Goal: Task Accomplishment & Management: Use online tool/utility

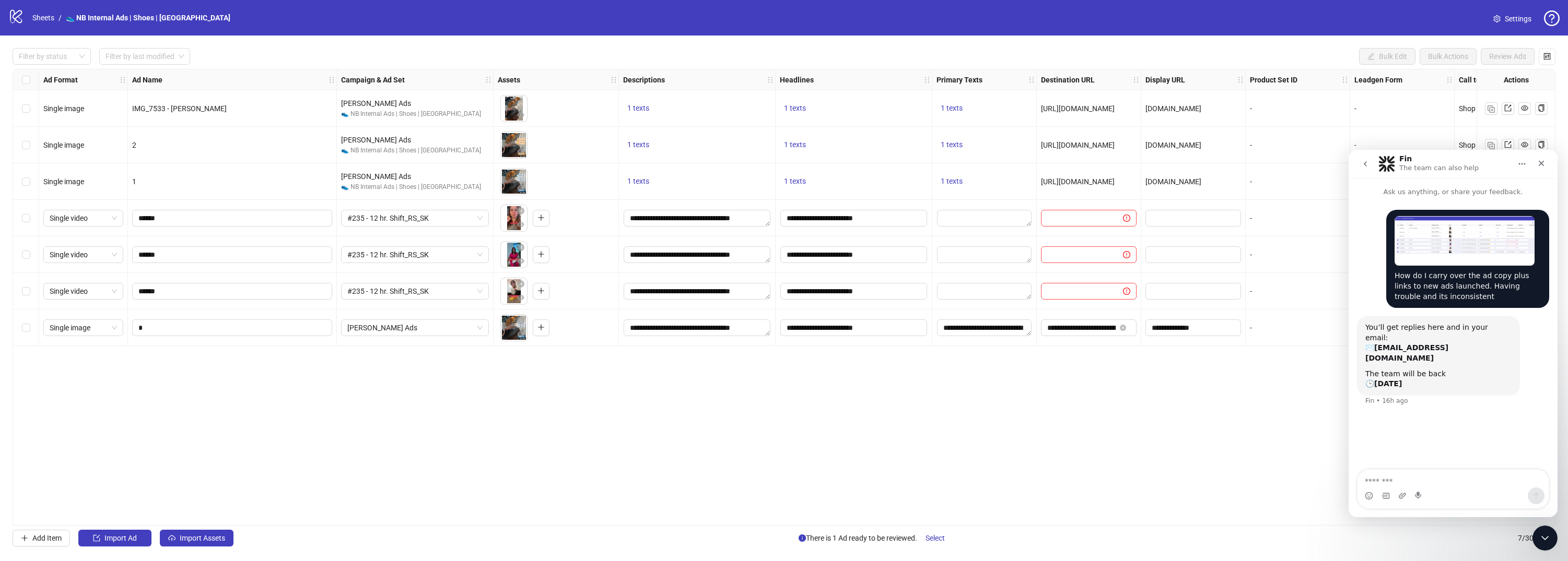
click at [423, 433] on div "Ad Format Ad Name Campaign & Ad Set Assets Descriptions Headlines Primary Texts…" at bounding box center [784, 297] width 1543 height 457
click at [967, 326] on textarea "**********" at bounding box center [984, 327] width 95 height 17
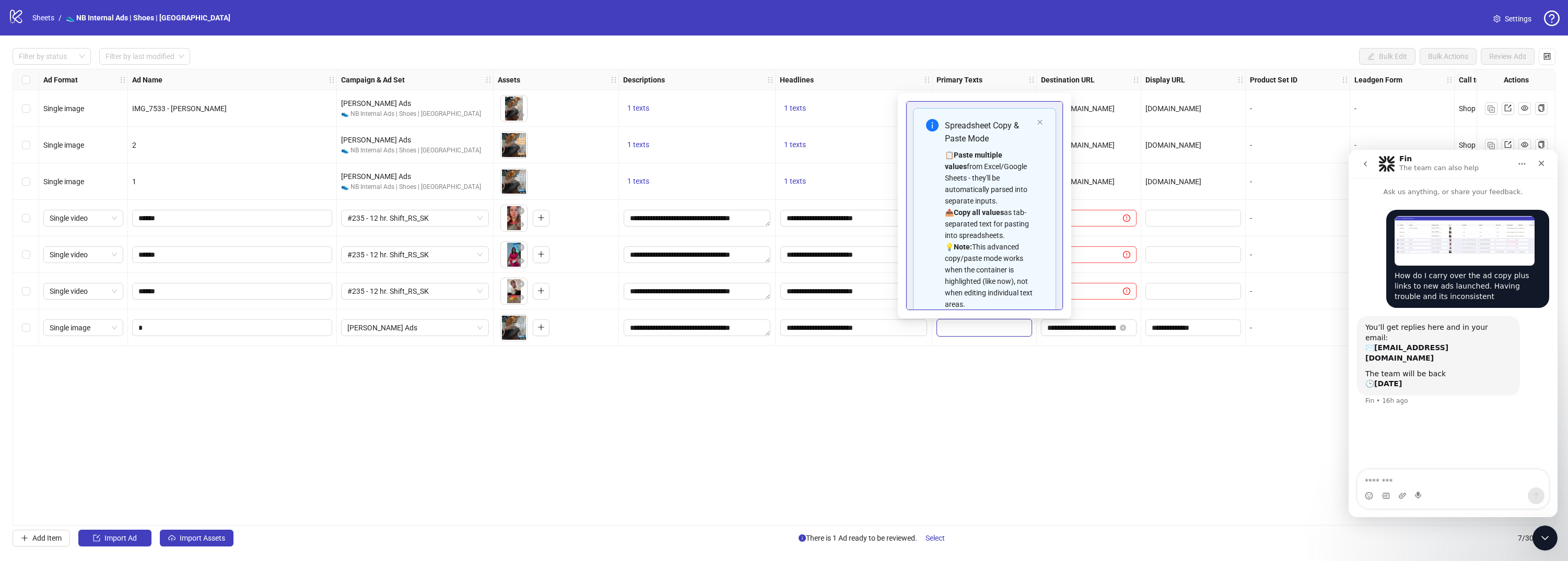
click at [978, 375] on div "Ad Format Ad Name Campaign & Ad Set Assets Descriptions Headlines Primary Texts…" at bounding box center [784, 297] width 1543 height 457
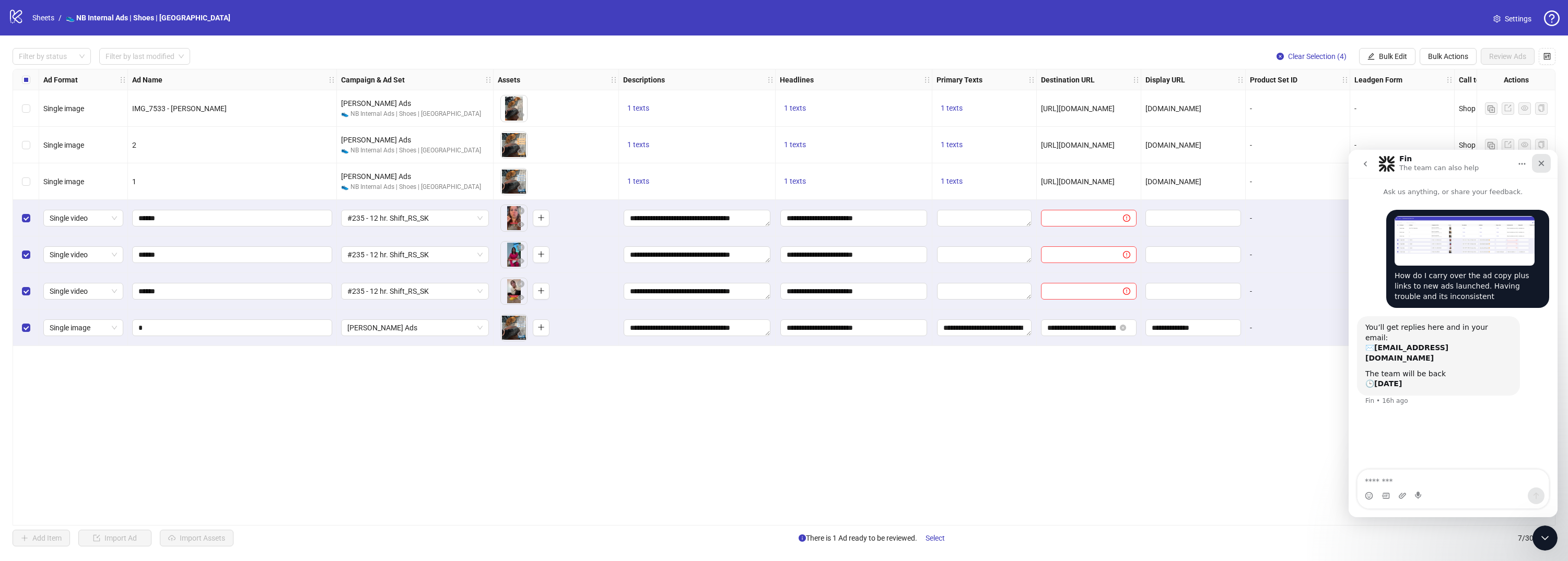
click at [1536, 158] on div "Close" at bounding box center [1541, 163] width 19 height 19
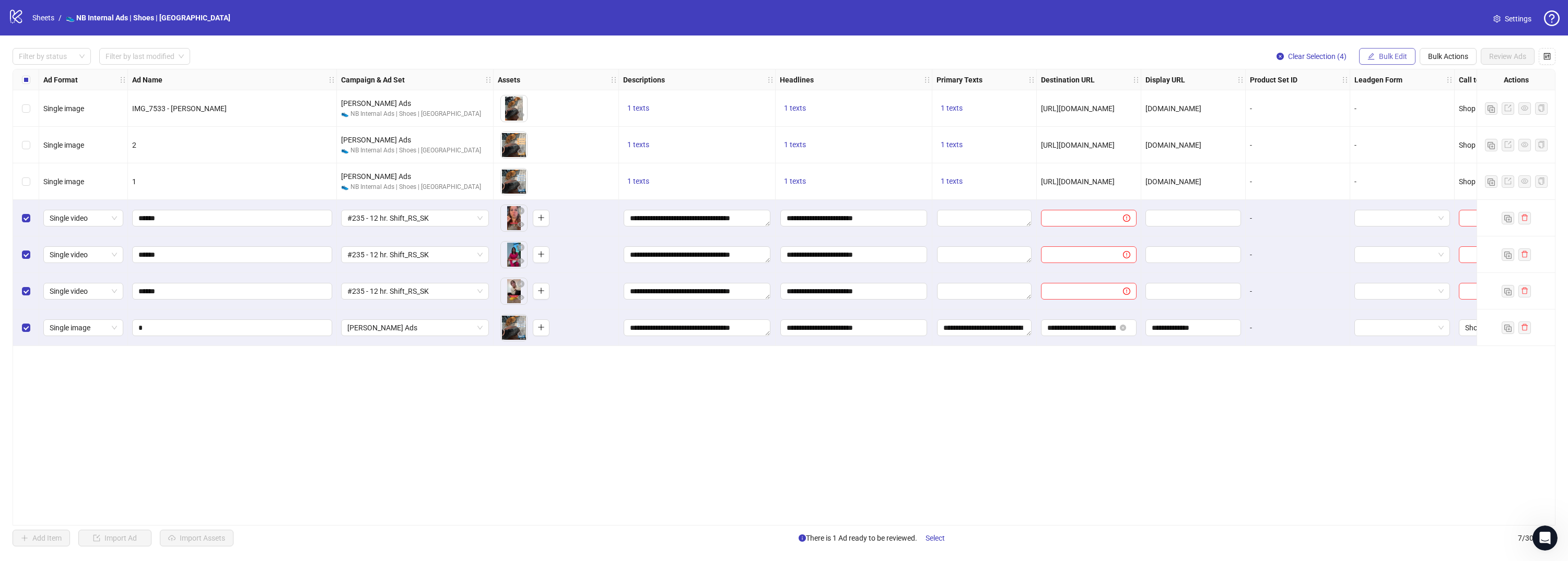
click at [1395, 55] on span "Bulk Edit" at bounding box center [1393, 56] width 28 height 9
click at [1388, 160] on span "Primary Texts" at bounding box center [1397, 161] width 62 height 12
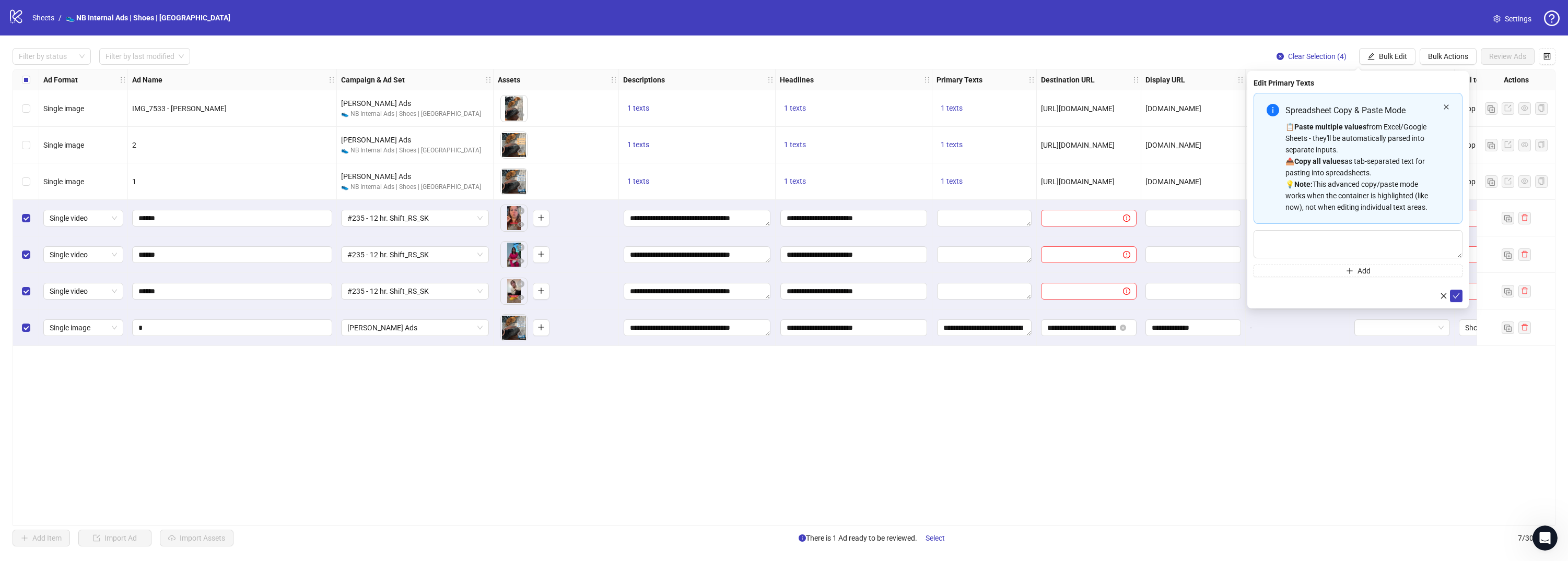
click at [1449, 106] on div "Spreadsheet Copy & Paste Mode 📋 Paste multiple values from Excel/Google Sheets …" at bounding box center [1358, 158] width 209 height 131
click at [1448, 106] on icon "close" at bounding box center [1446, 107] width 6 height 6
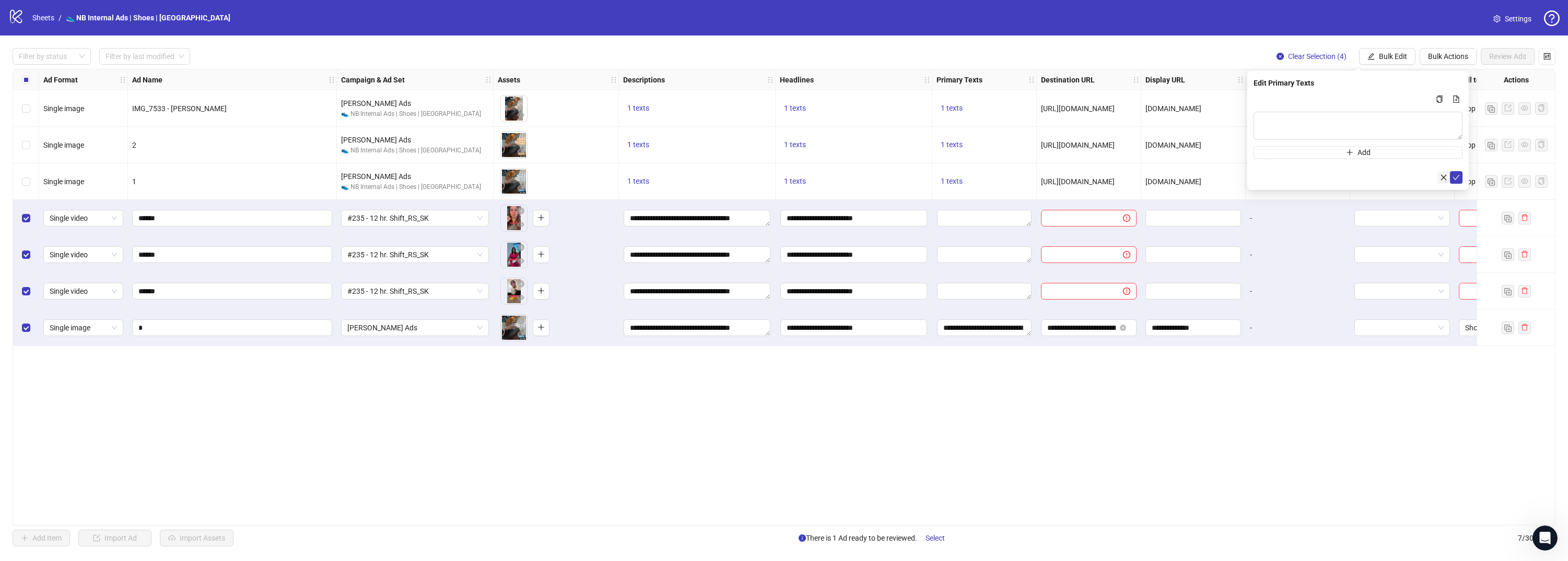
click at [1444, 177] on icon "close" at bounding box center [1443, 177] width 7 height 7
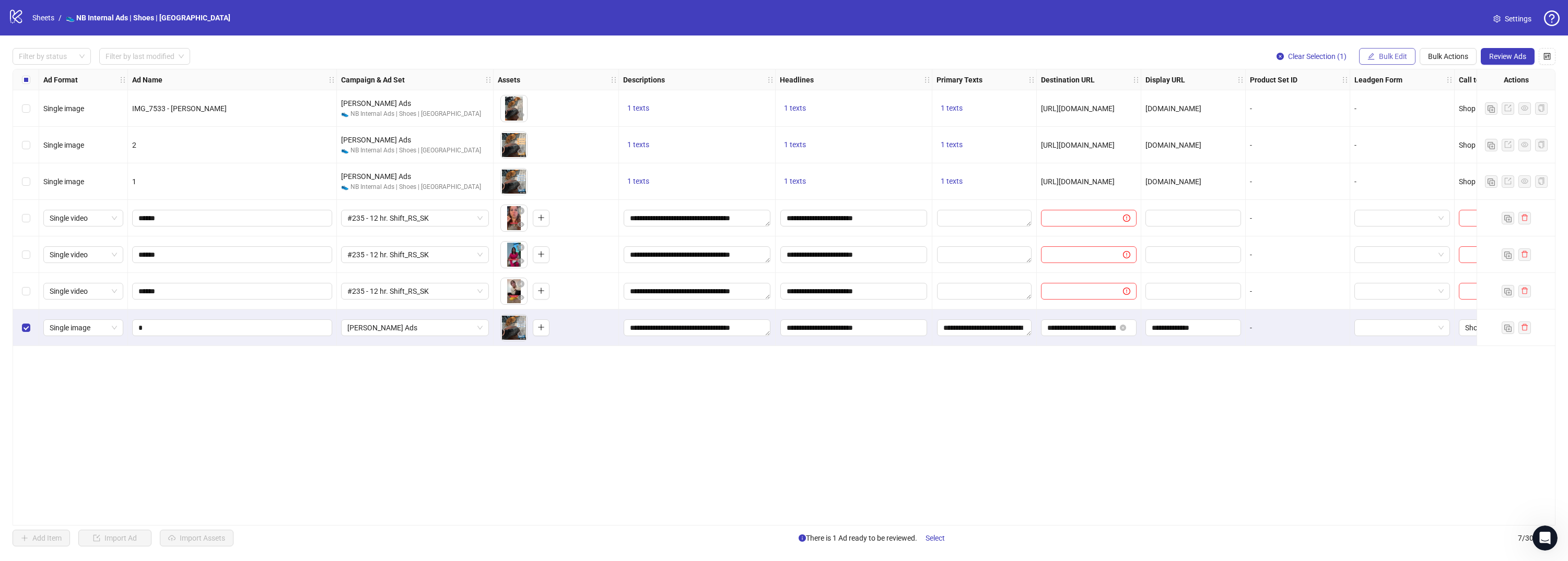
click at [1359, 53] on button "Bulk Edit" at bounding box center [1387, 56] width 57 height 17
click at [1364, 54] on button "Bulk Edit" at bounding box center [1387, 56] width 57 height 17
click at [1365, 54] on button "Bulk Edit" at bounding box center [1387, 56] width 57 height 17
click at [1428, 61] on button "Bulk Actions" at bounding box center [1447, 56] width 57 height 17
drag, startPoint x: 1451, startPoint y: 77, endPoint x: 1073, endPoint y: 432, distance: 518.6
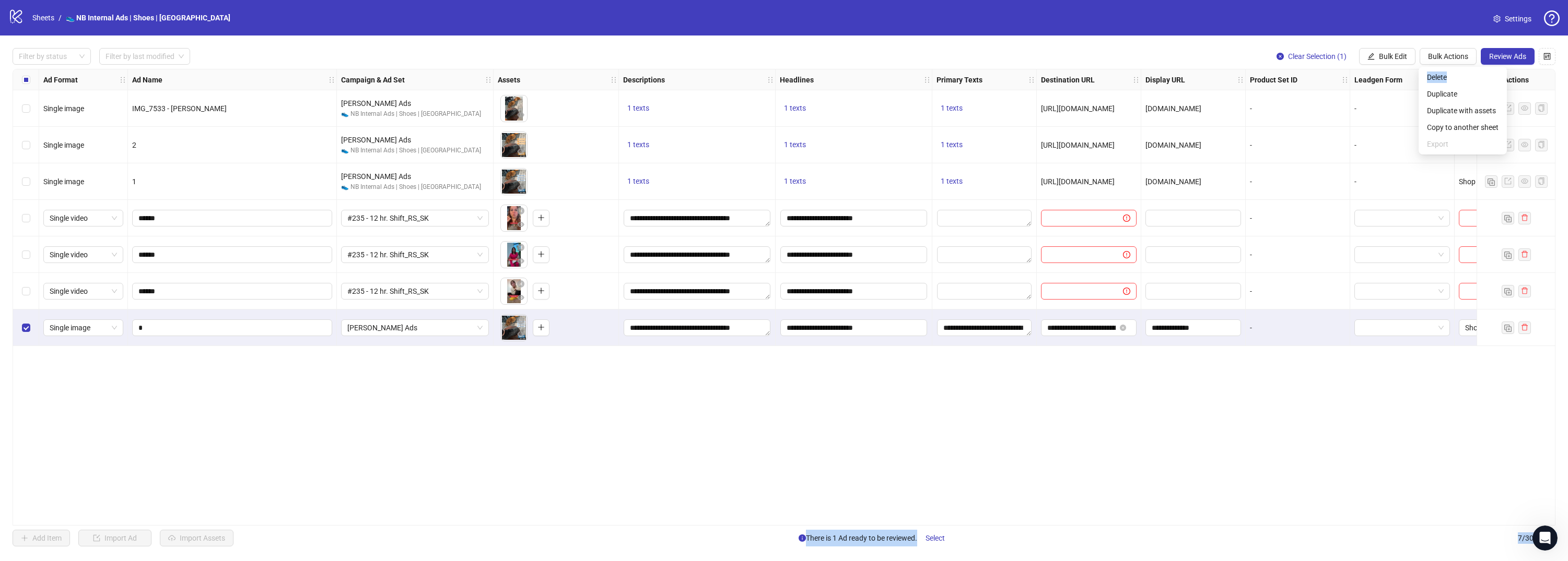
click at [1075, 433] on body "logo/logo-mobile Sheets / 👟 NB Internal Ads | Shoes | USA Settings Filter by st…" at bounding box center [784, 280] width 1568 height 561
click at [1011, 327] on textarea "**********" at bounding box center [984, 327] width 95 height 17
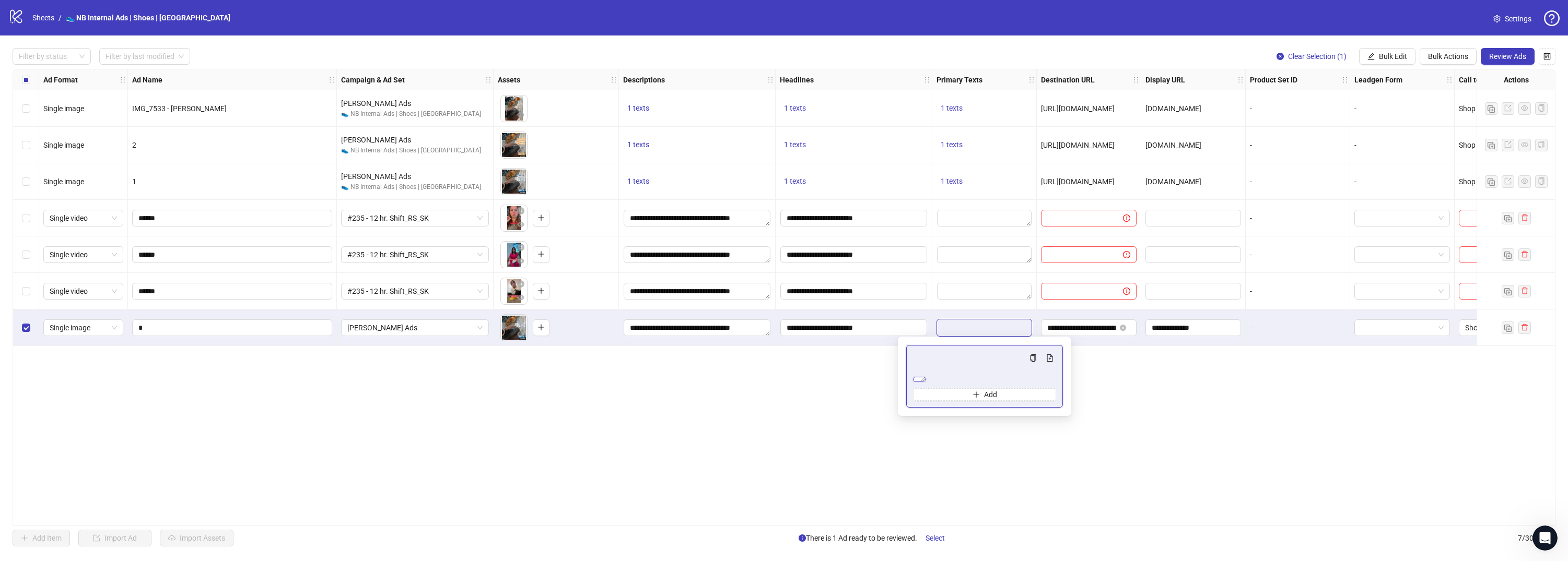
click at [926, 382] on textarea "**********" at bounding box center [919, 379] width 13 height 6
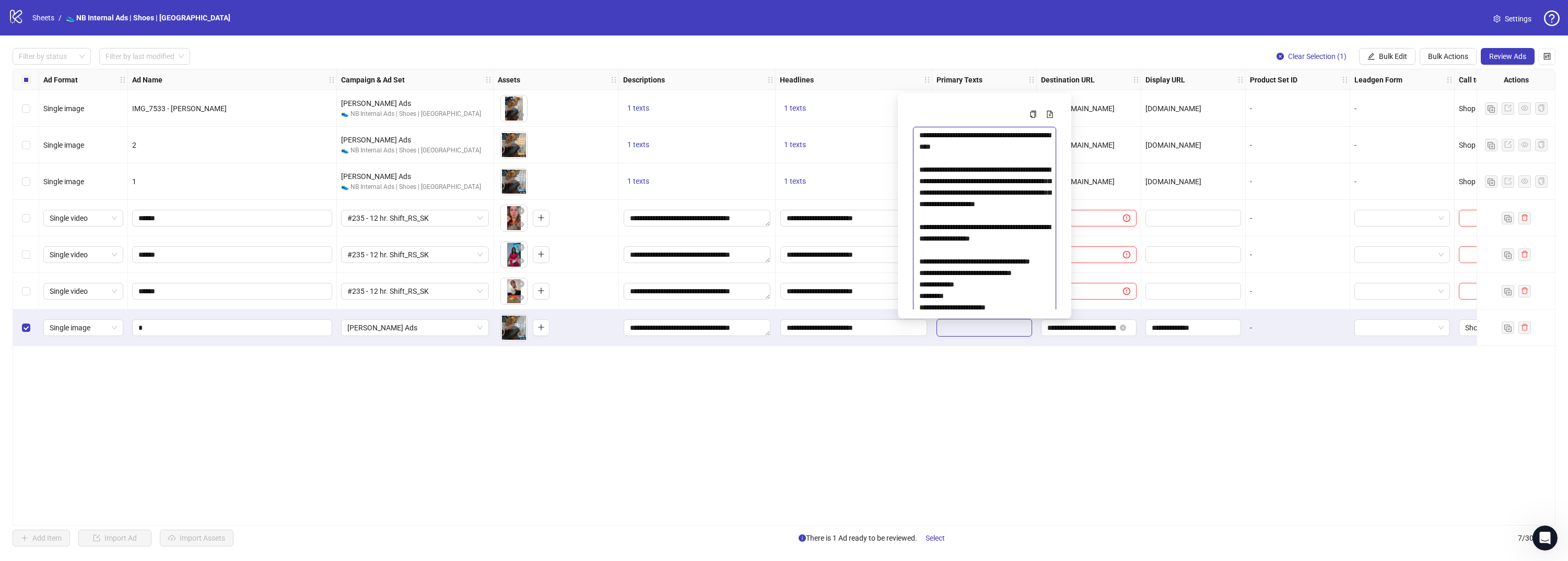
drag, startPoint x: 1051, startPoint y: 396, endPoint x: 1075, endPoint y: 523, distance: 129.2
click at [1086, 560] on html "logo/logo-mobile Sheets / 👟 NB Internal Ads | Shoes | USA Settings Filter by st…" at bounding box center [784, 280] width 1568 height 561
click at [1003, 260] on textarea "**********" at bounding box center [984, 236] width 143 height 217
click at [964, 403] on div "Ad Format Ad Name Campaign & Ad Set Assets Descriptions Headlines Primary Texts…" at bounding box center [784, 297] width 1543 height 457
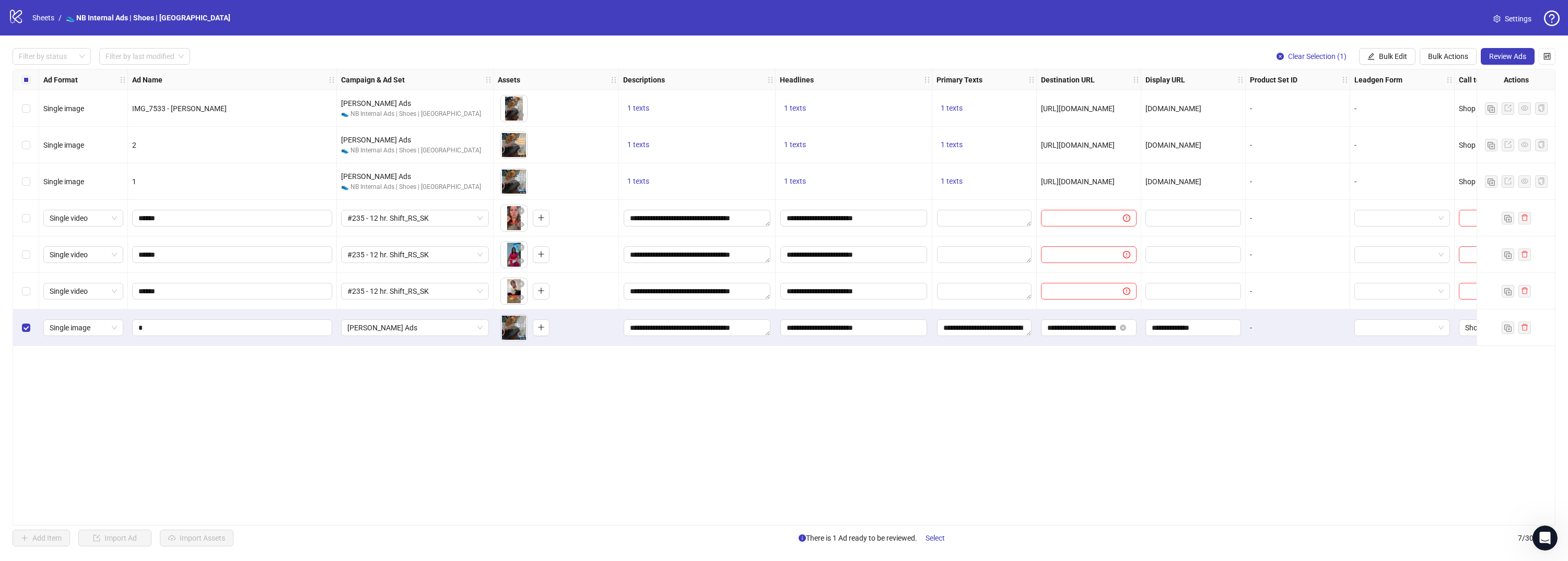
click at [18, 329] on div "Select row 7" at bounding box center [26, 328] width 26 height 36
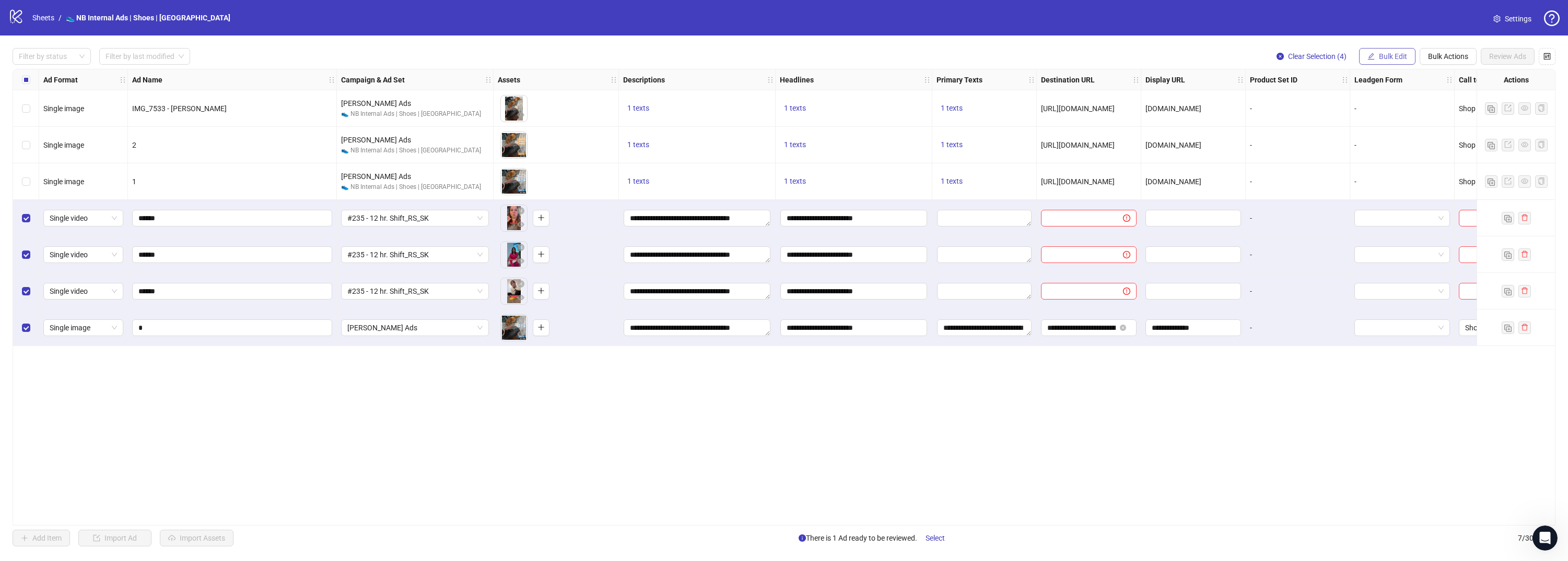
click at [1404, 52] on span "Bulk Edit" at bounding box center [1393, 56] width 28 height 9
click at [1395, 162] on span "Primary Texts" at bounding box center [1397, 161] width 62 height 12
click at [1346, 120] on textarea "Multi-text input container - paste or copy values" at bounding box center [1358, 126] width 209 height 28
paste textarea "**********"
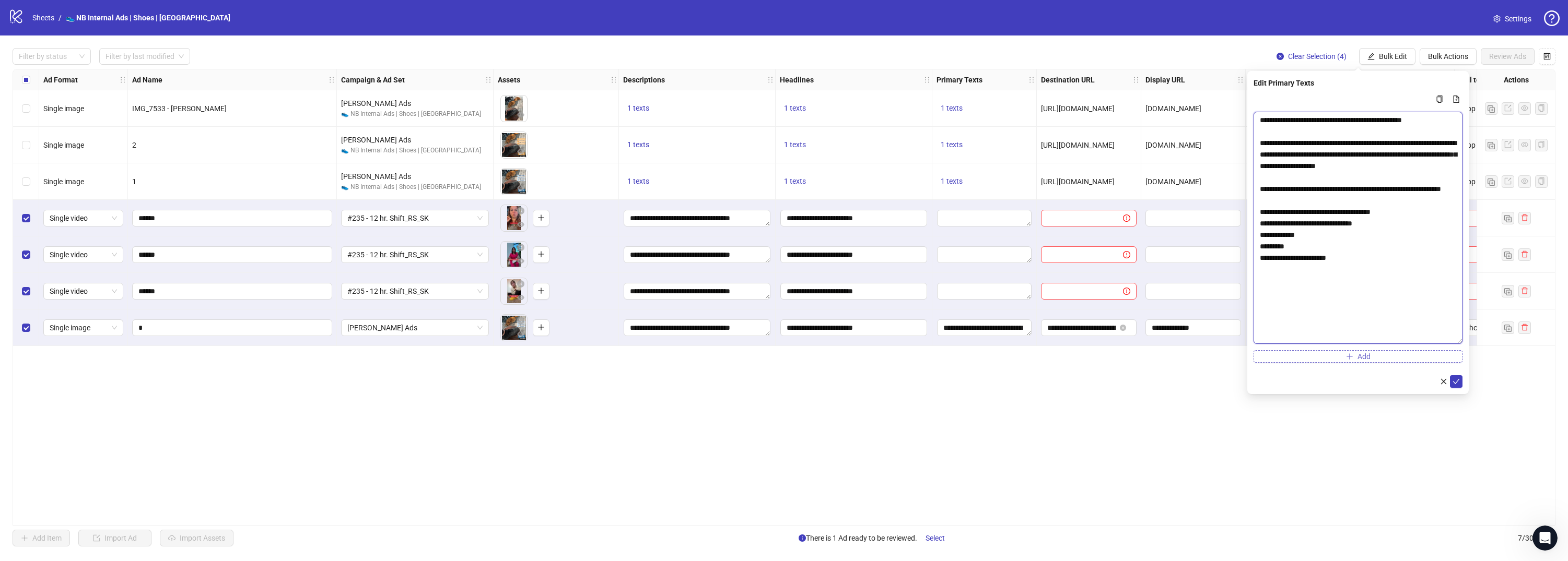
drag, startPoint x: 1458, startPoint y: 136, endPoint x: 1452, endPoint y: 358, distance: 222.1
click at [1448, 340] on textarea "**********" at bounding box center [1358, 228] width 209 height 232
type textarea "**********"
click at [1454, 376] on button "submit" at bounding box center [1456, 381] width 13 height 13
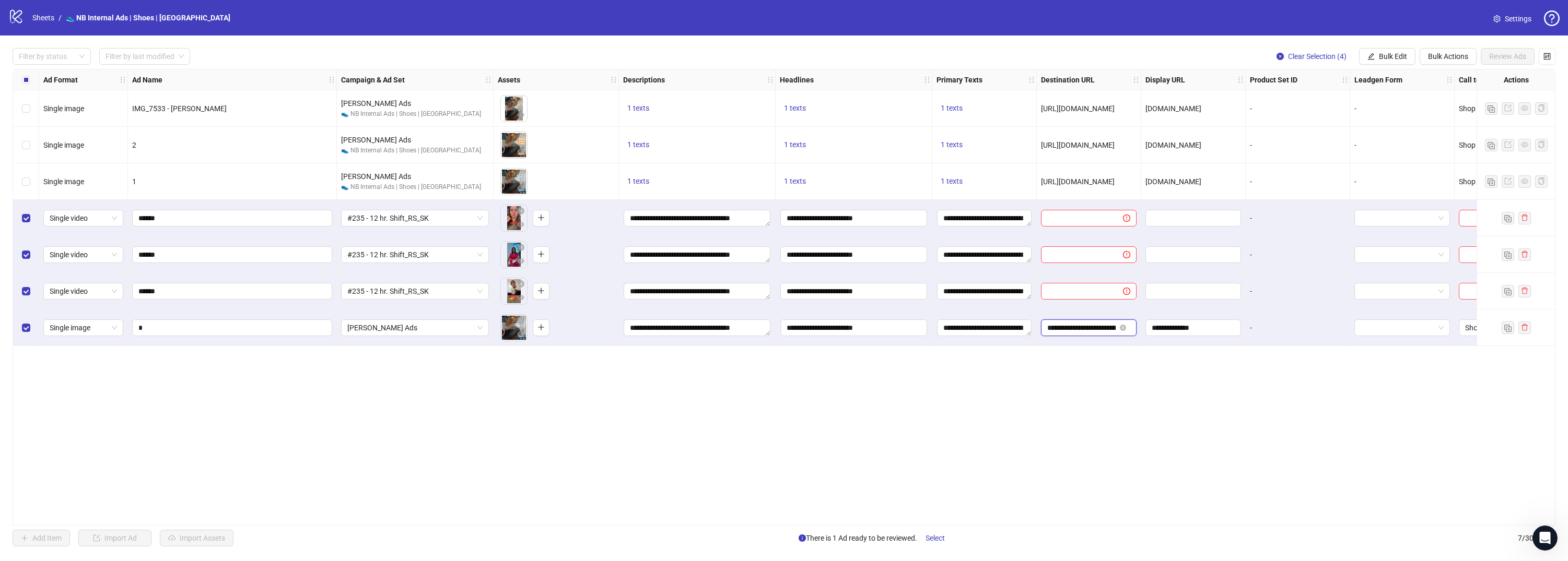
click at [1086, 329] on input "**********" at bounding box center [1081, 328] width 69 height 12
drag, startPoint x: 1071, startPoint y: 329, endPoint x: 1118, endPoint y: 331, distance: 47.0
click at [1118, 331] on span "**********" at bounding box center [1088, 327] width 95 height 17
click at [1401, 56] on span "Bulk Edit" at bounding box center [1393, 56] width 28 height 9
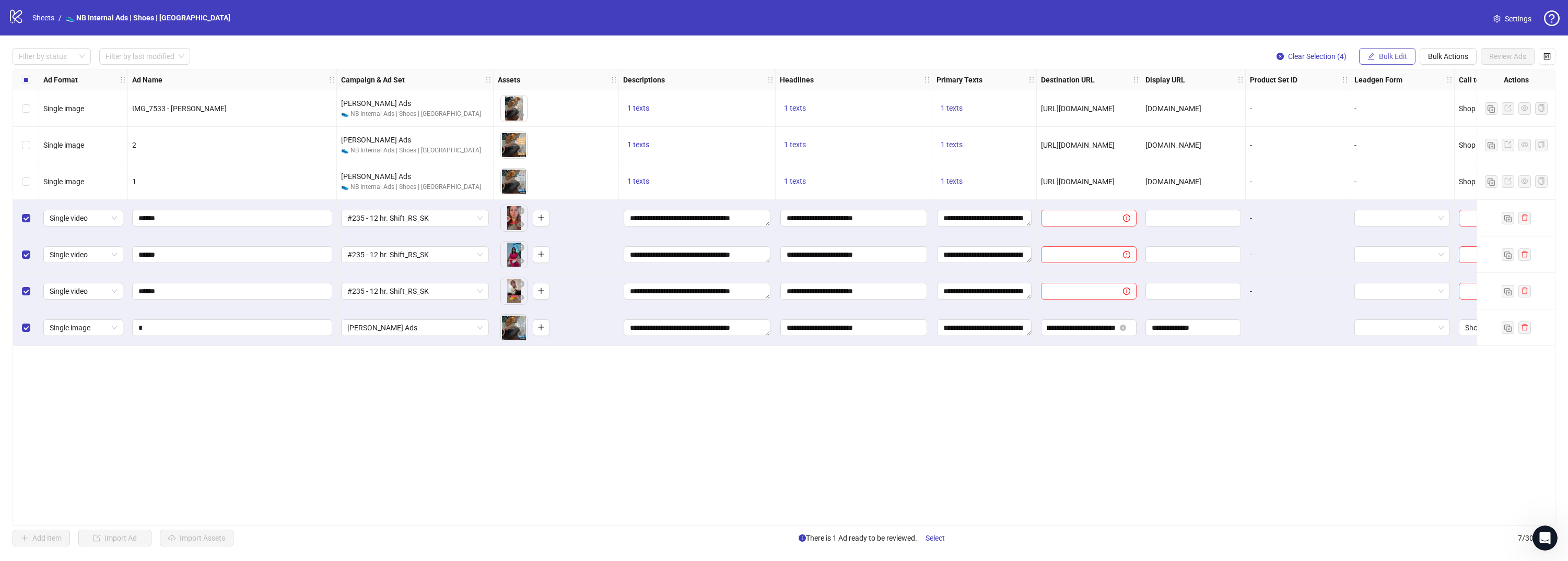
scroll to position [0, 0]
click at [1398, 176] on span "Destination URL" at bounding box center [1397, 177] width 62 height 12
click at [1337, 104] on input "text" at bounding box center [1354, 101] width 188 height 12
paste input "**********"
type input "**********"
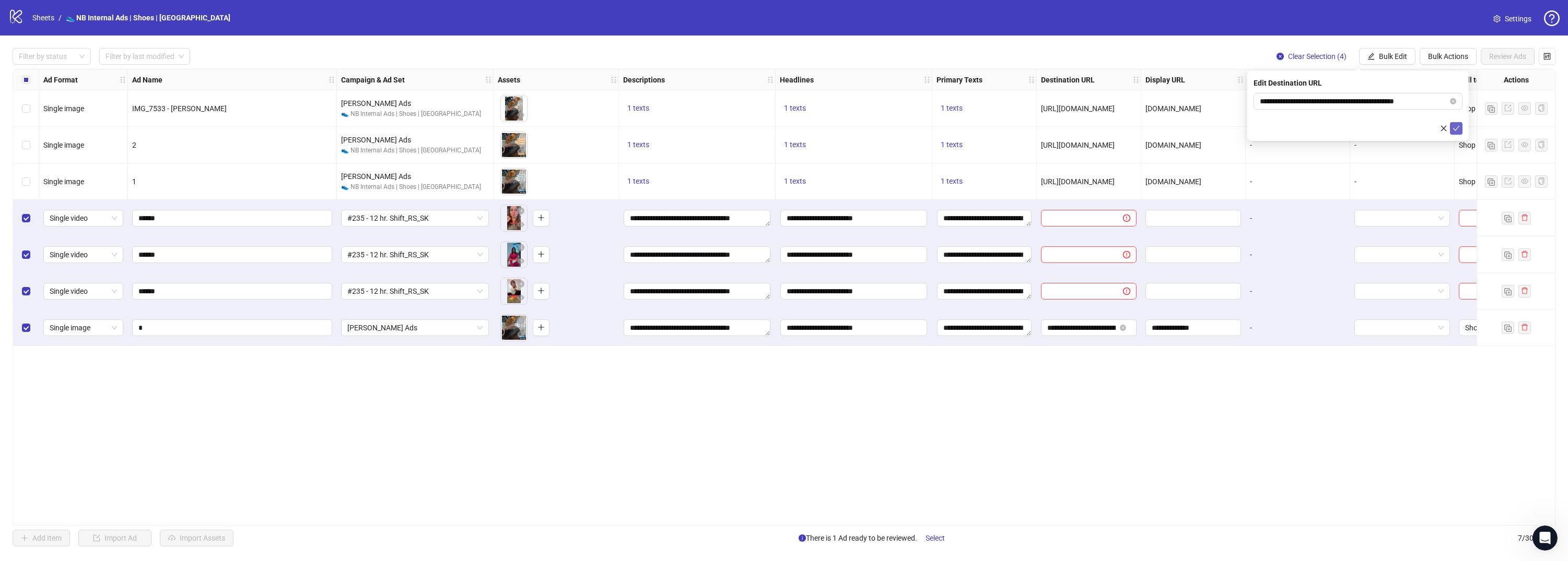
click at [1462, 131] on button "submit" at bounding box center [1456, 128] width 13 height 13
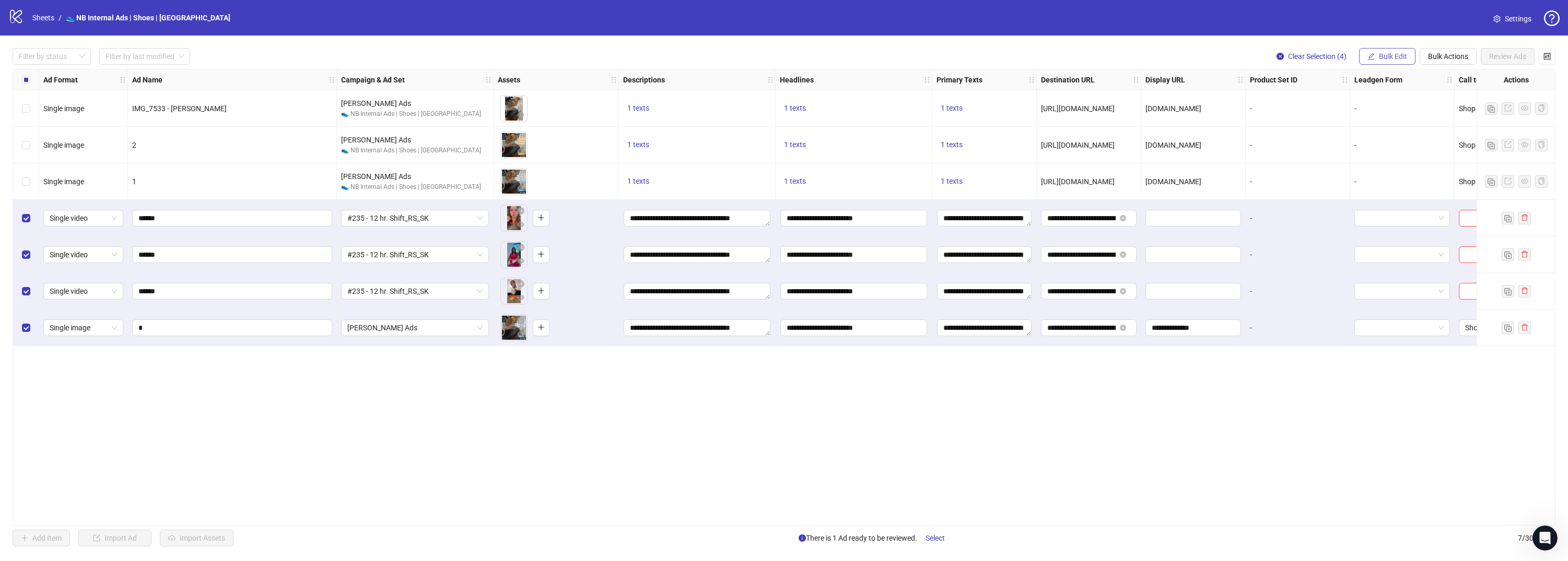
click at [1376, 59] on button "Bulk Edit" at bounding box center [1387, 56] width 57 height 17
click at [1384, 188] on span "Display URL" at bounding box center [1397, 194] width 62 height 12
click at [1353, 93] on input "text" at bounding box center [1358, 101] width 209 height 17
type input "**********"
click at [1454, 129] on icon "check" at bounding box center [1455, 128] width 7 height 7
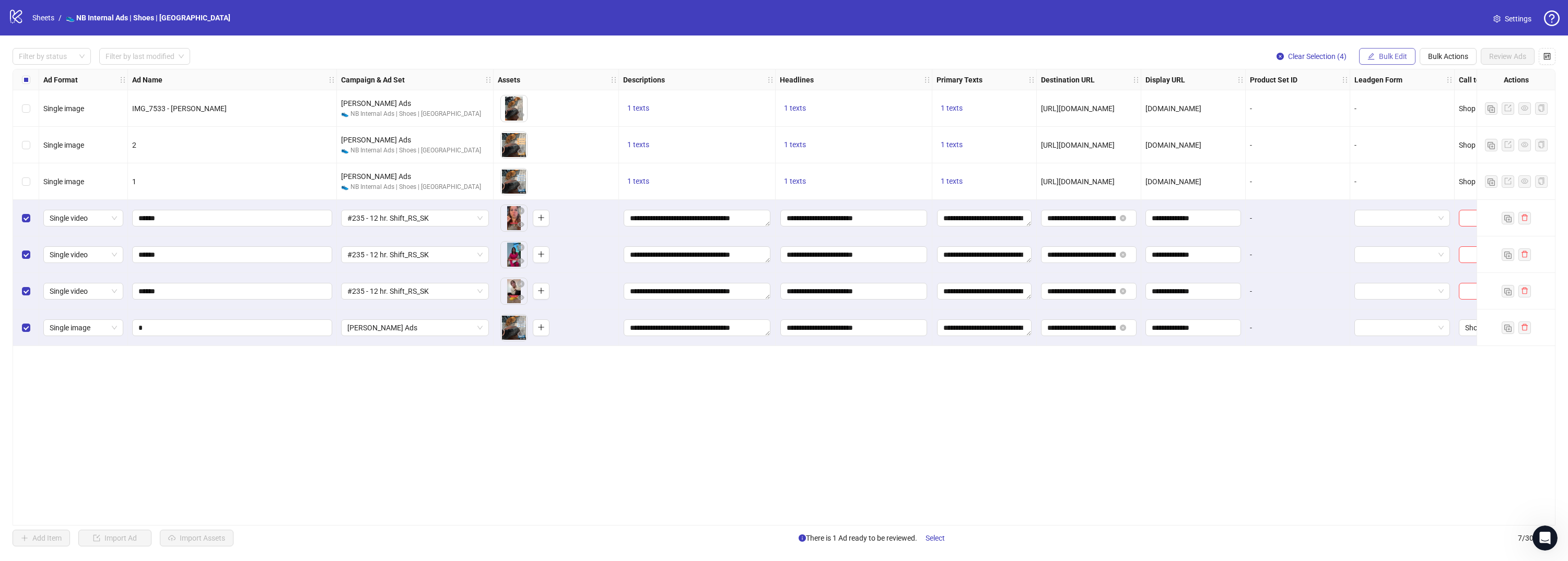
click at [1394, 61] on button "Bulk Edit" at bounding box center [1387, 56] width 57 height 17
click at [1385, 228] on span "Call to Action" at bounding box center [1397, 228] width 62 height 12
click at [1321, 98] on input "search" at bounding box center [1353, 102] width 187 height 16
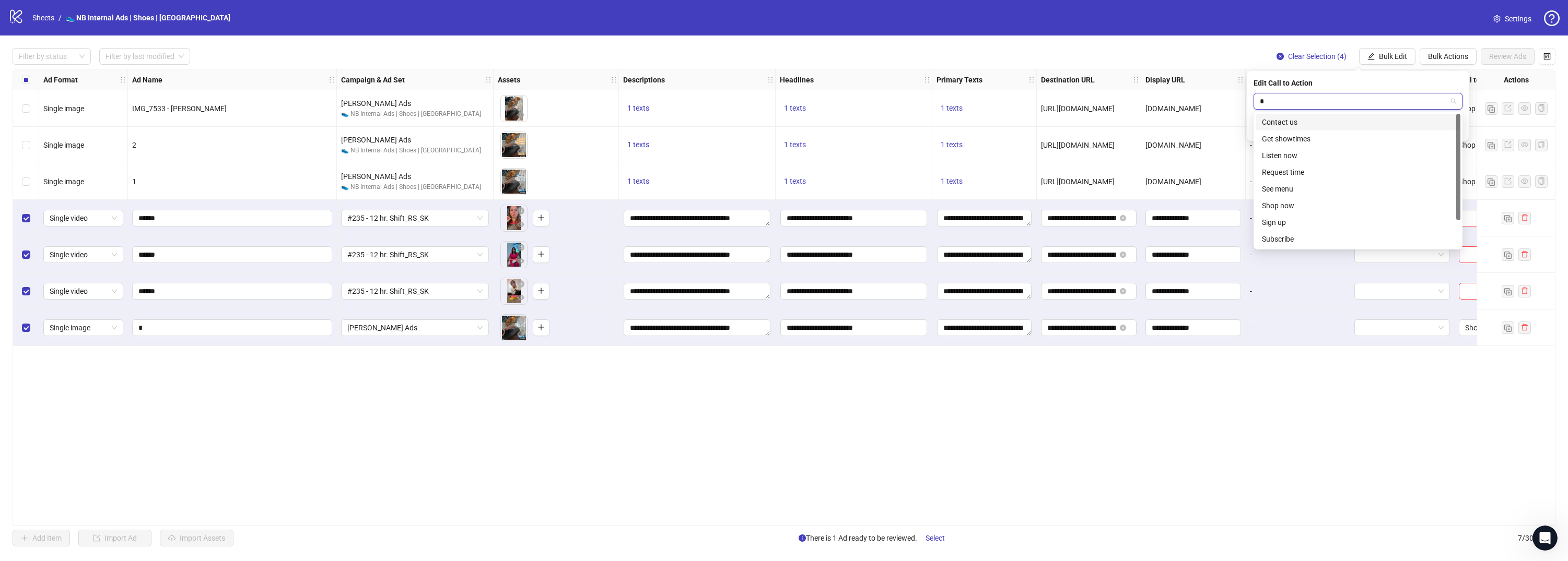
type input "**"
click at [1314, 136] on div "Shop now" at bounding box center [1358, 139] width 192 height 12
click at [1456, 129] on icon "check" at bounding box center [1455, 128] width 7 height 7
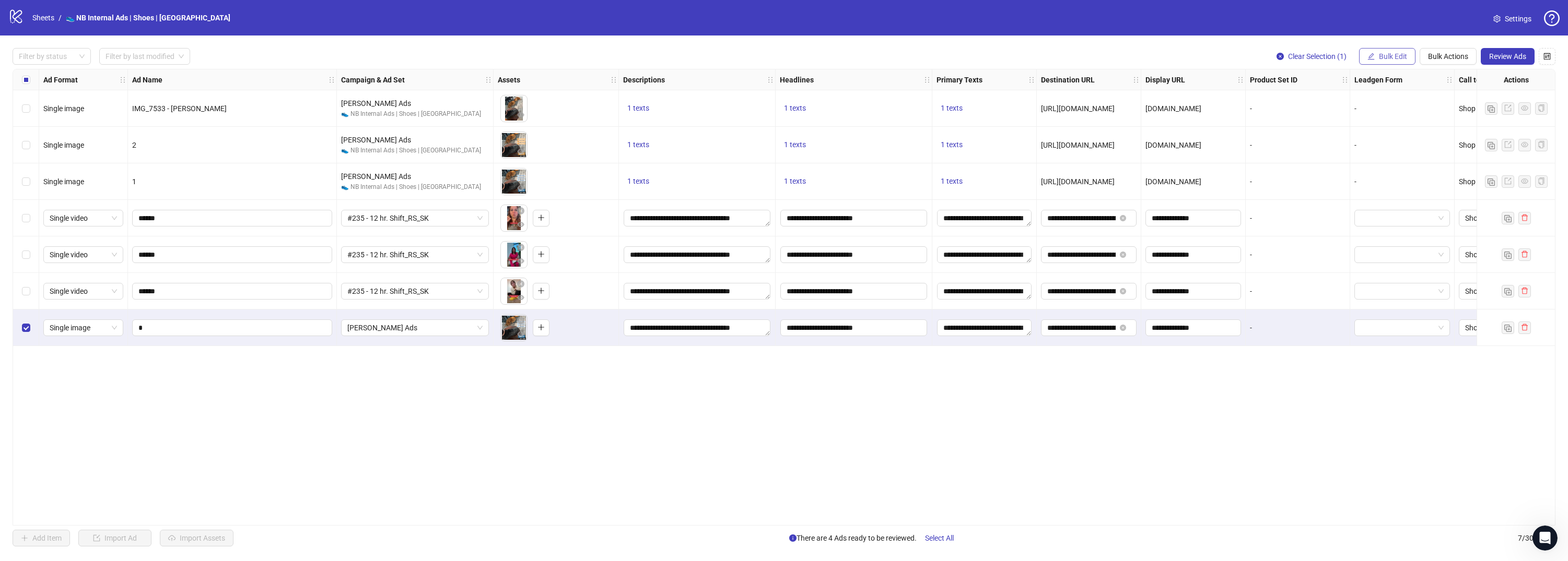
click at [1385, 54] on span "Bulk Edit" at bounding box center [1393, 56] width 28 height 9
click at [1440, 54] on span "Bulk Actions" at bounding box center [1447, 56] width 40 height 9
click at [1451, 73] on span "Delete" at bounding box center [1462, 77] width 72 height 12
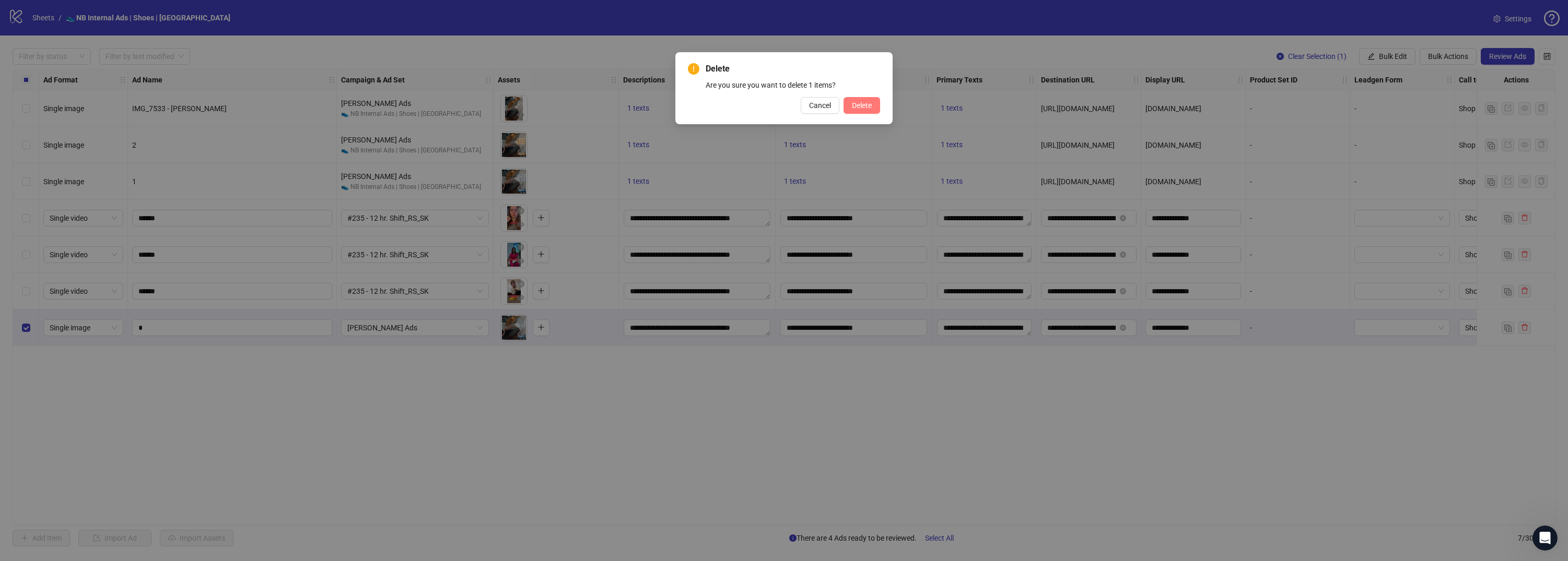
click at [862, 106] on span "Delete" at bounding box center [861, 106] width 20 height 9
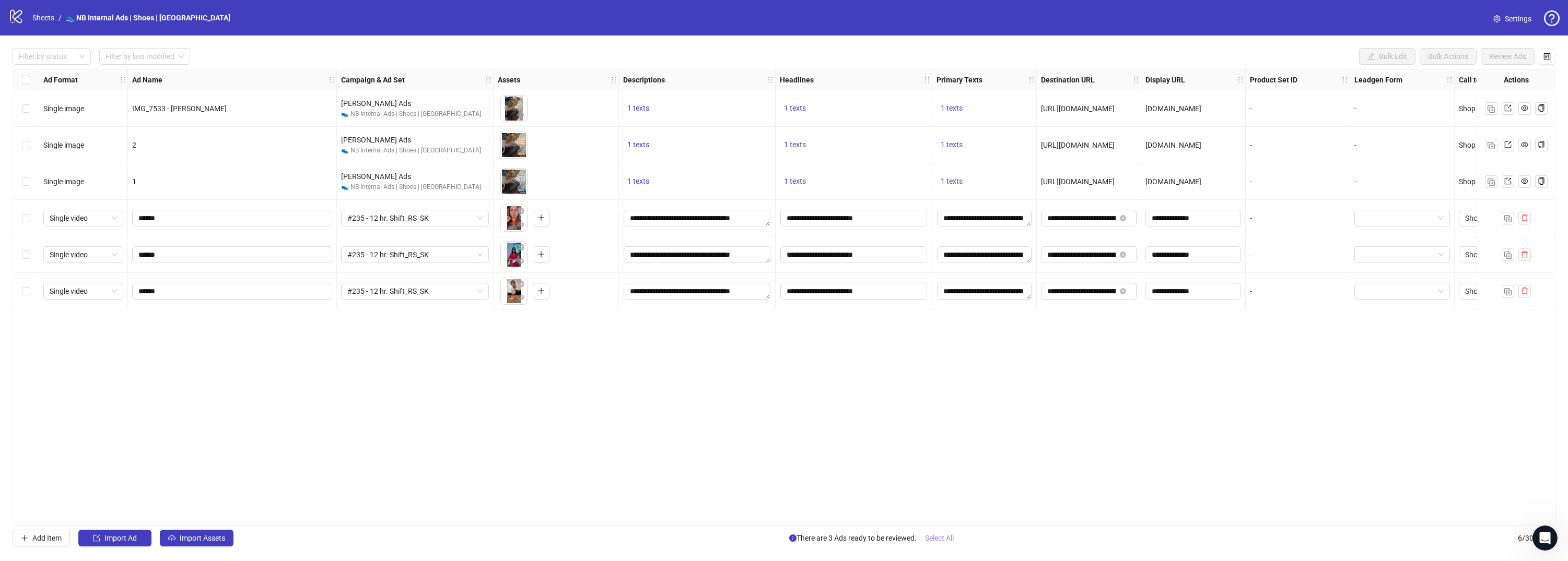
click at [938, 537] on span "Select All" at bounding box center [939, 538] width 28 height 9
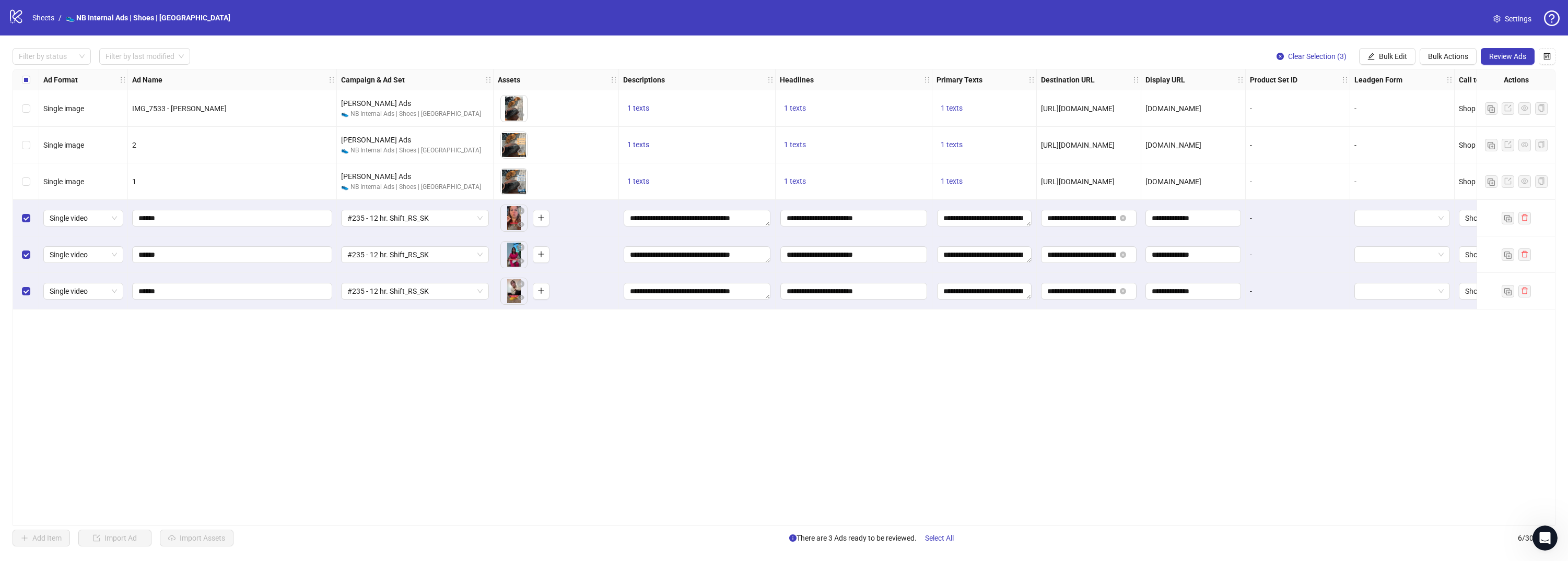
drag, startPoint x: 1488, startPoint y: 61, endPoint x: 26, endPoint y: 350, distance: 1490.3
click at [26, 350] on div "Filter by status Filter by last modified Clear Selection (3) Bulk Edit Bulk Act…" at bounding box center [784, 297] width 1568 height 523
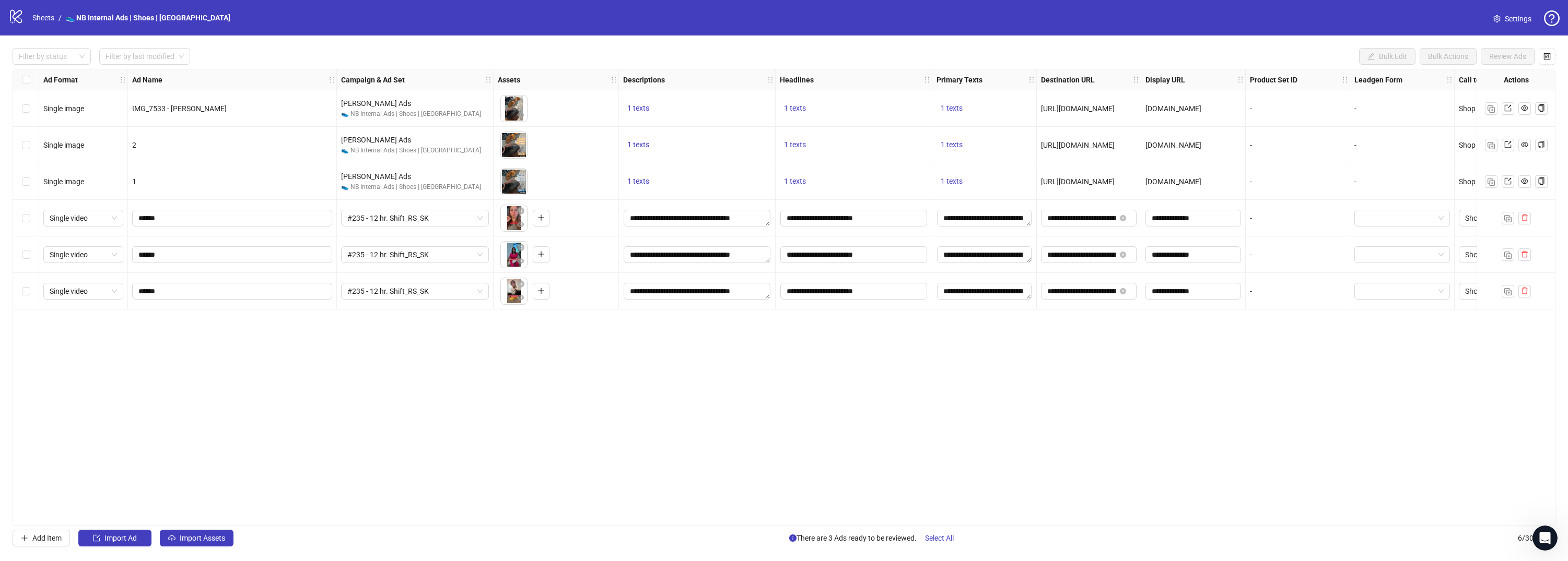
click at [82, 317] on div "Ad Format Ad Name Campaign & Ad Set Assets Descriptions Headlines Primary Texts…" at bounding box center [784, 297] width 1543 height 457
click at [208, 541] on span "Import Assets" at bounding box center [203, 538] width 46 height 9
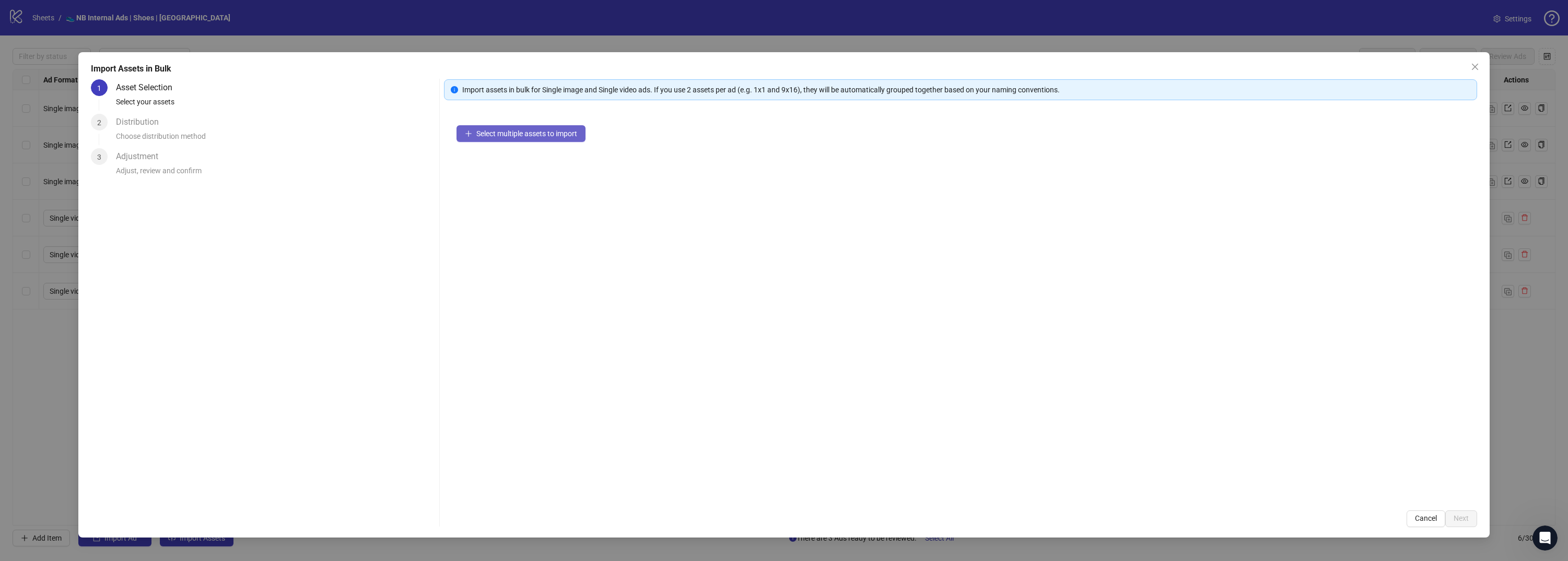
click at [541, 129] on span "Select multiple assets to import" at bounding box center [527, 133] width 101 height 9
click at [1459, 522] on span "Next" at bounding box center [1460, 518] width 15 height 9
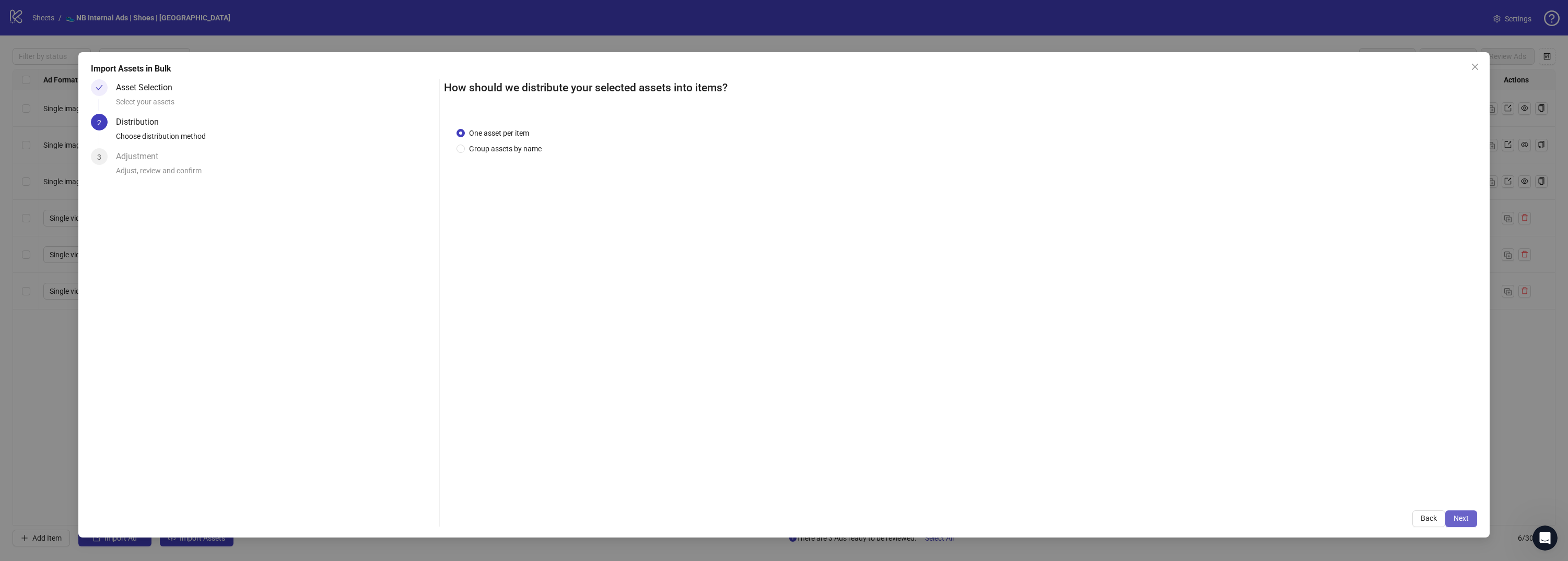
click at [1470, 521] on button "Next" at bounding box center [1461, 518] width 32 height 17
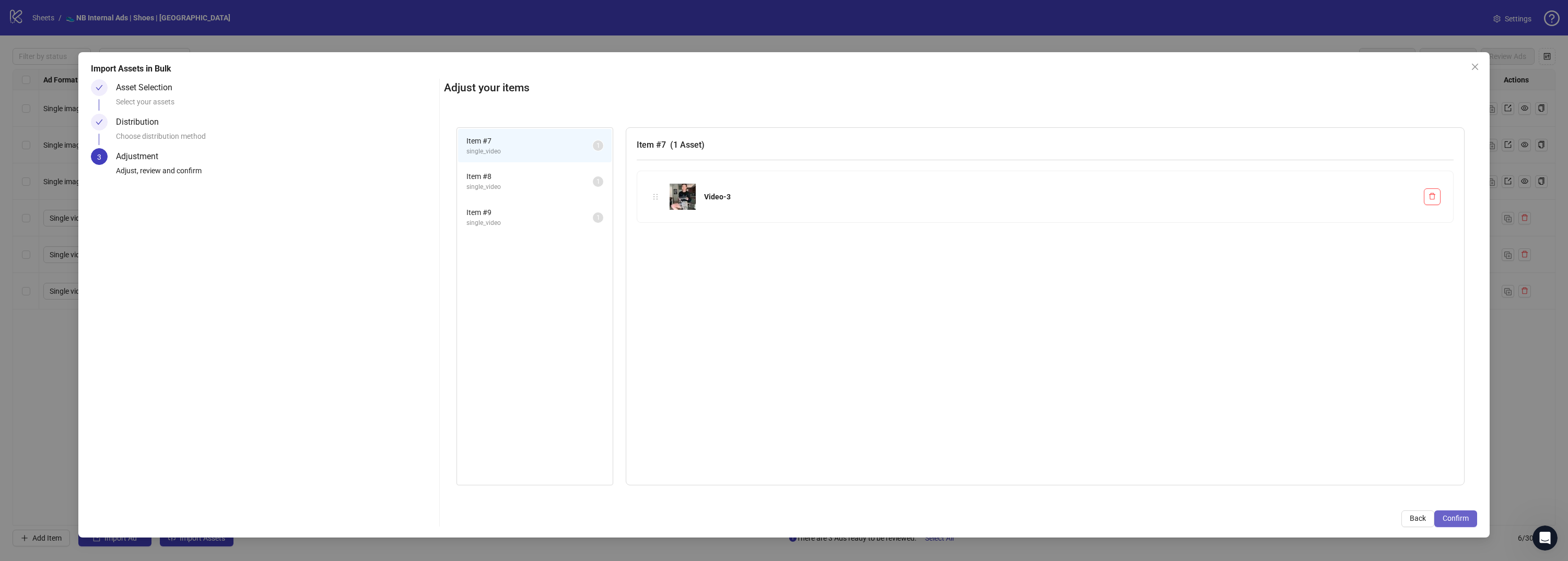
click at [1467, 522] on span "Confirm" at bounding box center [1455, 518] width 26 height 9
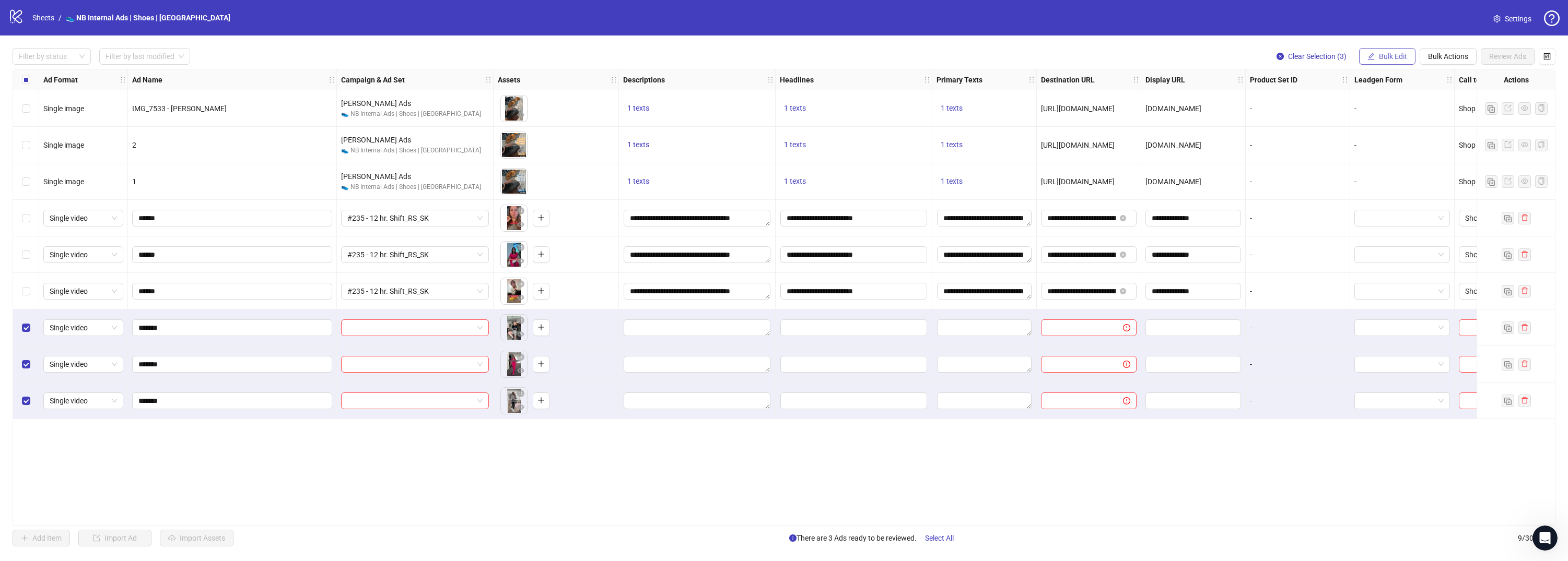
click at [1407, 58] on button "Bulk Edit" at bounding box center [1387, 56] width 57 height 17
click at [1402, 115] on span "Campaign & Ad Set" at bounding box center [1397, 110] width 62 height 12
click at [1403, 94] on input "search" at bounding box center [1353, 102] width 187 height 16
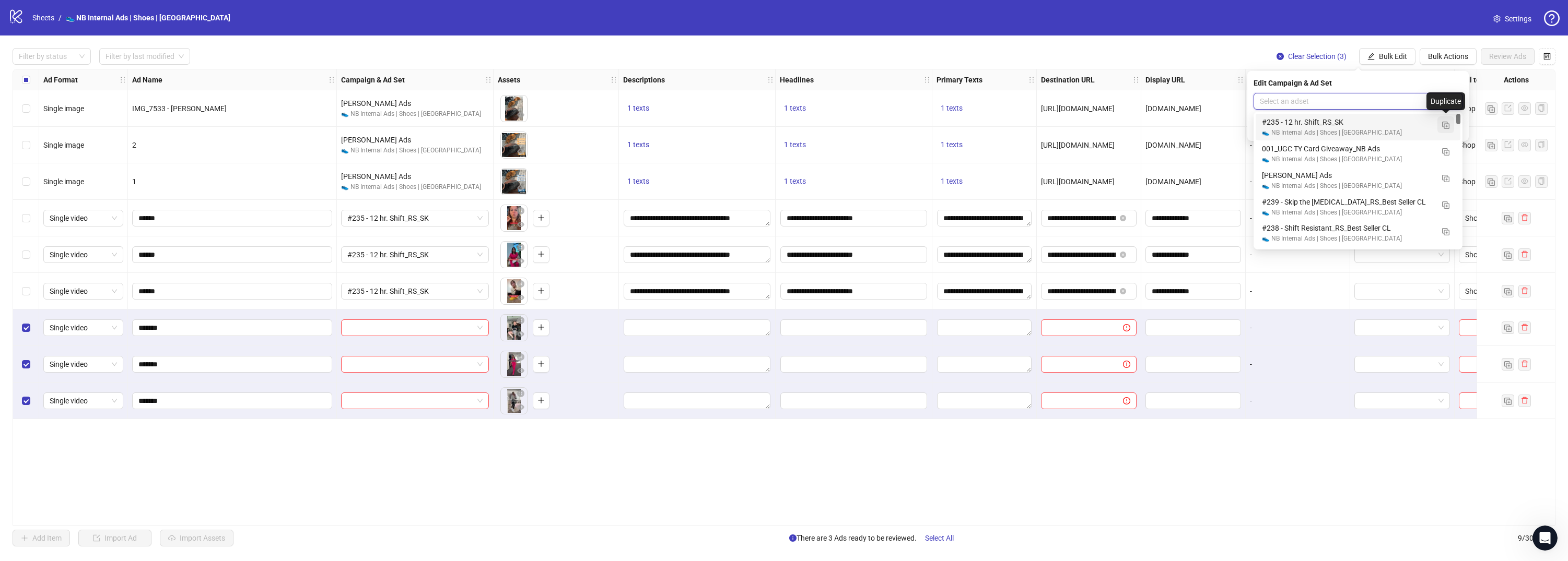
click at [1446, 123] on img "button" at bounding box center [1445, 124] width 7 height 7
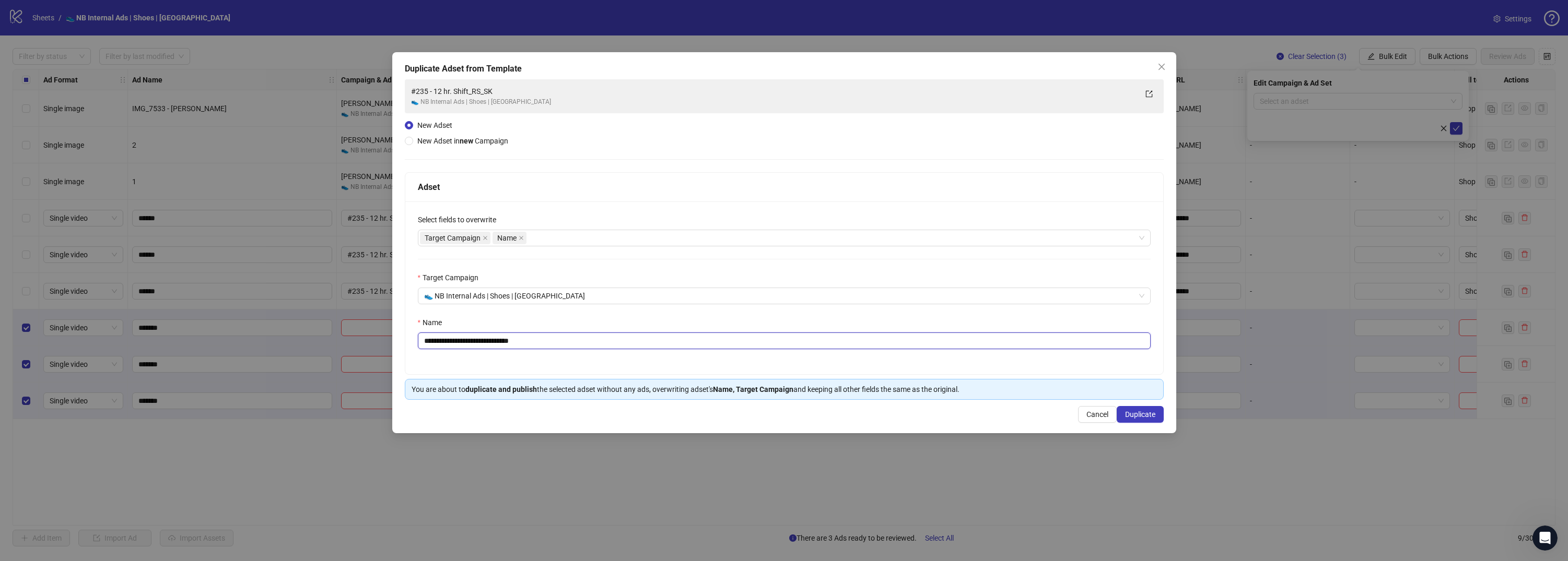
drag, startPoint x: 480, startPoint y: 341, endPoint x: 416, endPoint y: 340, distance: 64.0
click at [416, 340] on div "**********" at bounding box center [784, 288] width 758 height 173
paste input "text"
drag, startPoint x: 575, startPoint y: 342, endPoint x: 492, endPoint y: 345, distance: 83.1
click at [492, 345] on input "**********" at bounding box center [784, 340] width 732 height 17
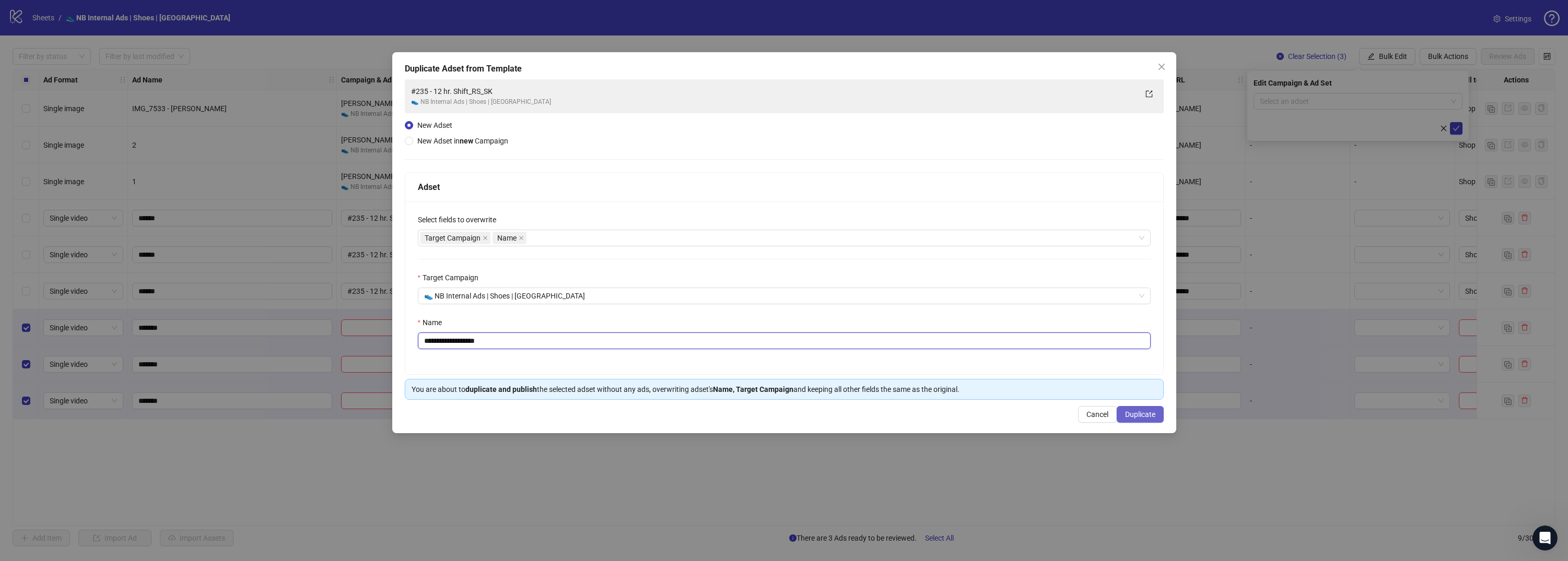
type input "**********"
click at [1158, 418] on button "Duplicate" at bounding box center [1140, 414] width 47 height 17
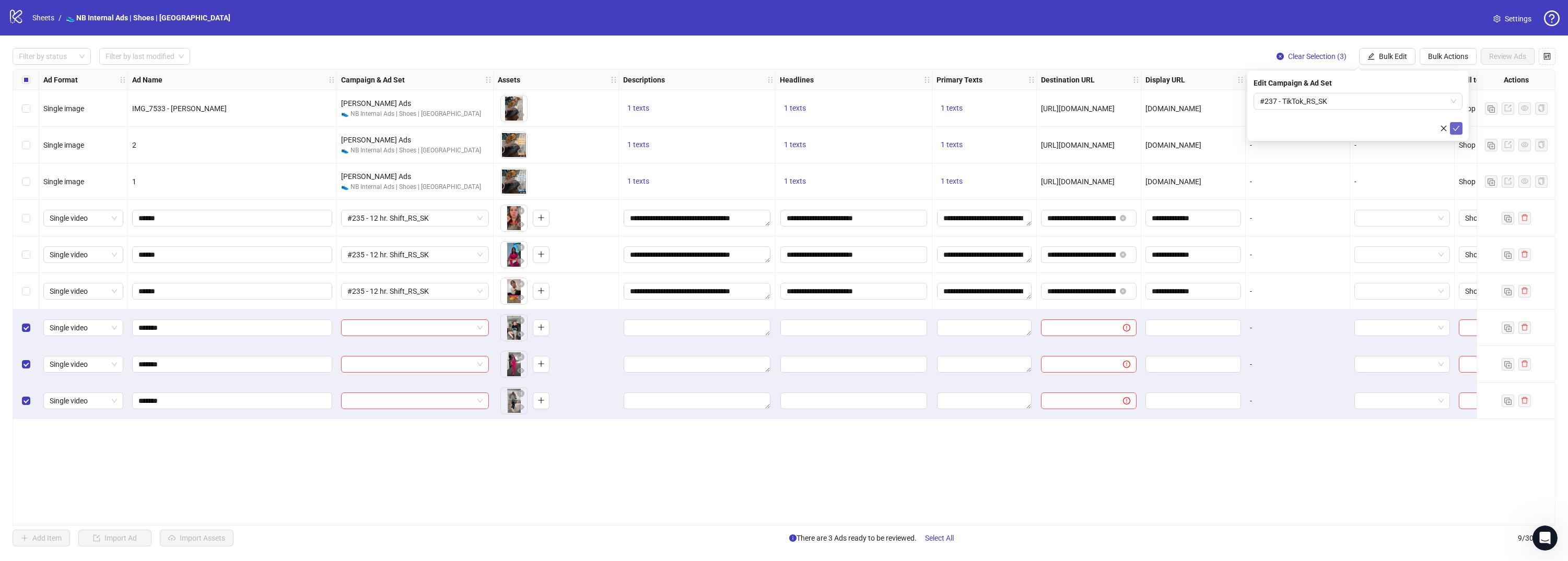
click at [1458, 132] on span "submit" at bounding box center [1455, 128] width 7 height 9
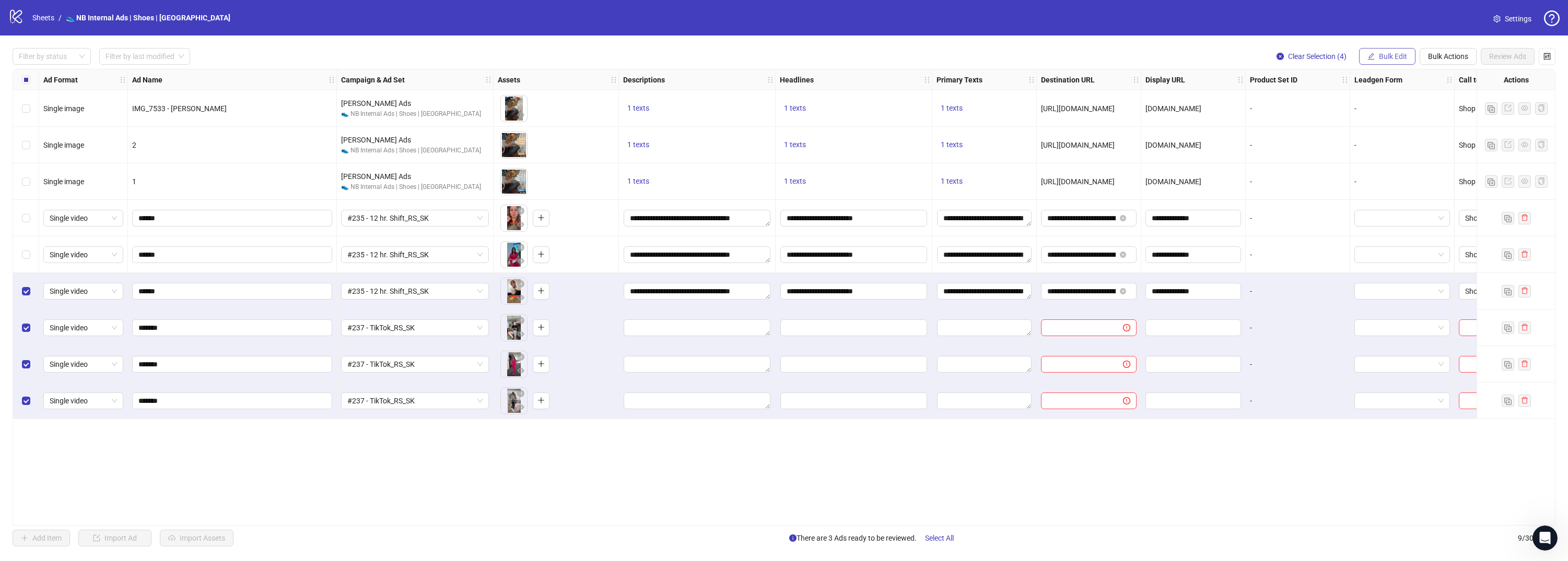
click at [1388, 59] on span "Bulk Edit" at bounding box center [1393, 56] width 28 height 9
click at [1398, 115] on span "Campaign & Ad Set" at bounding box center [1397, 110] width 62 height 12
click at [1398, 60] on span "Bulk Edit" at bounding box center [1393, 56] width 28 height 9
click at [1398, 141] on span "Headlines" at bounding box center [1397, 144] width 62 height 12
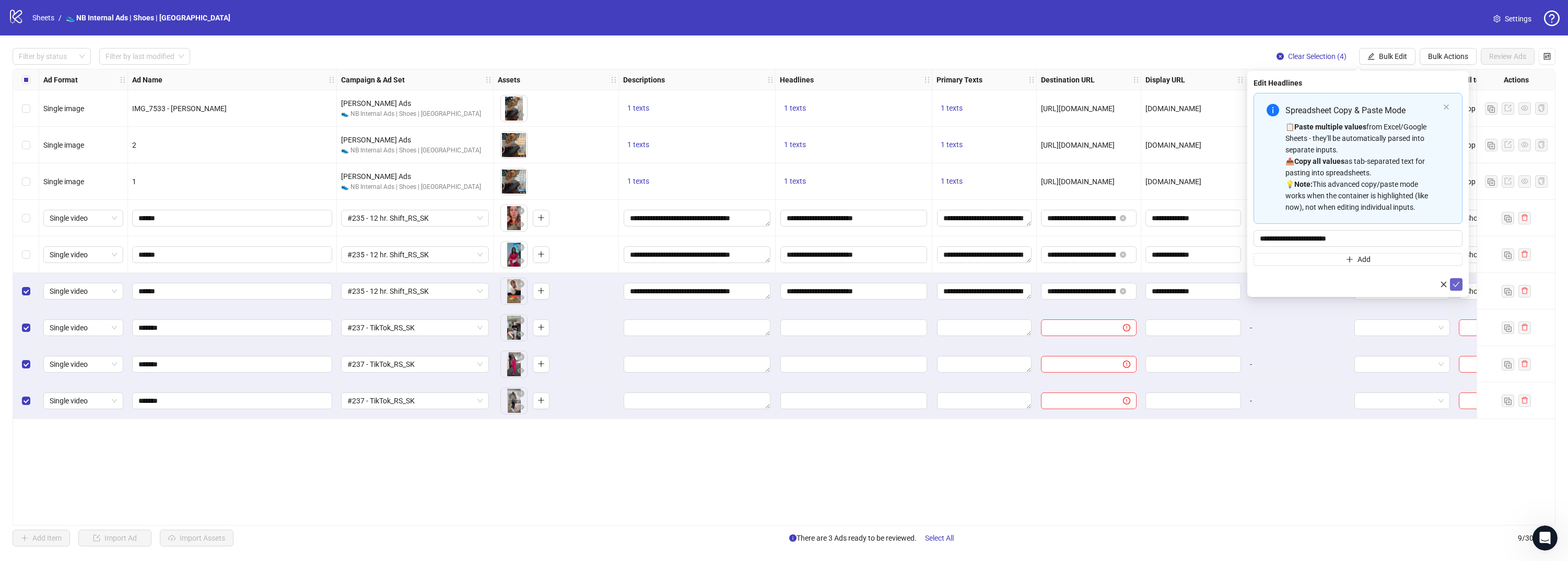
click at [1454, 282] on icon "check" at bounding box center [1455, 284] width 7 height 7
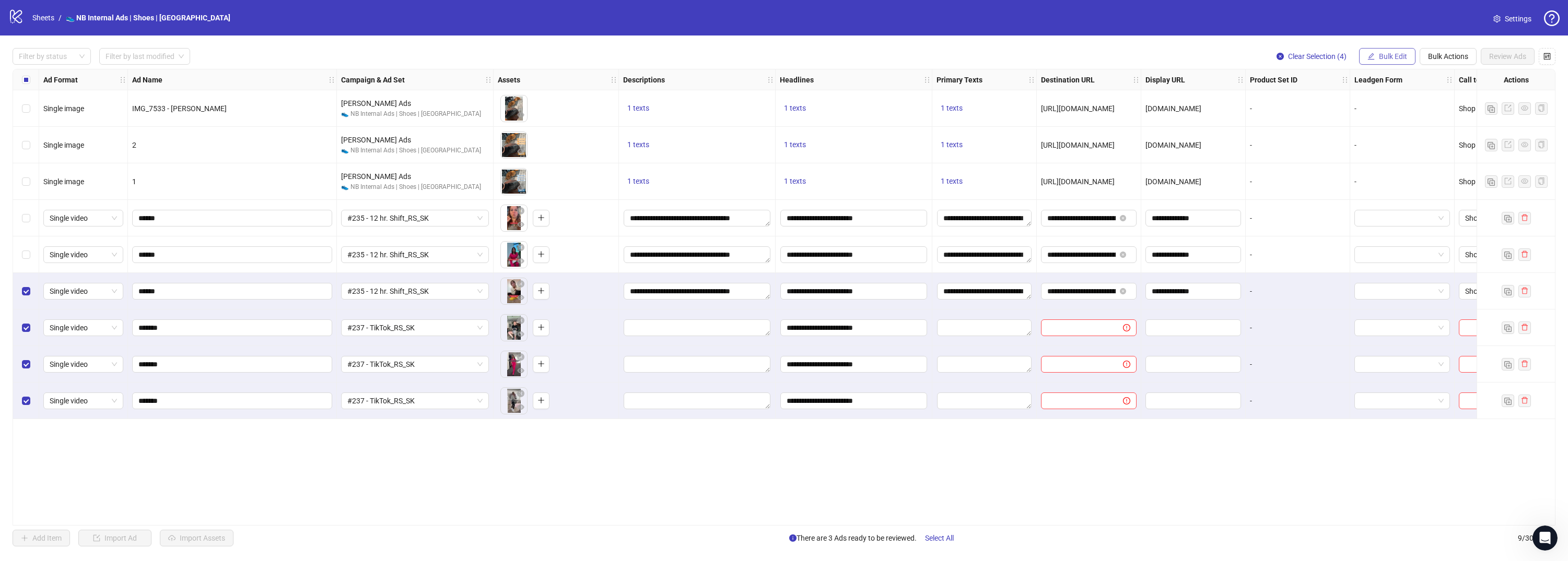
click at [1390, 58] on span "Bulk Edit" at bounding box center [1393, 56] width 28 height 9
click at [1392, 166] on span "Primary Texts" at bounding box center [1397, 161] width 62 height 12
click at [1455, 176] on icon "check" at bounding box center [1455, 177] width 7 height 7
click at [1393, 56] on span "Bulk Edit" at bounding box center [1393, 56] width 28 height 9
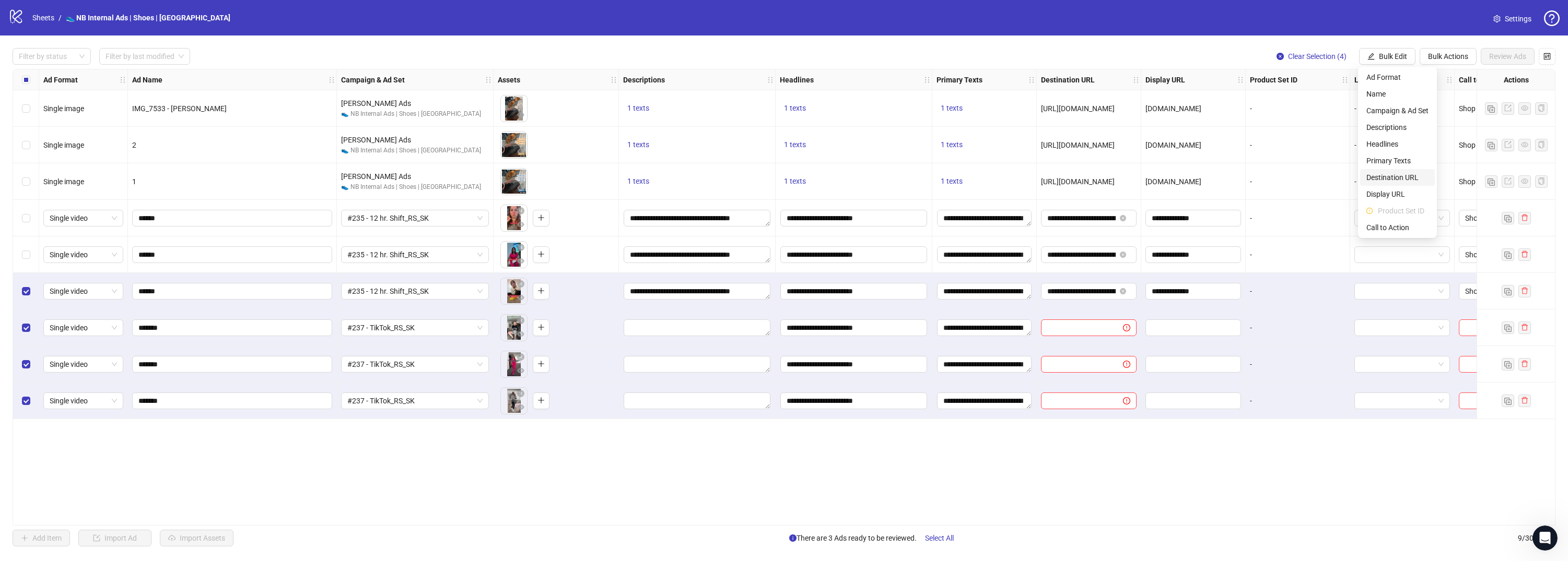
click at [1406, 180] on span "Destination URL" at bounding box center [1397, 177] width 62 height 12
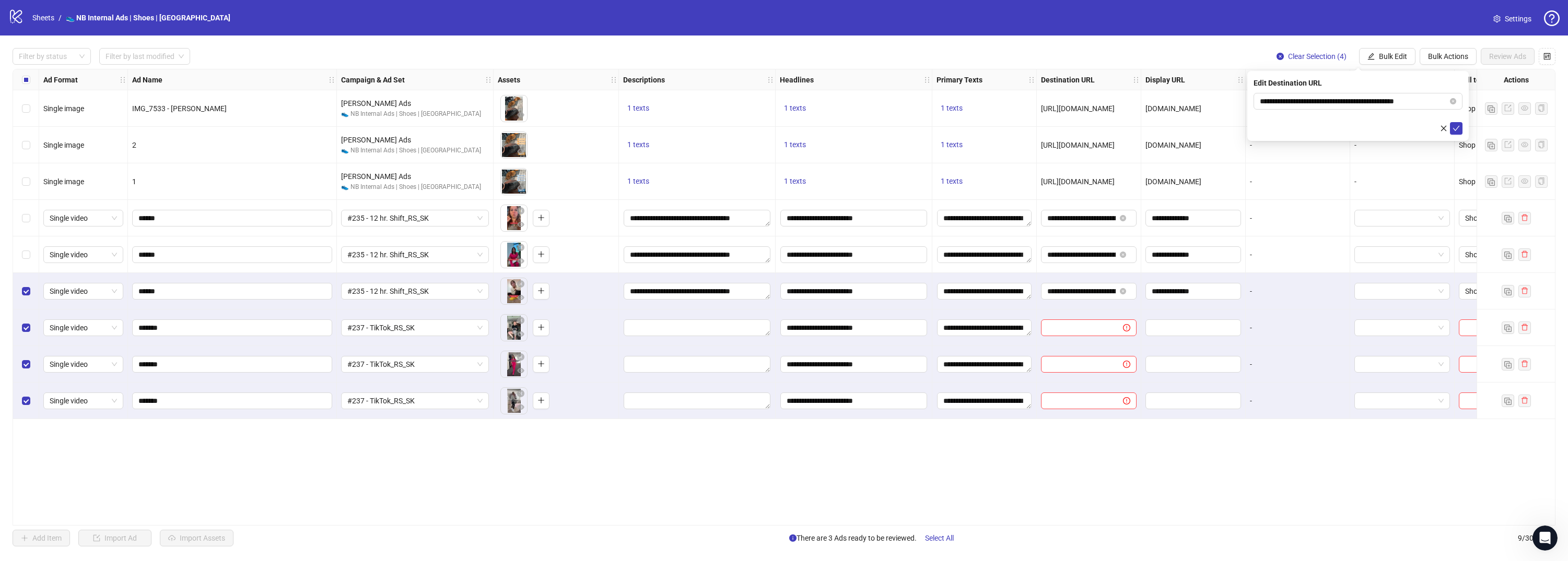
click at [1455, 135] on div "**********" at bounding box center [1358, 106] width 222 height 70
click at [1459, 134] on button "submit" at bounding box center [1456, 128] width 13 height 13
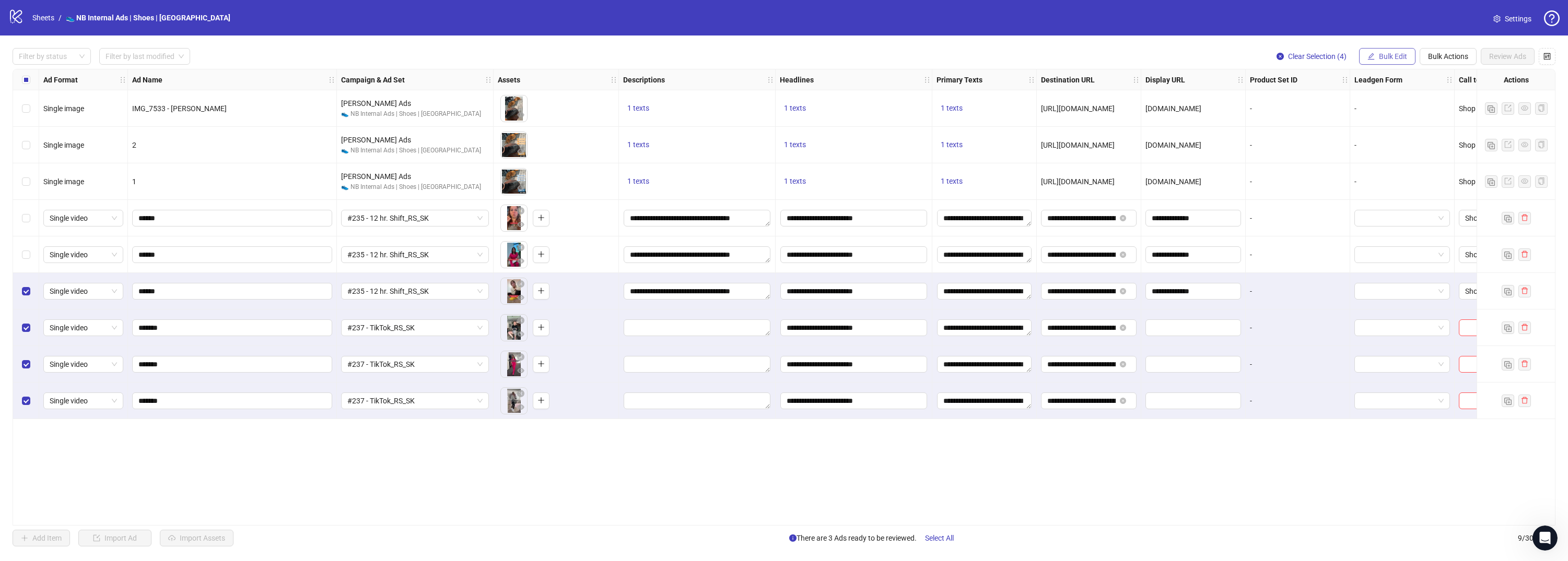
click at [1379, 60] on span "Bulk Edit" at bounding box center [1393, 56] width 28 height 9
click at [1406, 192] on span "Display URL" at bounding box center [1397, 194] width 62 height 12
click at [1459, 132] on button "submit" at bounding box center [1456, 128] width 13 height 13
click at [1387, 57] on span "Bulk Edit" at bounding box center [1393, 56] width 28 height 9
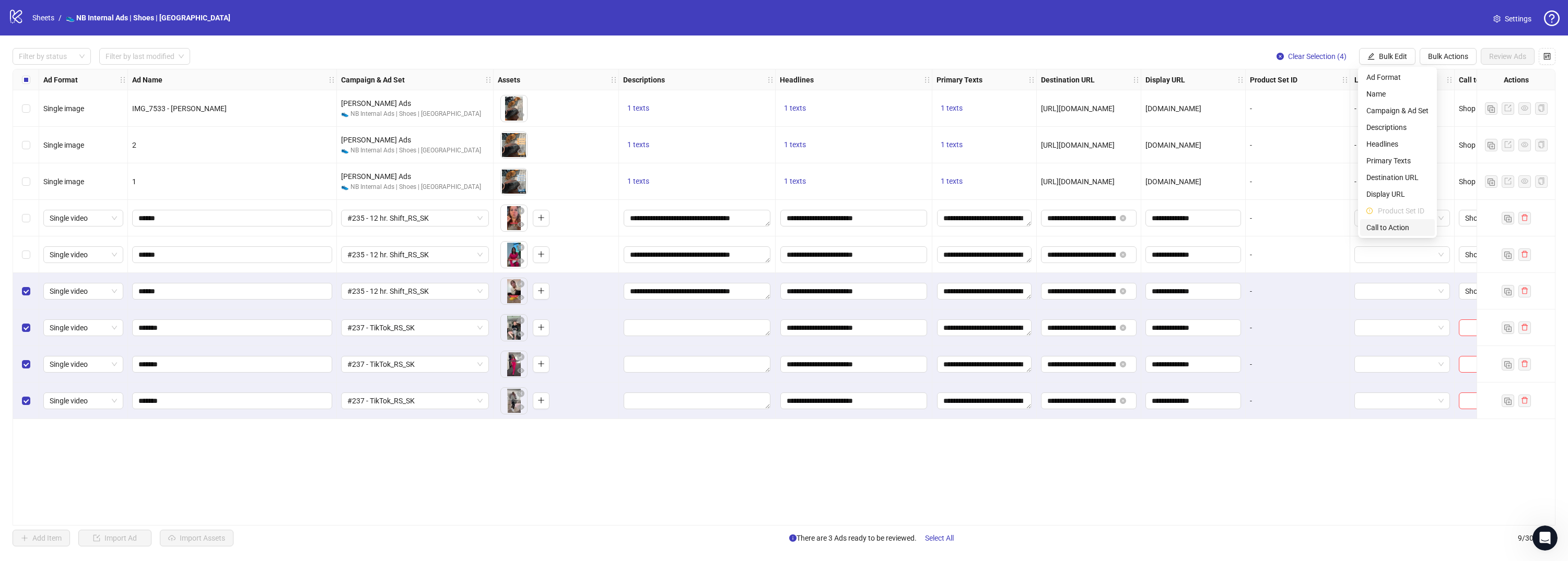
click at [1396, 222] on span "Call to Action" at bounding box center [1397, 228] width 62 height 12
click at [1455, 128] on icon "check" at bounding box center [1455, 128] width 7 height 7
click at [1388, 52] on span "Bulk Edit" at bounding box center [1393, 56] width 28 height 9
click at [1388, 146] on span "Headlines" at bounding box center [1397, 144] width 62 height 12
click at [1401, 61] on button "Bulk Edit" at bounding box center [1387, 56] width 57 height 17
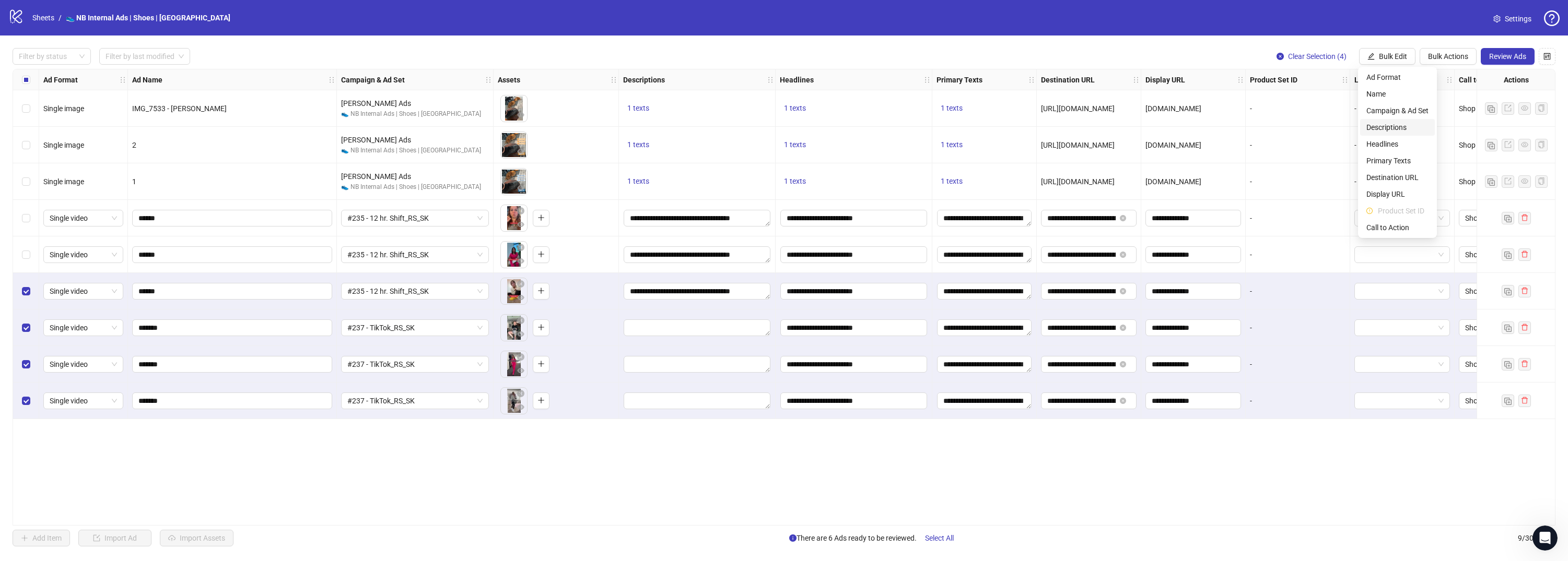
click at [1392, 126] on span "Descriptions" at bounding box center [1397, 127] width 62 height 12
click at [1372, 128] on textarea "**********" at bounding box center [1355, 125] width 203 height 28
click at [720, 304] on div "**********" at bounding box center [697, 291] width 157 height 36
click at [723, 295] on textarea "**********" at bounding box center [697, 291] width 147 height 17
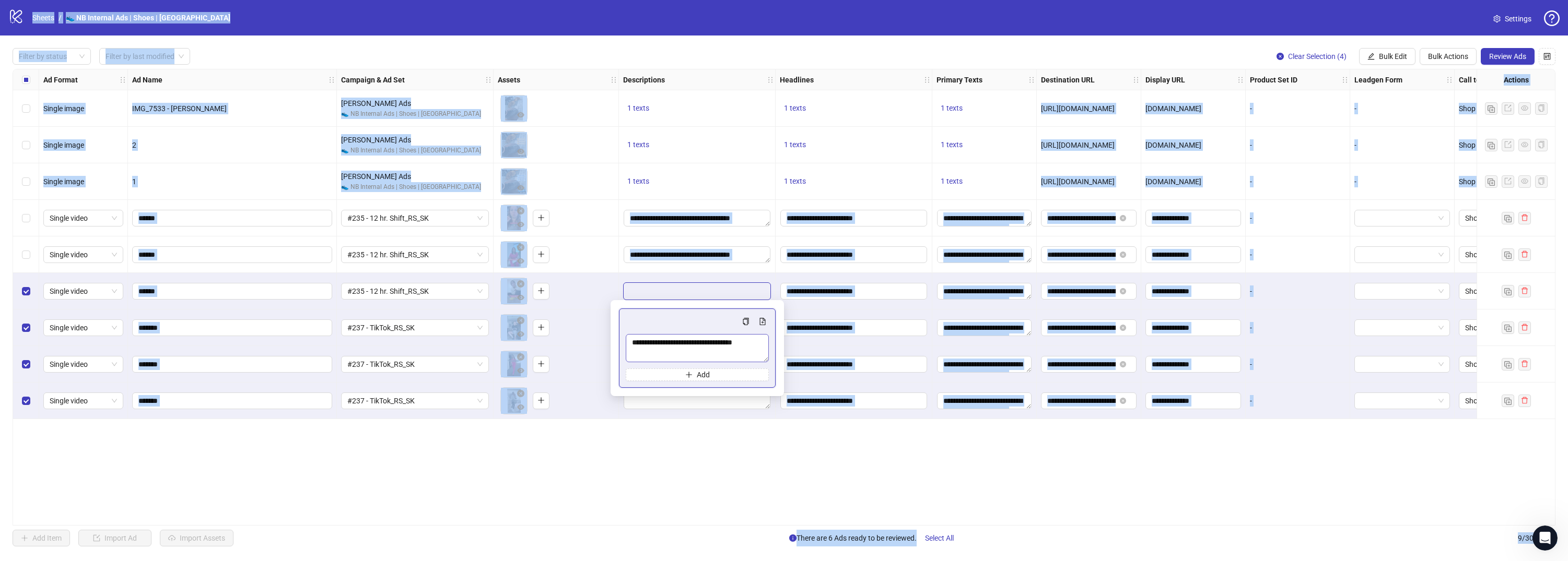
copy body "Sheets / 👟 NB Internal Ads | Shoes | USA Settings Filter by status Filter by la…"
click at [756, 443] on div "Ad Format Ad Name Campaign & Ad Set Assets Descriptions Headlines Primary Texts…" at bounding box center [784, 297] width 1543 height 457
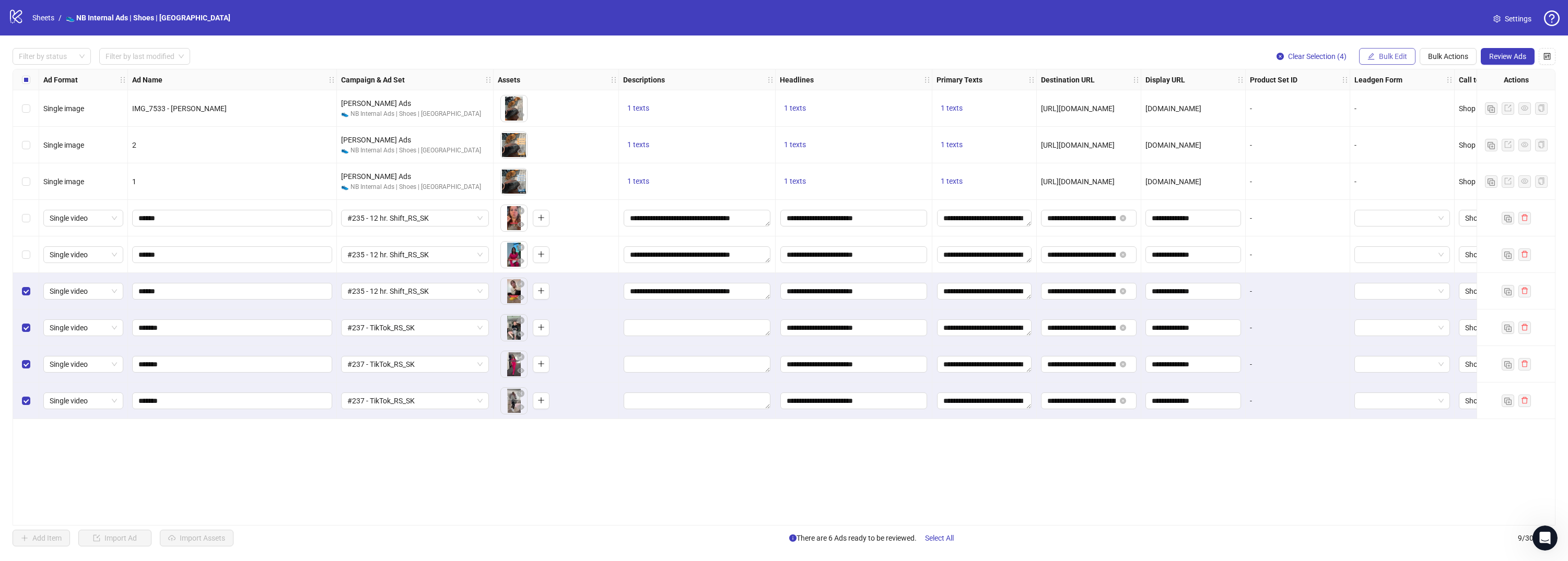
click at [1404, 62] on button "Bulk Edit" at bounding box center [1387, 56] width 57 height 17
click at [1393, 122] on span "Descriptions" at bounding box center [1397, 127] width 62 height 12
click at [1266, 123] on textarea "*" at bounding box center [1260, 121] width 13 height 6
paste textarea "**********"
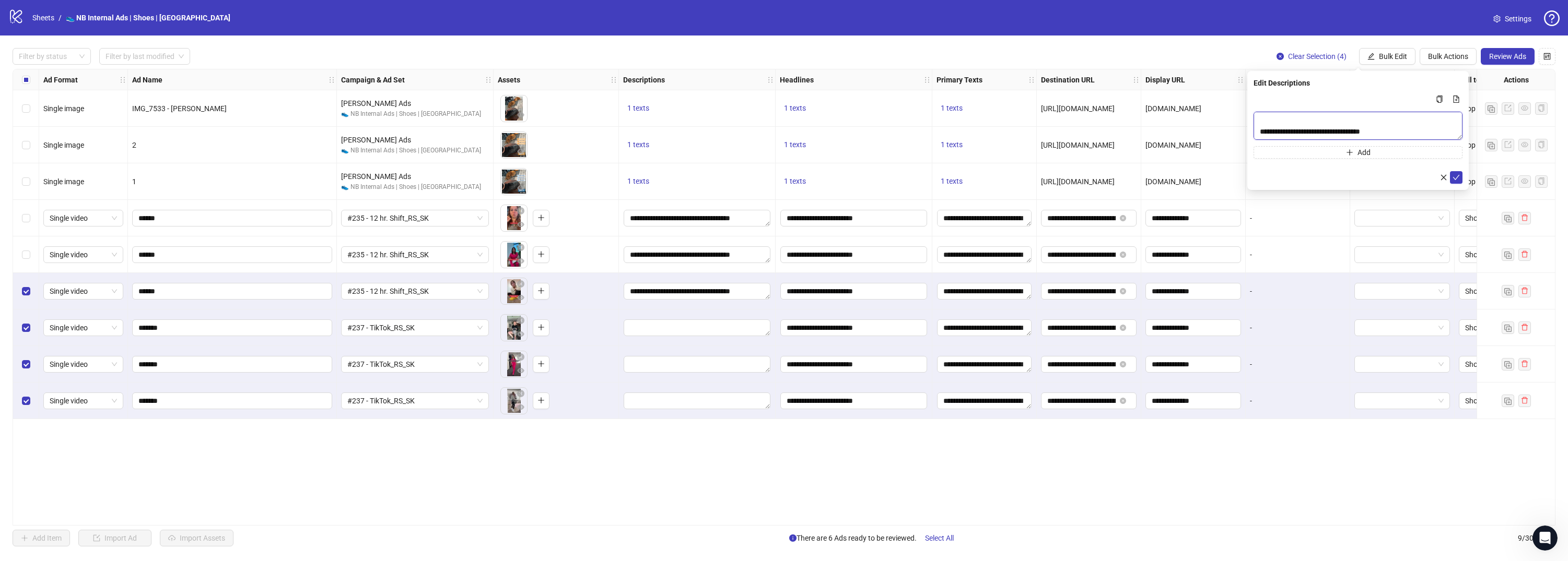
click at [1261, 118] on textarea "Multi-text input container - paste or copy values" at bounding box center [1358, 126] width 209 height 28
click at [1260, 127] on textarea "Multi-text input container - paste or copy values" at bounding box center [1358, 126] width 209 height 28
click at [1263, 122] on textarea "Multi-text input container - paste or copy values" at bounding box center [1358, 126] width 209 height 28
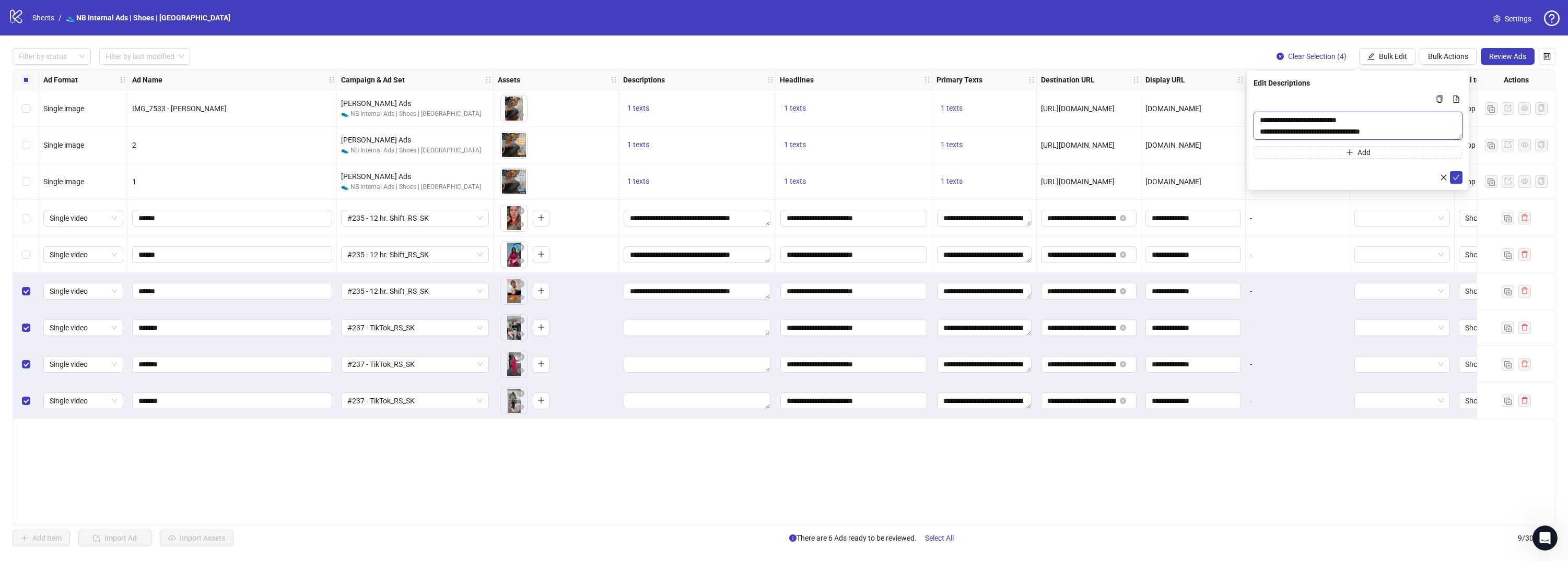
type textarea "**********"
click at [1413, 124] on textarea "Multi-text input container - paste or copy values" at bounding box center [1358, 126] width 209 height 28
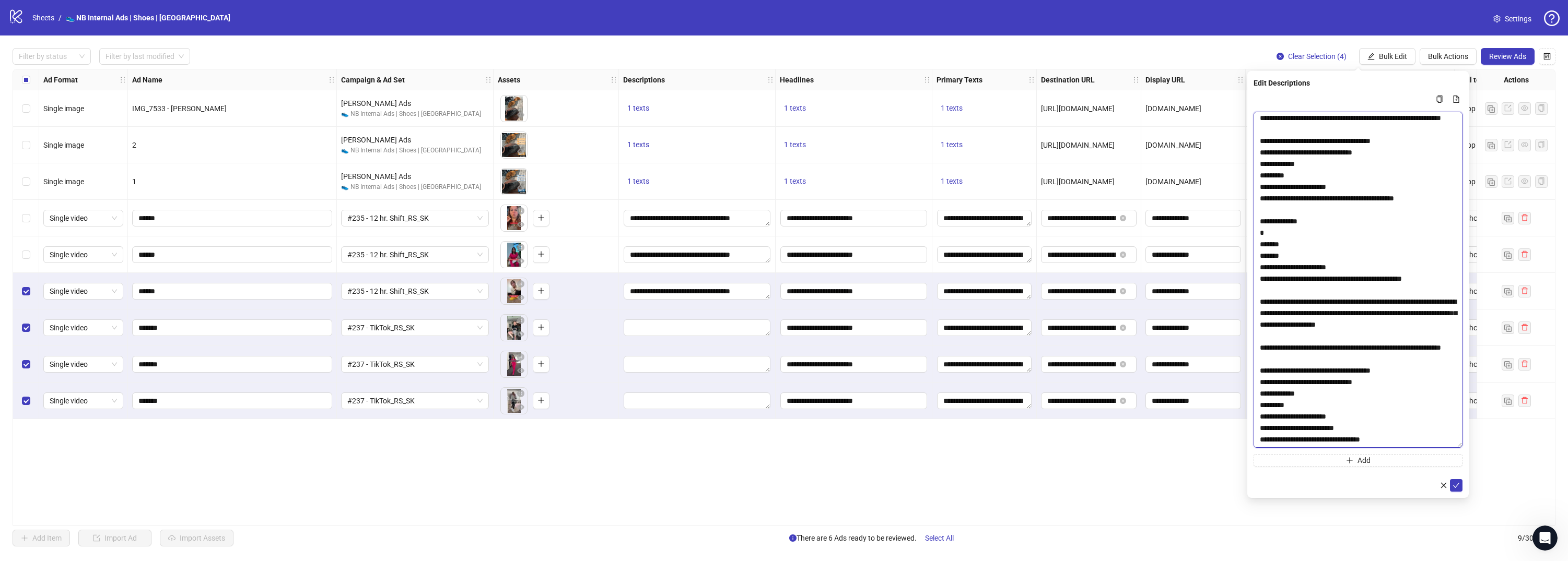
drag, startPoint x: 1459, startPoint y: 138, endPoint x: 1428, endPoint y: 446, distance: 309.6
click at [1428, 446] on textarea "Multi-text input container - paste or copy values" at bounding box center [1358, 280] width 209 height 336
click at [1351, 388] on textarea "Multi-text input container - paste or copy values" at bounding box center [1358, 280] width 209 height 336
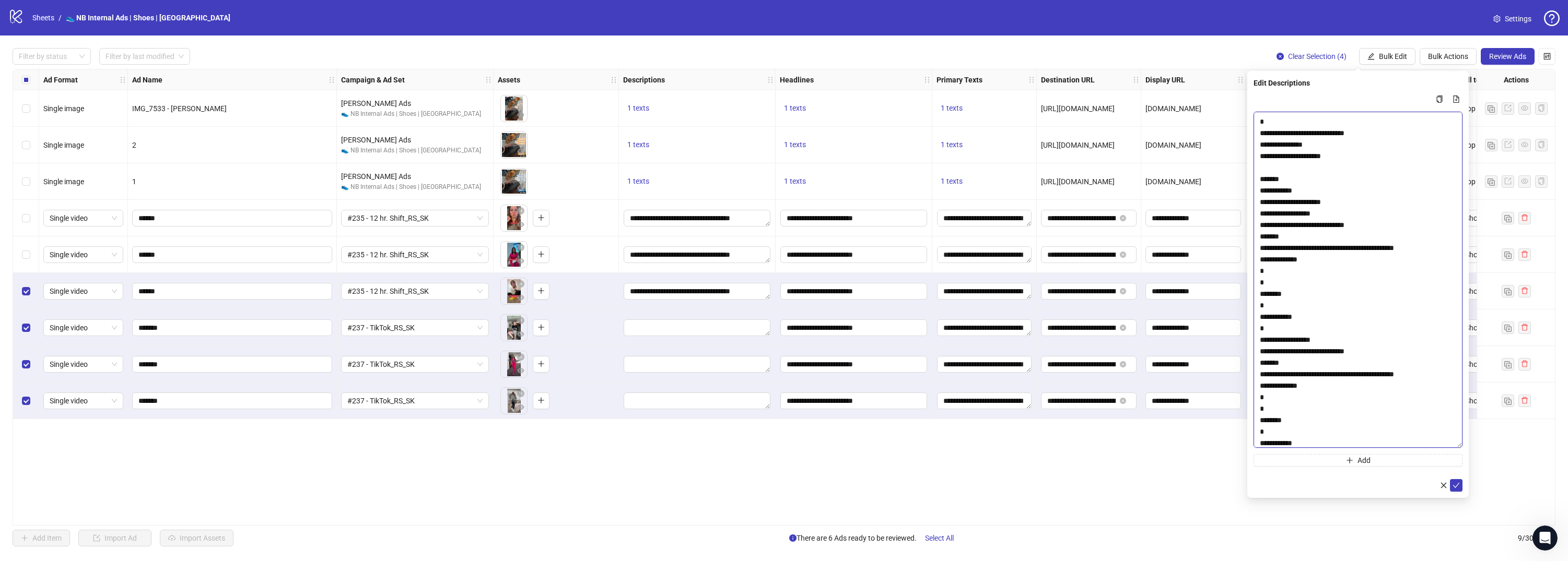
scroll to position [0, 0]
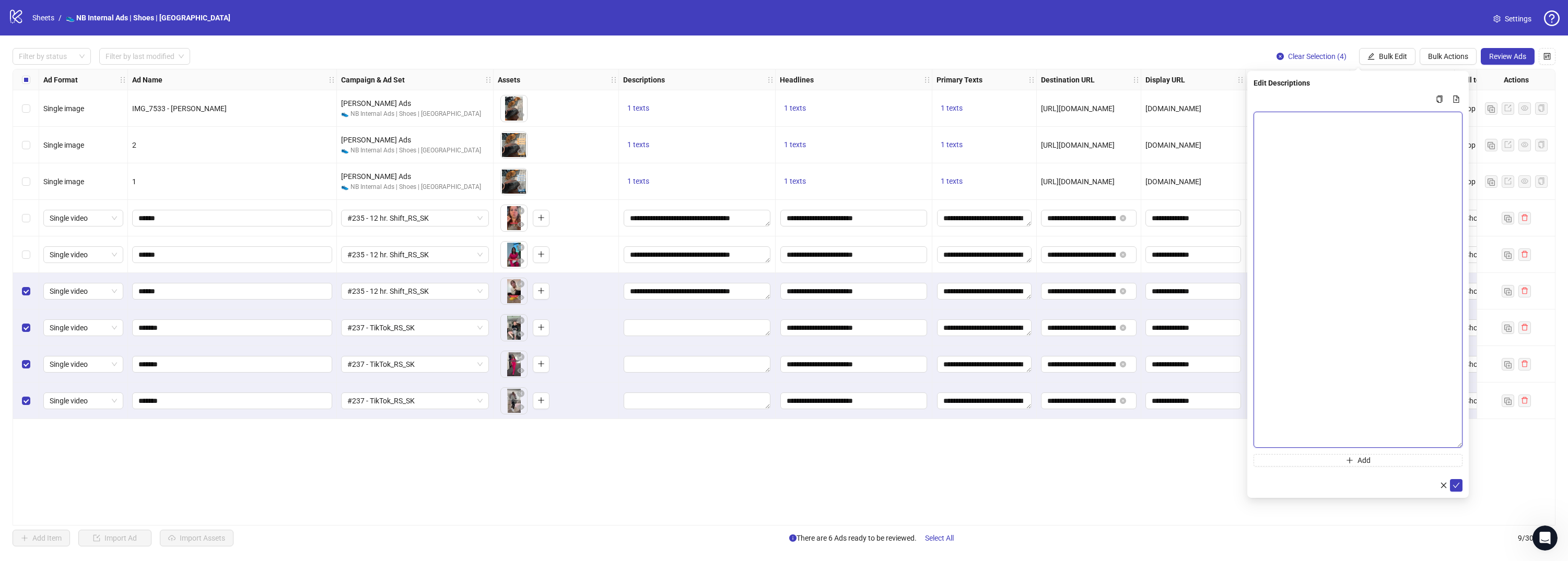
paste textarea "**********"
type textarea "**********"
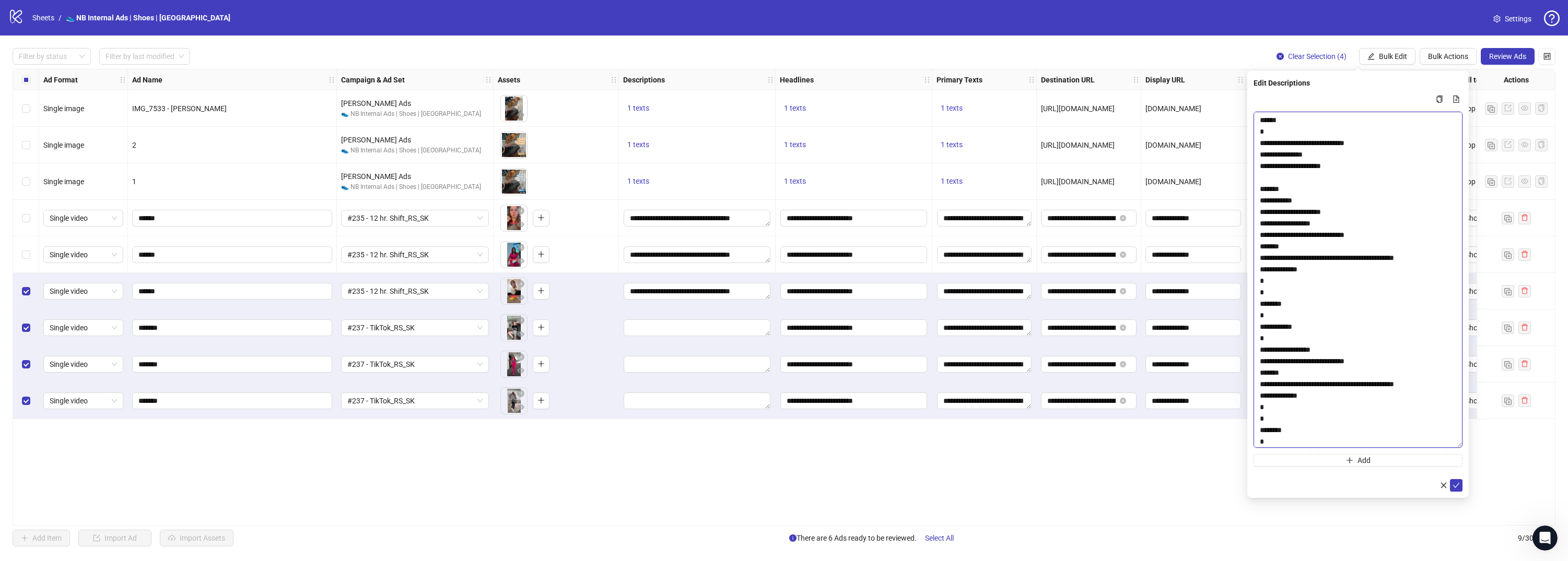
scroll to position [1767, 0]
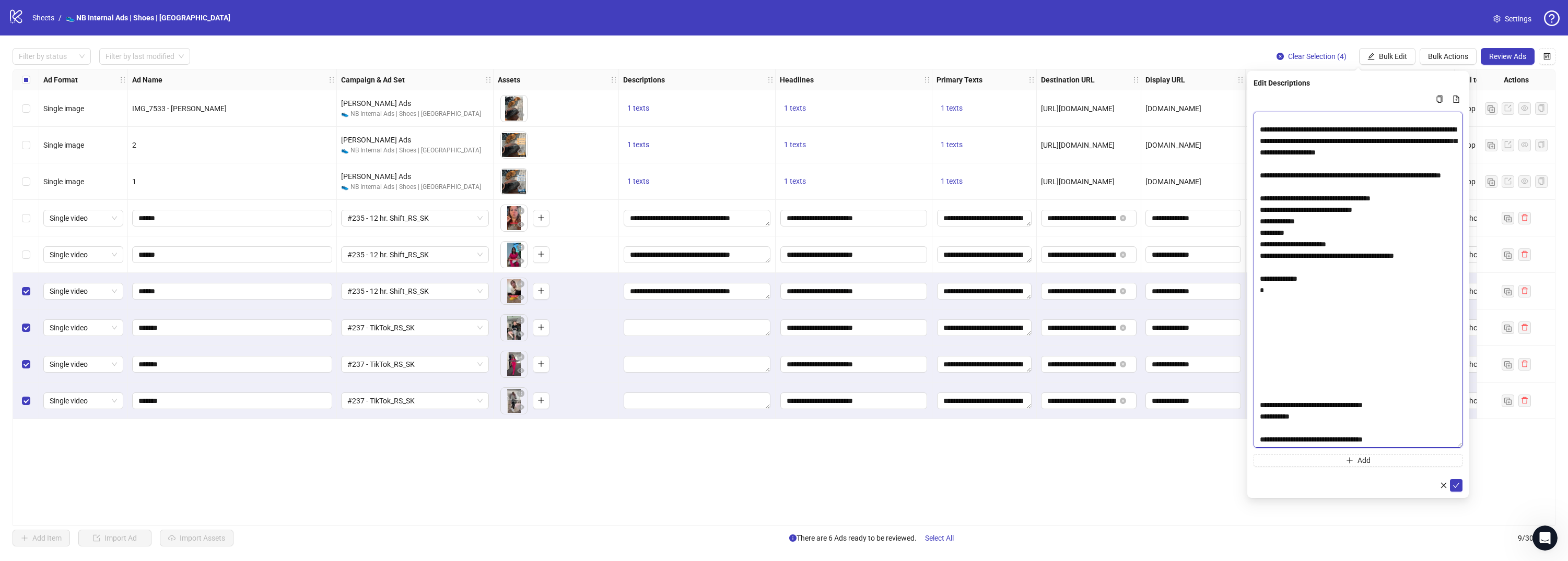
click at [1385, 430] on textarea "Multi-text input container - paste or copy values" at bounding box center [1358, 280] width 209 height 336
drag, startPoint x: 1393, startPoint y: 432, endPoint x: 1242, endPoint y: 429, distance: 151.0
click at [1242, 429] on body "logo/logo-mobile Sheets / 👟 NB Internal Ads | Shoes | USA Settings Filter by st…" at bounding box center [784, 280] width 1568 height 561
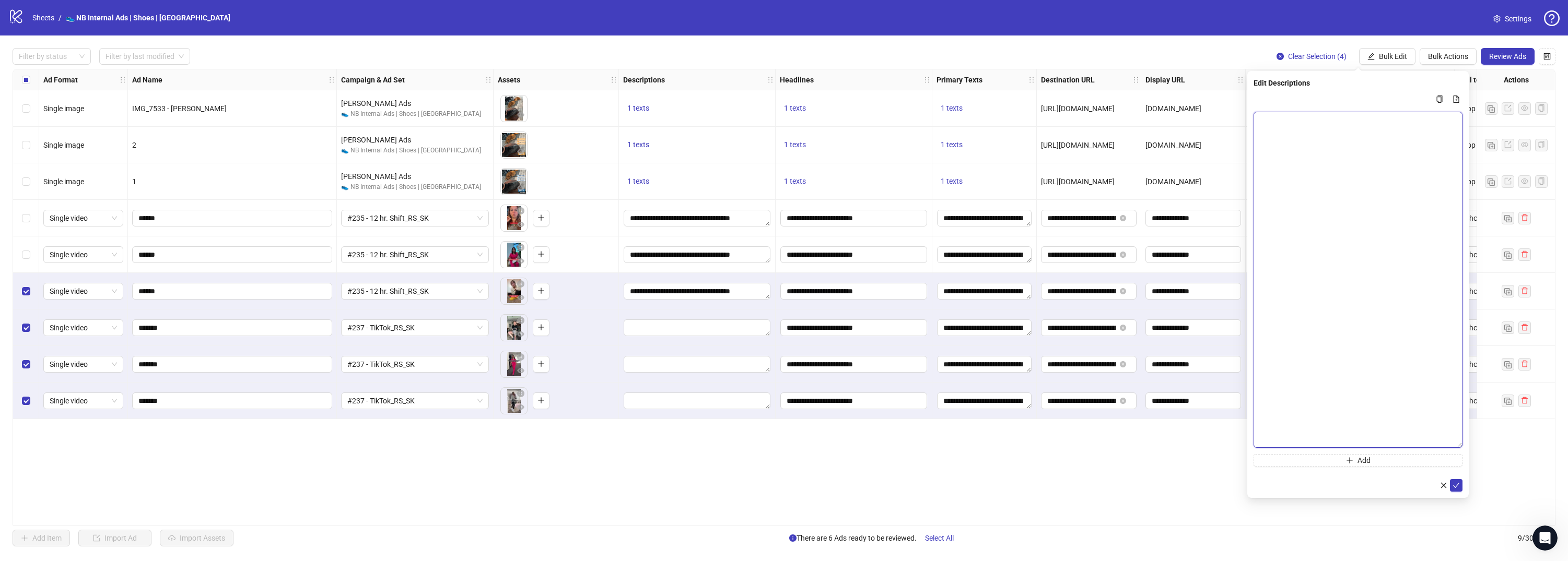
scroll to position [0, 0]
paste textarea "**********"
type textarea "**********"
drag, startPoint x: 1453, startPoint y: 485, endPoint x: 1475, endPoint y: 491, distance: 22.8
click at [1453, 485] on icon "check" at bounding box center [1455, 485] width 7 height 7
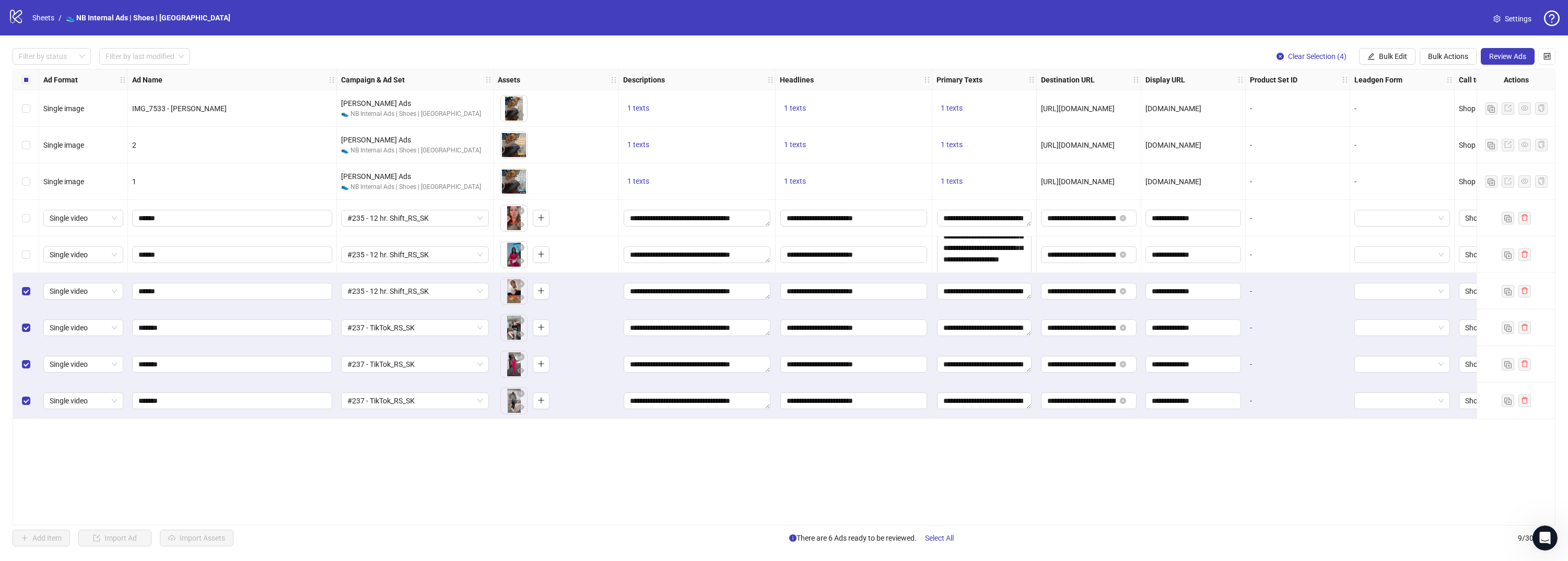
drag, startPoint x: 1030, startPoint y: 260, endPoint x: 1068, endPoint y: 432, distance: 176.1
click at [1065, 433] on div "Ad Format Ad Name Campaign & Ad Set Assets Descriptions Headlines Primary Texts…" at bounding box center [784, 297] width 1543 height 457
click at [1384, 57] on span "Bulk Edit" at bounding box center [1393, 56] width 28 height 9
click at [1395, 162] on span "Primary Texts" at bounding box center [1397, 161] width 62 height 12
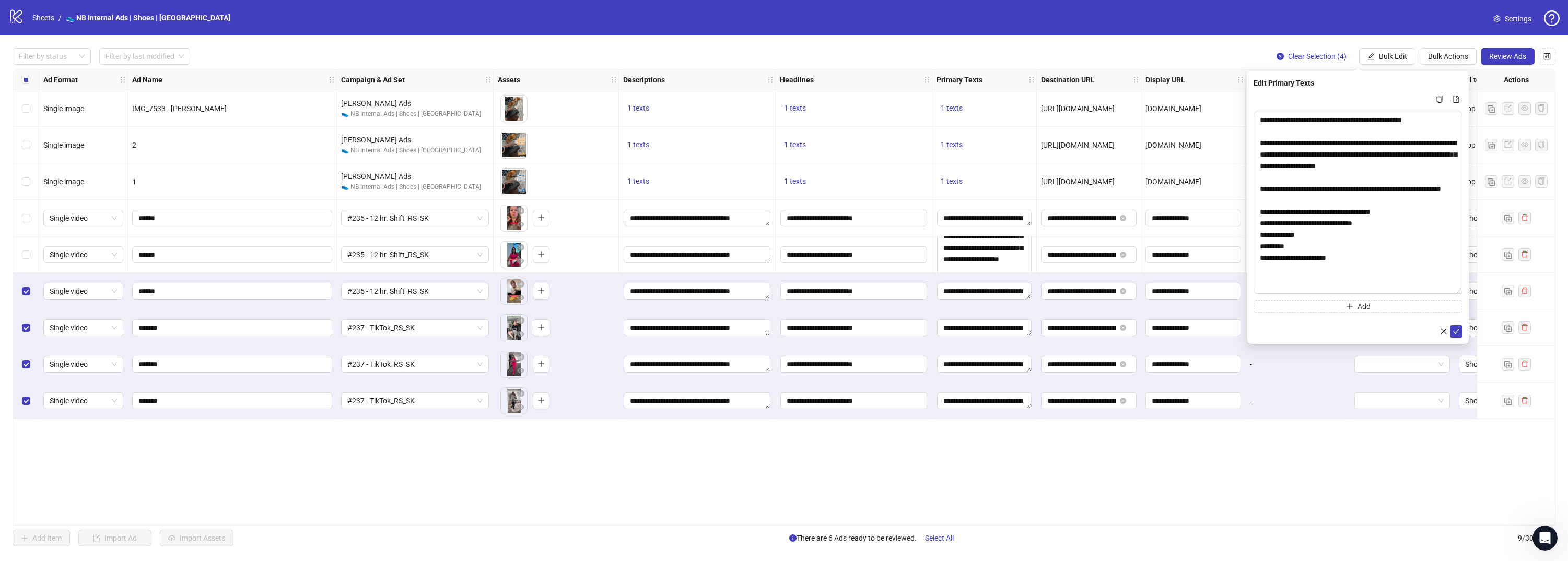
drag, startPoint x: 1460, startPoint y: 137, endPoint x: 1477, endPoint y: 292, distance: 155.9
click at [1477, 292] on body "logo/logo-mobile Sheets / 👟 NB Internal Ads | Shoes | USA Settings Filter by st…" at bounding box center [784, 280] width 1568 height 561
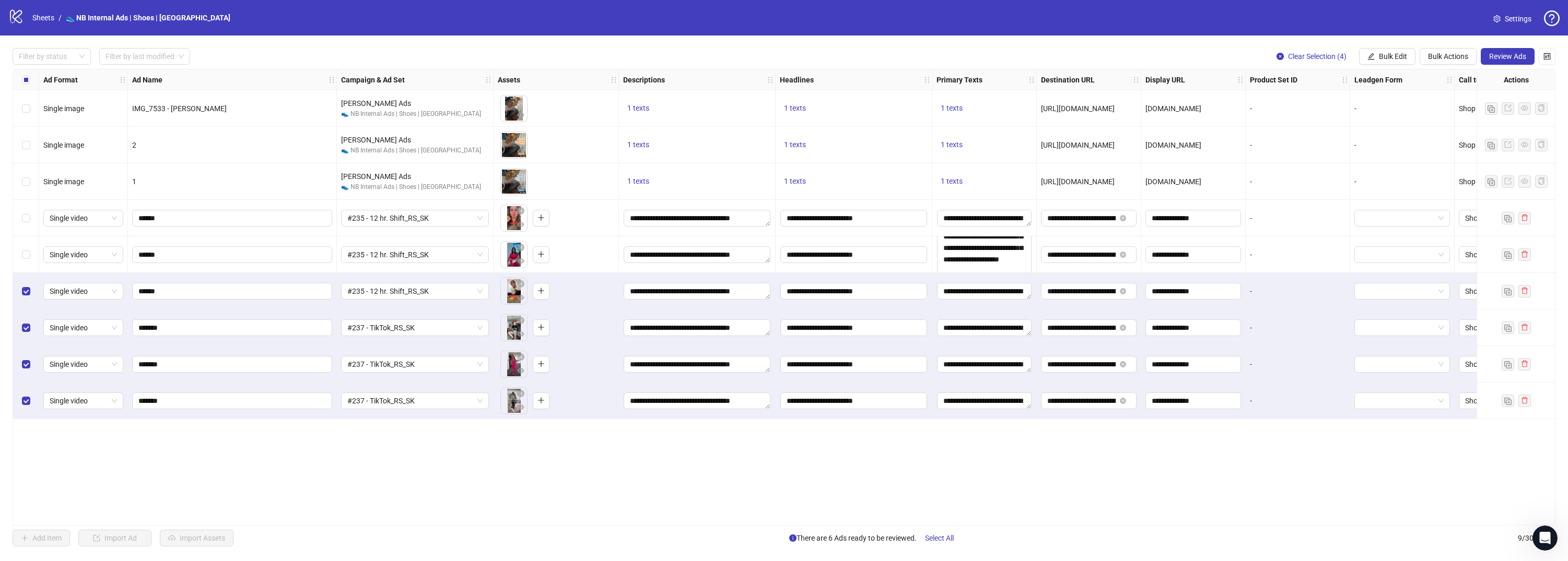
click at [1316, 492] on div "Ad Format Ad Name Campaign & Ad Set Assets Descriptions Headlines Primary Texts…" at bounding box center [784, 297] width 1543 height 457
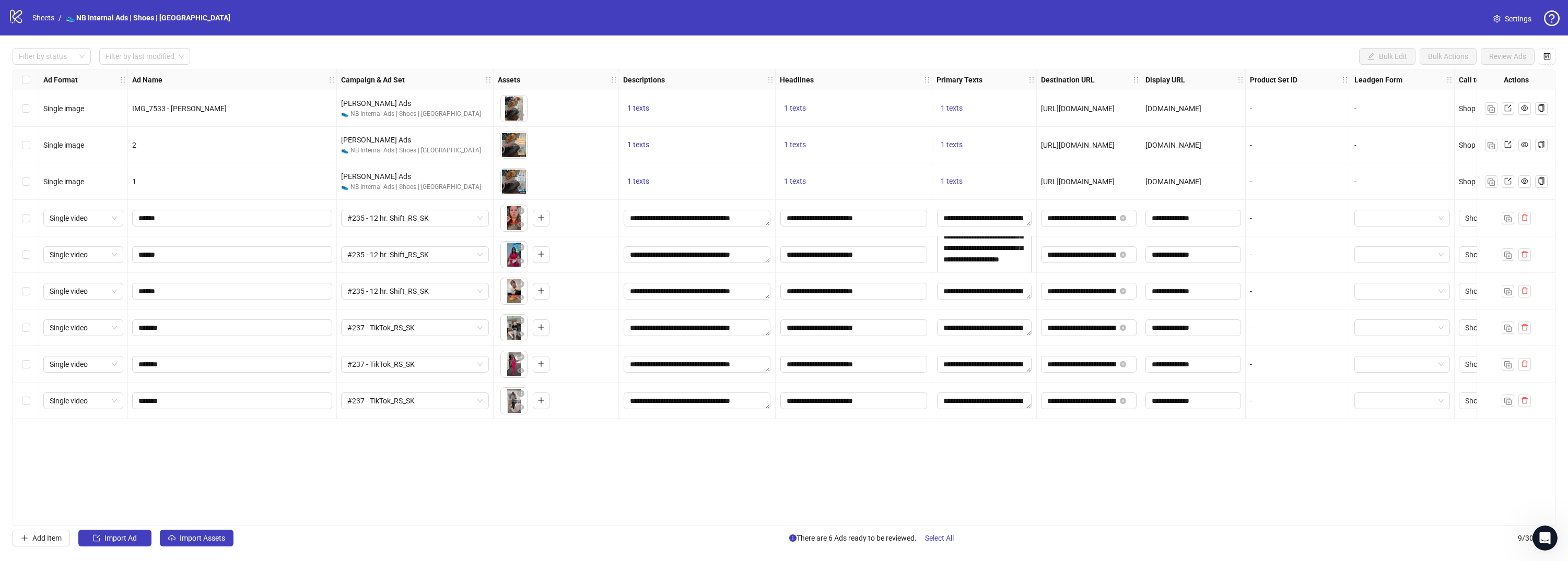
click at [222, 448] on div "Ad Format Ad Name Campaign & Ad Set Assets Descriptions Headlines Primary Texts…" at bounding box center [784, 297] width 1543 height 457
click at [182, 541] on span "Import Assets" at bounding box center [203, 538] width 46 height 9
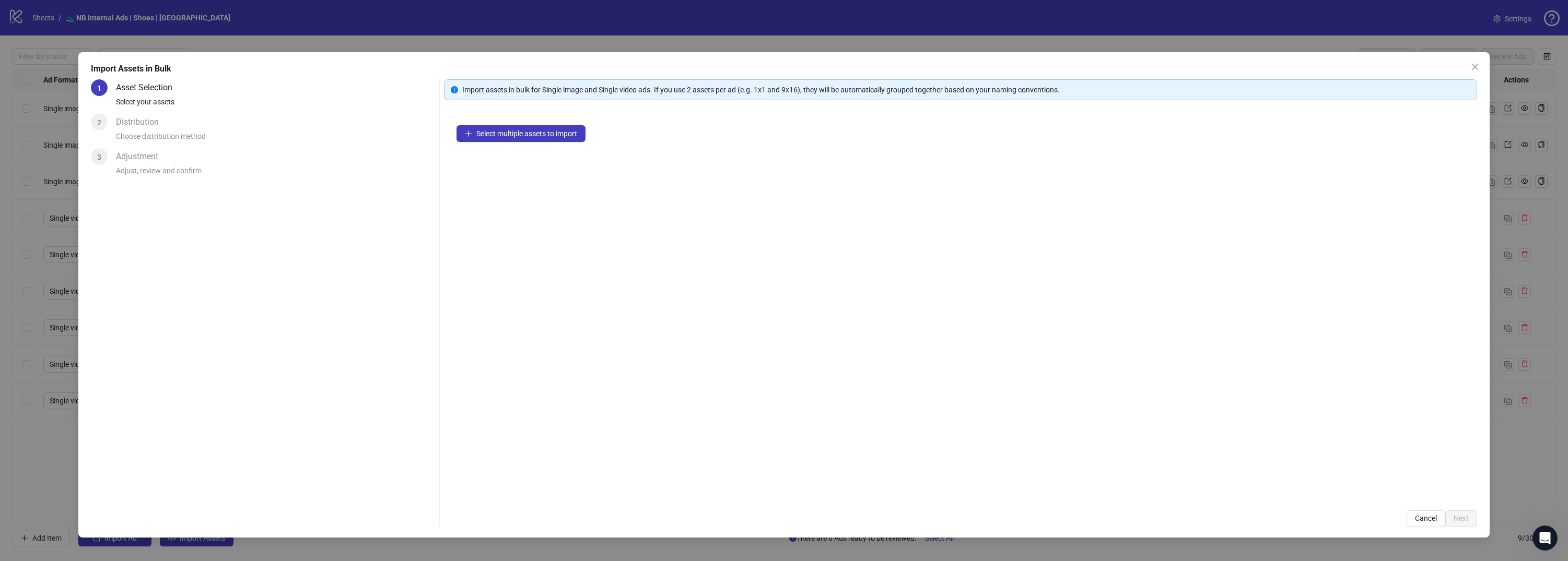
click at [502, 147] on div "Select multiple assets to import" at bounding box center [960, 305] width 1033 height 385
click at [512, 137] on span "Select multiple assets to import" at bounding box center [527, 133] width 101 height 9
click at [1478, 520] on div "Import Assets in Bulk 1 Asset Selection Select your assets 2 Distribution Choos…" at bounding box center [784, 295] width 1411 height 485
click at [1466, 522] on span "Next" at bounding box center [1460, 518] width 15 height 9
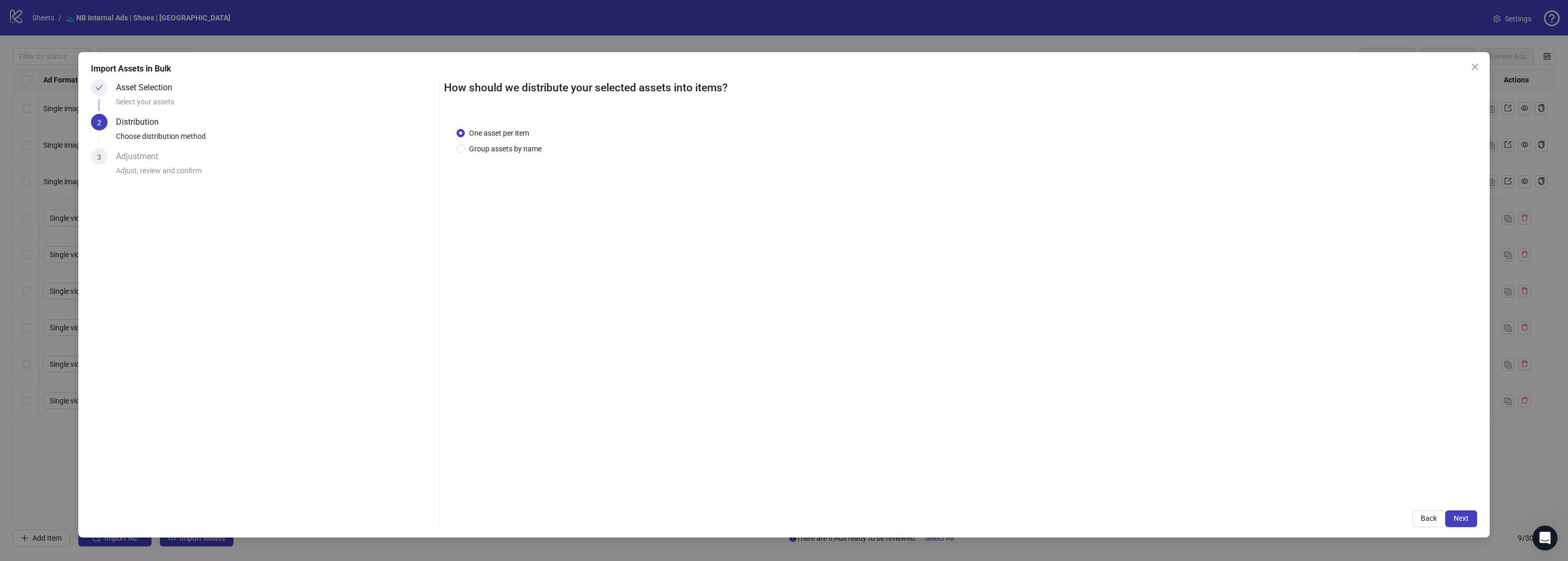
click at [1463, 522] on span "Next" at bounding box center [1460, 518] width 15 height 9
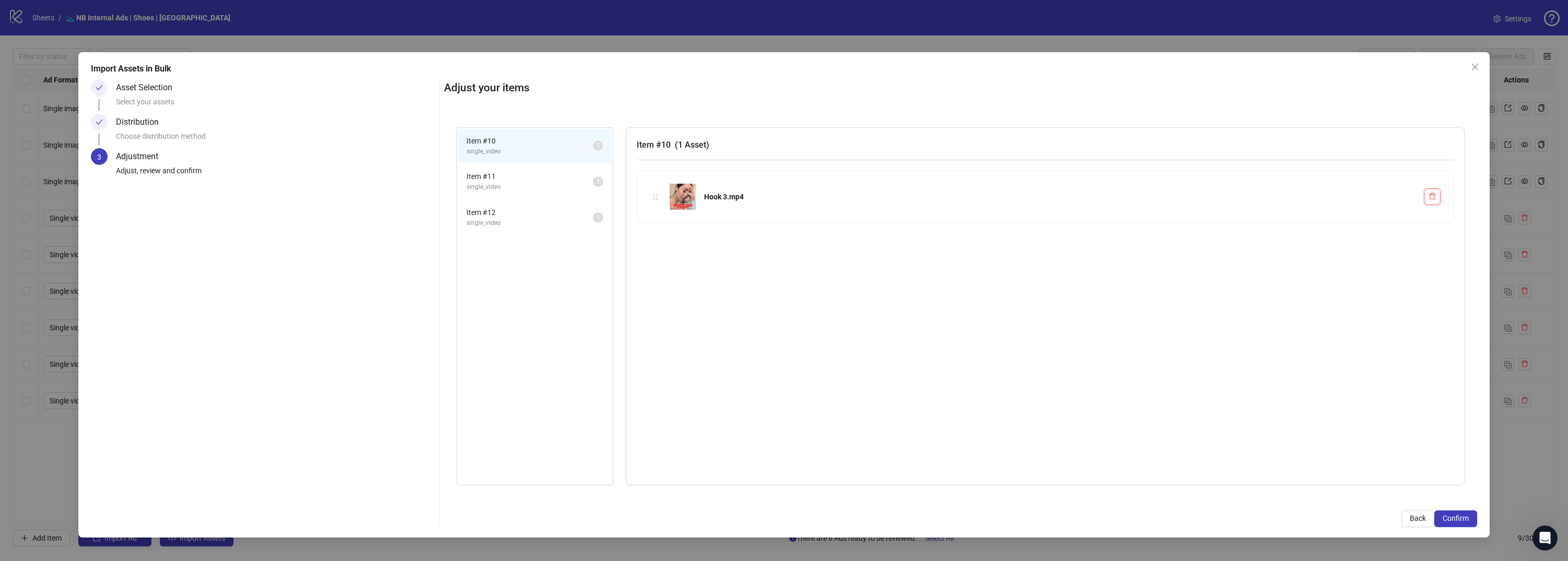
click at [1463, 522] on span "Confirm" at bounding box center [1455, 518] width 26 height 9
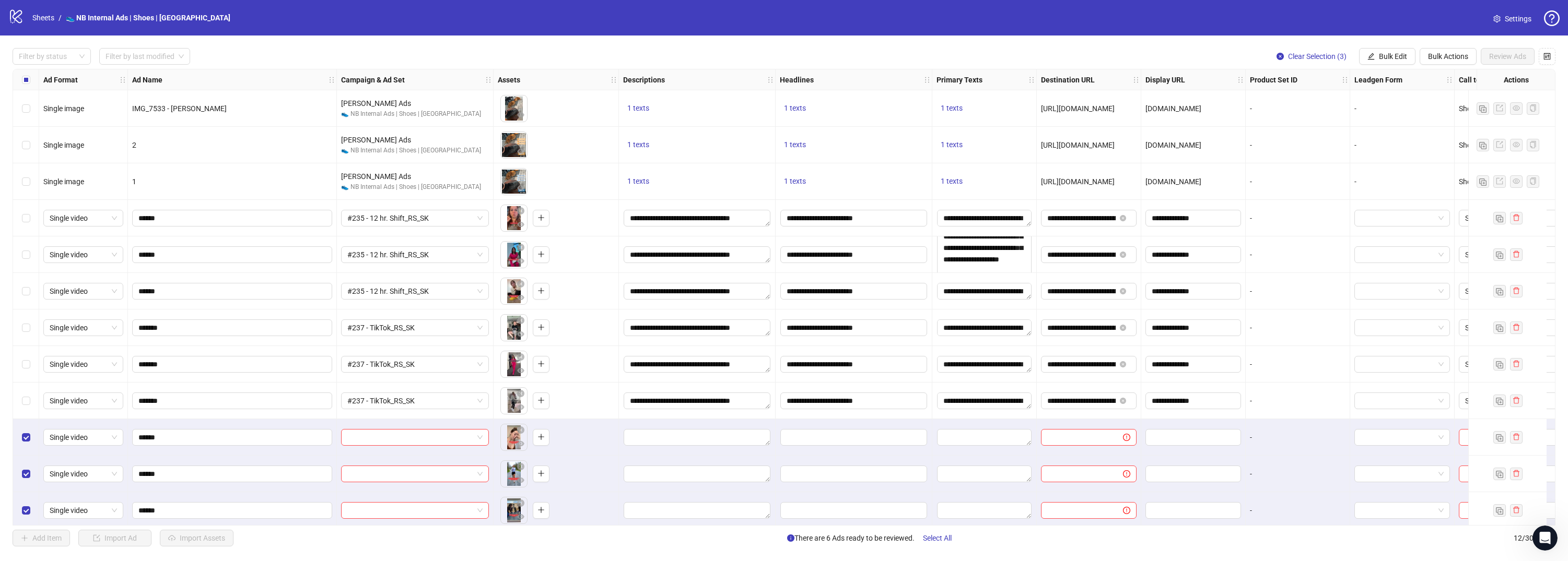
scroll to position [8, 0]
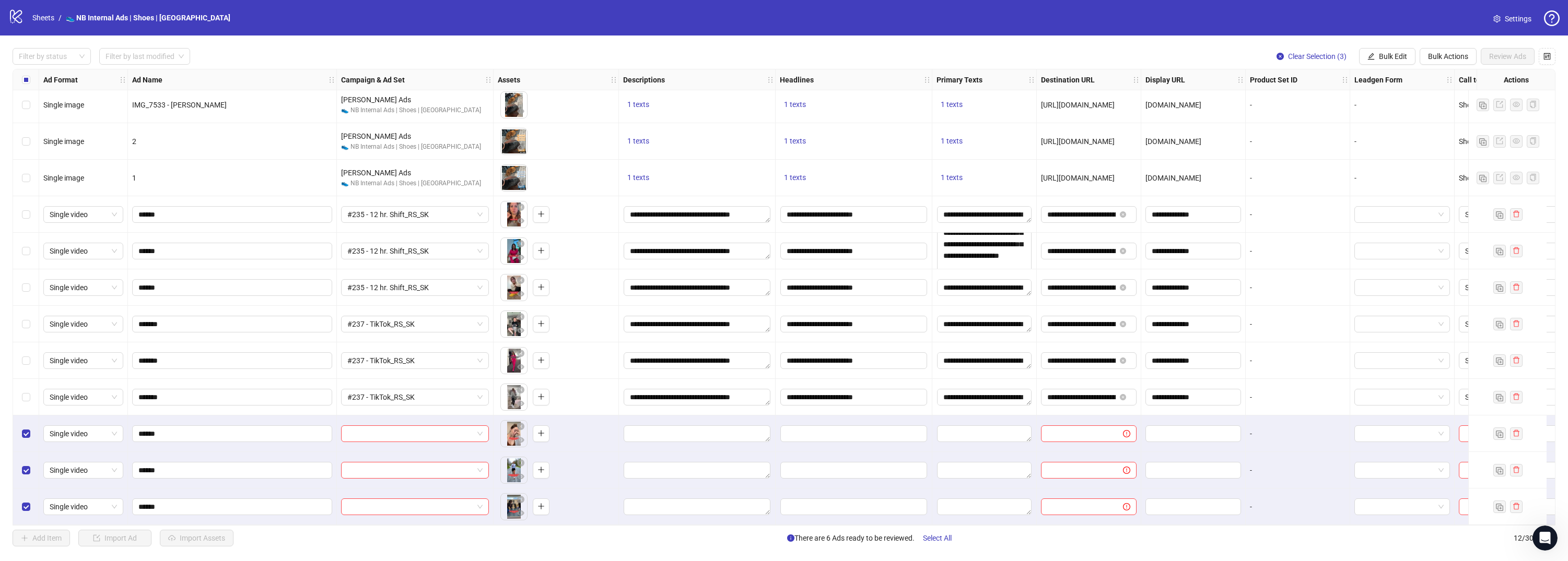
click at [30, 394] on div "Select row 9" at bounding box center [26, 397] width 26 height 36
click at [1380, 64] on div "Filter by status Filter by last modified Clear Selection (4) Bulk Edit Bulk Act…" at bounding box center [784, 297] width 1568 height 523
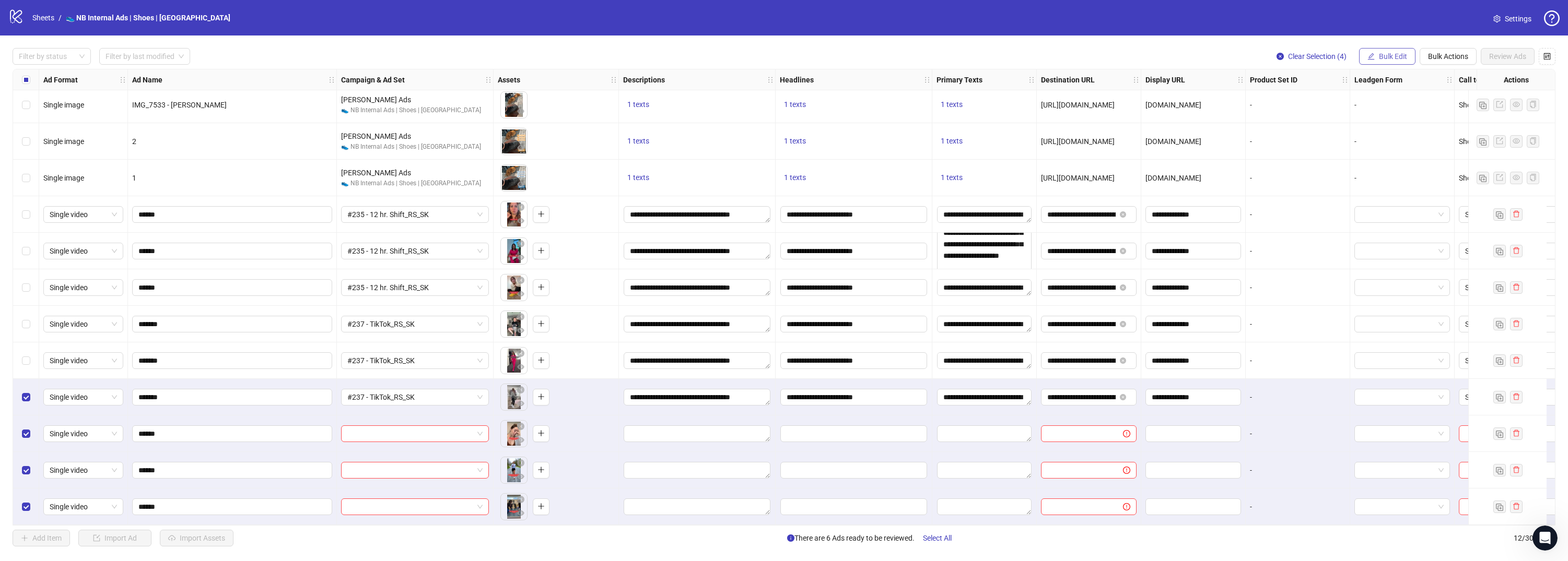
click at [1404, 50] on button "Bulk Edit" at bounding box center [1387, 56] width 57 height 17
click at [1412, 128] on span "Descriptions" at bounding box center [1397, 127] width 62 height 12
click at [1436, 132] on textarea "**********" at bounding box center [1345, 124] width 184 height 24
click at [1401, 58] on span "Bulk Edit" at bounding box center [1393, 56] width 28 height 9
click at [1391, 158] on span "Primary Texts" at bounding box center [1397, 161] width 62 height 12
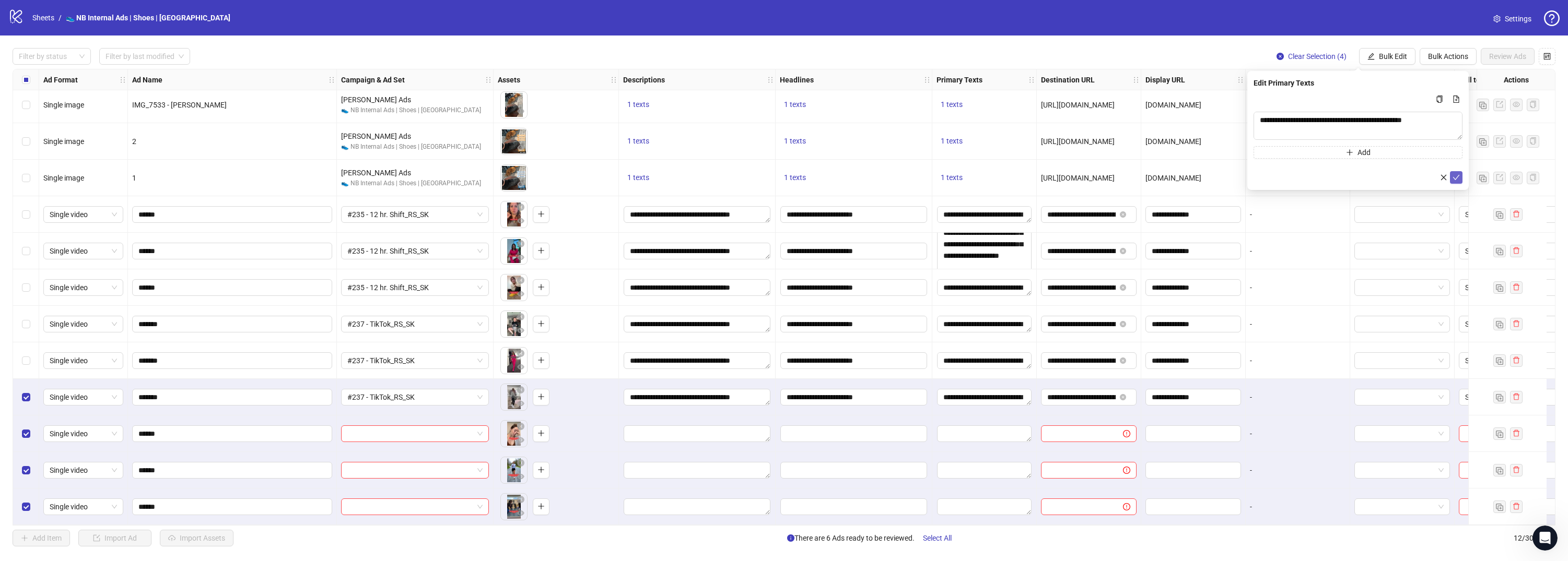
click at [1453, 175] on icon "check" at bounding box center [1455, 177] width 7 height 7
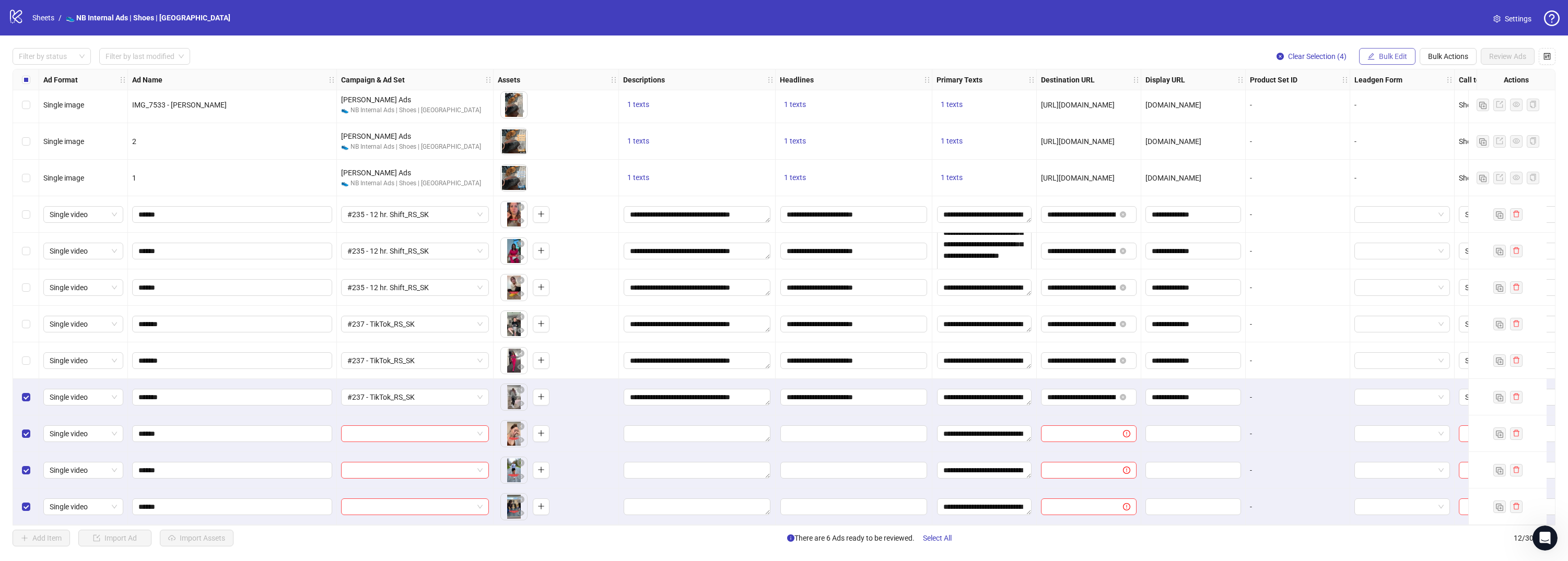
click at [1399, 58] on span "Bulk Edit" at bounding box center [1393, 56] width 28 height 9
click at [1394, 146] on span "Headlines" at bounding box center [1397, 144] width 62 height 12
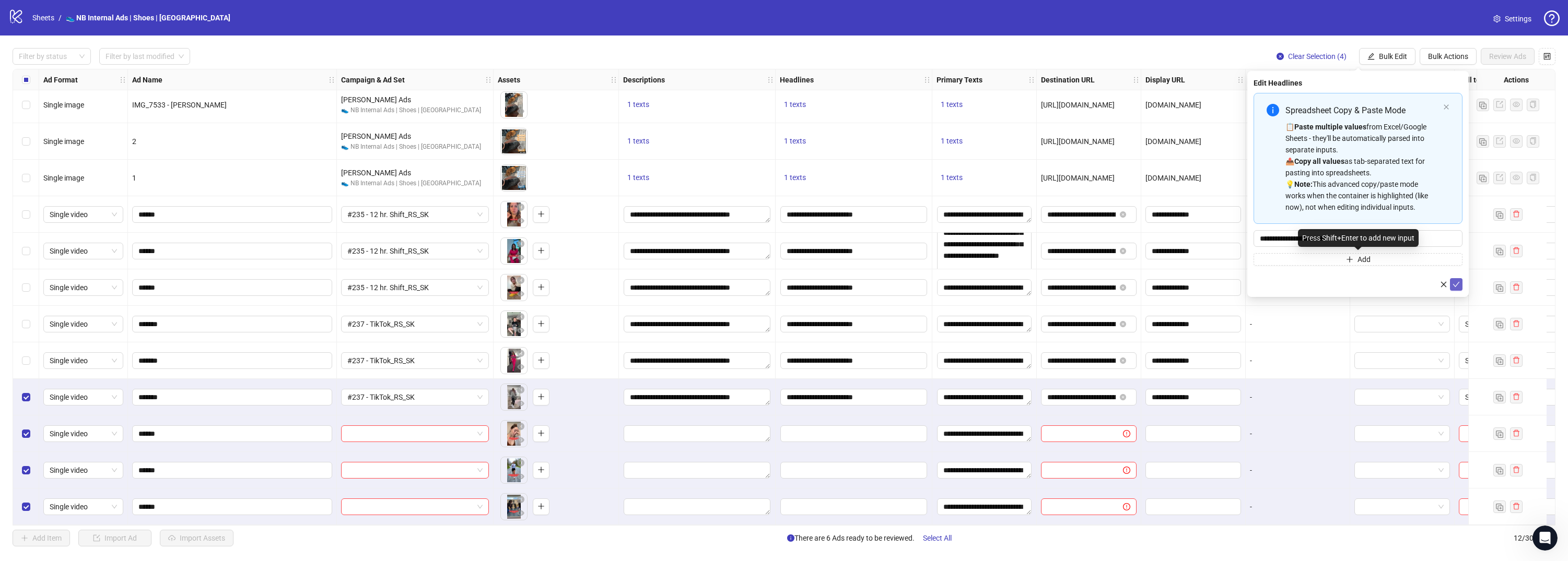
click at [1457, 284] on icon "check" at bounding box center [1455, 284] width 7 height 7
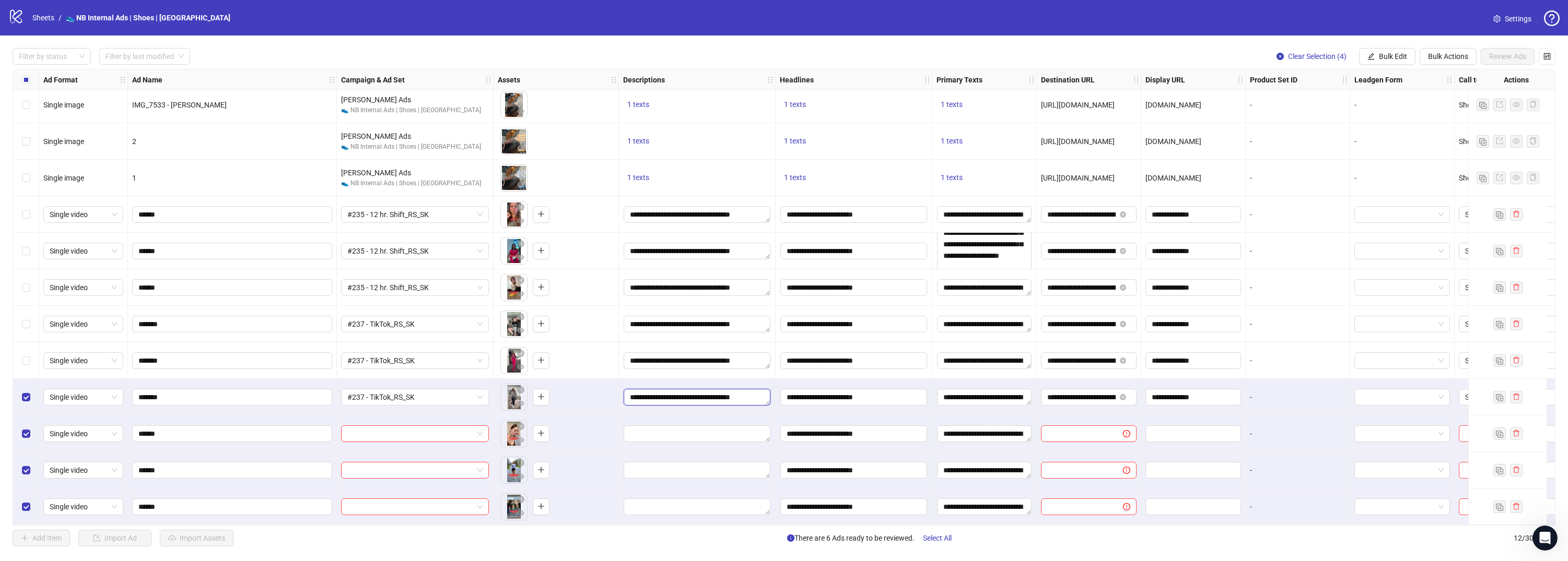
click at [732, 392] on textarea "**********" at bounding box center [697, 396] width 147 height 17
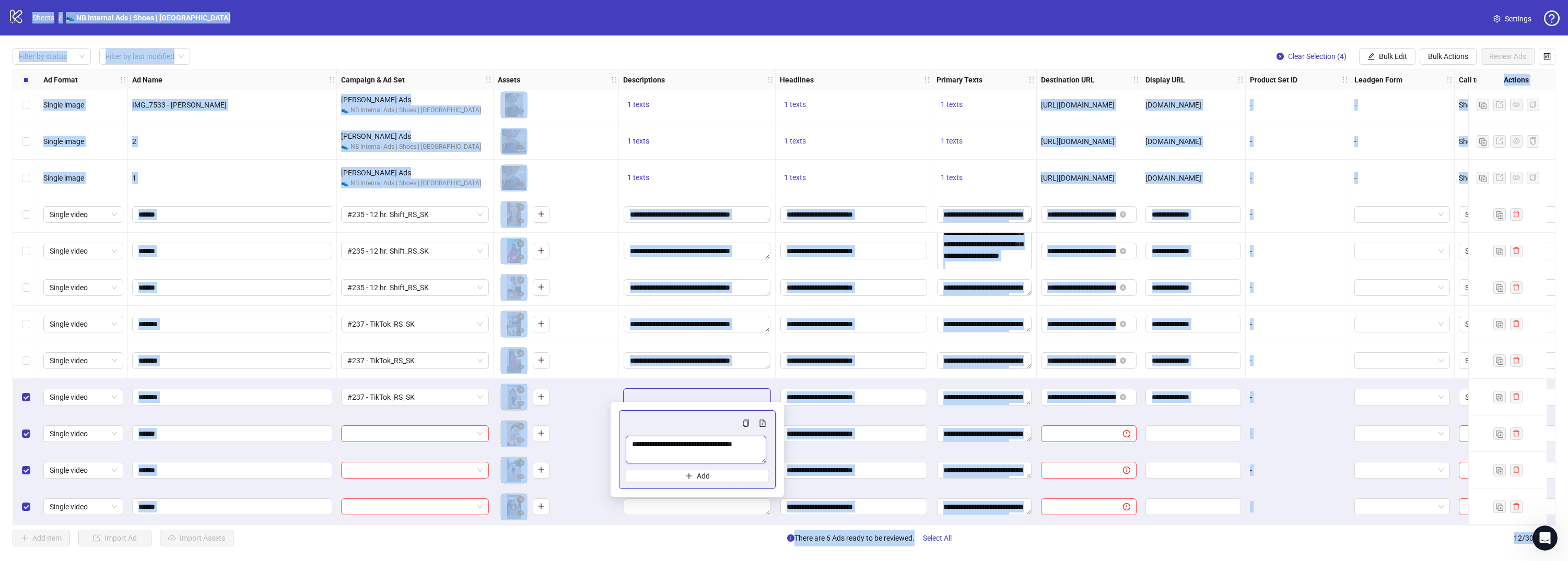
click at [713, 441] on textarea "**********" at bounding box center [696, 449] width 140 height 28
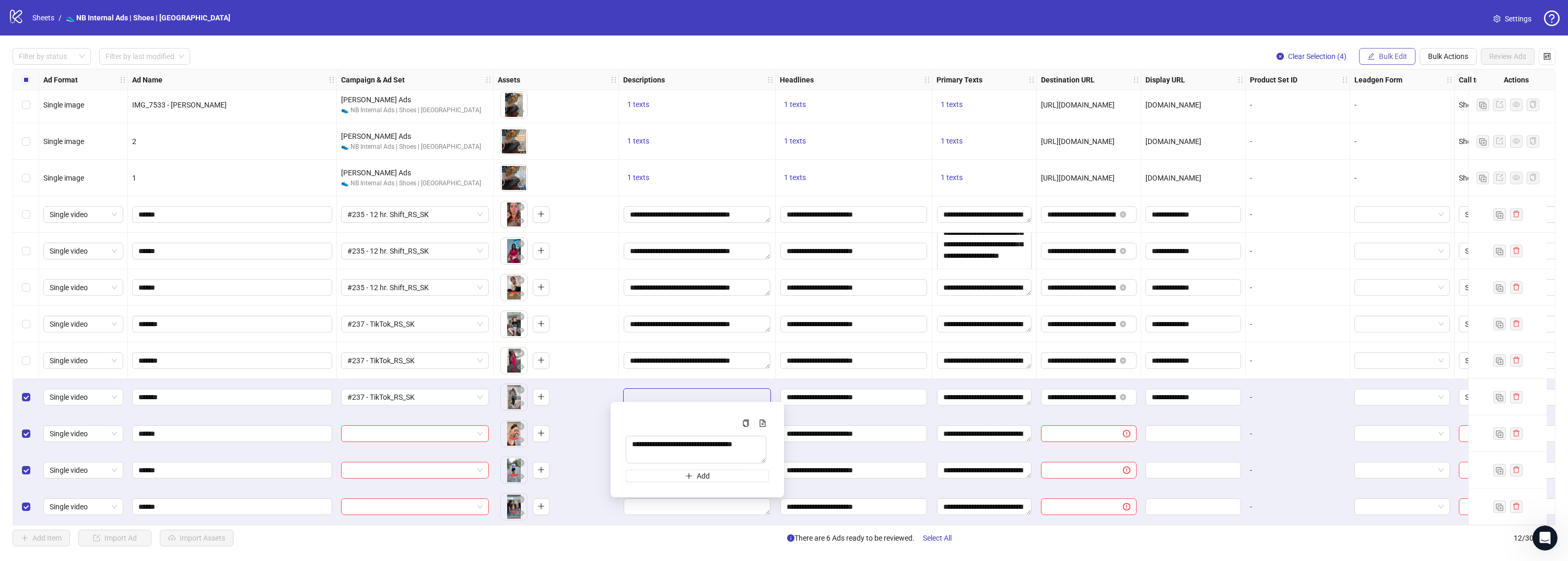
click at [1387, 58] on span "Bulk Edit" at bounding box center [1393, 56] width 28 height 9
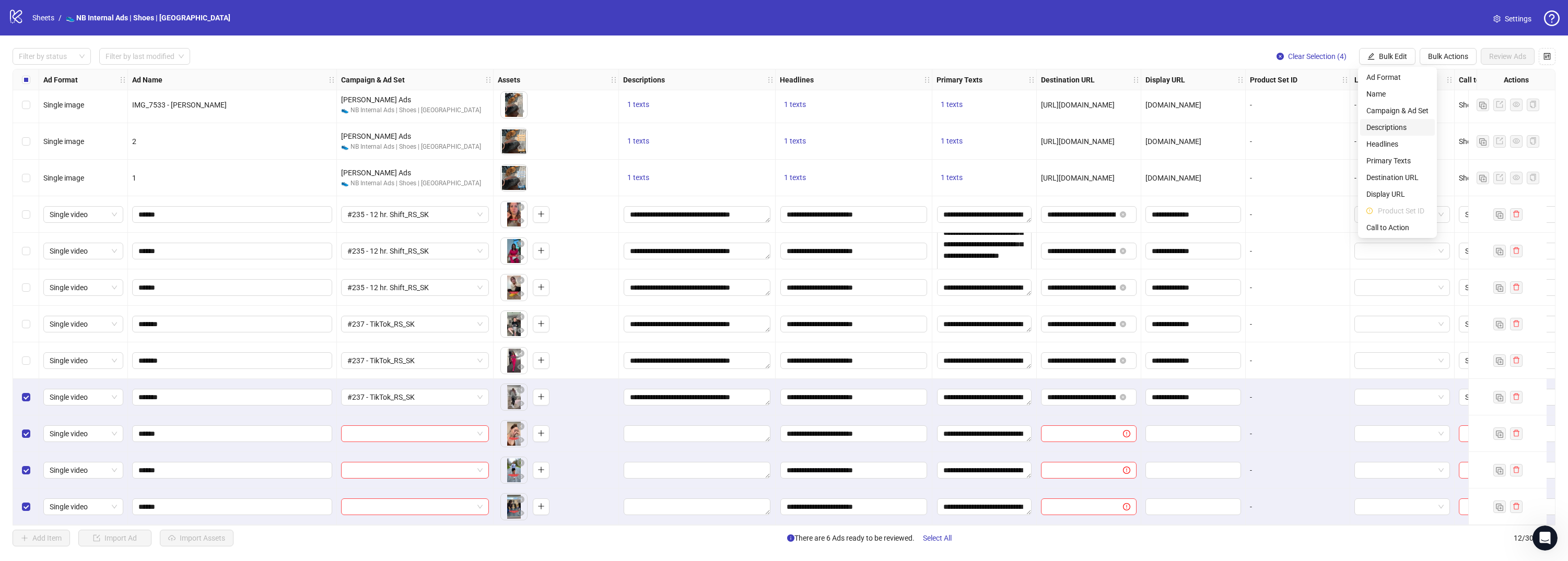
click at [1399, 128] on span "Descriptions" at bounding box center [1397, 127] width 62 height 12
click at [1459, 180] on button "submit" at bounding box center [1456, 177] width 13 height 13
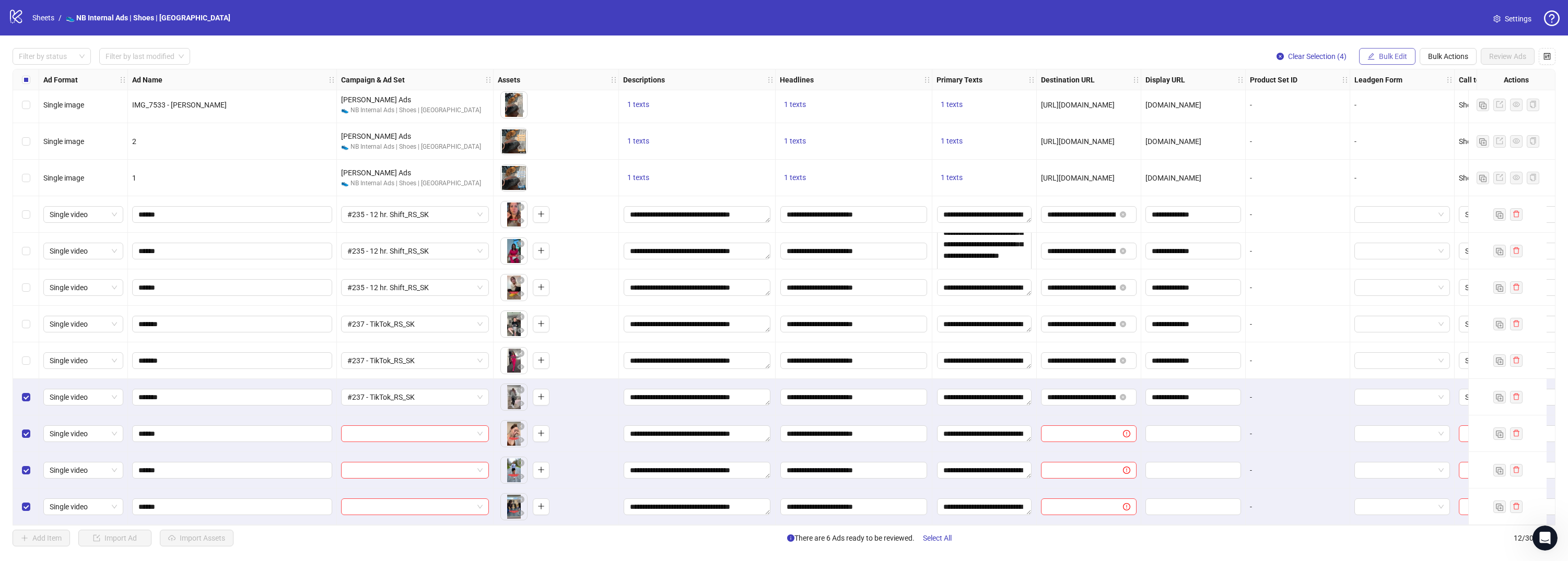
click at [1393, 56] on span "Bulk Edit" at bounding box center [1393, 56] width 28 height 9
click at [1395, 176] on span "Destination URL" at bounding box center [1397, 177] width 62 height 12
click at [1454, 136] on div "**********" at bounding box center [1358, 106] width 222 height 70
click at [1459, 133] on button "submit" at bounding box center [1456, 128] width 13 height 13
click at [1401, 58] on span "Bulk Edit" at bounding box center [1393, 56] width 28 height 9
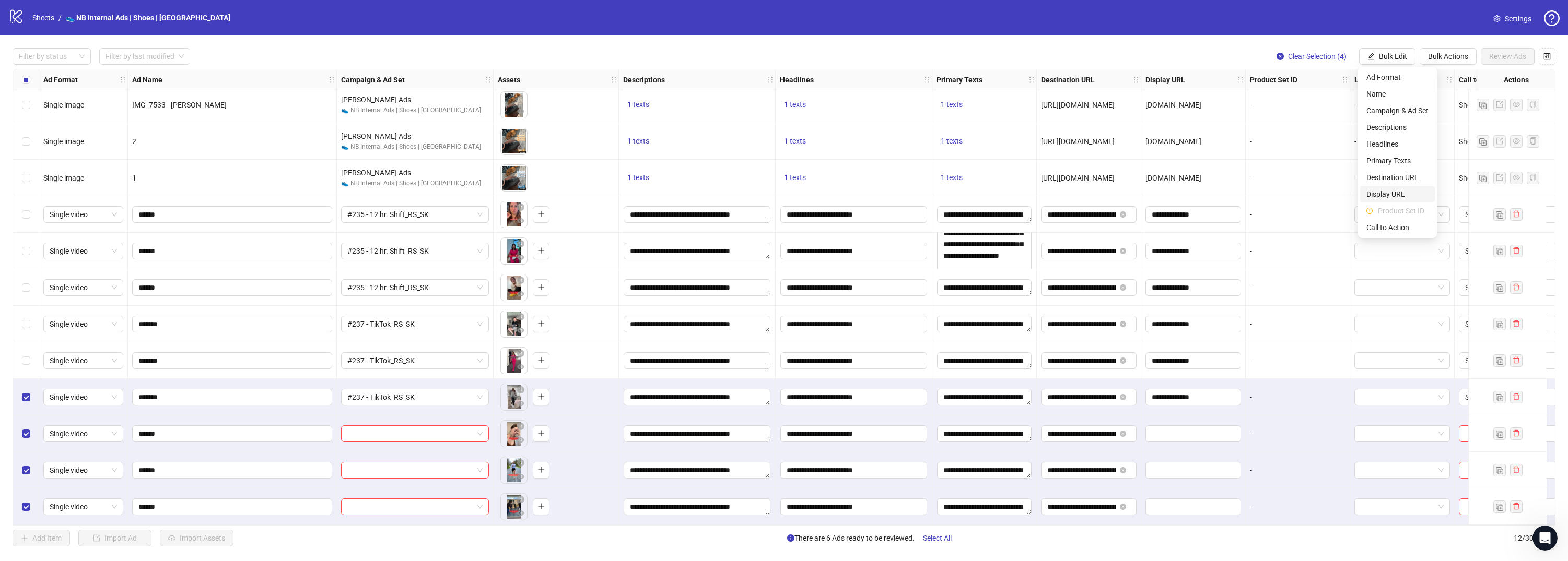
click at [1402, 191] on span "Display URL" at bounding box center [1397, 194] width 62 height 12
click at [1460, 128] on button "submit" at bounding box center [1456, 128] width 13 height 13
click at [1388, 57] on span "Bulk Edit" at bounding box center [1393, 56] width 28 height 9
click at [1390, 221] on li "Call to Action" at bounding box center [1397, 227] width 75 height 17
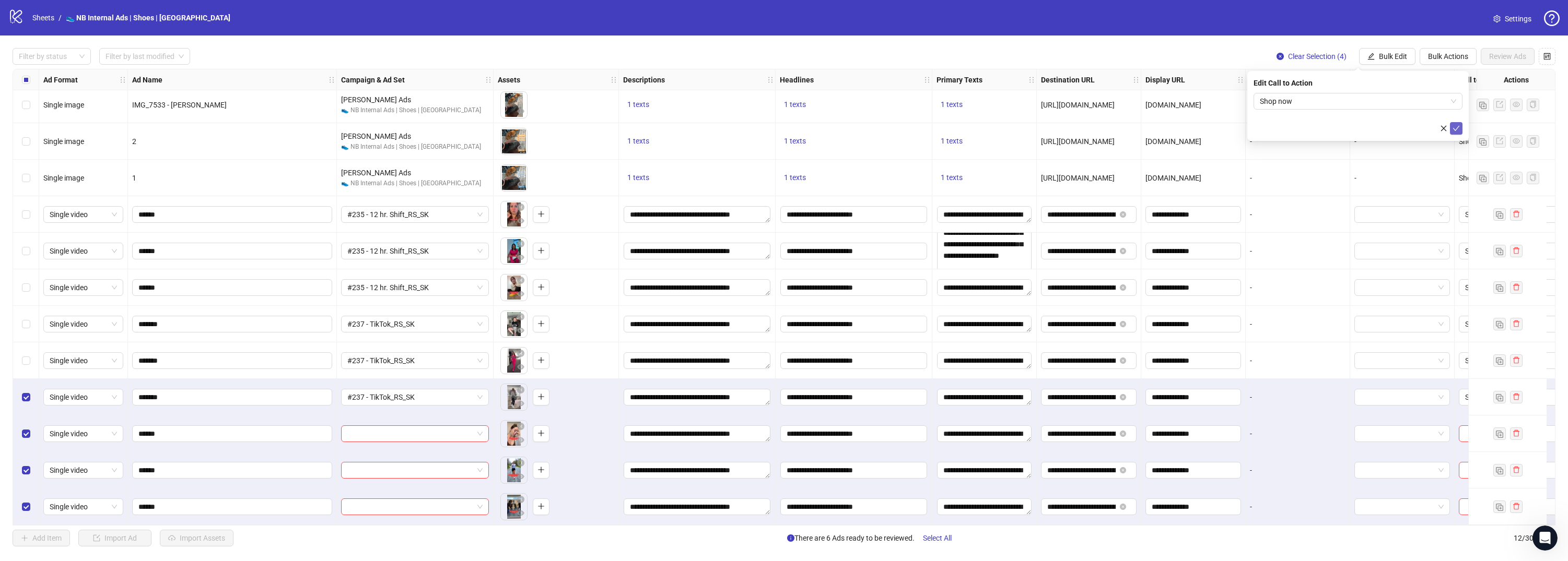
click at [1457, 124] on icon "check" at bounding box center [1455, 128] width 7 height 7
click at [1393, 53] on span "Bulk Edit" at bounding box center [1393, 56] width 28 height 9
click at [1391, 60] on span "Bulk Edit" at bounding box center [1393, 56] width 28 height 9
click at [1393, 58] on span "Bulk Edit" at bounding box center [1393, 56] width 28 height 9
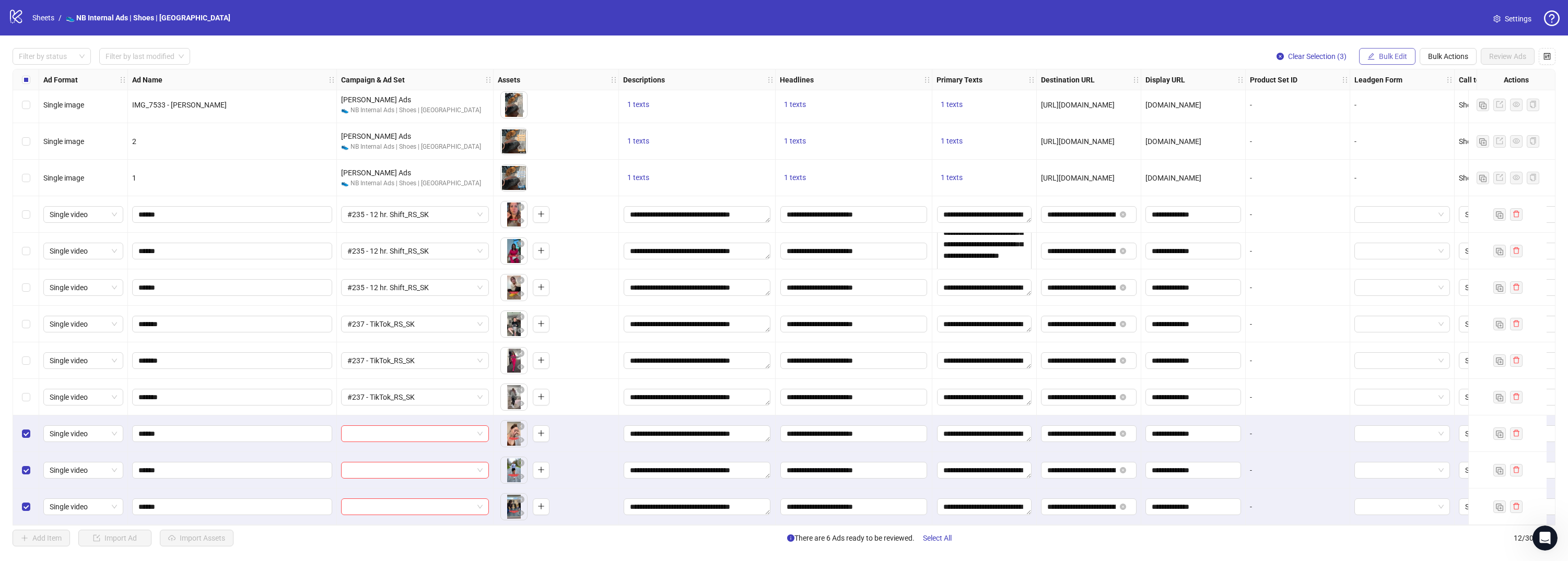
click at [1385, 62] on button "Bulk Edit" at bounding box center [1387, 56] width 57 height 17
click at [1399, 110] on span "Campaign & Ad Set" at bounding box center [1397, 110] width 62 height 12
click at [1452, 92] on div "Edit Campaign & Ad Set Select an adset" at bounding box center [1358, 106] width 222 height 70
click at [1453, 99] on span at bounding box center [1358, 102] width 196 height 16
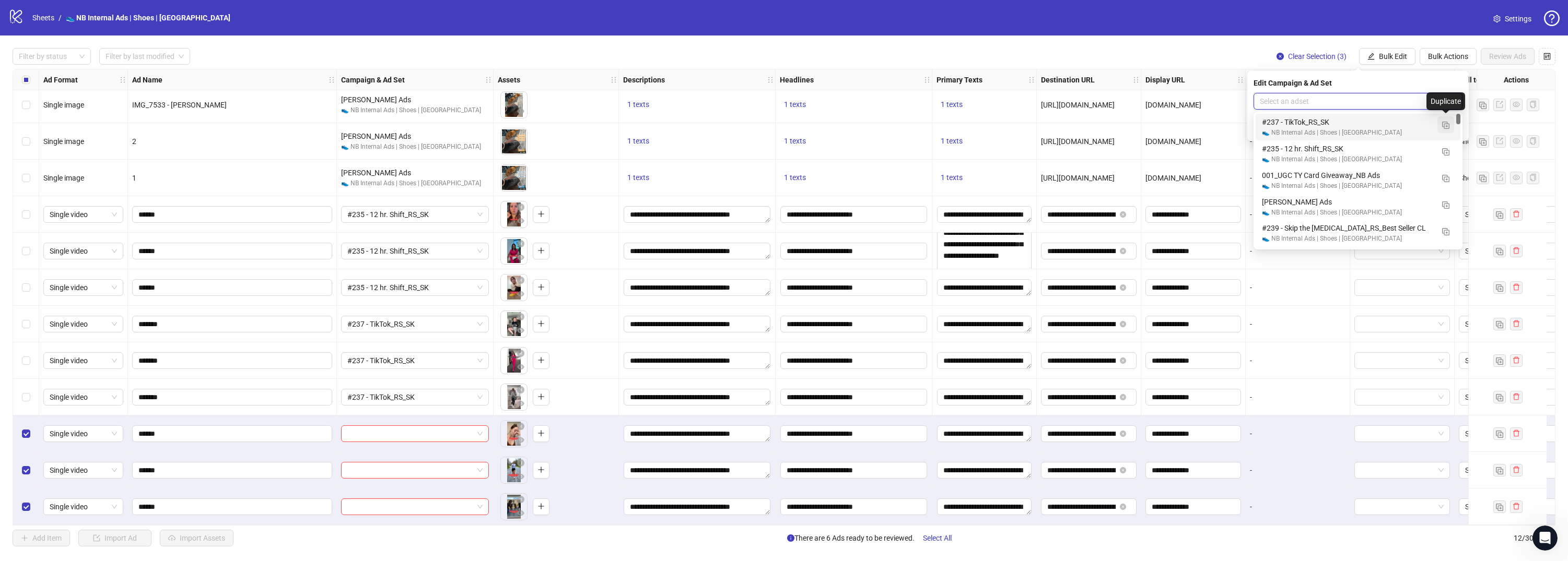
click at [1445, 128] on img "button" at bounding box center [1445, 124] width 7 height 7
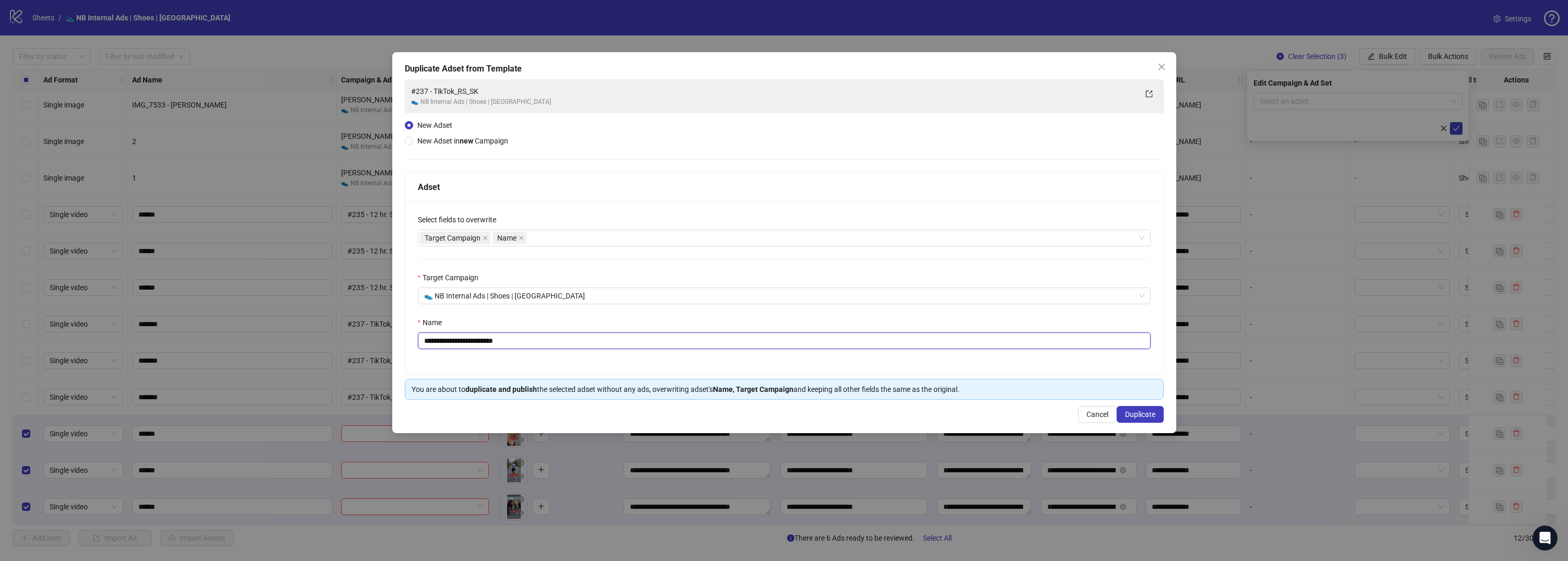
drag, startPoint x: 467, startPoint y: 341, endPoint x: 417, endPoint y: 342, distance: 50.0
click at [417, 342] on div "**********" at bounding box center [784, 288] width 758 height 173
paste input "****"
click at [538, 340] on input "**********" at bounding box center [784, 340] width 732 height 17
type input "**********"
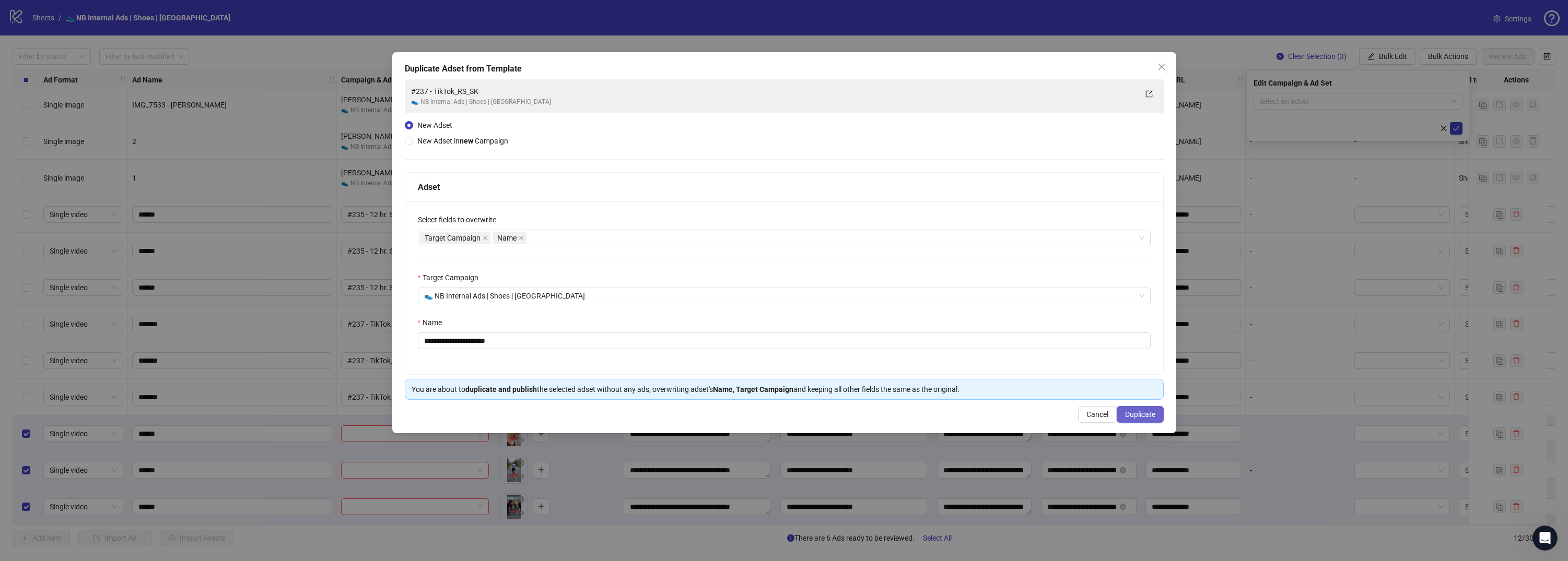
click at [1142, 418] on span "Duplicate" at bounding box center [1140, 414] width 30 height 9
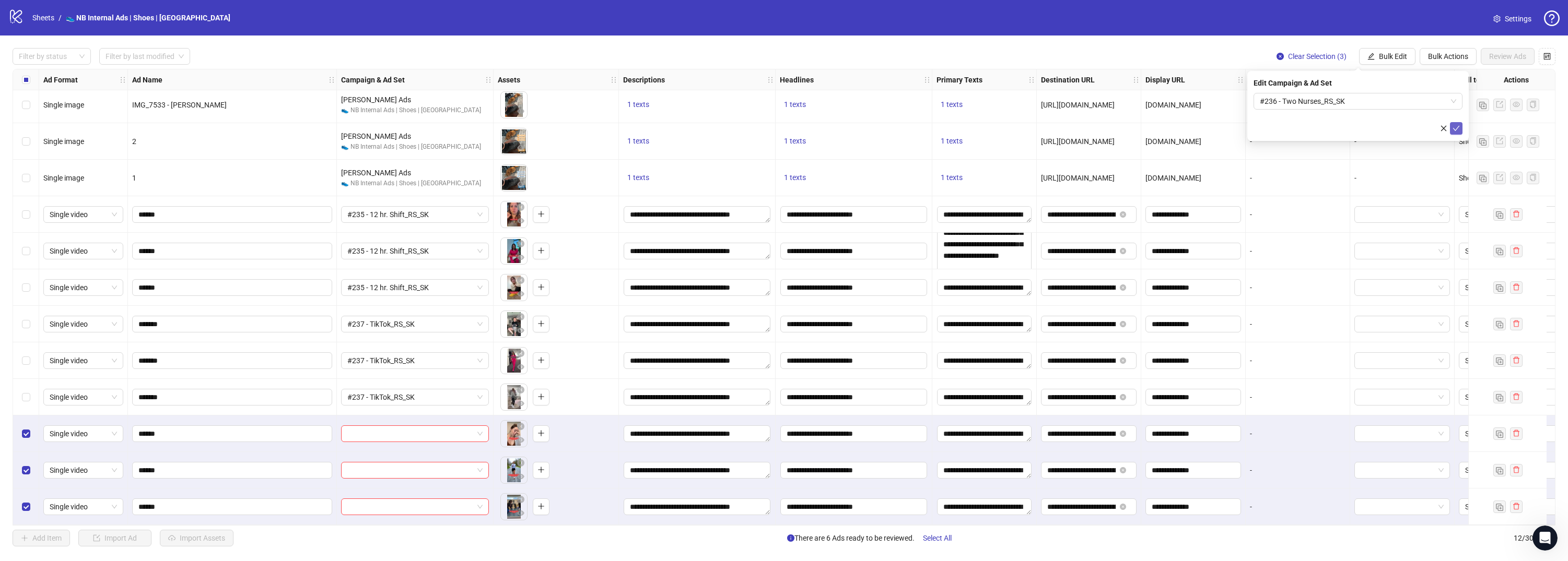
click at [1461, 131] on button "submit" at bounding box center [1456, 128] width 13 height 13
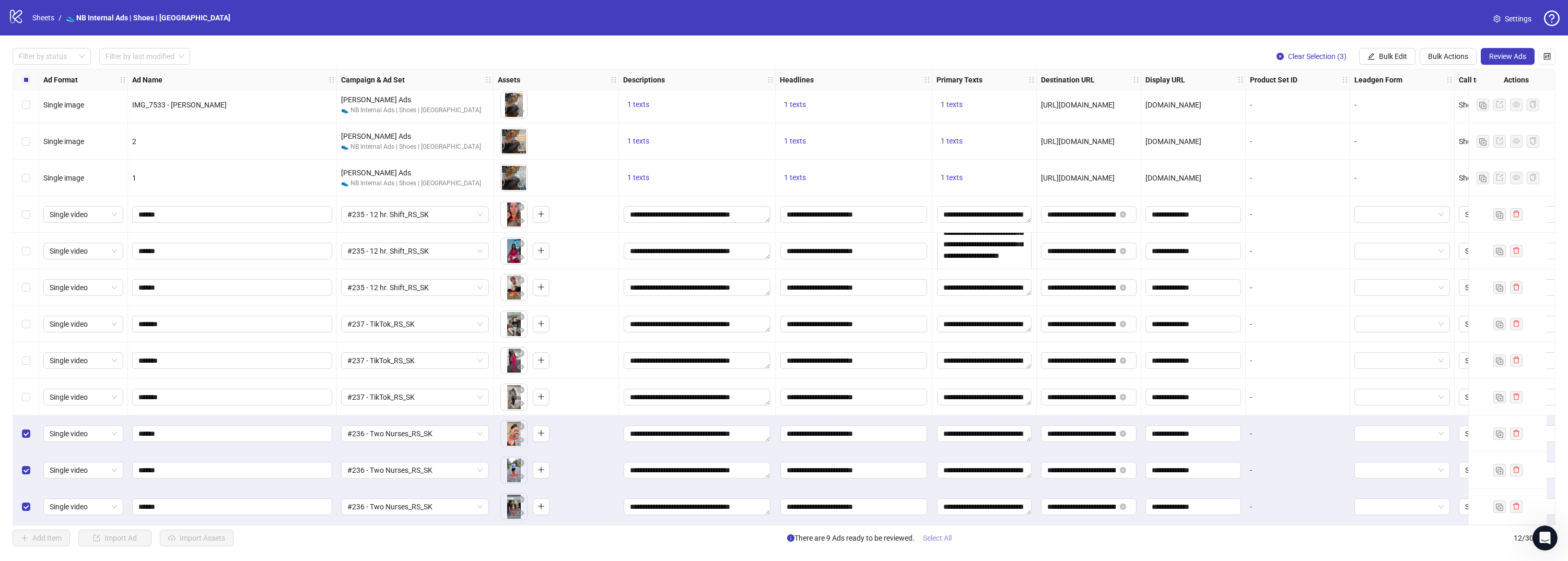
click at [929, 539] on span "Select All" at bounding box center [937, 538] width 28 height 9
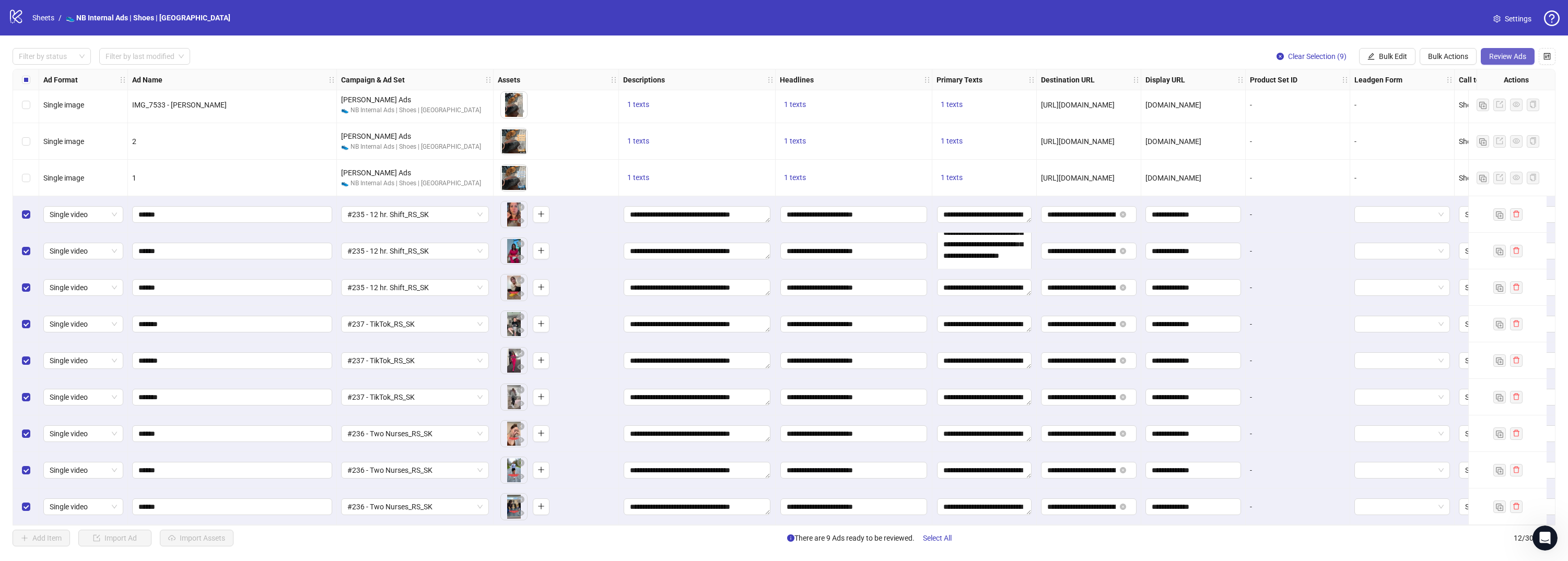
click at [1512, 63] on button "Review Ads" at bounding box center [1507, 56] width 54 height 17
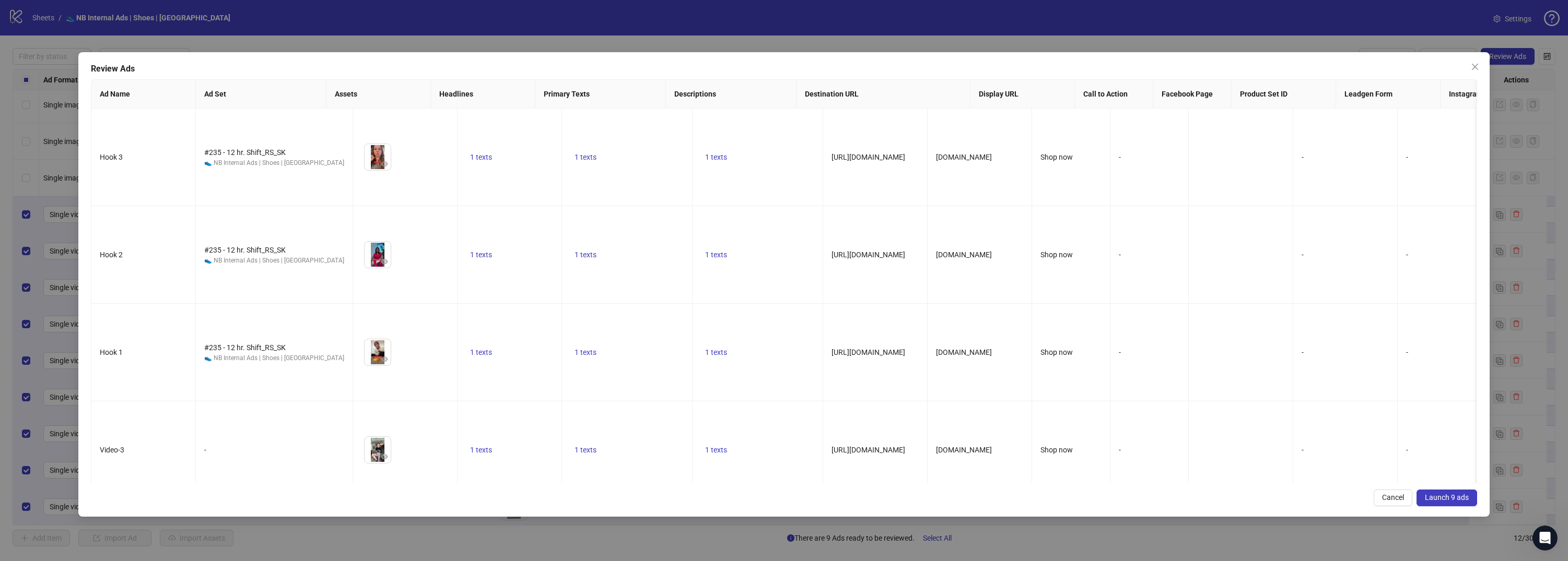
click at [1428, 492] on button "Launch 9 ads" at bounding box center [1446, 497] width 61 height 17
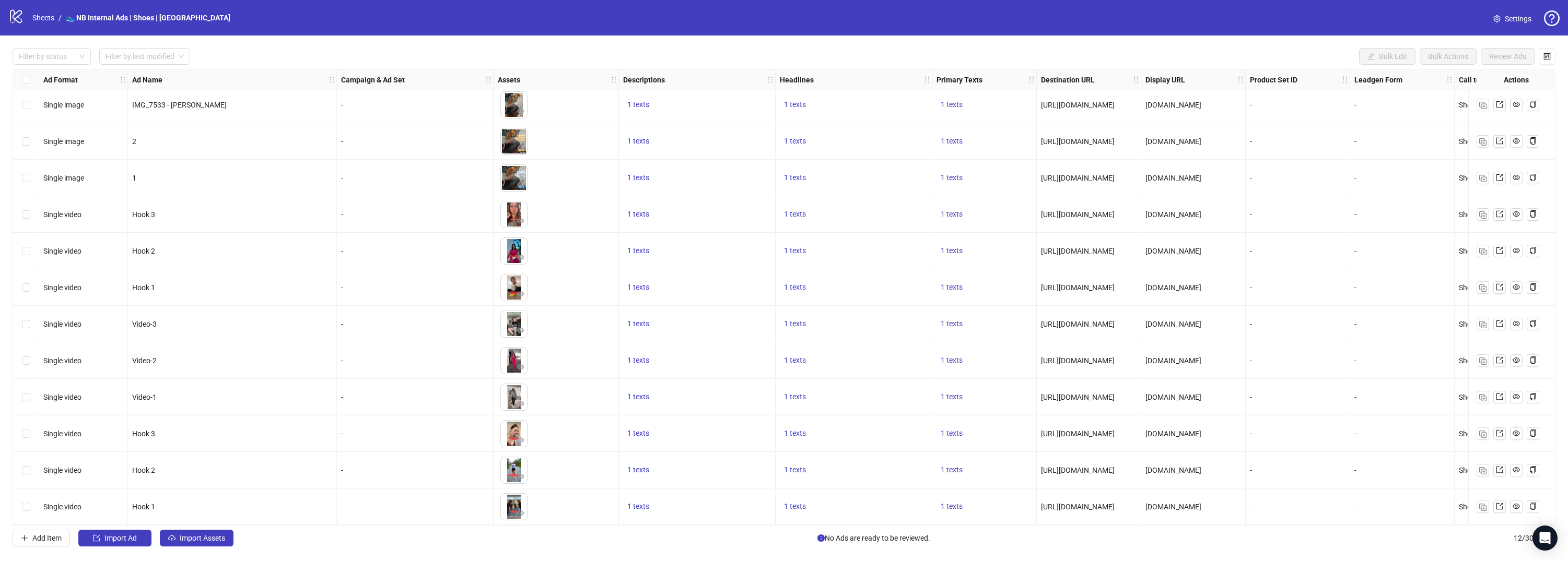
scroll to position [8, 0]
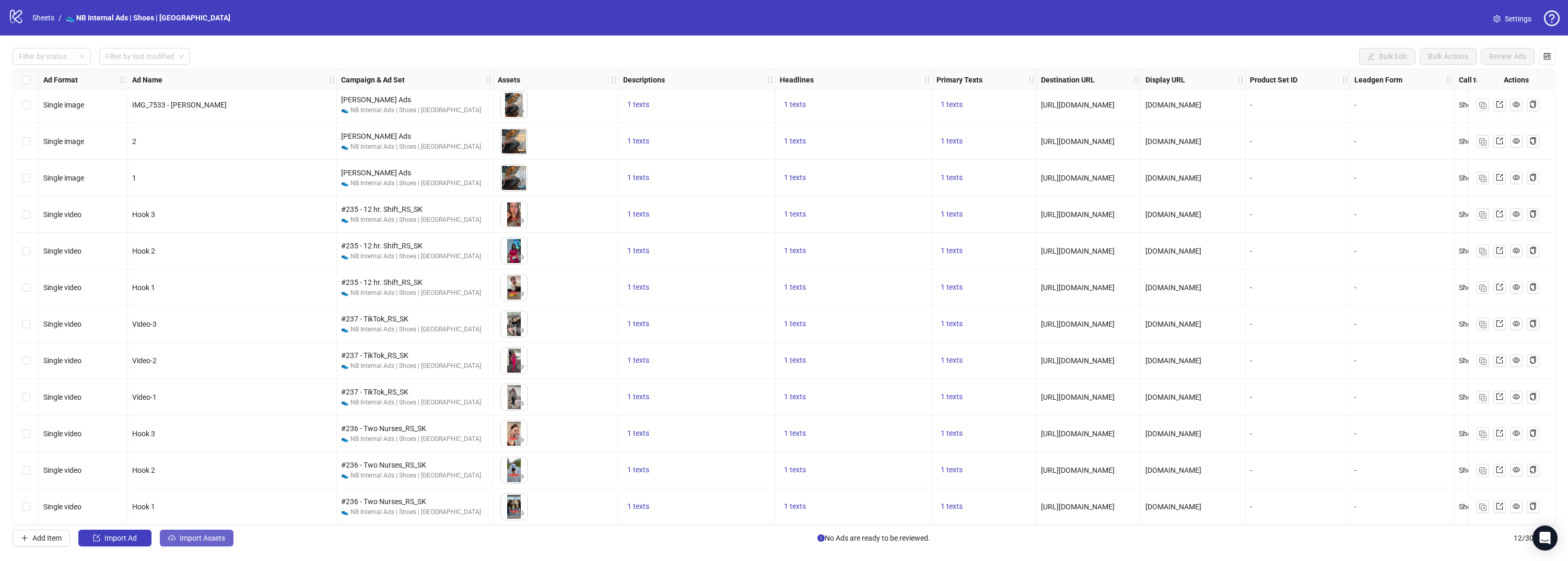
click at [207, 537] on span "Import Assets" at bounding box center [203, 538] width 46 height 9
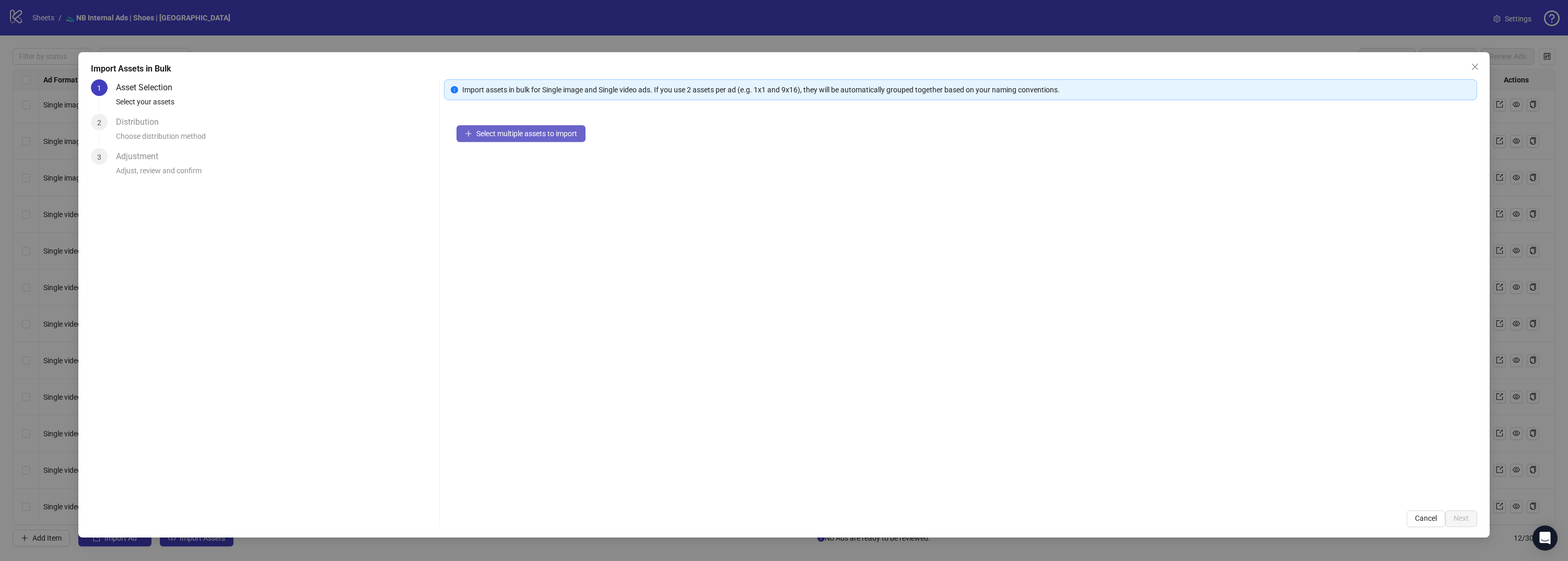
click at [515, 138] on button "Select multiple assets to import" at bounding box center [521, 133] width 129 height 17
click at [522, 158] on button "Add more assets" at bounding box center [497, 166] width 83 height 17
click at [1470, 518] on button "Next" at bounding box center [1461, 518] width 32 height 17
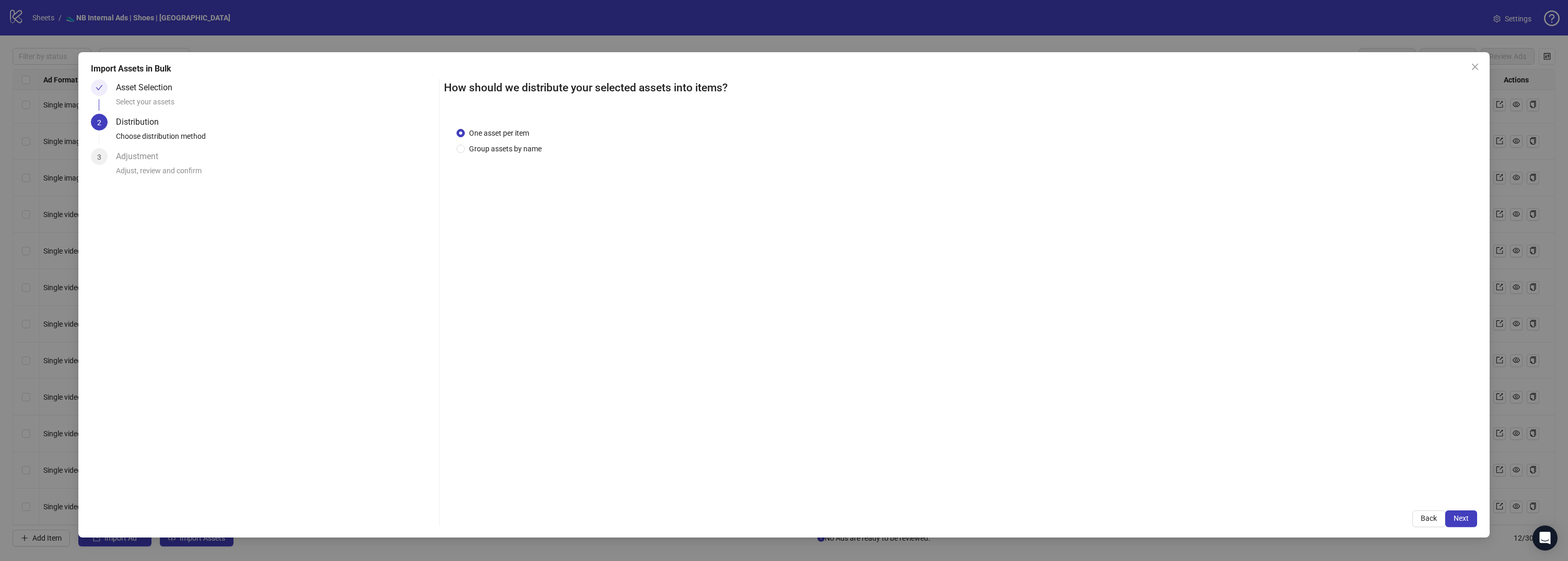
click at [1464, 522] on span "Next" at bounding box center [1460, 518] width 15 height 9
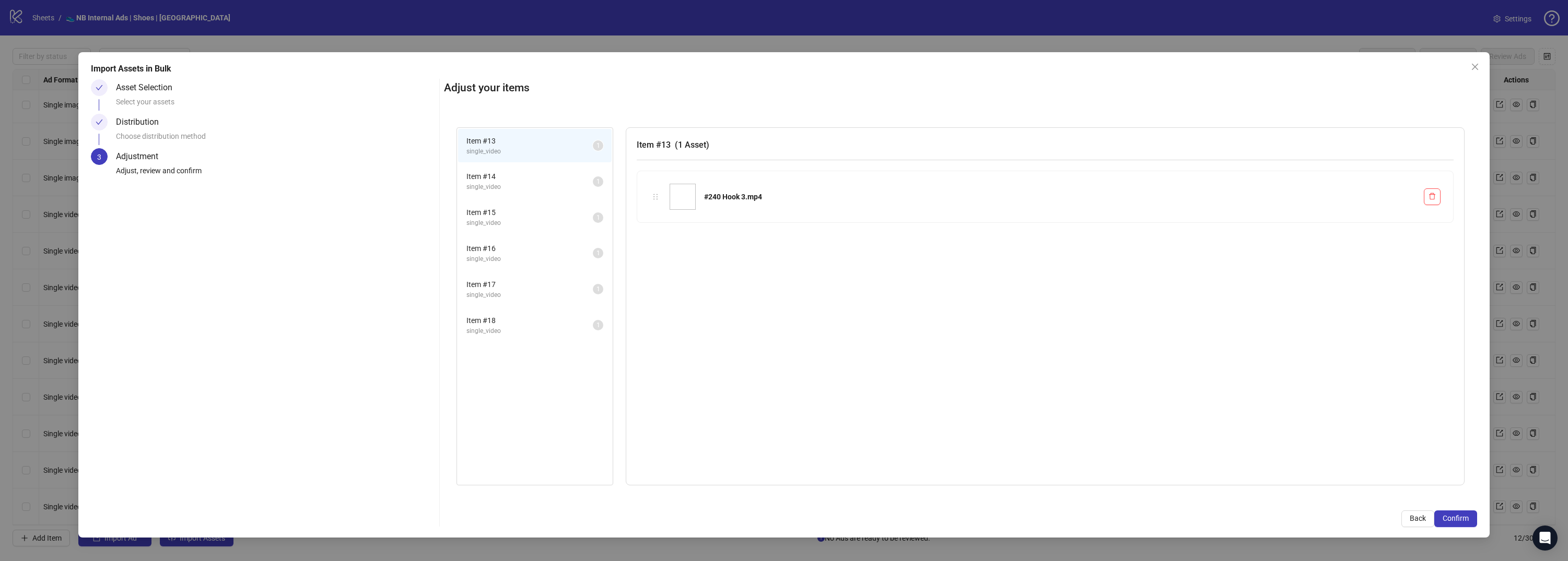
click at [1464, 522] on span "Confirm" at bounding box center [1455, 518] width 26 height 9
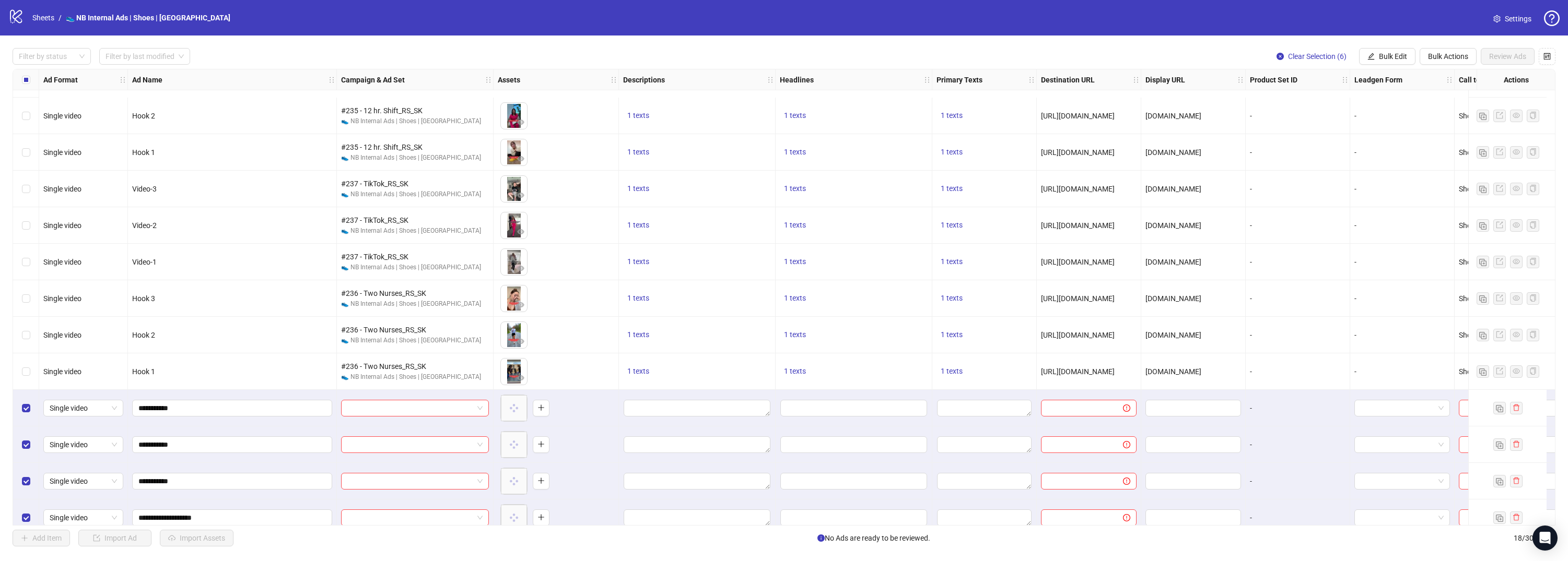
scroll to position [227, 0]
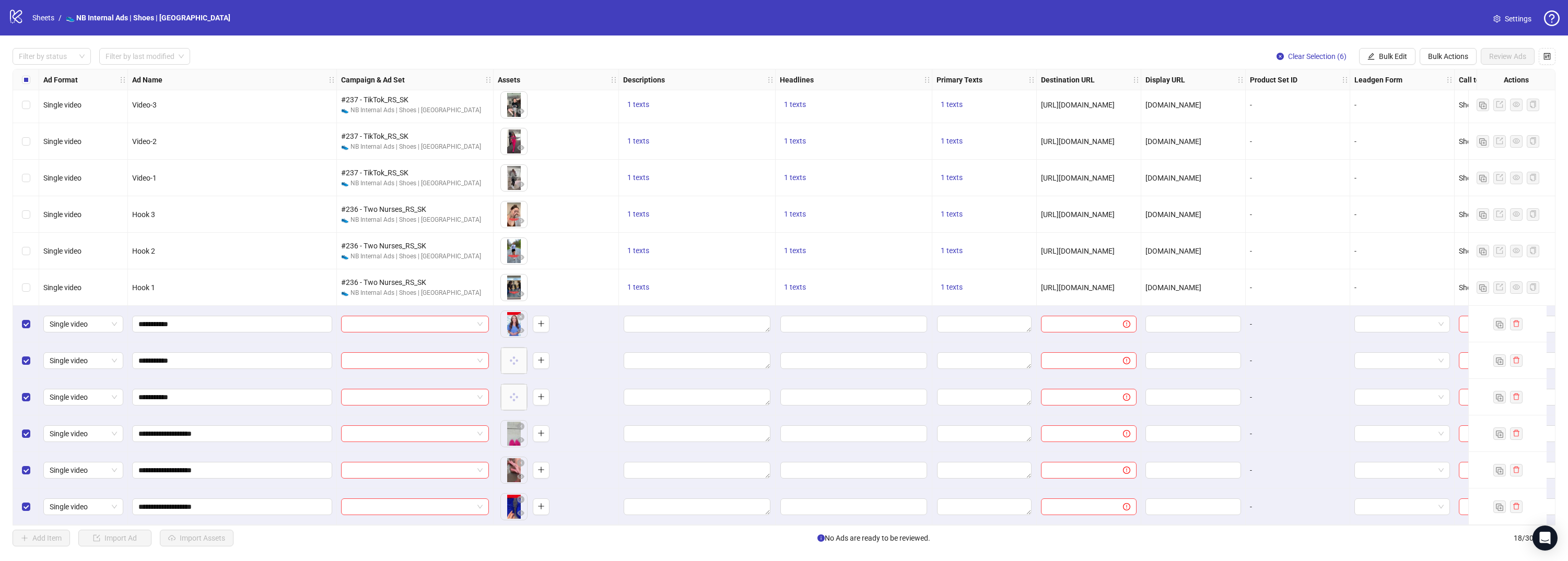
click at [1506, 17] on span "Settings" at bounding box center [1518, 19] width 27 height 12
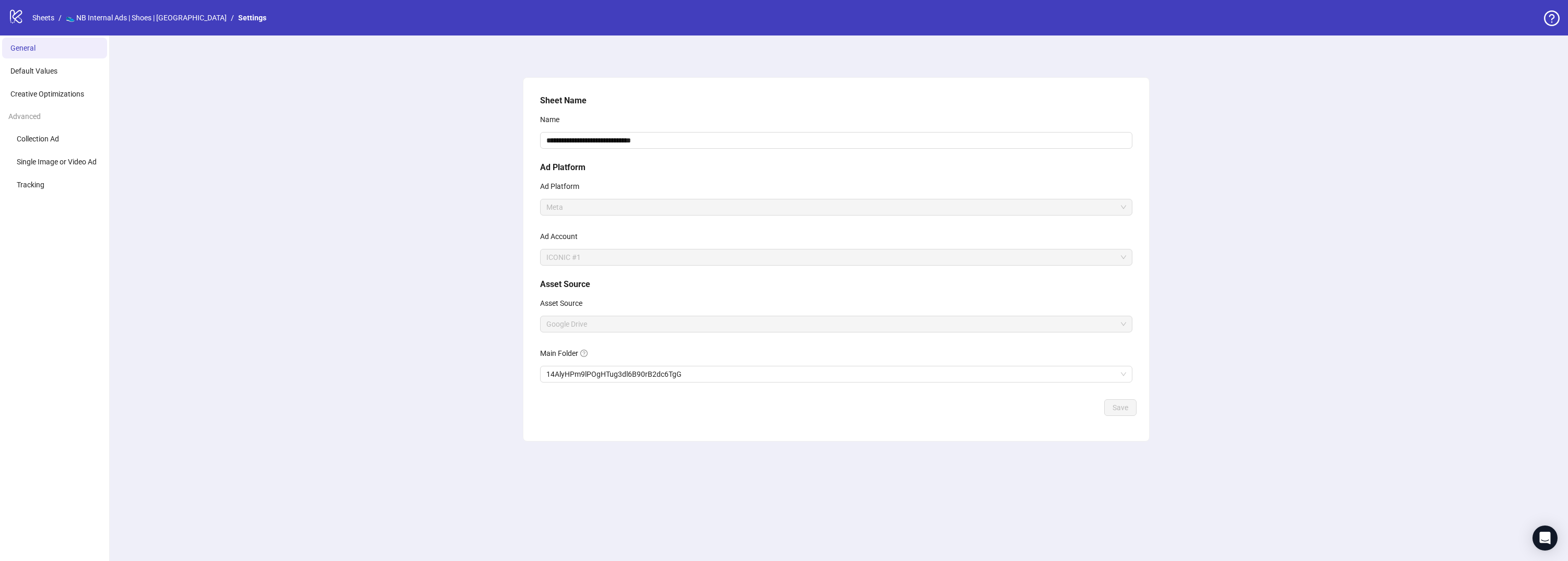
click at [652, 323] on span "Google Drive" at bounding box center [836, 324] width 579 height 16
click at [669, 324] on link "GoogleDrive integration" at bounding box center [657, 329] width 89 height 19
click at [47, 17] on link "Sheets" at bounding box center [43, 17] width 26 height 12
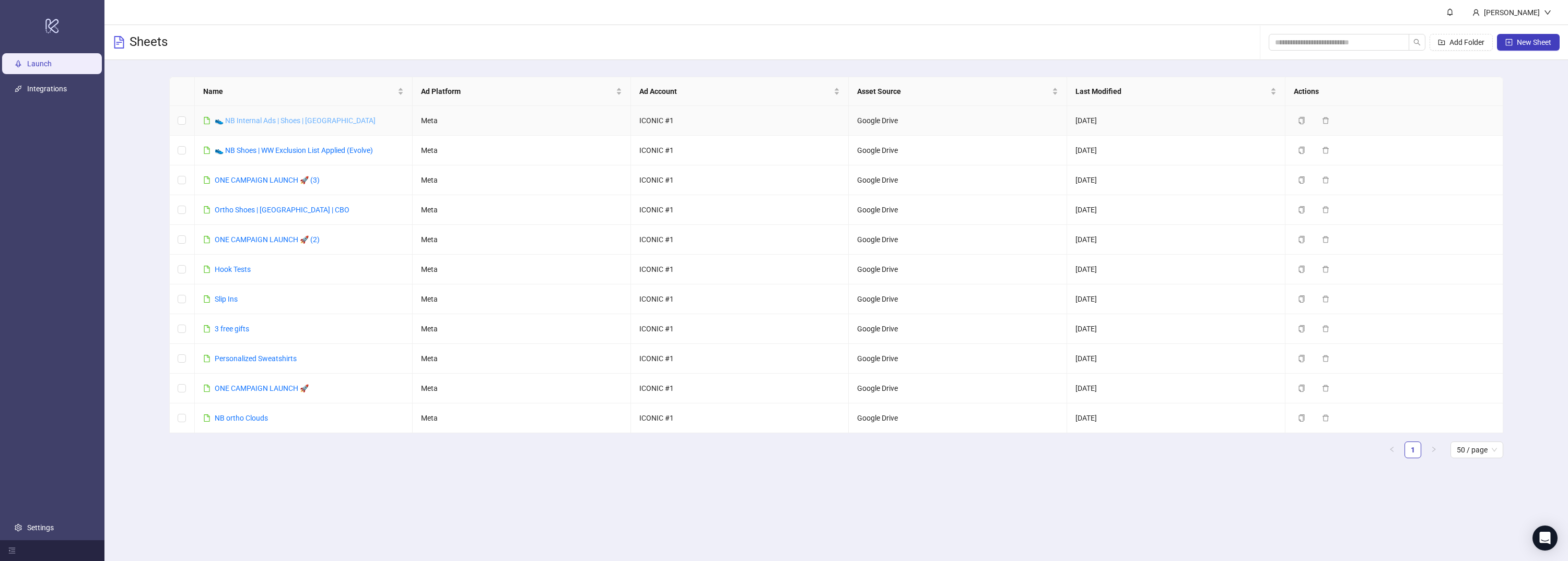
click at [253, 117] on link "👟 NB Internal Ads | Shoes | [GEOGRAPHIC_DATA]" at bounding box center [295, 121] width 161 height 9
click at [896, 122] on td "Google Drive" at bounding box center [957, 121] width 218 height 30
click at [896, 121] on td "Google Drive" at bounding box center [957, 121] width 218 height 30
click at [1520, 82] on div "Name Ad Platform Ad Account Asset Source Last Modified Actions 👟 NB Internal Ad…" at bounding box center [836, 271] width 1463 height 423
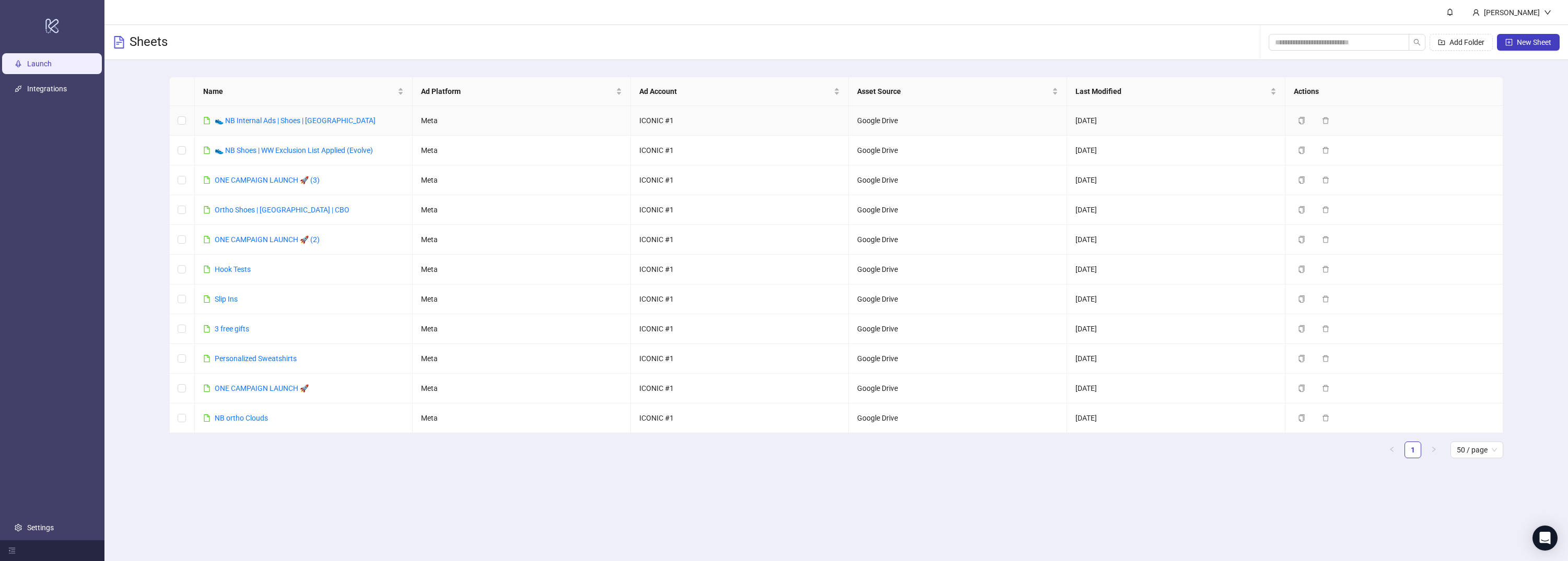
click at [226, 113] on td "👟 NB Internal Ads | Shoes | [GEOGRAPHIC_DATA]" at bounding box center [304, 121] width 218 height 30
click at [229, 117] on link "👟 NB Internal Ads | Shoes | [GEOGRAPHIC_DATA]" at bounding box center [295, 121] width 161 height 9
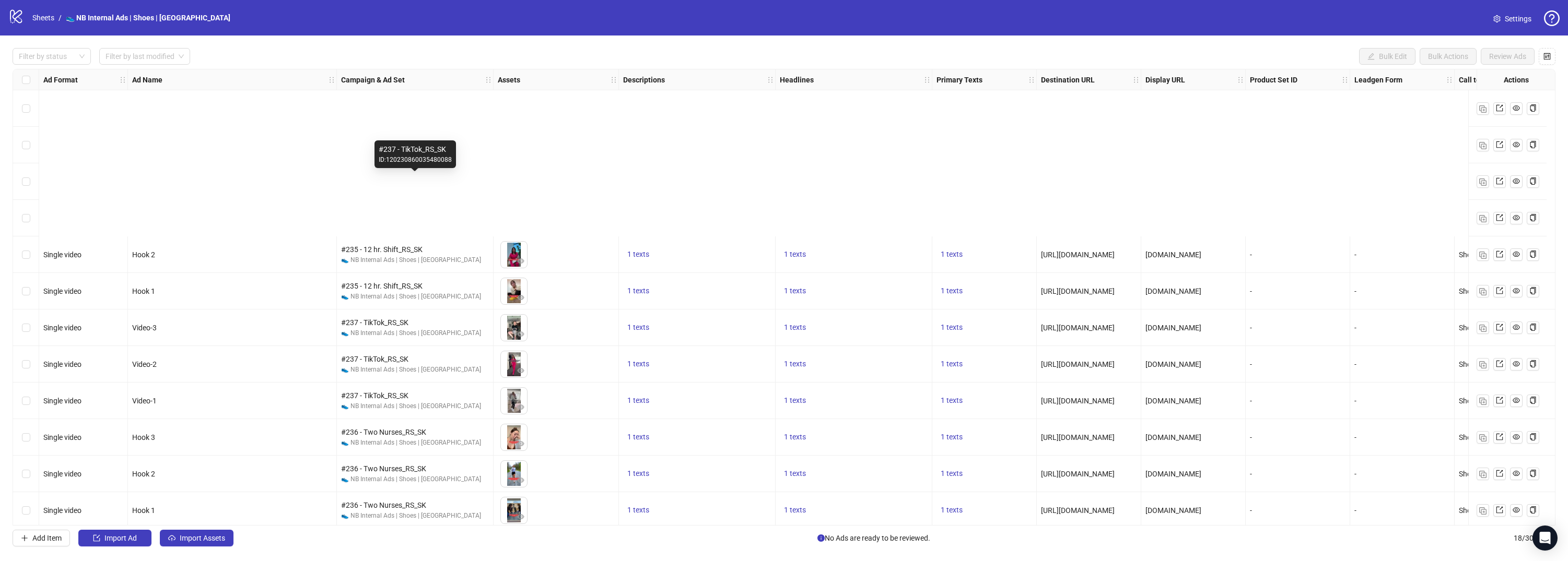
scroll to position [227, 0]
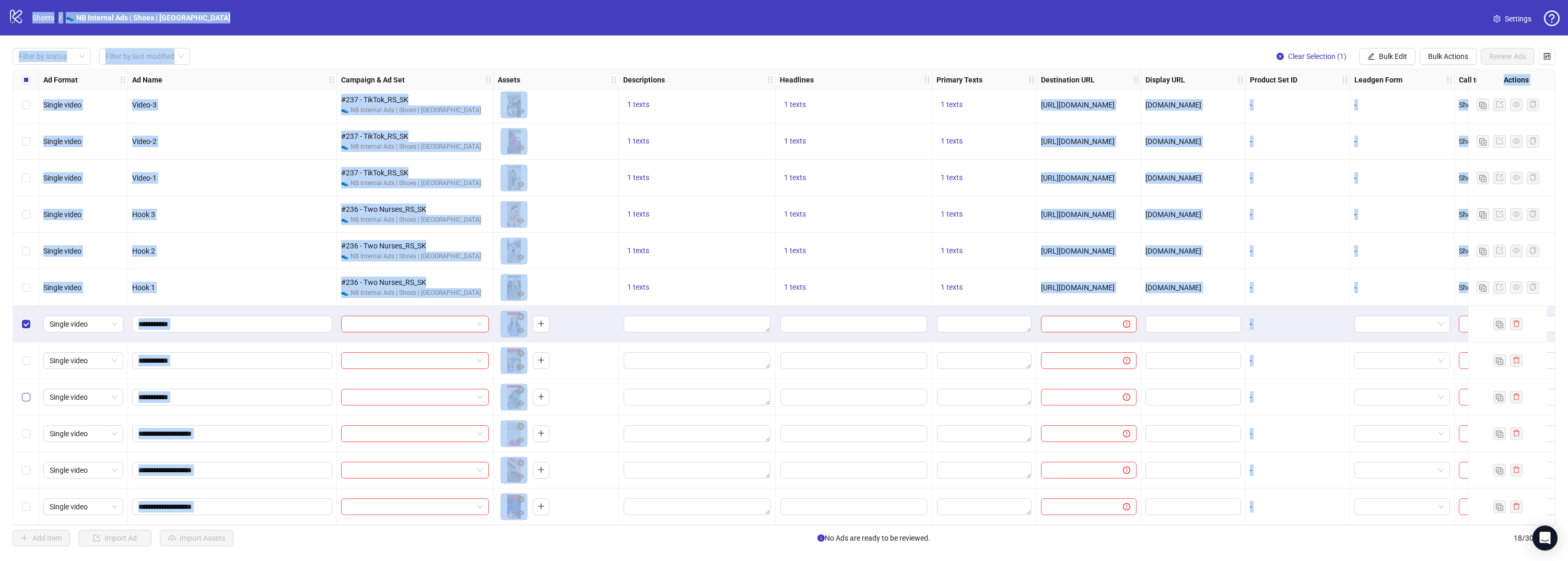
click at [25, 398] on label "Select row 15" at bounding box center [26, 397] width 9 height 12
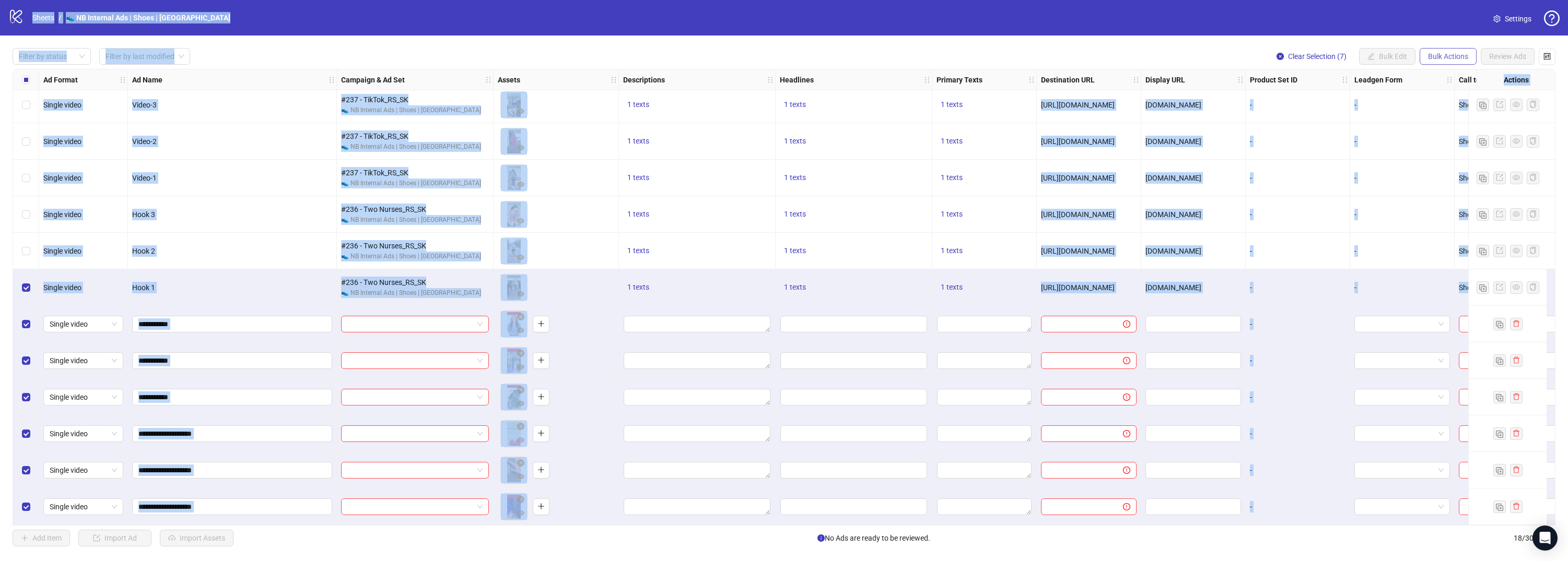
click at [1446, 50] on button "Bulk Actions" at bounding box center [1447, 56] width 57 height 17
click at [1451, 55] on span "Bulk Actions" at bounding box center [1447, 56] width 40 height 9
click at [1410, 23] on div "logo/logo-mobile Sheets / 👟 NB Internal Ads | Shoes | USA Settings" at bounding box center [784, 18] width 1551 height 19
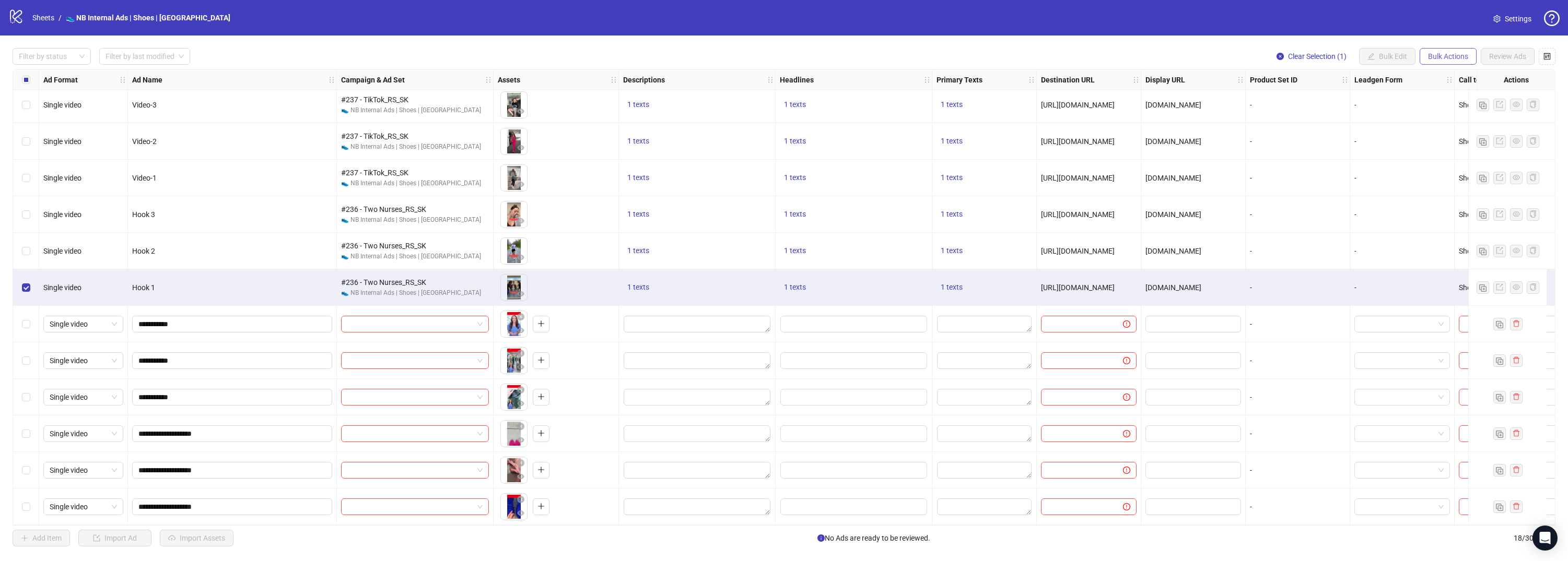
click at [1451, 60] on span "Bulk Actions" at bounding box center [1447, 56] width 40 height 9
click at [1473, 113] on span "Duplicate with assets" at bounding box center [1462, 110] width 72 height 12
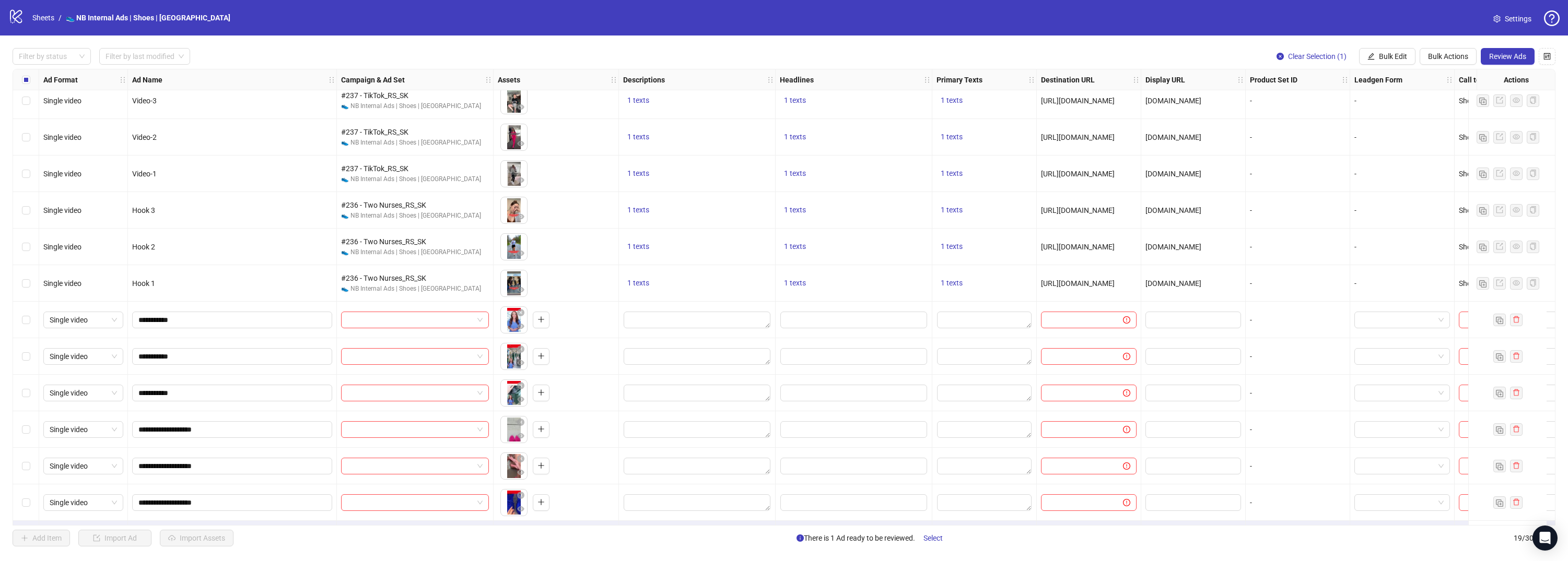
scroll to position [264, 0]
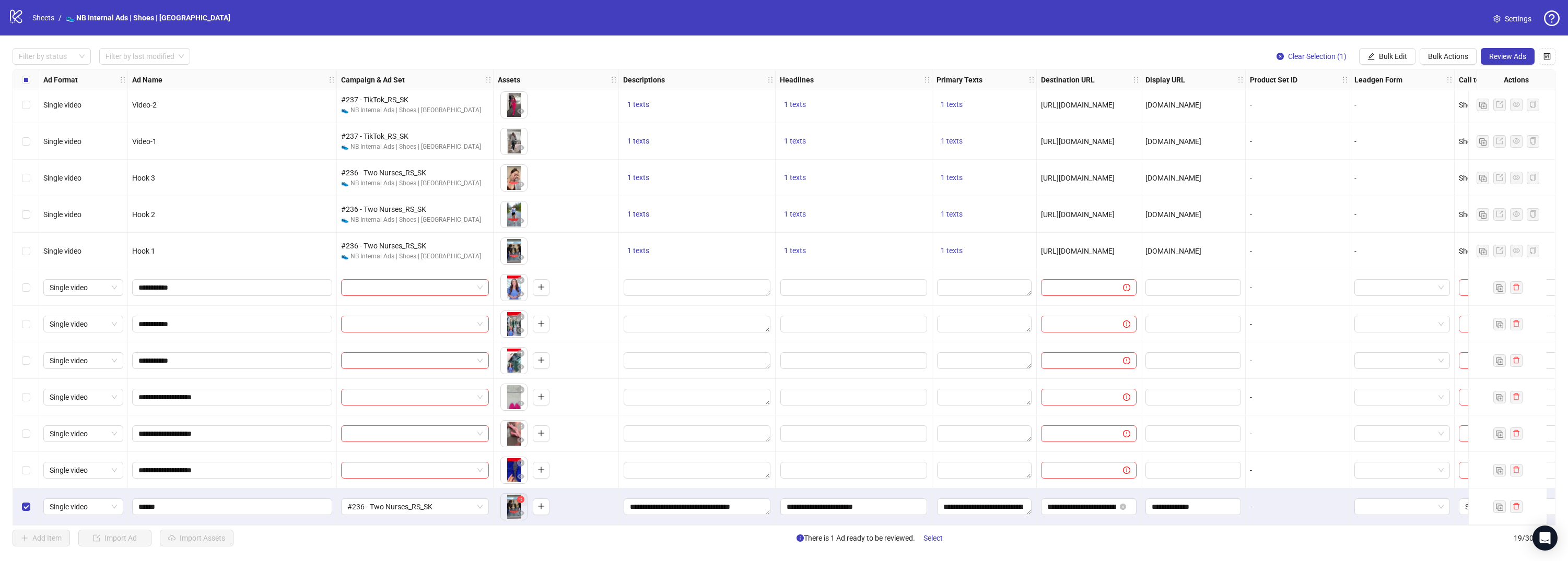
click at [520, 496] on icon "close-circle" at bounding box center [520, 499] width 7 height 7
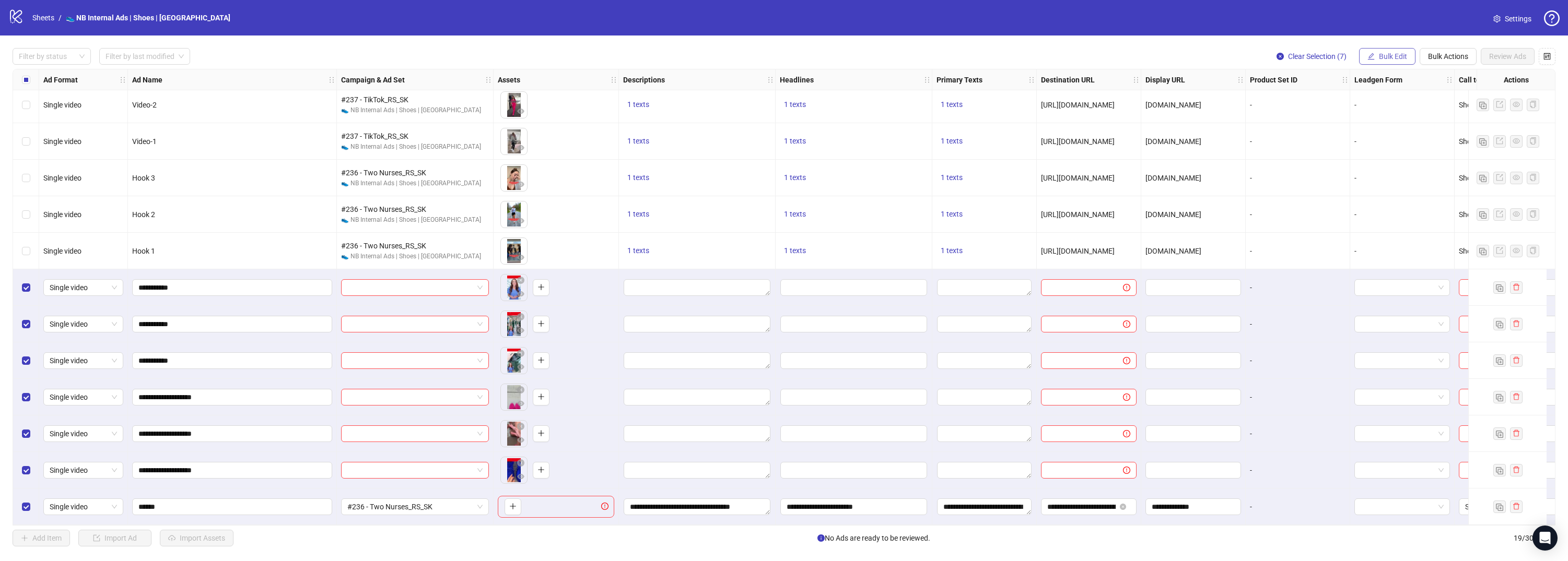
click at [1395, 63] on button "Bulk Edit" at bounding box center [1387, 56] width 57 height 17
click at [1409, 112] on span "Campaign & Ad Set" at bounding box center [1397, 110] width 62 height 12
click at [1394, 58] on span "Bulk Edit" at bounding box center [1393, 56] width 28 height 9
click at [1402, 125] on span "Descriptions" at bounding box center [1397, 127] width 62 height 12
click at [1393, 53] on span "Bulk Edit" at bounding box center [1393, 56] width 28 height 9
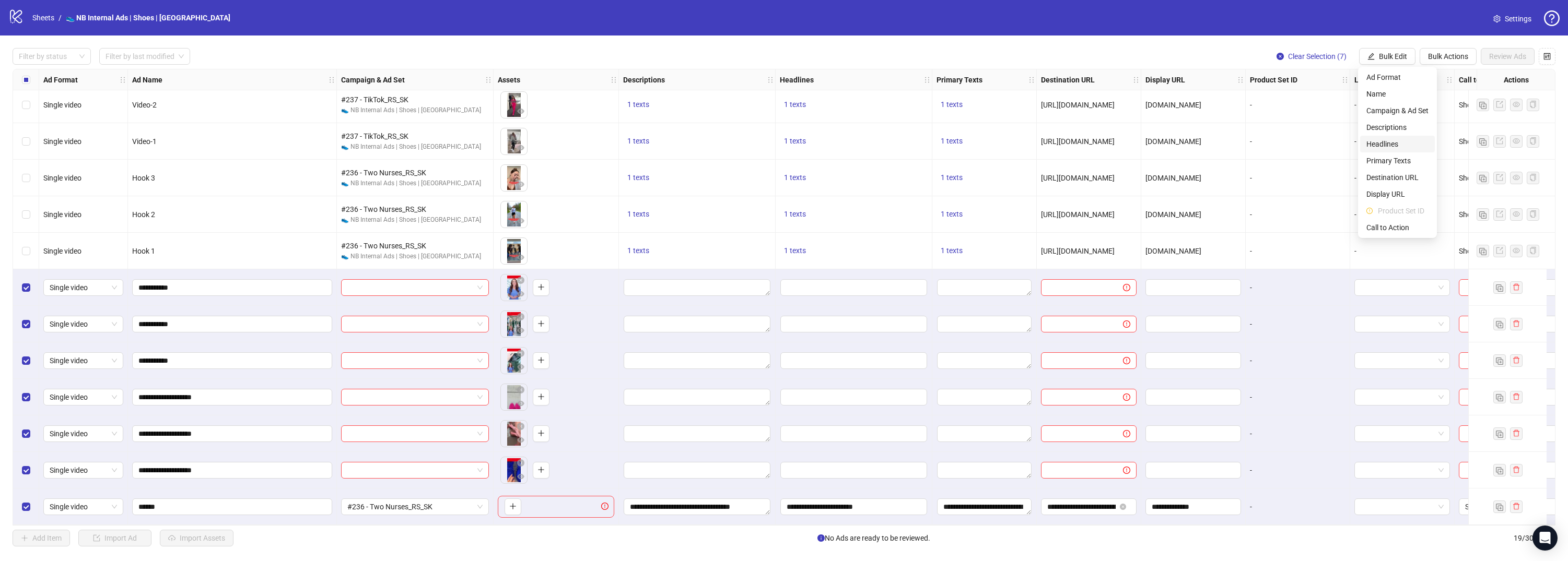
click at [1391, 146] on span "Headlines" at bounding box center [1397, 144] width 62 height 12
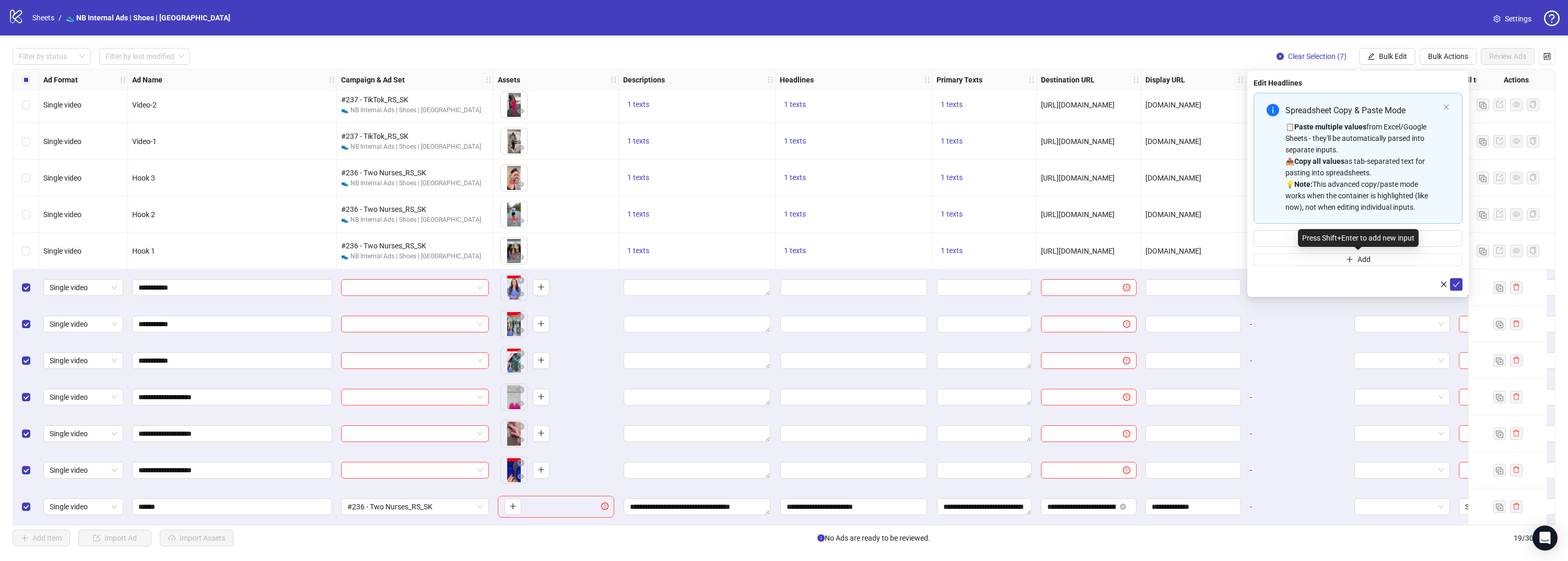
click at [1320, 243] on div "Press Shift+Enter to add new input" at bounding box center [1358, 238] width 121 height 18
click at [1269, 239] on input "Multi-input container - paste or copy values" at bounding box center [1358, 238] width 209 height 17
type input "**********"
click at [1458, 287] on icon "check" at bounding box center [1455, 284] width 7 height 7
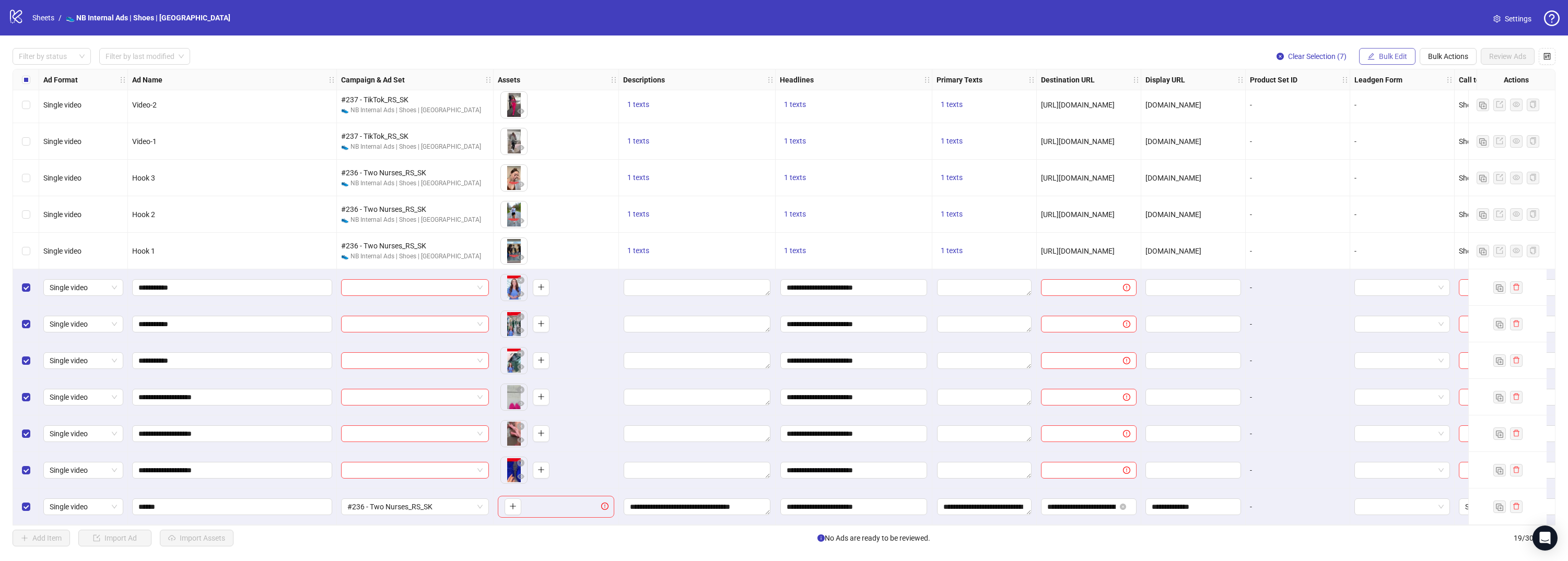
click at [1394, 62] on button "Bulk Edit" at bounding box center [1387, 56] width 57 height 17
click at [1384, 144] on span "Headlines" at bounding box center [1397, 144] width 62 height 12
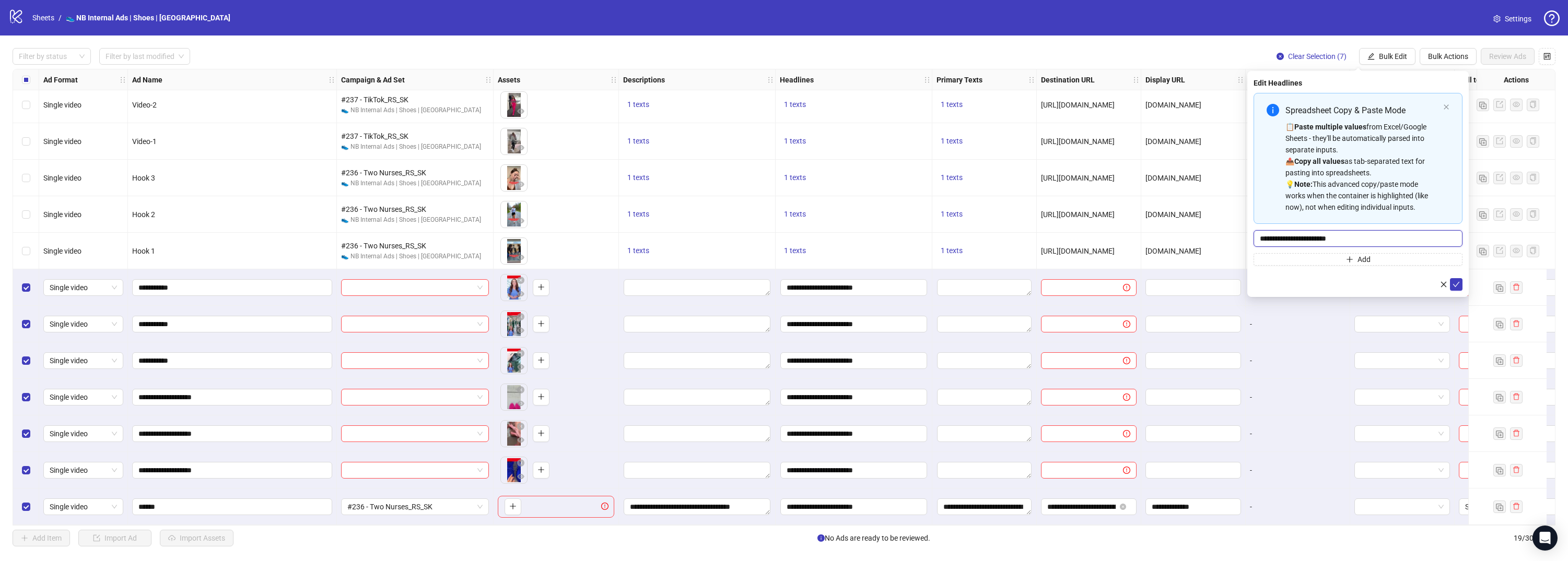
click at [1361, 231] on input "**********" at bounding box center [1358, 238] width 209 height 17
click at [1363, 236] on input "**********" at bounding box center [1358, 238] width 209 height 17
click at [1302, 232] on input "**" at bounding box center [1358, 238] width 209 height 17
click at [1302, 236] on input "**" at bounding box center [1358, 238] width 209 height 17
type input "*"
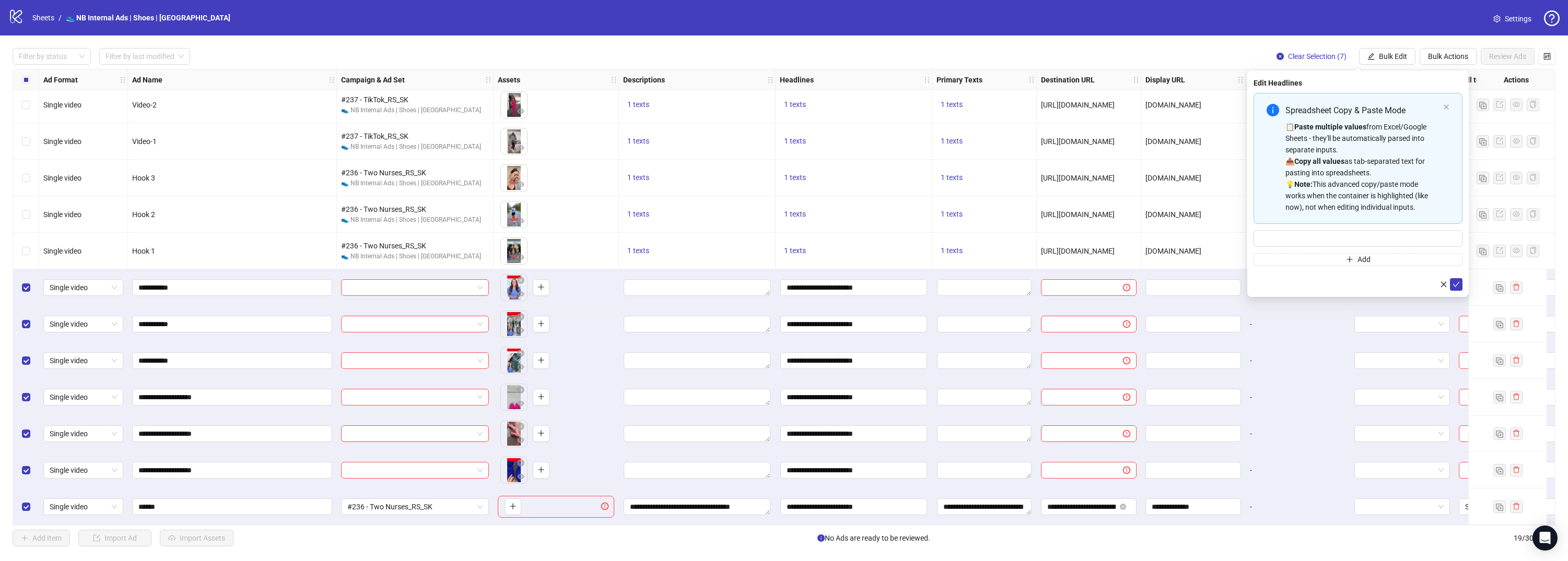
click at [1451, 104] on div "Spreadsheet Copy & Paste Mode 📋 Paste multiple values from Excel/Google Sheets …" at bounding box center [1358, 158] width 209 height 131
click at [1450, 106] on div "Spreadsheet Copy & Paste Mode 📋 Paste multiple values from Excel/Google Sheets …" at bounding box center [1358, 158] width 209 height 131
click at [1447, 107] on icon "close" at bounding box center [1446, 107] width 6 height 6
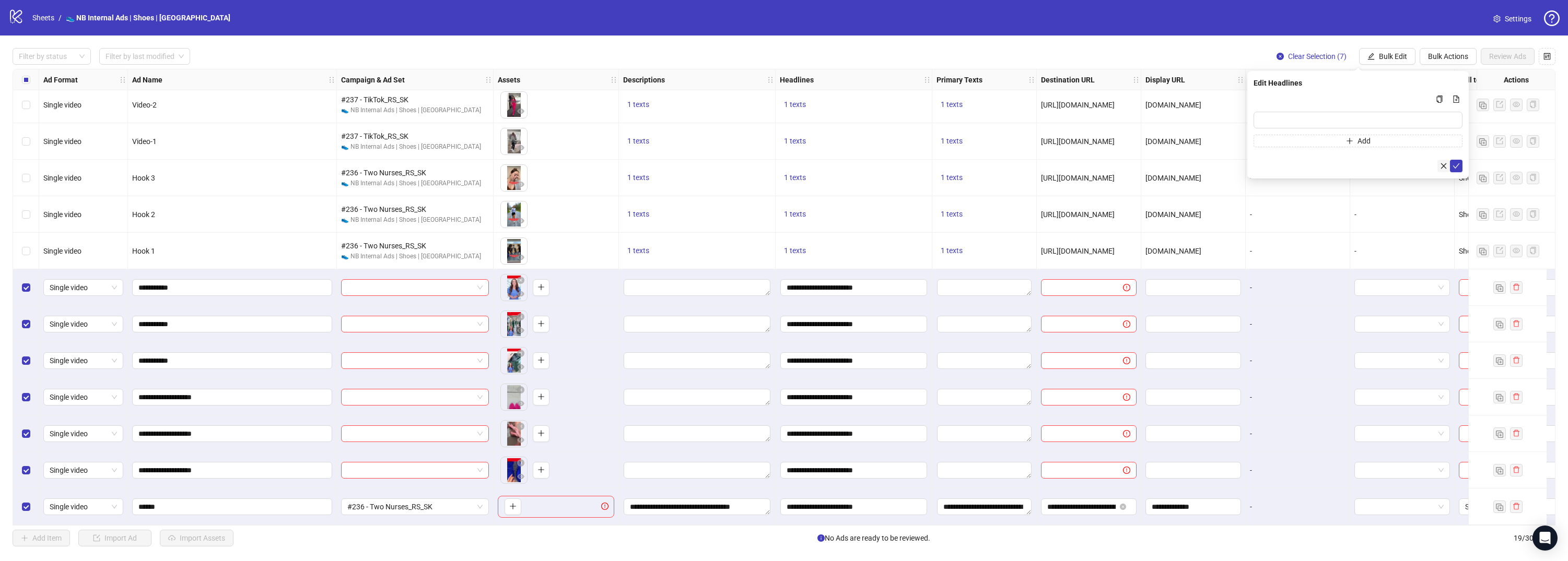
click at [1444, 166] on icon "close" at bounding box center [1443, 165] width 6 height 6
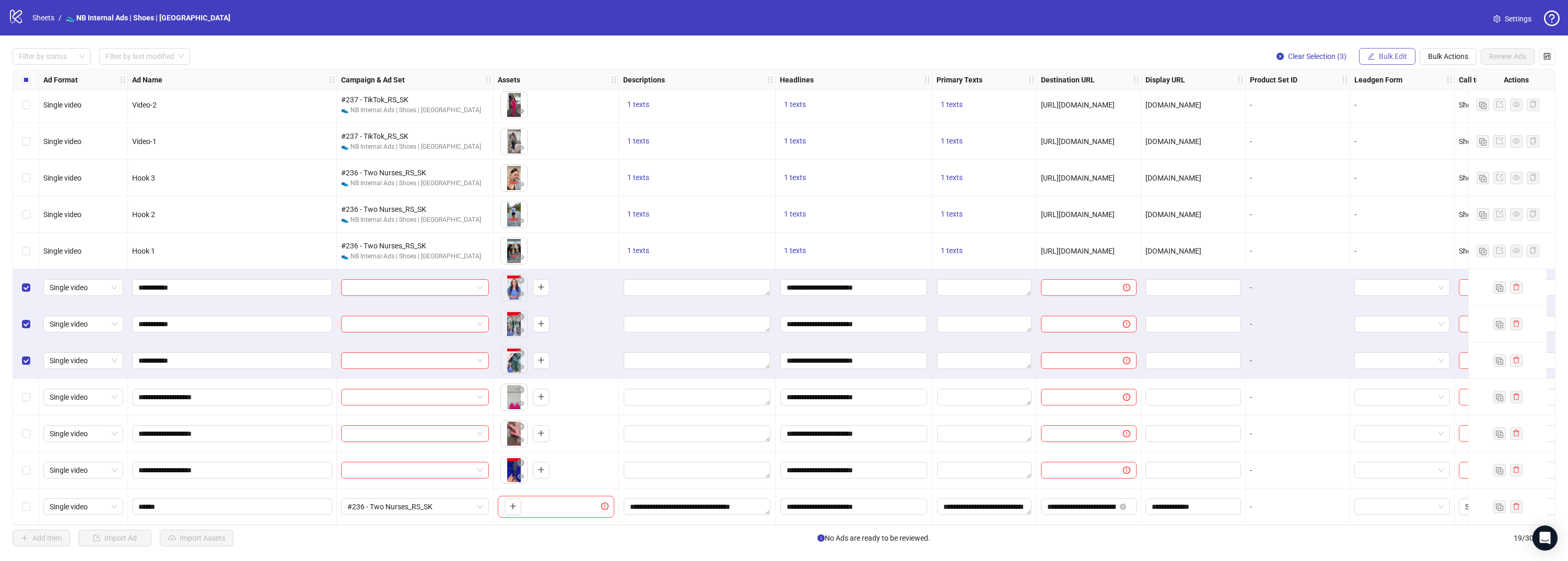
click at [1393, 61] on button "Bulk Edit" at bounding box center [1387, 56] width 57 height 17
click at [1413, 112] on span "Campaign & Ad Set" at bounding box center [1397, 110] width 62 height 12
click at [1441, 103] on input "search" at bounding box center [1353, 102] width 187 height 16
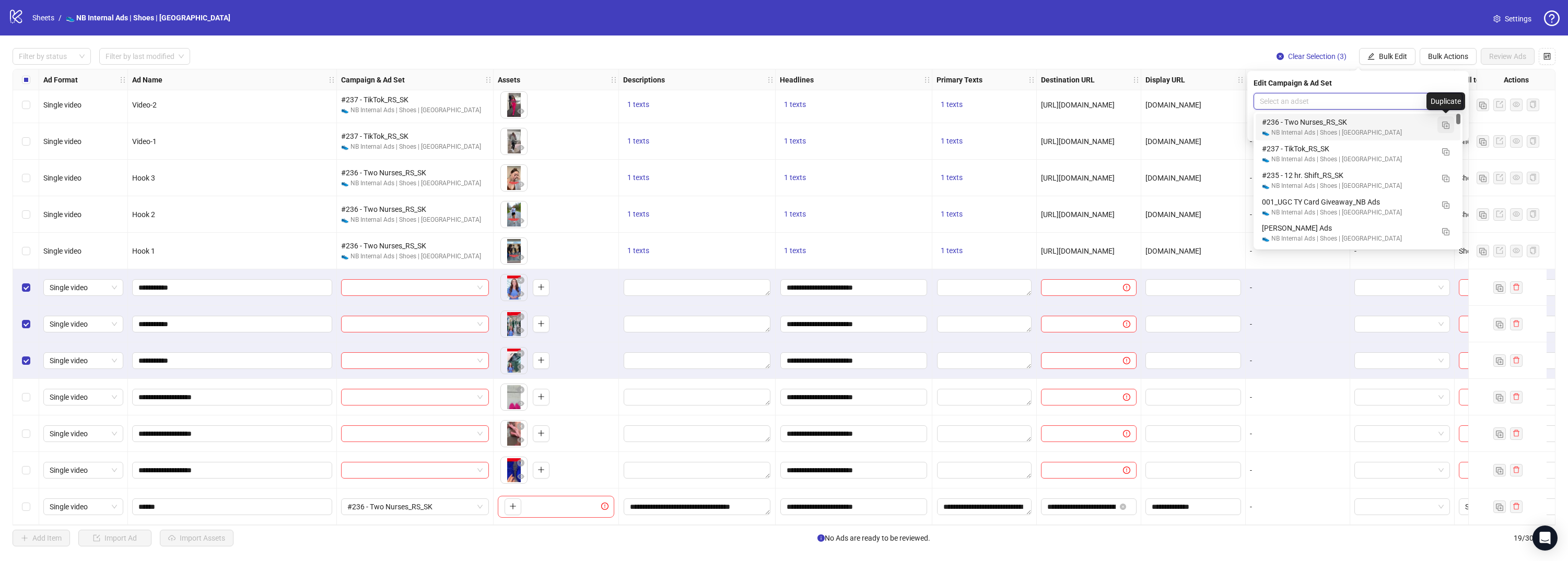
click at [1444, 121] on img "button" at bounding box center [1445, 124] width 7 height 7
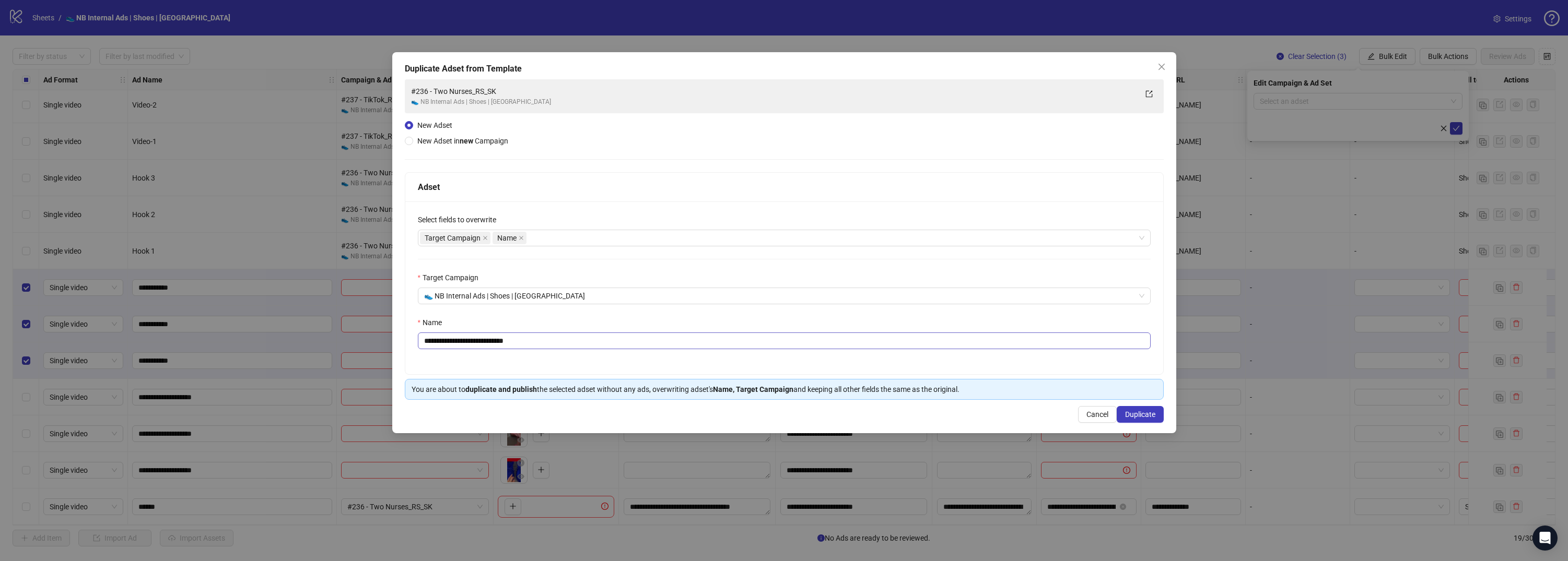
click at [485, 351] on div "**********" at bounding box center [784, 288] width 758 height 173
drag, startPoint x: 483, startPoint y: 342, endPoint x: 423, endPoint y: 344, distance: 60.0
click at [423, 344] on input "**********" at bounding box center [784, 340] width 732 height 17
paste input "text"
drag, startPoint x: 541, startPoint y: 340, endPoint x: 512, endPoint y: 341, distance: 29.0
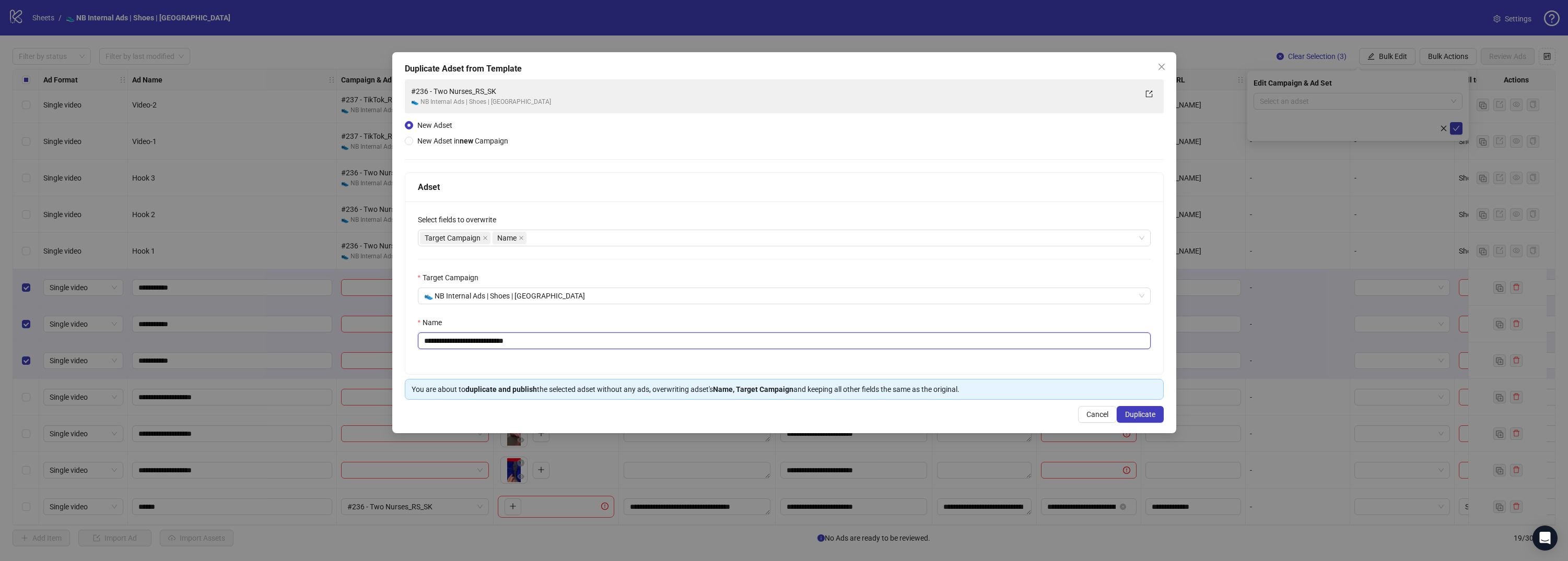
click at [512, 341] on input "**********" at bounding box center [784, 340] width 732 height 17
type input "**********"
click at [1140, 418] on span "Duplicate" at bounding box center [1140, 414] width 30 height 9
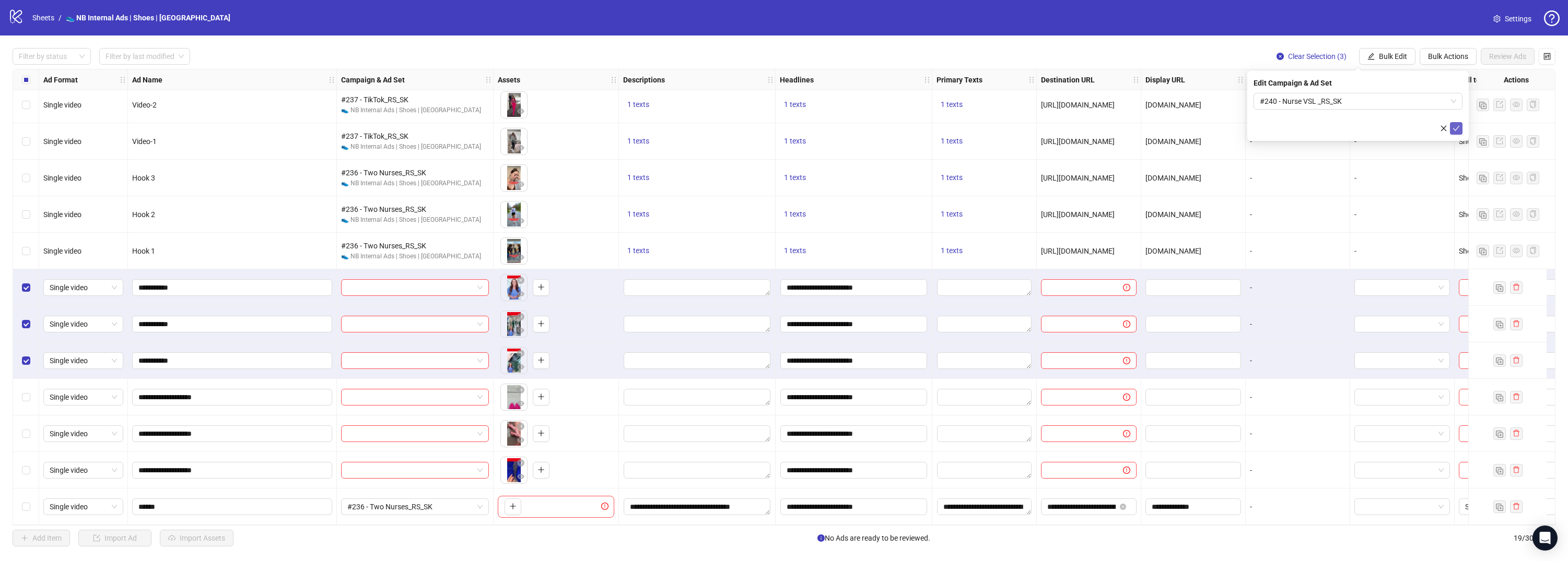
click at [1455, 125] on icon "check" at bounding box center [1455, 128] width 7 height 7
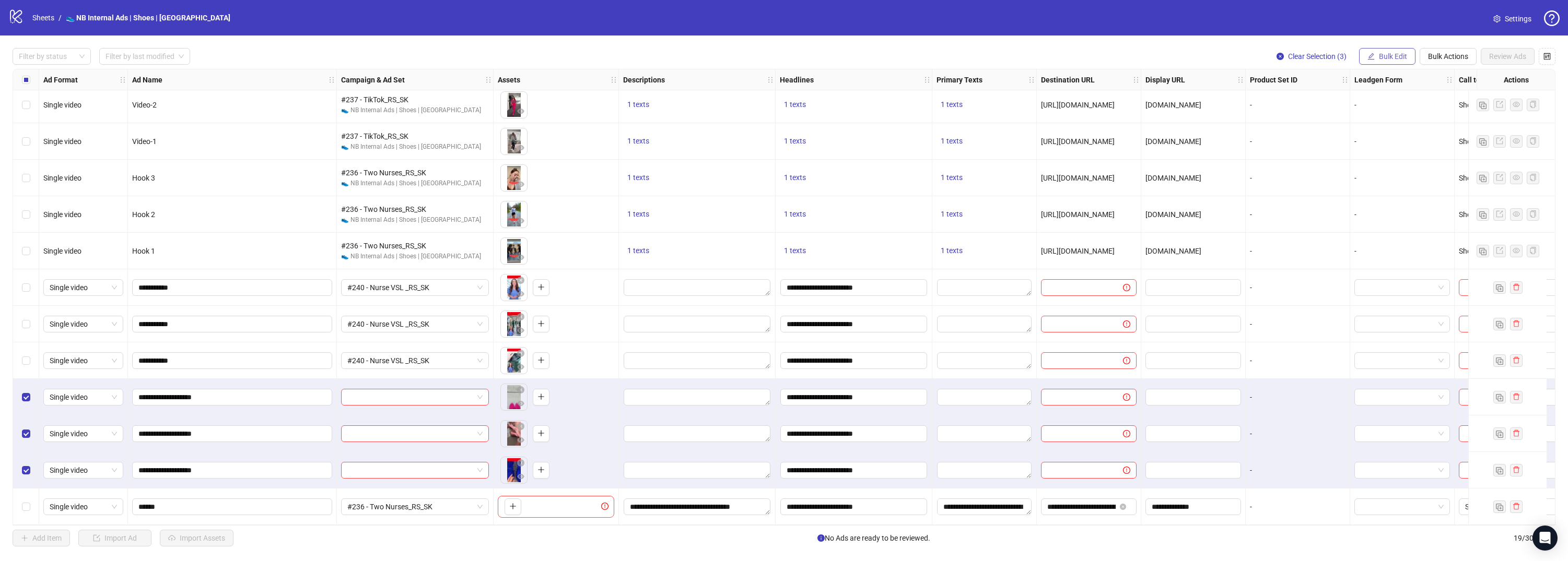
click at [1411, 58] on button "Bulk Edit" at bounding box center [1387, 56] width 57 height 17
click at [1406, 110] on span "Campaign & Ad Set" at bounding box center [1397, 110] width 62 height 12
click at [1453, 97] on span at bounding box center [1358, 102] width 196 height 16
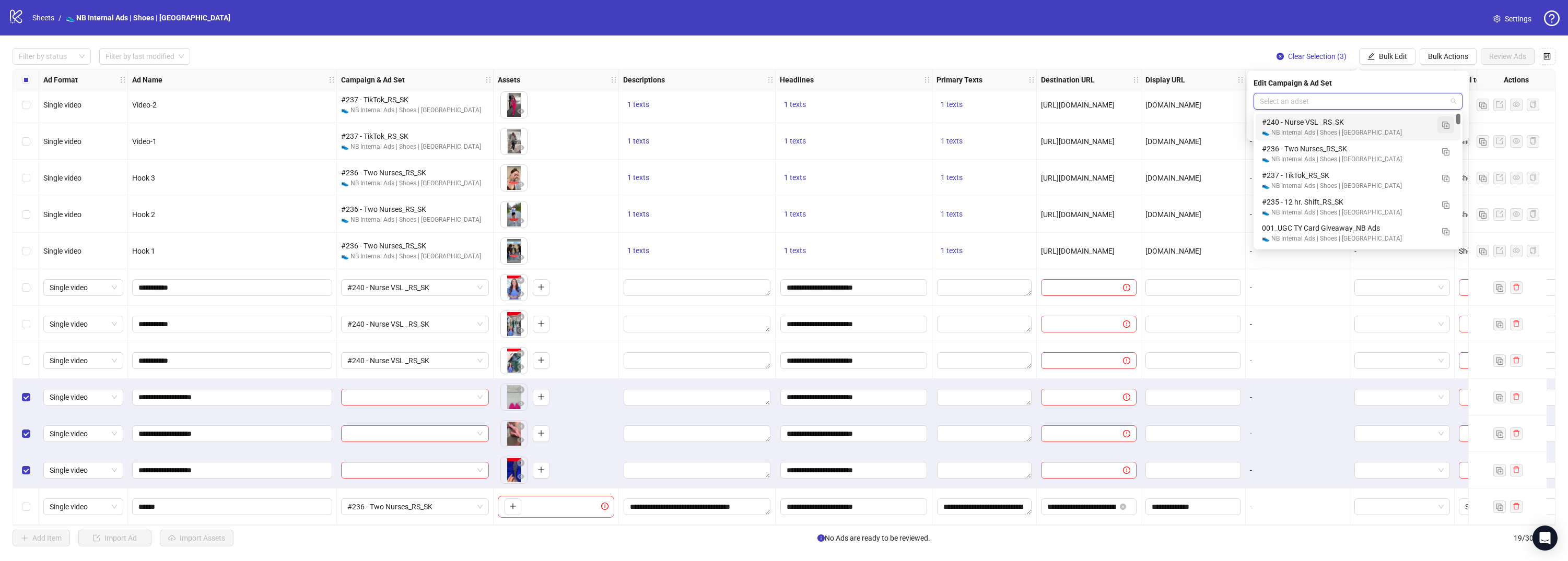
click at [1447, 129] on button "button" at bounding box center [1445, 124] width 17 height 17
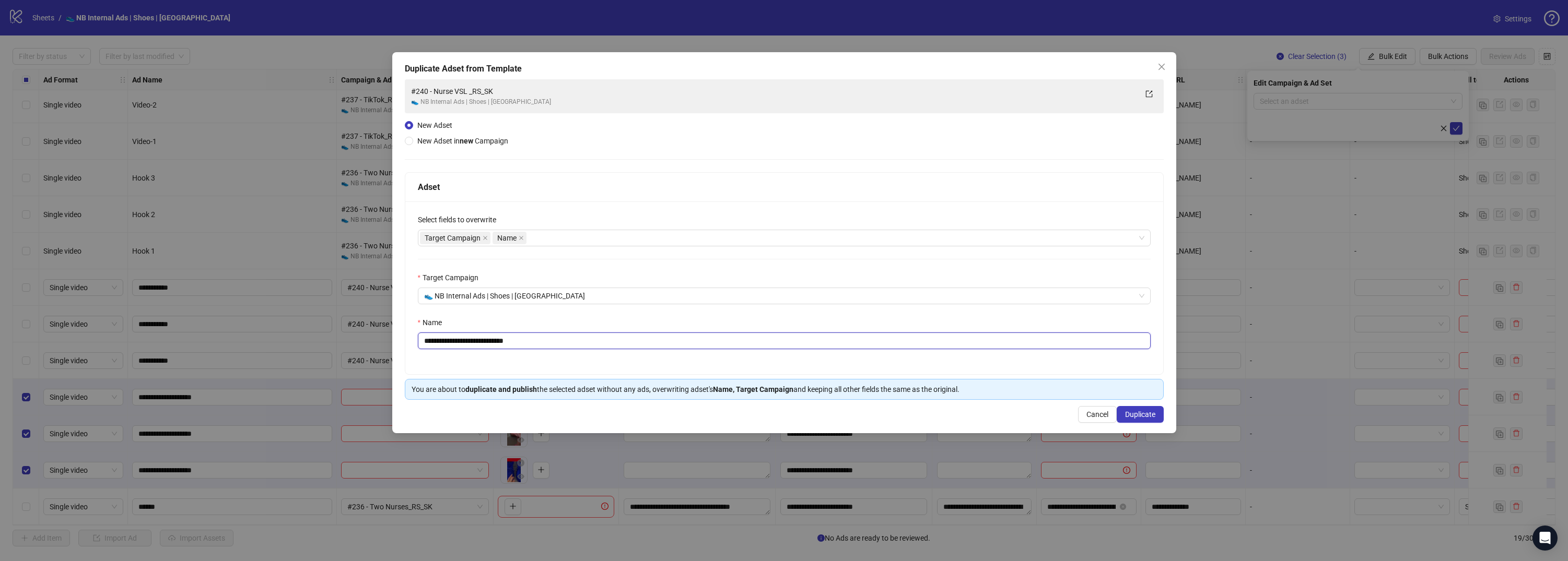
click at [554, 336] on input "**********" at bounding box center [784, 340] width 732 height 17
drag, startPoint x: 547, startPoint y: 341, endPoint x: 511, endPoint y: 343, distance: 36.1
click at [511, 343] on input "**********" at bounding box center [784, 340] width 732 height 17
drag, startPoint x: 479, startPoint y: 340, endPoint x: 419, endPoint y: 340, distance: 60.0
click at [419, 340] on input "**********" at bounding box center [784, 340] width 732 height 17
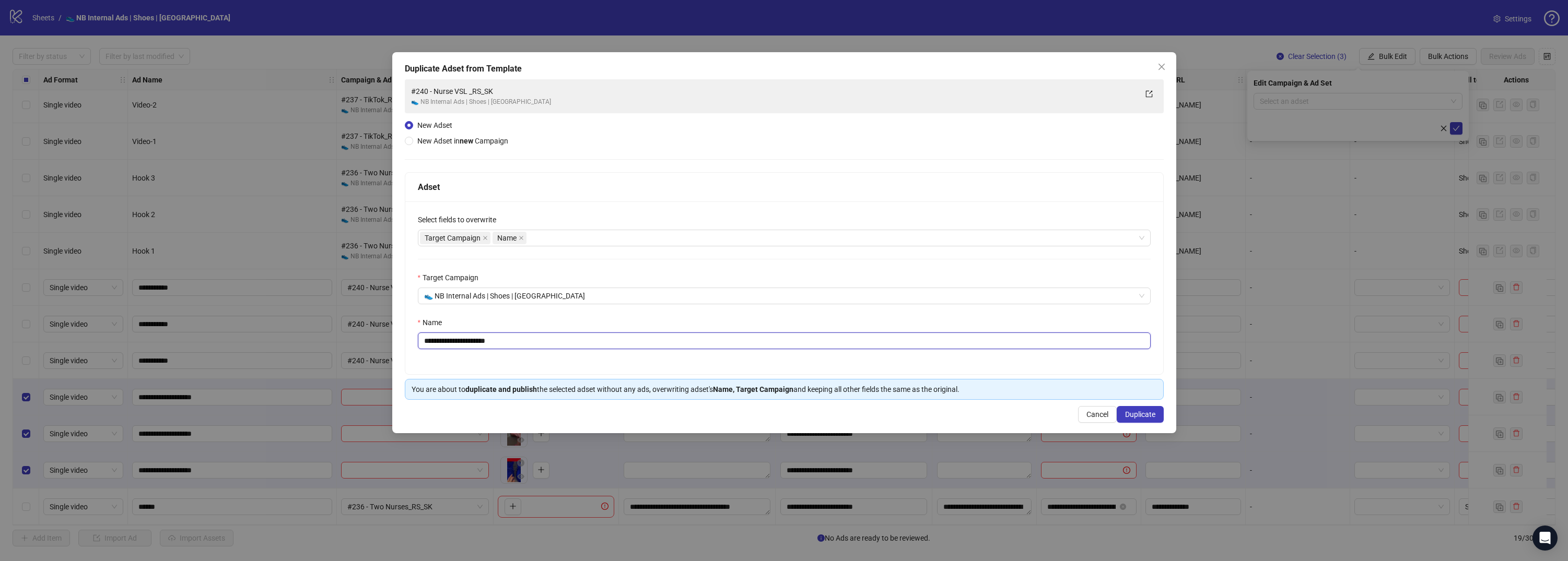
paste input "text"
click at [479, 341] on input "**********" at bounding box center [784, 340] width 732 height 17
type input "**********"
click at [1155, 409] on button "Duplicate" at bounding box center [1140, 414] width 47 height 17
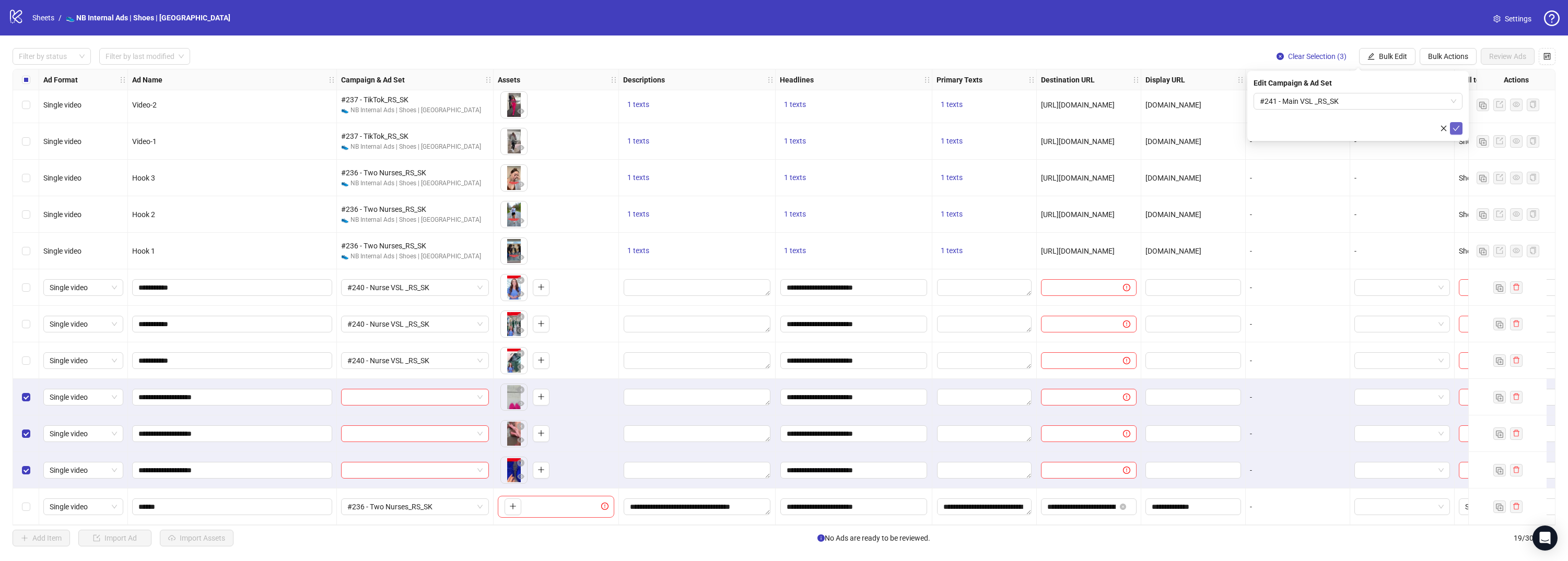
click at [1461, 128] on button "submit" at bounding box center [1456, 128] width 13 height 13
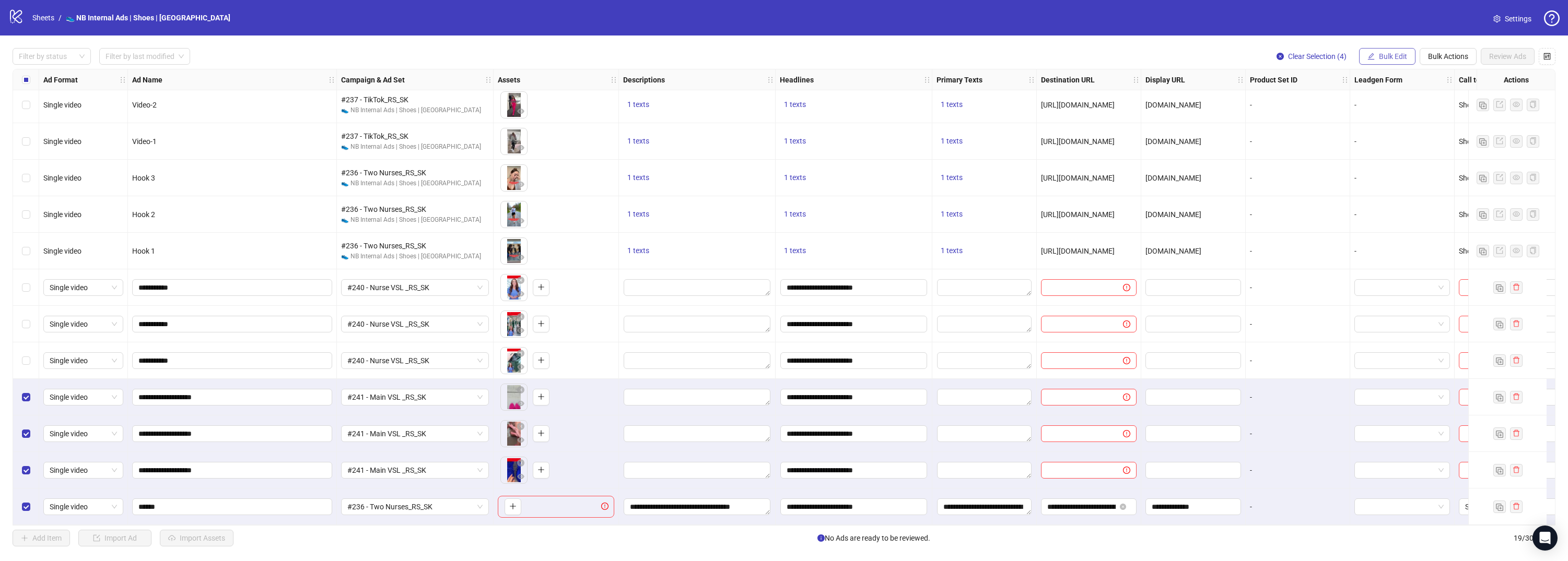
click at [1391, 50] on button "Bulk Edit" at bounding box center [1387, 56] width 57 height 17
click at [1407, 132] on span "Descriptions" at bounding box center [1397, 127] width 62 height 12
click at [1407, 132] on textarea "Multi-text input container - paste or copy values" at bounding box center [1358, 126] width 209 height 28
click at [688, 511] on div "**********" at bounding box center [697, 507] width 157 height 36
click at [694, 506] on textarea "**********" at bounding box center [697, 507] width 147 height 17
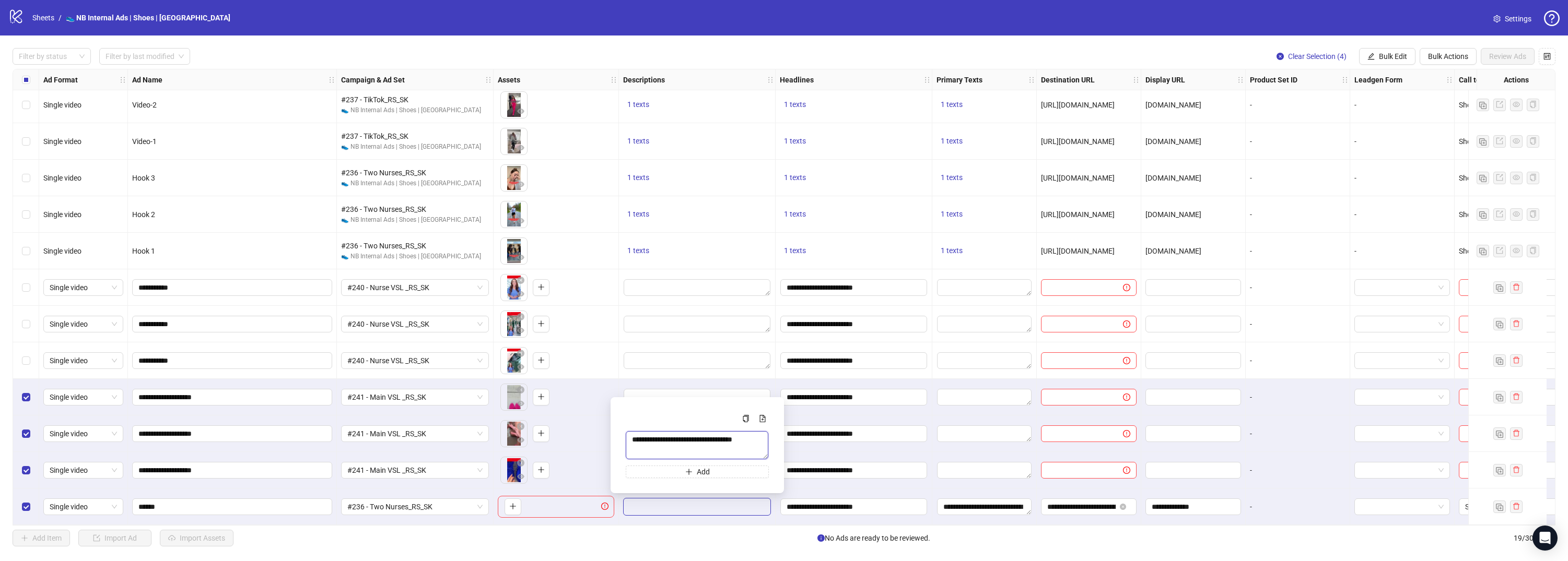
click at [740, 444] on textarea "**********" at bounding box center [697, 445] width 143 height 28
click at [1379, 65] on div "Filter by status Filter by last modified Clear Selection (4) Bulk Edit Bulk Act…" at bounding box center [784, 297] width 1568 height 523
click at [1384, 60] on span "Bulk Edit" at bounding box center [1393, 56] width 28 height 9
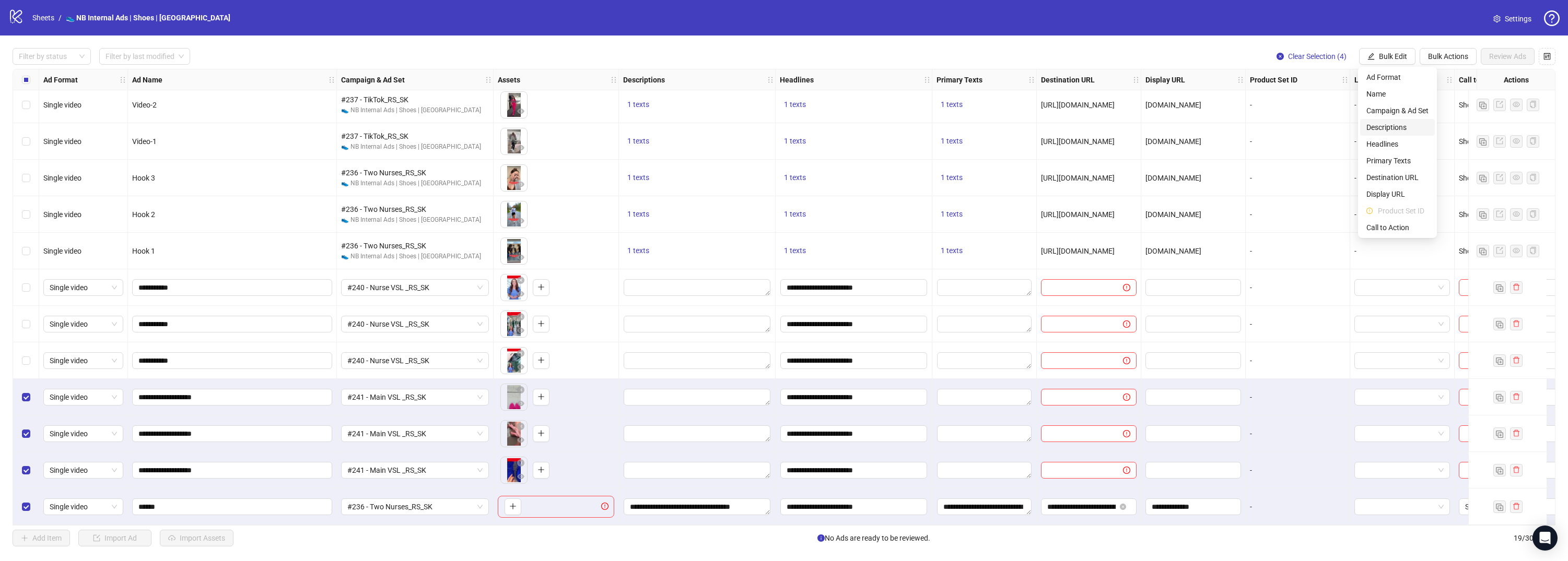
click at [1393, 123] on span "Descriptions" at bounding box center [1397, 127] width 62 height 12
click at [1350, 124] on textarea "Multi-text input container - paste or copy values" at bounding box center [1358, 126] width 209 height 28
paste textarea "**********"
type textarea "**********"
click at [1460, 179] on button "submit" at bounding box center [1456, 177] width 13 height 13
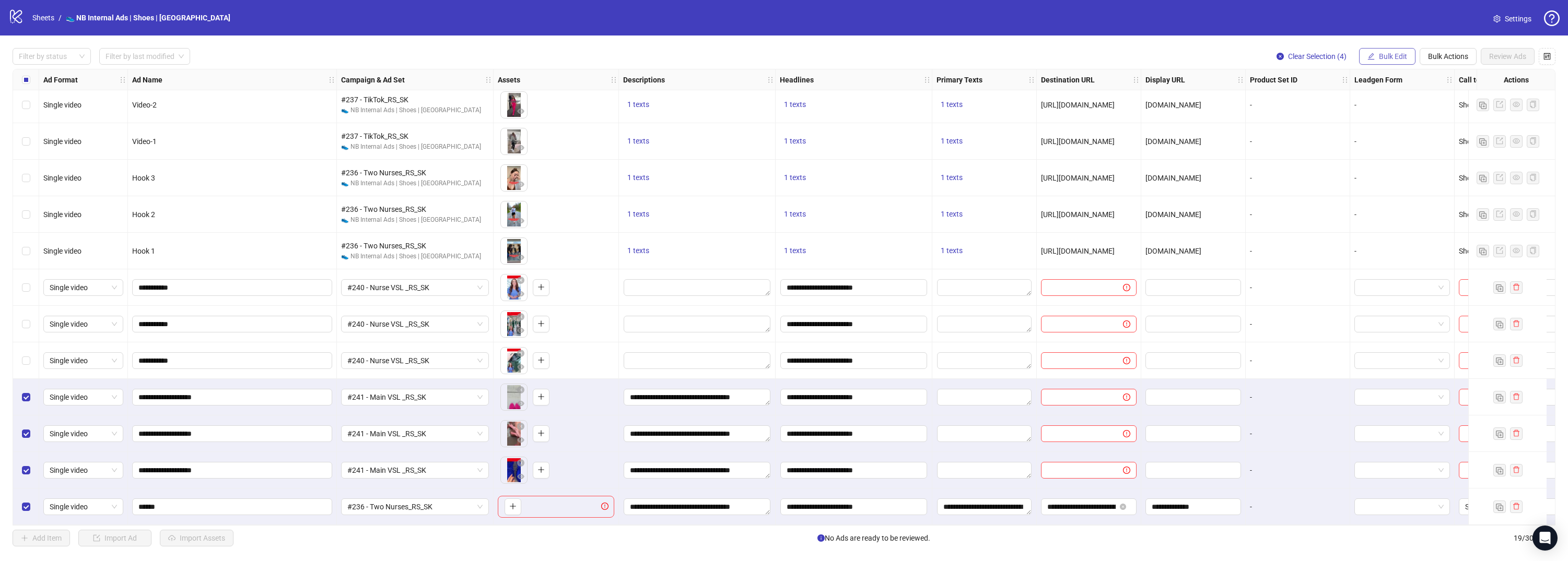
click at [1393, 60] on span "Bulk Edit" at bounding box center [1393, 56] width 28 height 9
click at [1398, 157] on span "Primary Texts" at bounding box center [1397, 161] width 62 height 12
click at [1353, 117] on textarea "Multi-text input container - paste or copy values" at bounding box center [1358, 126] width 209 height 28
click at [1013, 503] on textarea "**********" at bounding box center [984, 507] width 95 height 17
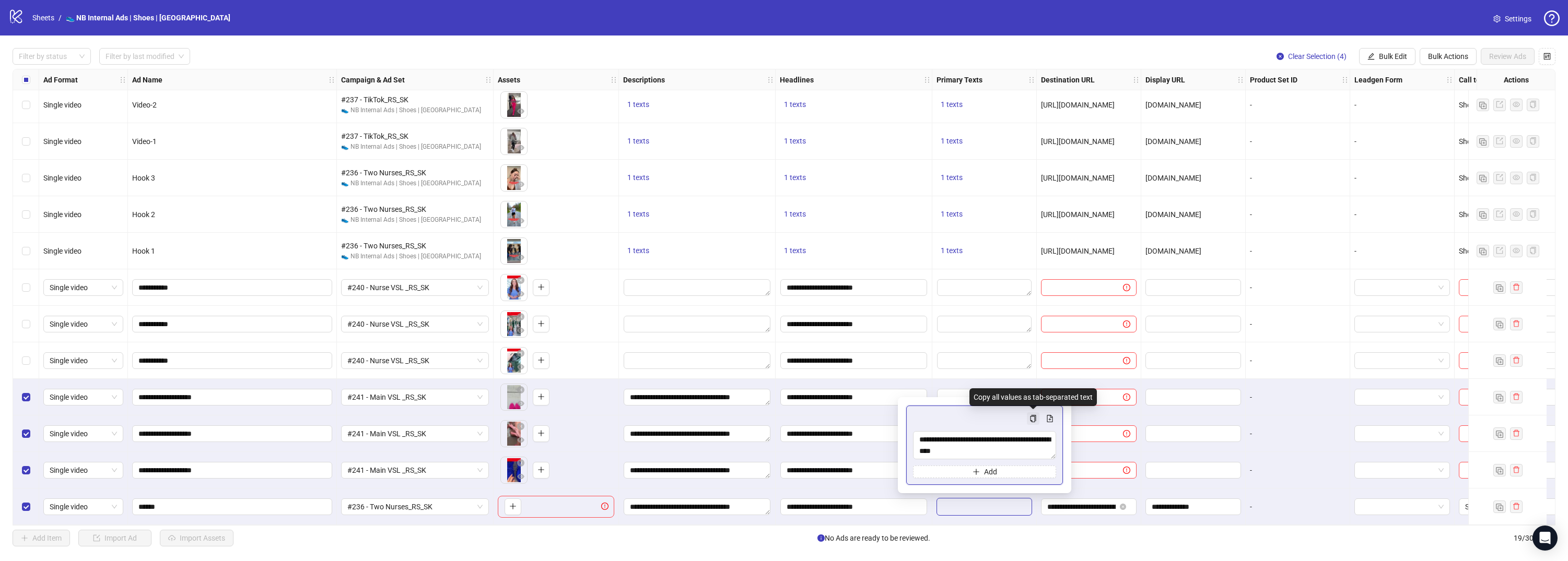
click at [1030, 420] on icon "copy" at bounding box center [1033, 418] width 7 height 7
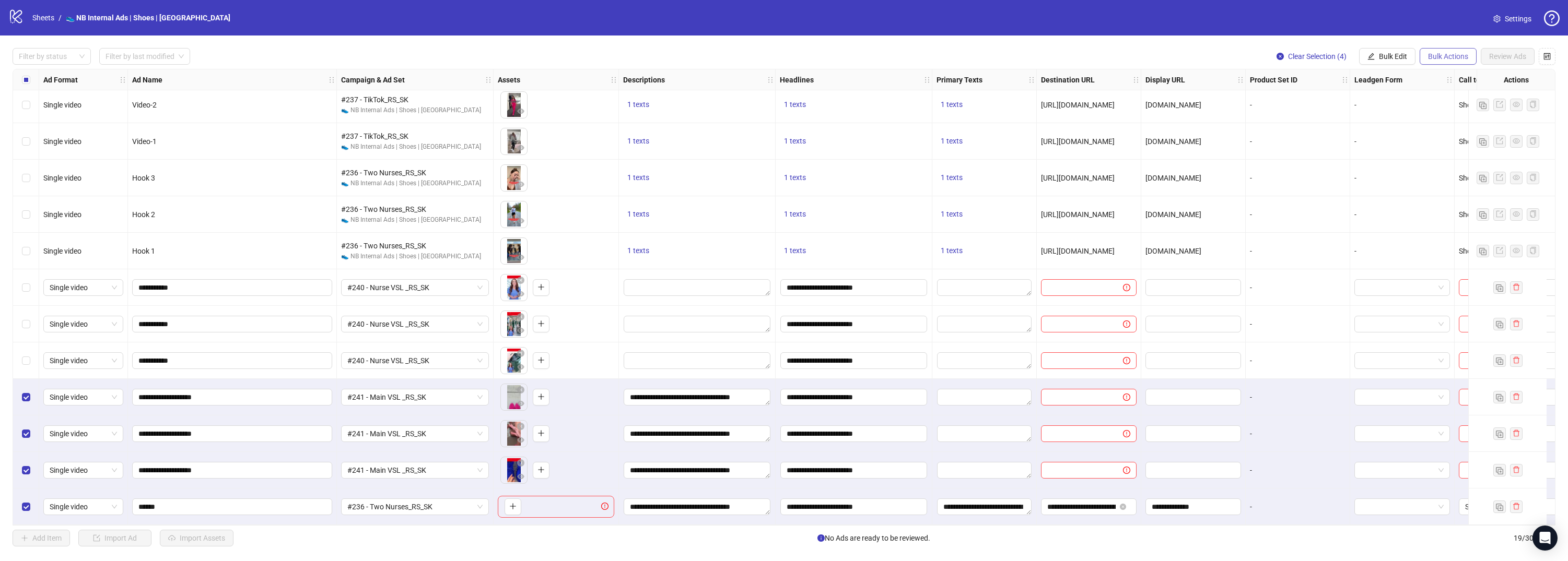
click at [1429, 55] on span "Bulk Actions" at bounding box center [1447, 56] width 40 height 9
click at [1400, 61] on button "Bulk Edit" at bounding box center [1387, 56] width 57 height 17
click at [1402, 159] on span "Primary Texts" at bounding box center [1397, 161] width 62 height 12
click at [1350, 120] on textarea "Multi-text input container - paste or copy values" at bounding box center [1358, 126] width 209 height 28
paste textarea "**********"
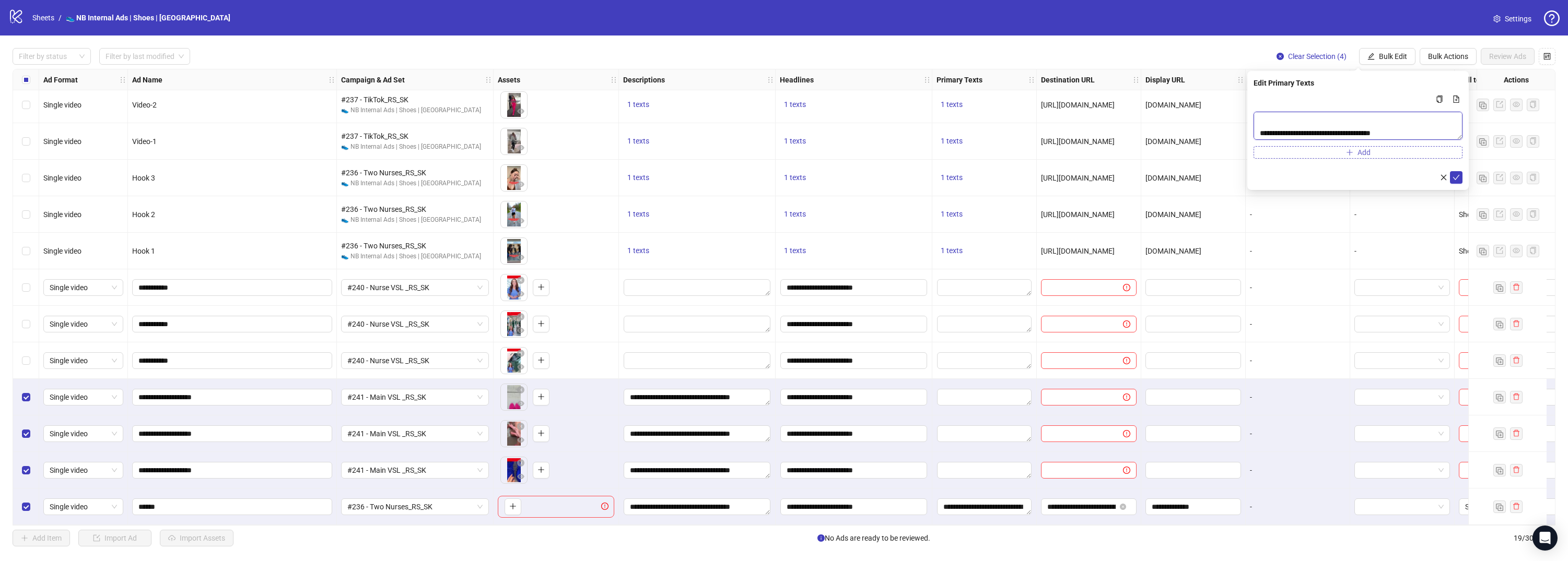
scroll to position [0, 0]
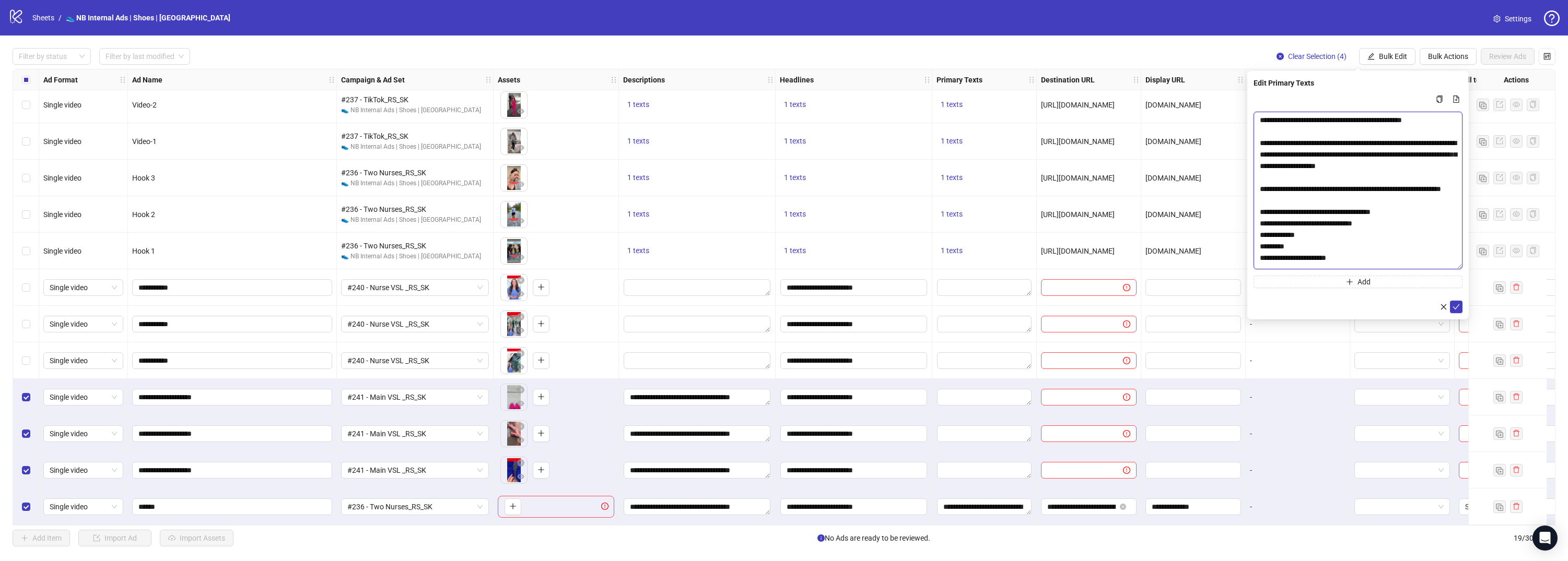
drag, startPoint x: 1460, startPoint y: 137, endPoint x: 1464, endPoint y: 266, distance: 129.1
click at [1464, 266] on div "**********" at bounding box center [1358, 195] width 222 height 248
type textarea "**********"
click at [1454, 306] on icon "check" at bounding box center [1455, 307] width 7 height 7
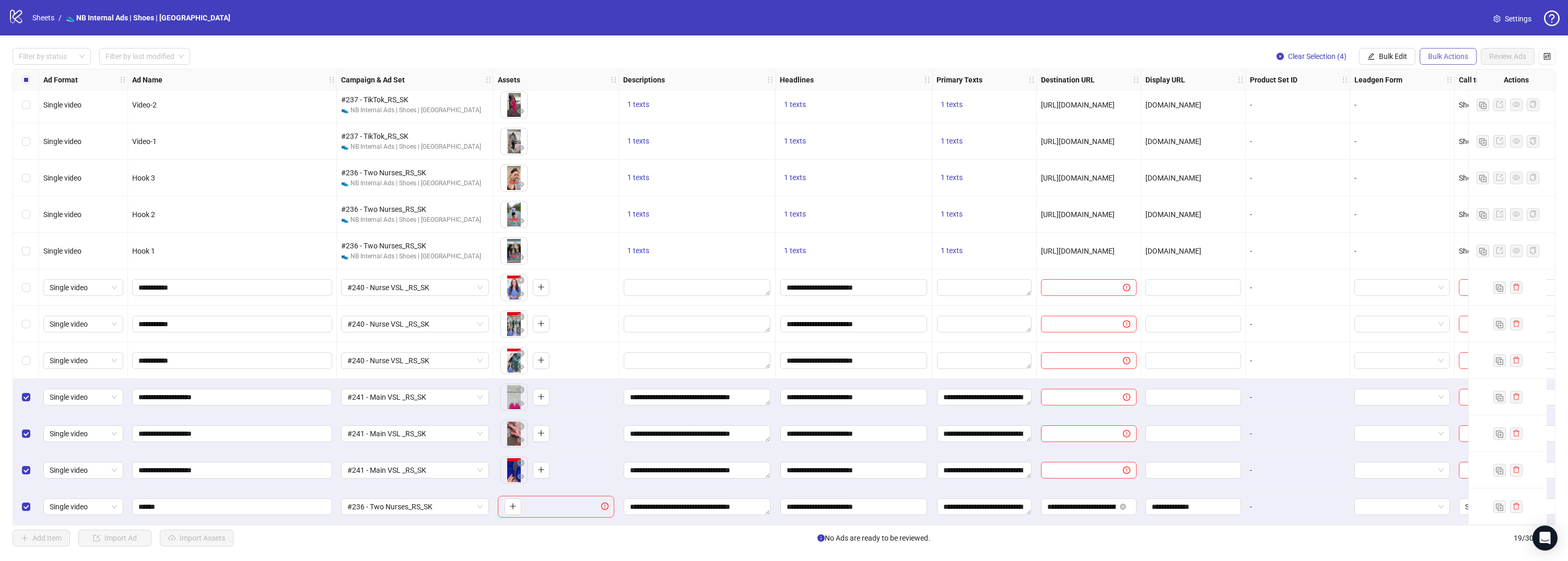
click at [1436, 61] on button "Bulk Actions" at bounding box center [1447, 56] width 57 height 17
click at [1375, 61] on button "Bulk Edit" at bounding box center [1387, 56] width 57 height 17
click at [1399, 165] on span "Primary Texts" at bounding box center [1397, 161] width 62 height 12
click at [1399, 58] on span "Bulk Edit" at bounding box center [1393, 56] width 28 height 9
click at [1402, 180] on span "Destination URL" at bounding box center [1397, 177] width 62 height 12
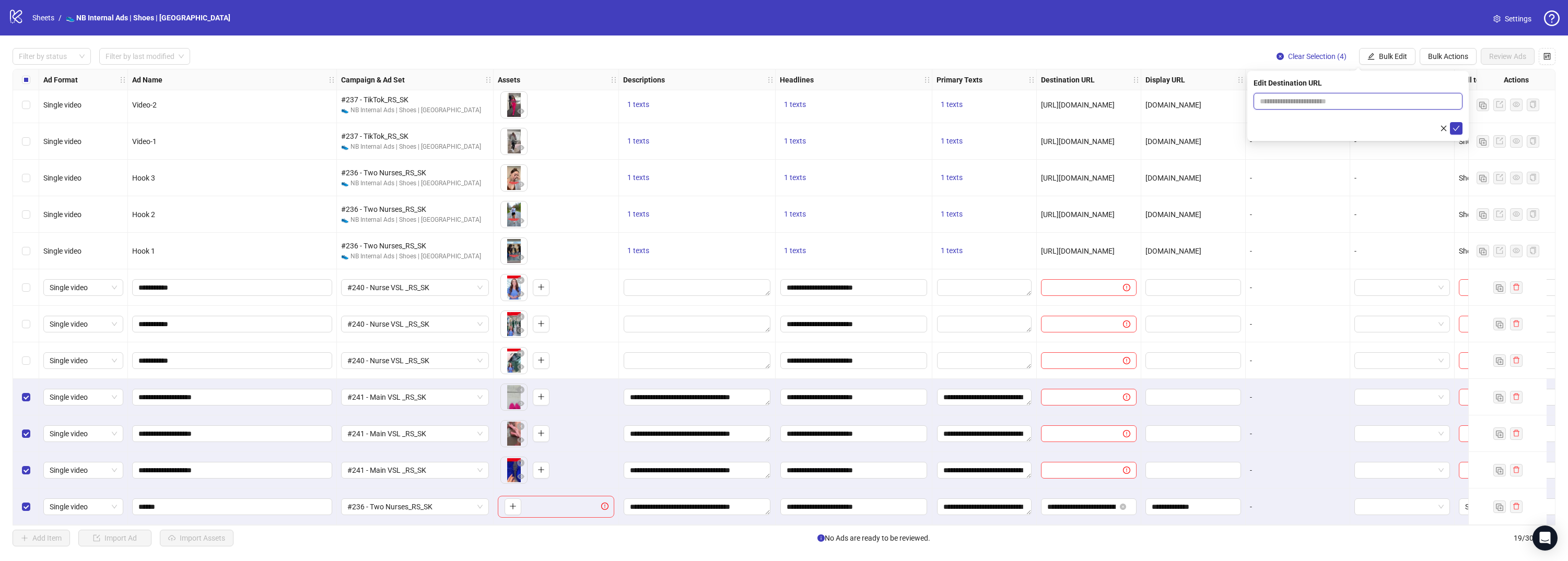
click at [1427, 100] on input "text" at bounding box center [1354, 101] width 188 height 12
type input "**********"
click at [1458, 129] on icon "check" at bounding box center [1455, 128] width 7 height 7
click at [1402, 59] on span "Bulk Edit" at bounding box center [1393, 56] width 28 height 9
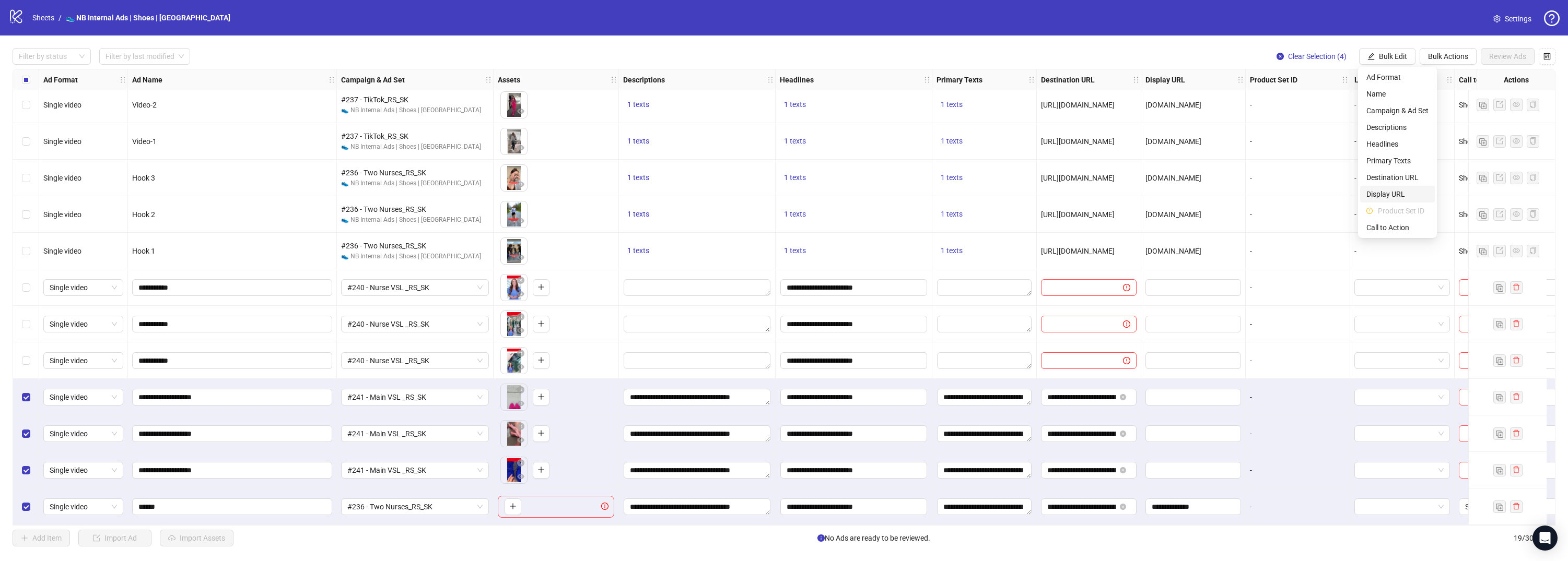
click at [1399, 191] on span "Display URL" at bounding box center [1397, 194] width 62 height 12
click at [1379, 102] on input "text" at bounding box center [1358, 101] width 209 height 17
type input "**********"
click at [1461, 129] on button "submit" at bounding box center [1456, 128] width 13 height 13
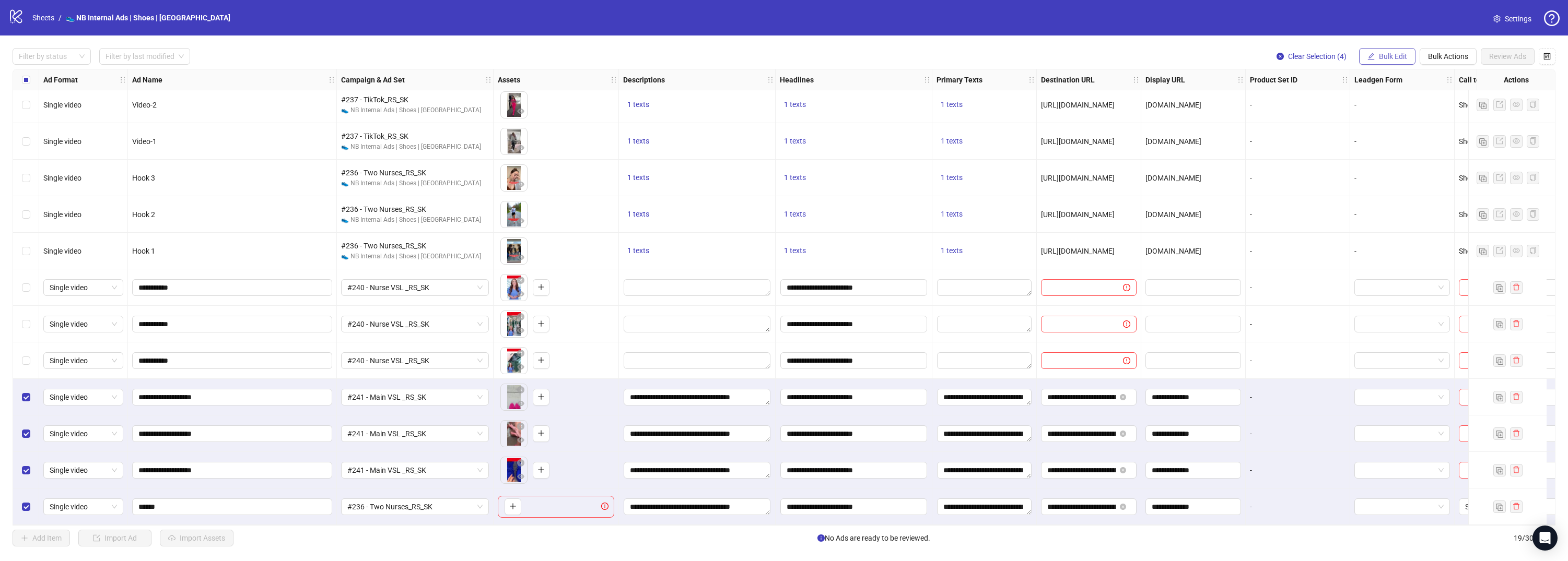
click at [1392, 59] on span "Bulk Edit" at bounding box center [1393, 56] width 28 height 9
click at [1387, 225] on span "Call to Action" at bounding box center [1397, 228] width 62 height 12
click at [1399, 97] on input "search" at bounding box center [1353, 102] width 187 height 16
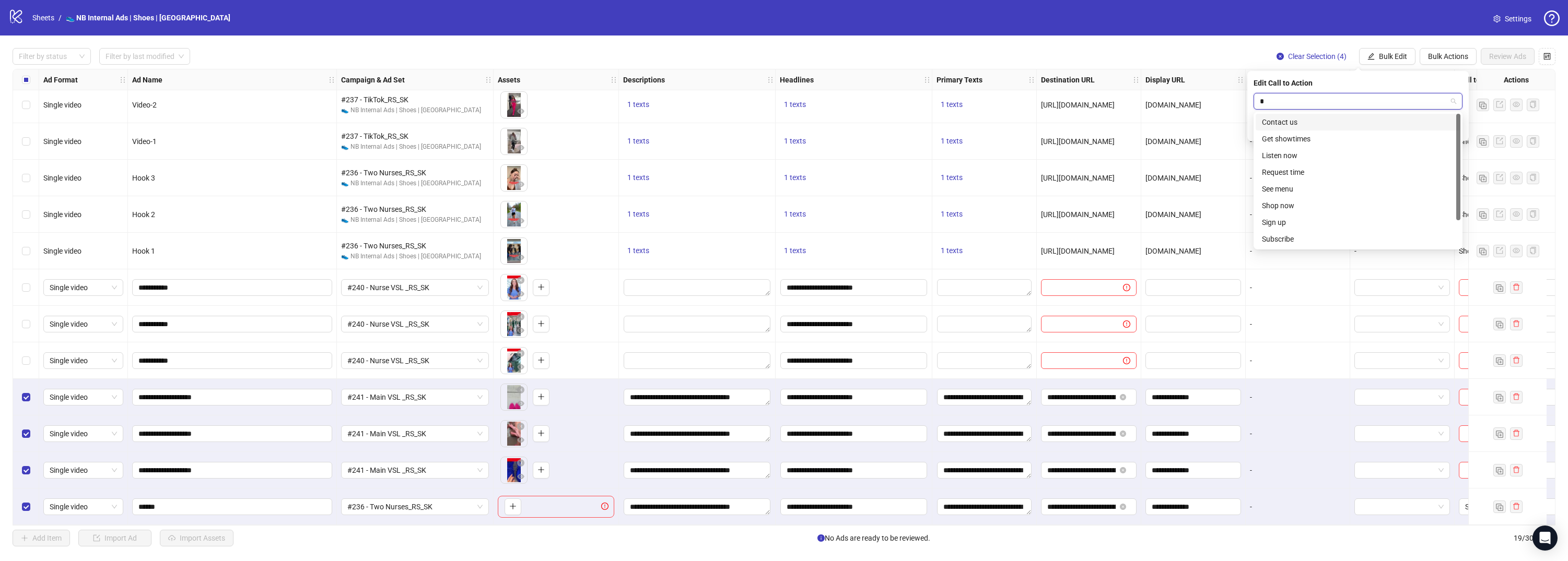
type input "**"
click at [1351, 137] on div "Shop now" at bounding box center [1358, 139] width 192 height 12
click at [1458, 124] on icon "check" at bounding box center [1455, 128] width 7 height 7
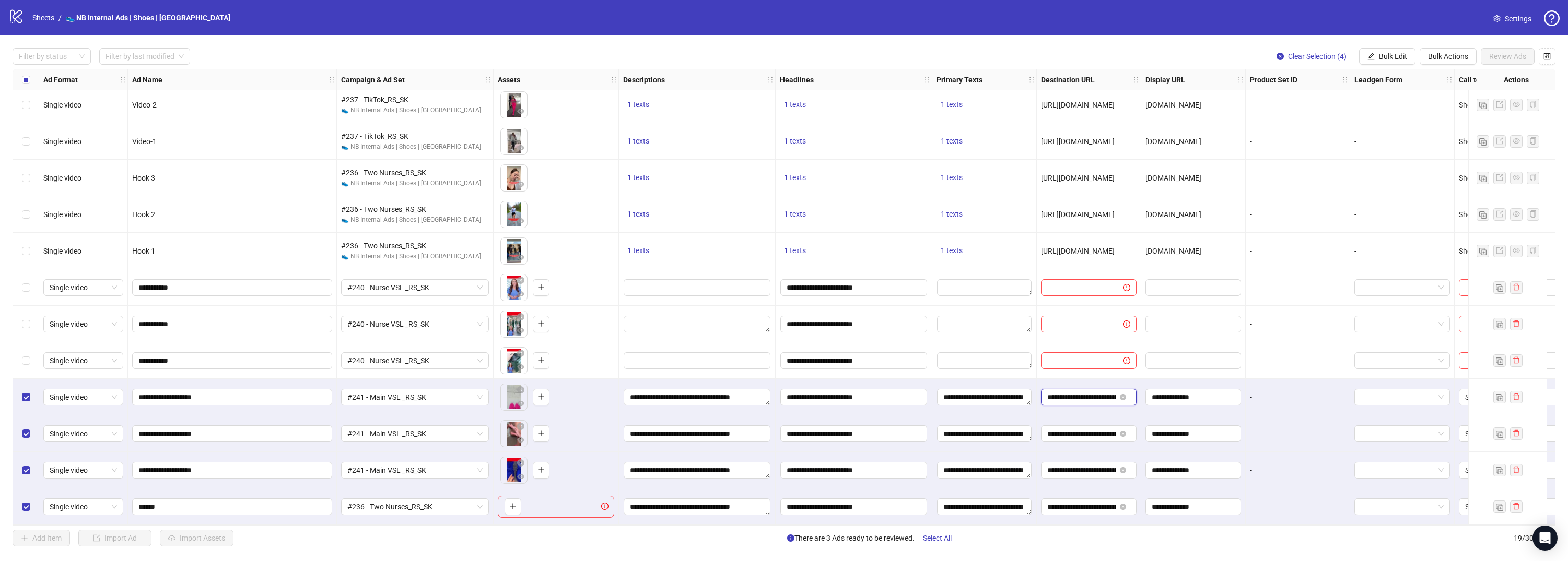
click at [1093, 398] on input "**********" at bounding box center [1081, 397] width 69 height 12
click at [23, 507] on label "Select row 19" at bounding box center [26, 507] width 9 height 12
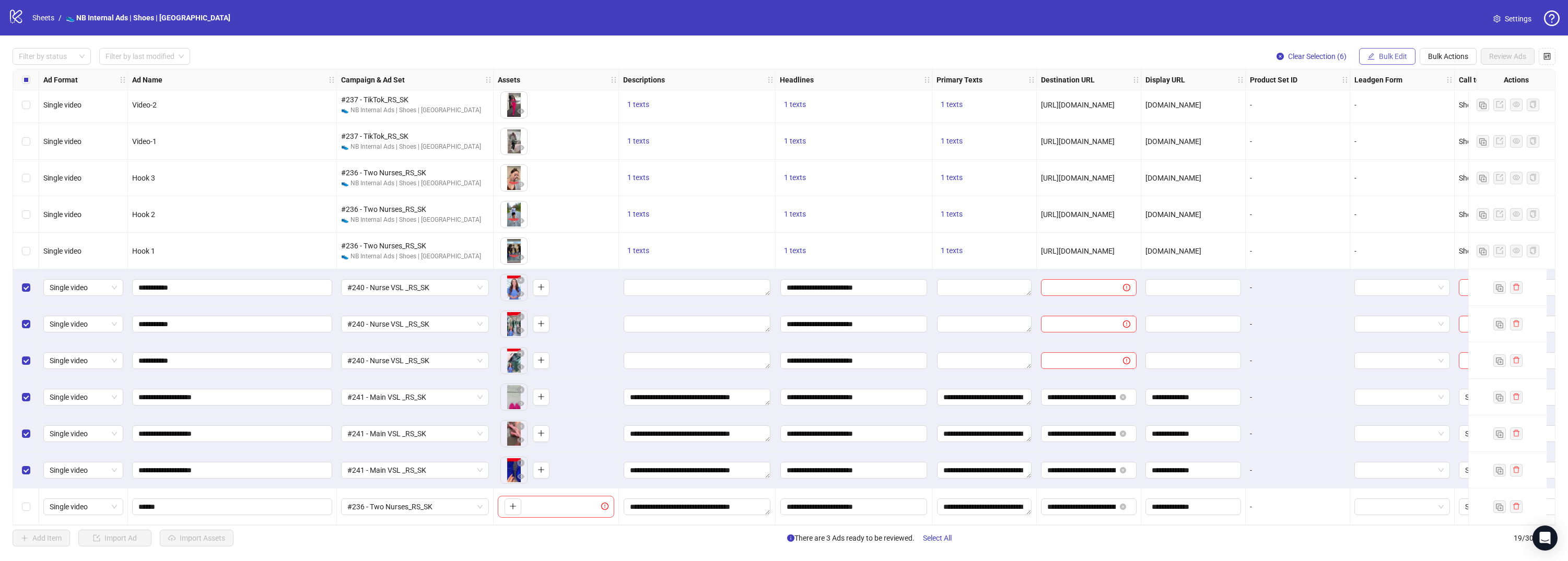
click at [1407, 55] on button "Bulk Edit" at bounding box center [1387, 56] width 57 height 17
click at [1404, 128] on span "Descriptions" at bounding box center [1397, 127] width 62 height 12
click at [1404, 129] on textarea "Multi-text input container - paste or copy values" at bounding box center [1358, 126] width 209 height 28
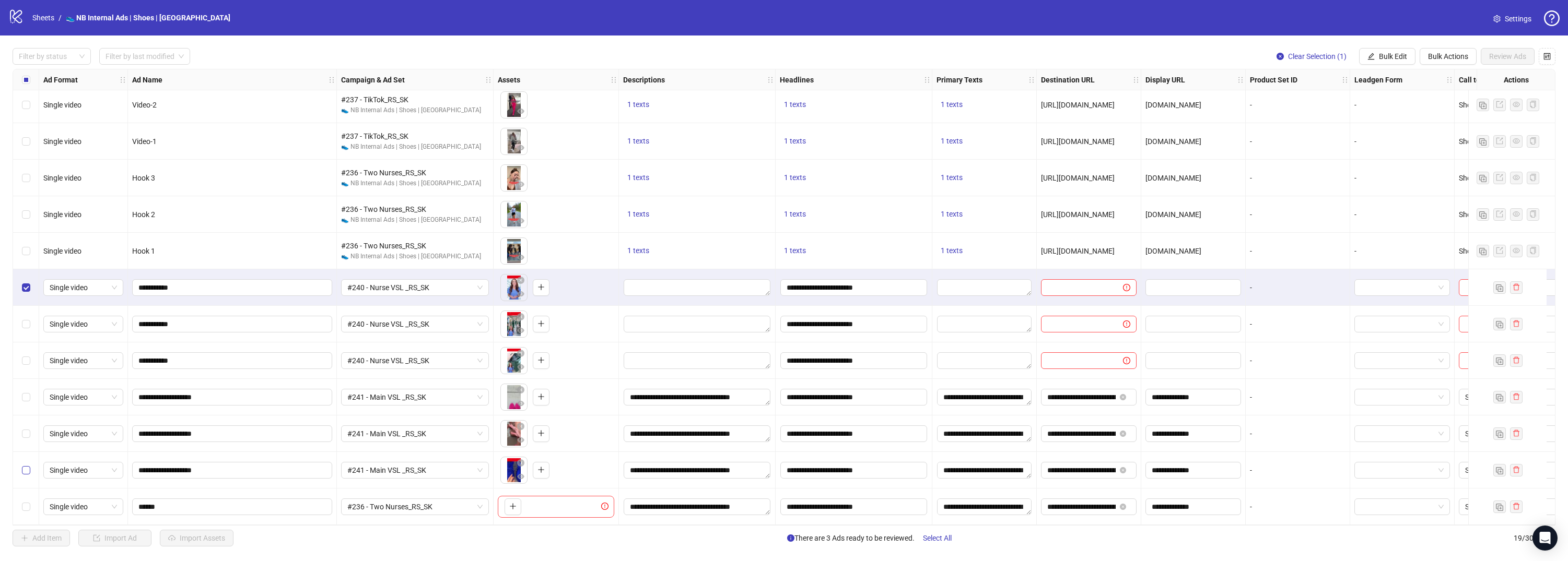
click at [27, 470] on label "Select row 18" at bounding box center [26, 470] width 9 height 12
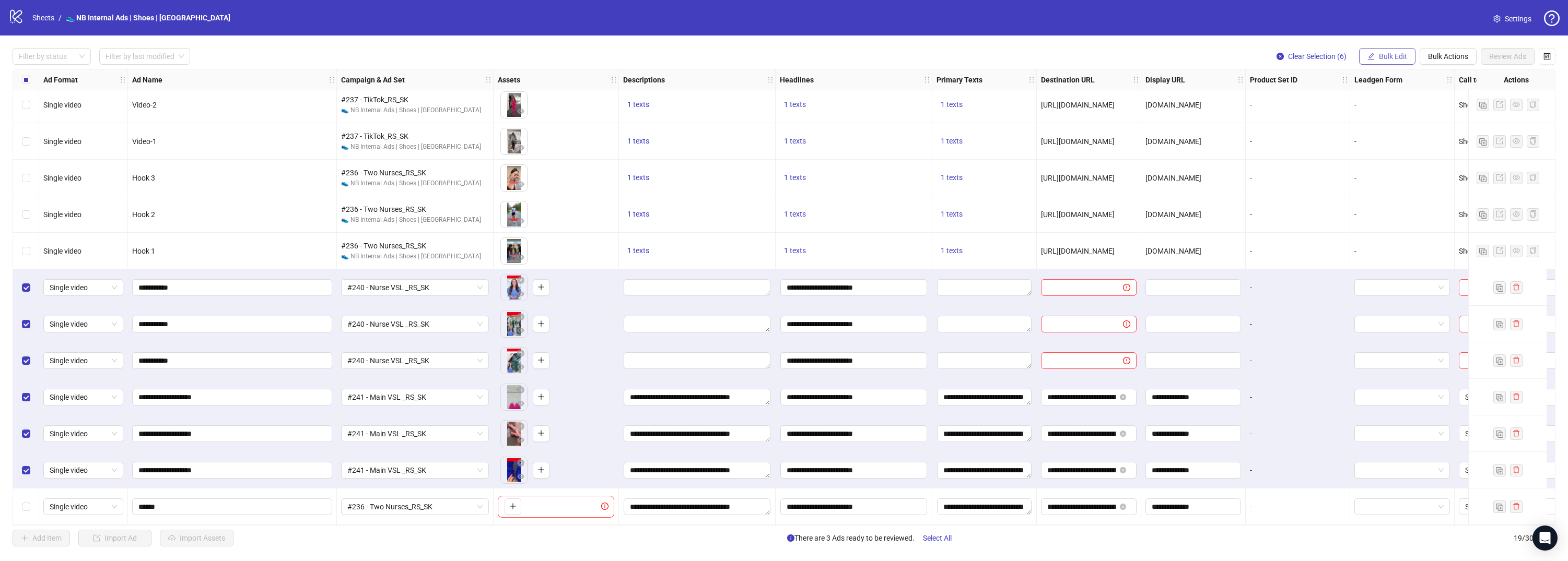
click at [1381, 62] on button "Bulk Edit" at bounding box center [1387, 56] width 57 height 17
click at [1393, 130] on span "Descriptions" at bounding box center [1397, 127] width 62 height 12
click at [692, 388] on textarea "**********" at bounding box center [697, 396] width 147 height 17
click at [706, 447] on textarea "**********" at bounding box center [697, 450] width 142 height 28
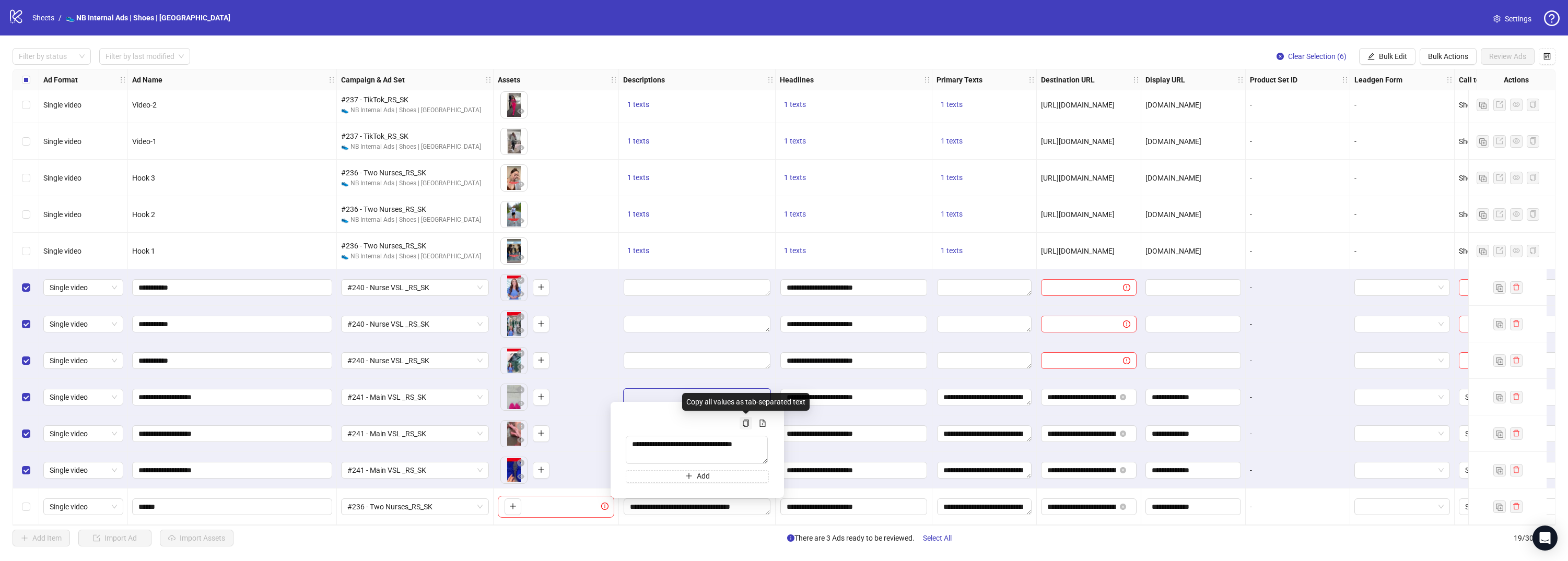
click at [745, 426] on icon "copy" at bounding box center [746, 423] width 6 height 7
click at [745, 425] on icon "copy" at bounding box center [745, 423] width 7 height 7
click at [1402, 52] on span "Bulk Edit" at bounding box center [1393, 56] width 28 height 9
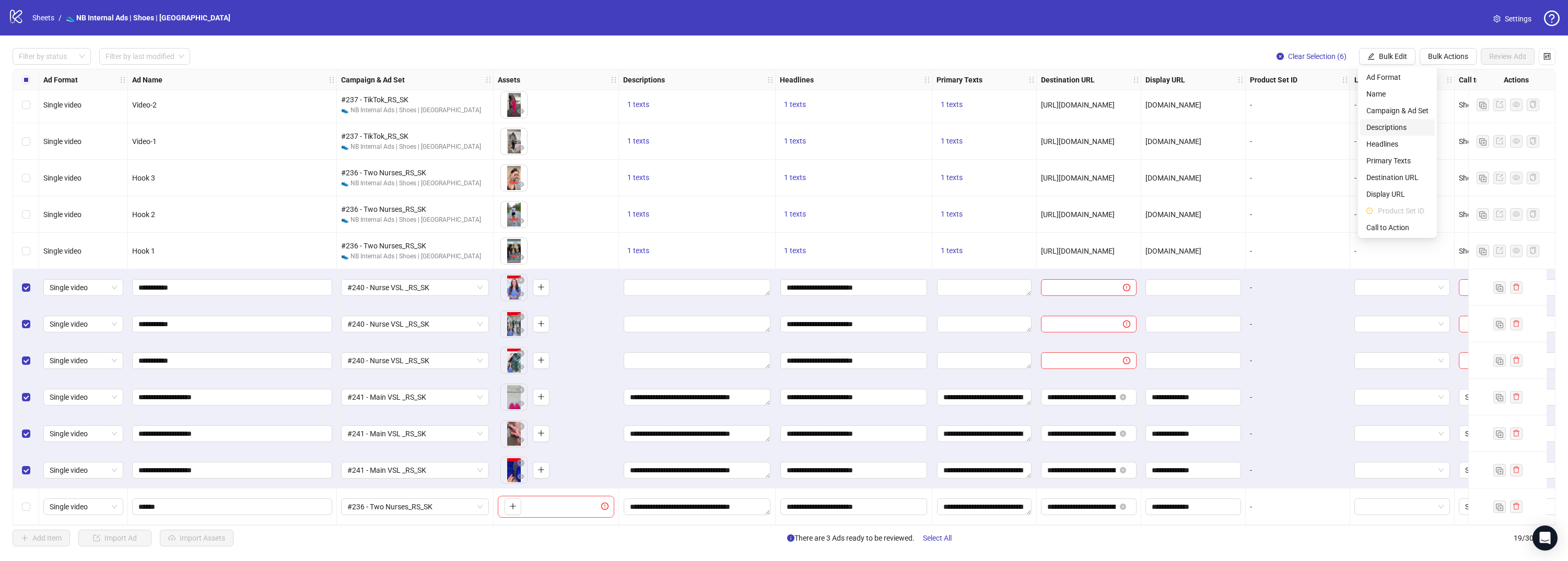
click at [1402, 128] on span "Descriptions" at bounding box center [1397, 127] width 62 height 12
click at [1380, 133] on textarea "Multi-text input container - paste or copy values" at bounding box center [1358, 126] width 209 height 28
paste textarea "**********"
type textarea "**********"
click at [1454, 179] on icon "check" at bounding box center [1455, 177] width 7 height 7
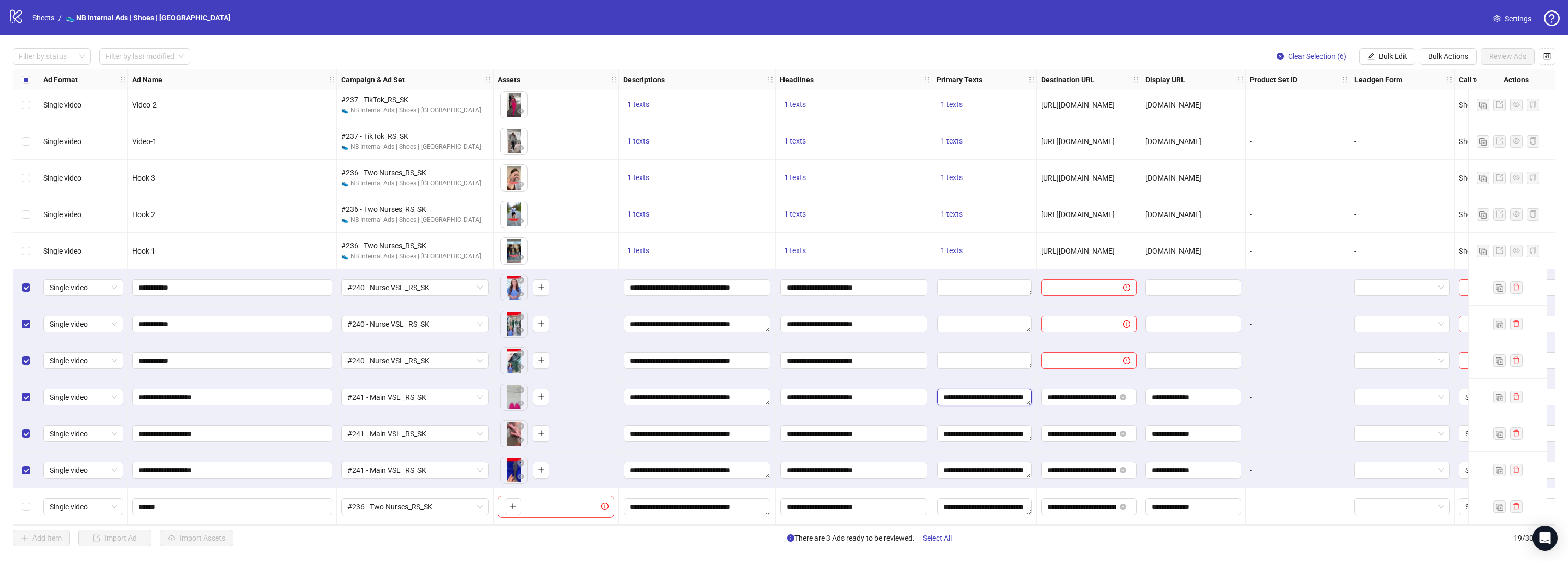
click at [1015, 398] on textarea "**********" at bounding box center [984, 396] width 95 height 17
click at [1030, 423] on icon "copy" at bounding box center [1033, 423] width 7 height 7
click at [1396, 65] on div "Filter by status Filter by last modified Clear Selection (6) Bulk Edit Bulk Act…" at bounding box center [784, 297] width 1568 height 523
click at [1398, 62] on button "Bulk Edit" at bounding box center [1387, 56] width 57 height 17
click at [1403, 157] on span "Primary Texts" at bounding box center [1397, 161] width 62 height 12
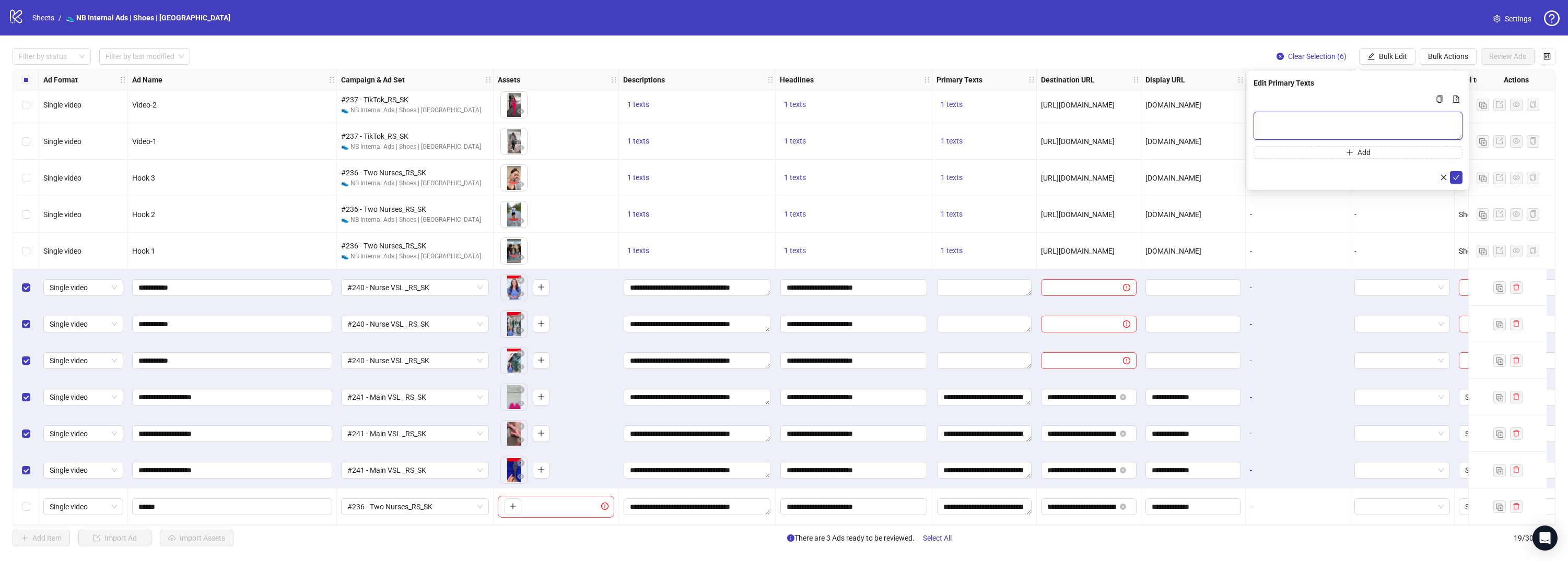
click at [1365, 117] on textarea "Multi-text input container - paste or copy values" at bounding box center [1358, 126] width 209 height 28
paste textarea "**********"
type textarea "**********"
click at [1458, 173] on button "submit" at bounding box center [1456, 177] width 13 height 13
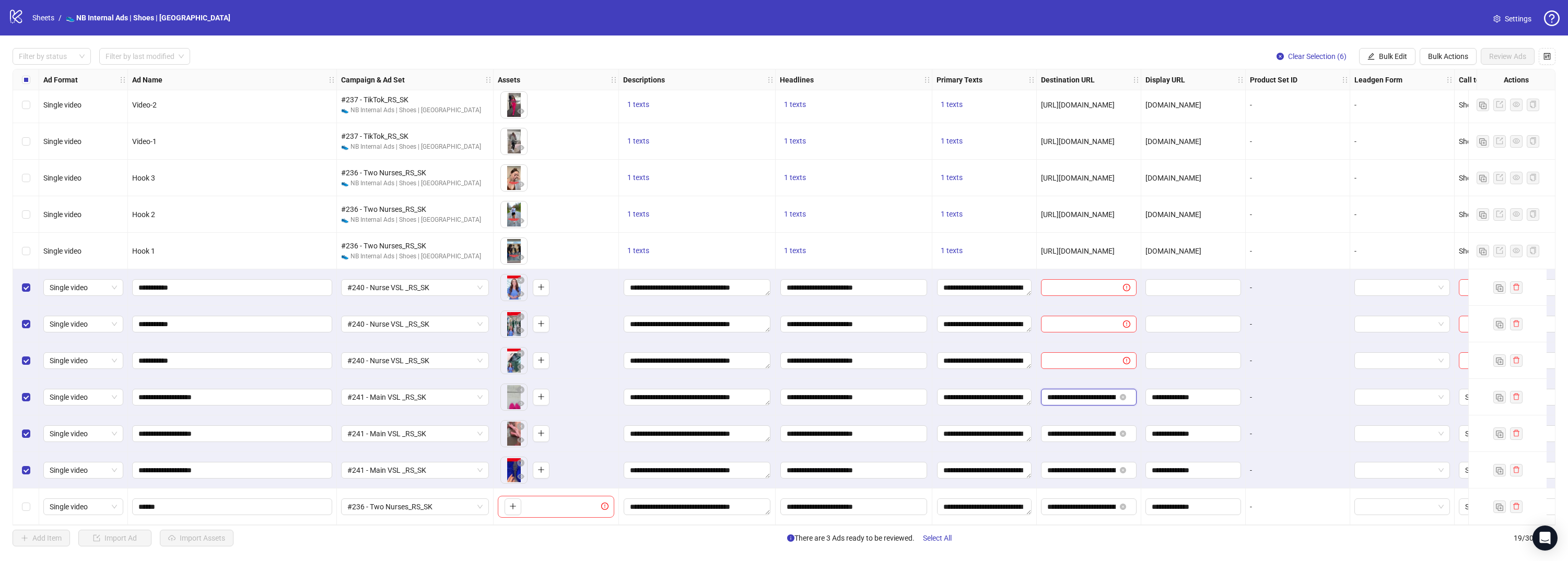
click at [1102, 392] on input "**********" at bounding box center [1081, 397] width 69 height 12
click at [1400, 58] on span "Bulk Edit" at bounding box center [1393, 56] width 28 height 9
click at [1404, 177] on span "Destination URL" at bounding box center [1397, 177] width 62 height 12
click at [1348, 104] on input "text" at bounding box center [1354, 101] width 188 height 12
paste input "**********"
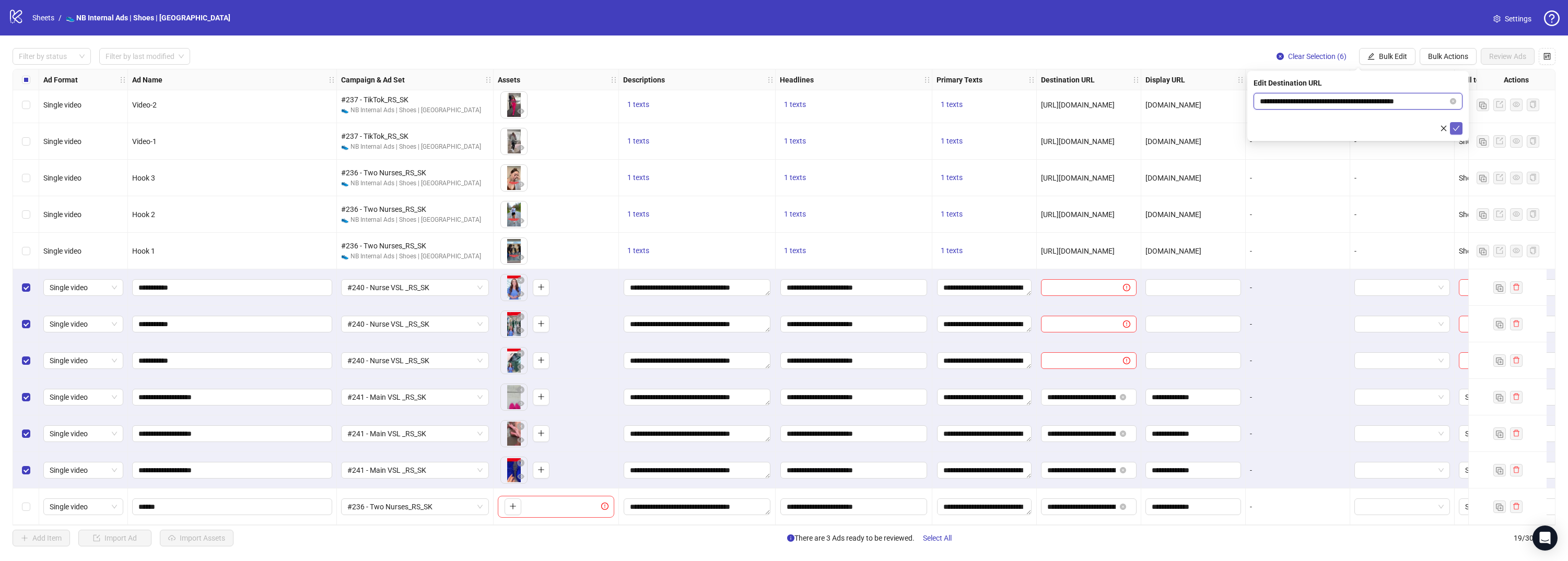
type input "**********"
click at [1458, 126] on icon "check" at bounding box center [1455, 128] width 7 height 7
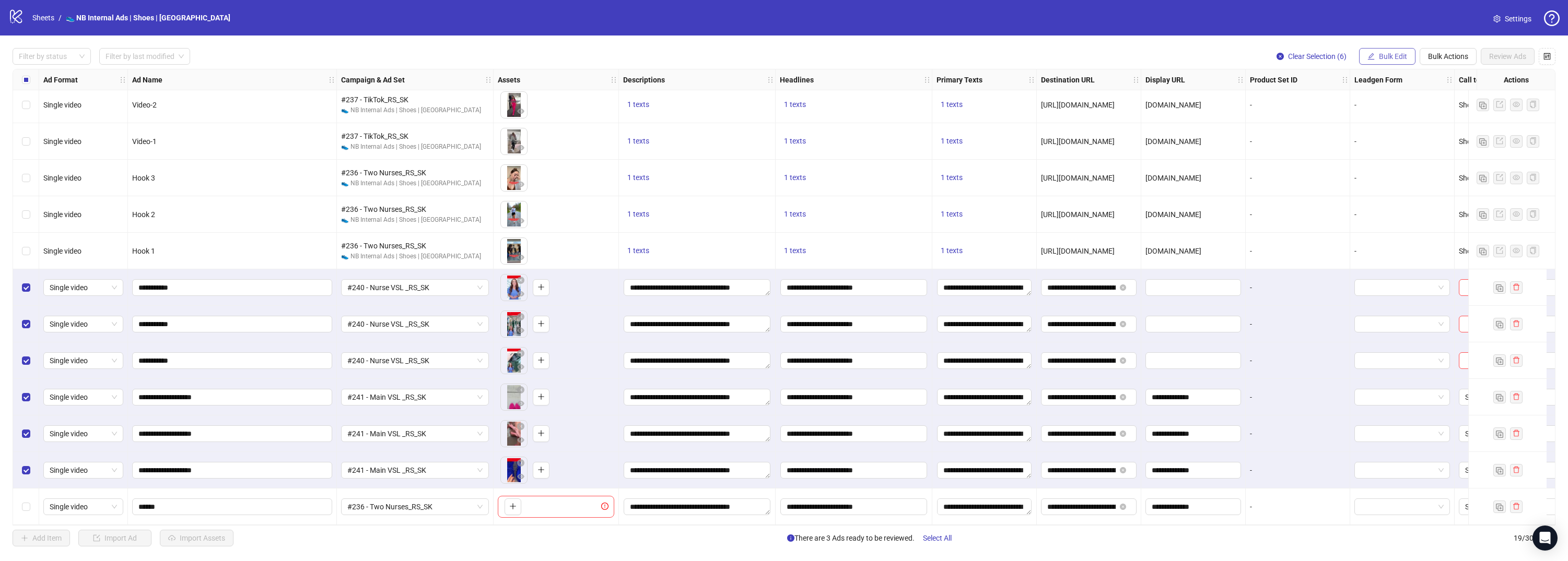
click at [1403, 58] on span "Bulk Edit" at bounding box center [1393, 56] width 28 height 9
click at [1402, 189] on span "Display URL" at bounding box center [1397, 194] width 62 height 12
click at [1407, 93] on input "text" at bounding box center [1358, 101] width 209 height 17
type input "**********"
click at [1451, 126] on button "submit" at bounding box center [1456, 128] width 13 height 13
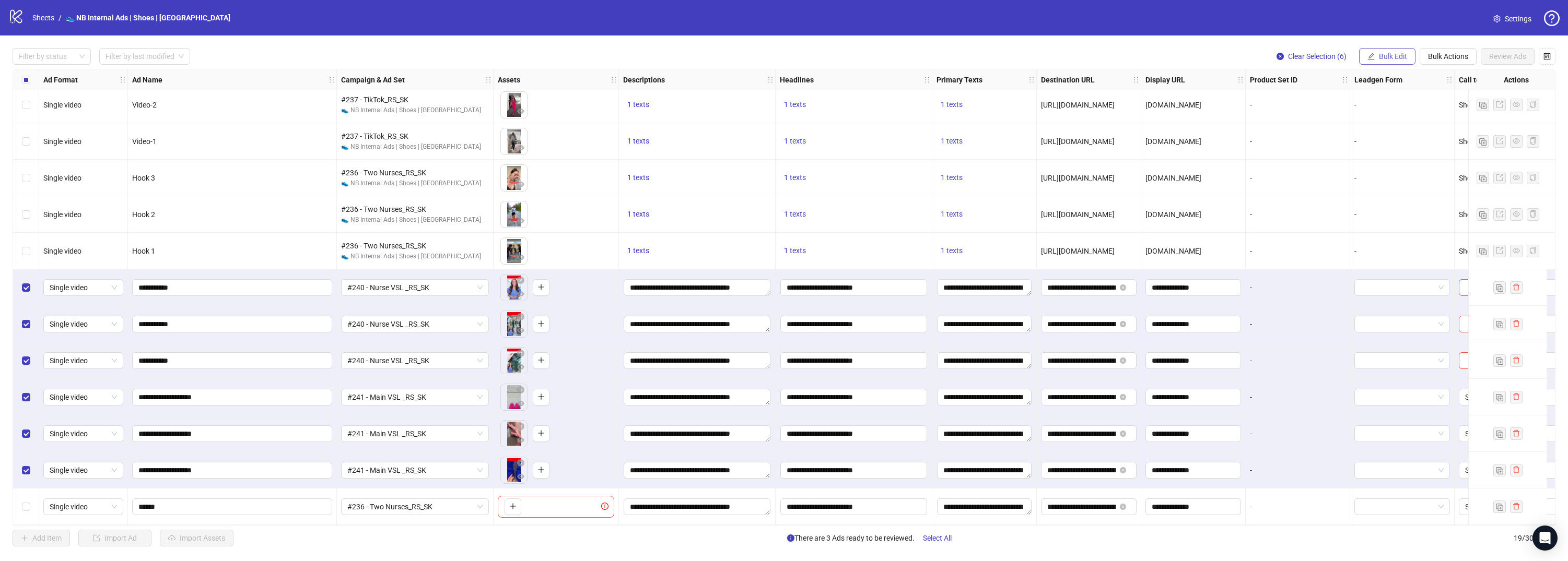
click at [1391, 60] on span "Bulk Edit" at bounding box center [1393, 56] width 28 height 9
click at [1407, 225] on span "Call to Action" at bounding box center [1397, 228] width 62 height 12
click at [1353, 104] on input "search" at bounding box center [1353, 102] width 187 height 16
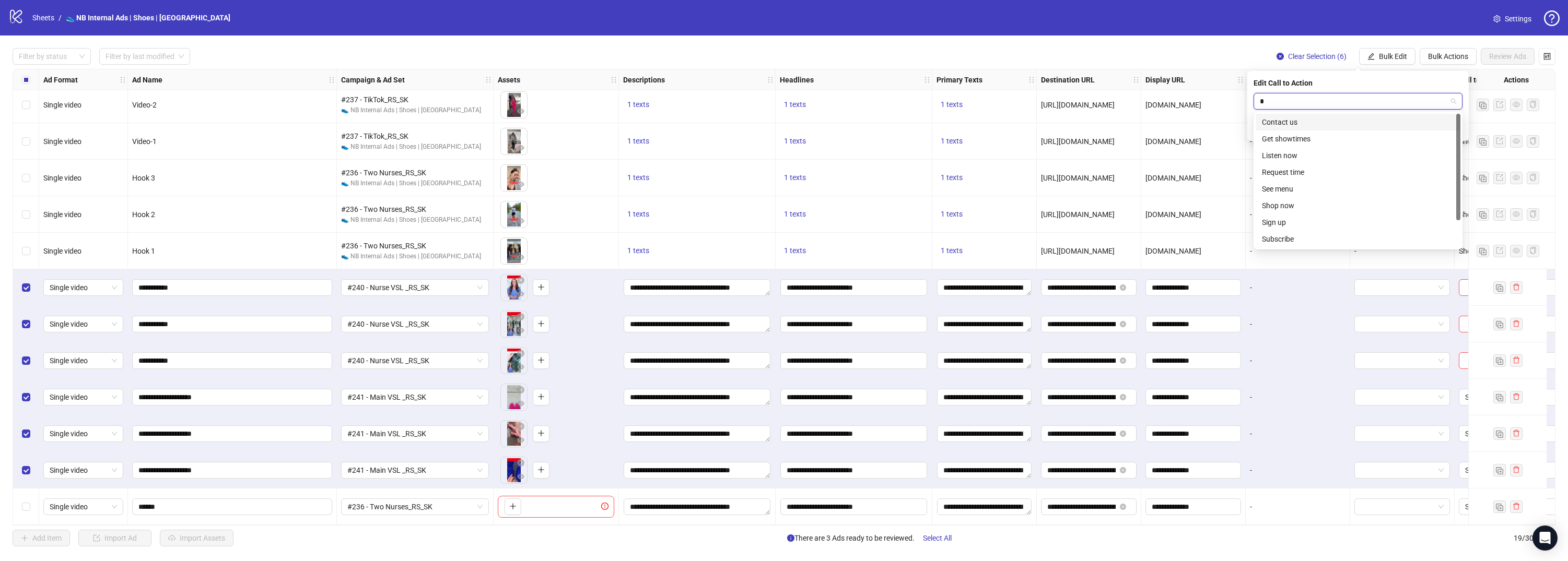
type input "**"
click at [1330, 139] on div "Shop now" at bounding box center [1358, 139] width 192 height 12
click at [1454, 131] on icon "check" at bounding box center [1455, 128] width 7 height 7
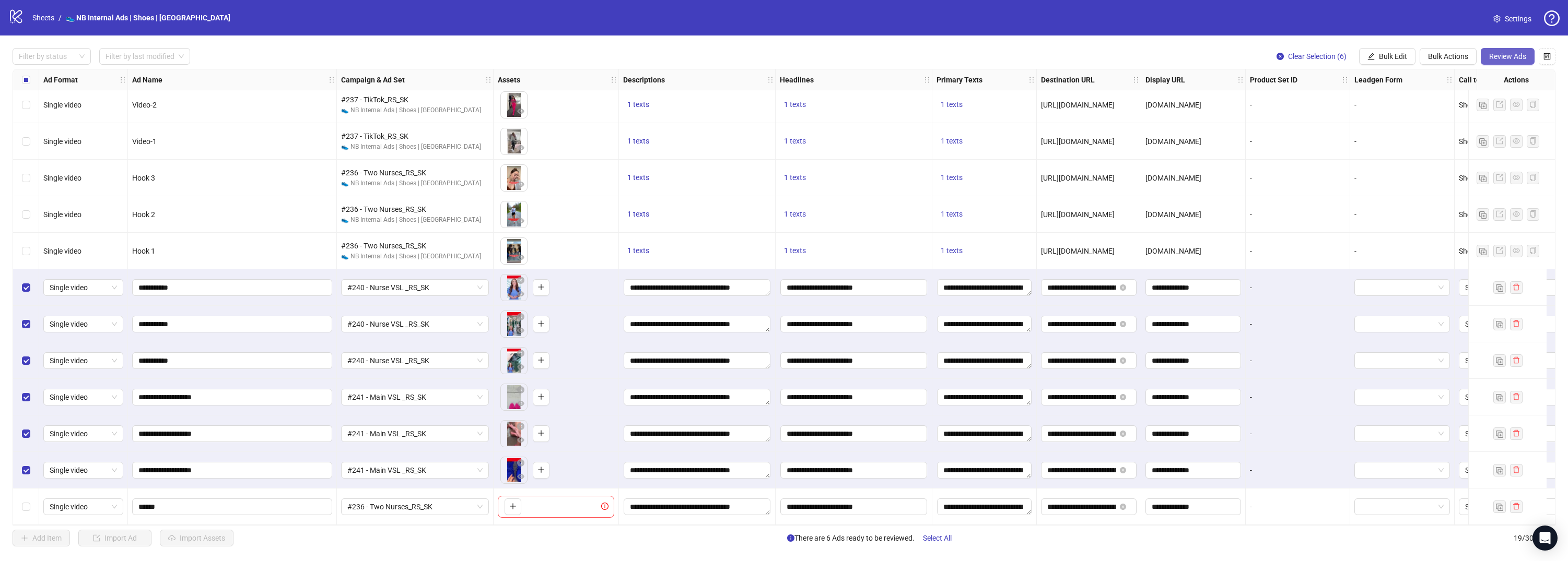
click at [1506, 52] on span "Review Ads" at bounding box center [1507, 56] width 37 height 9
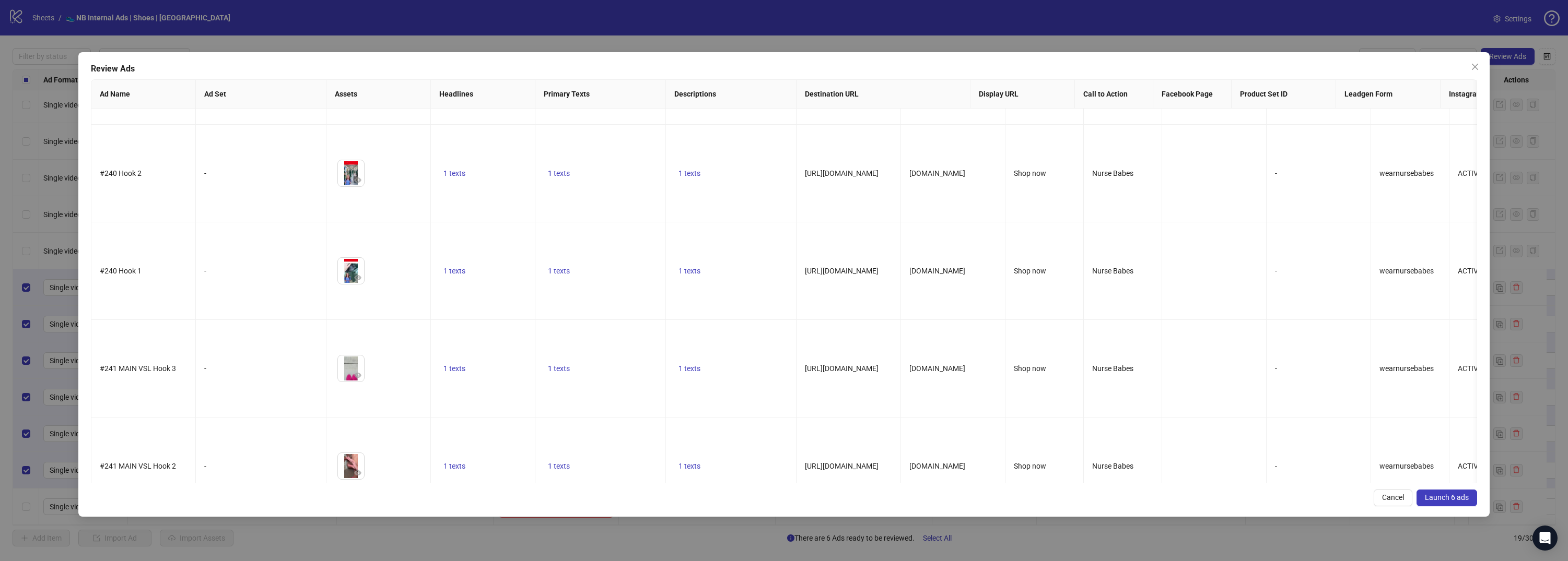
scroll to position [0, 0]
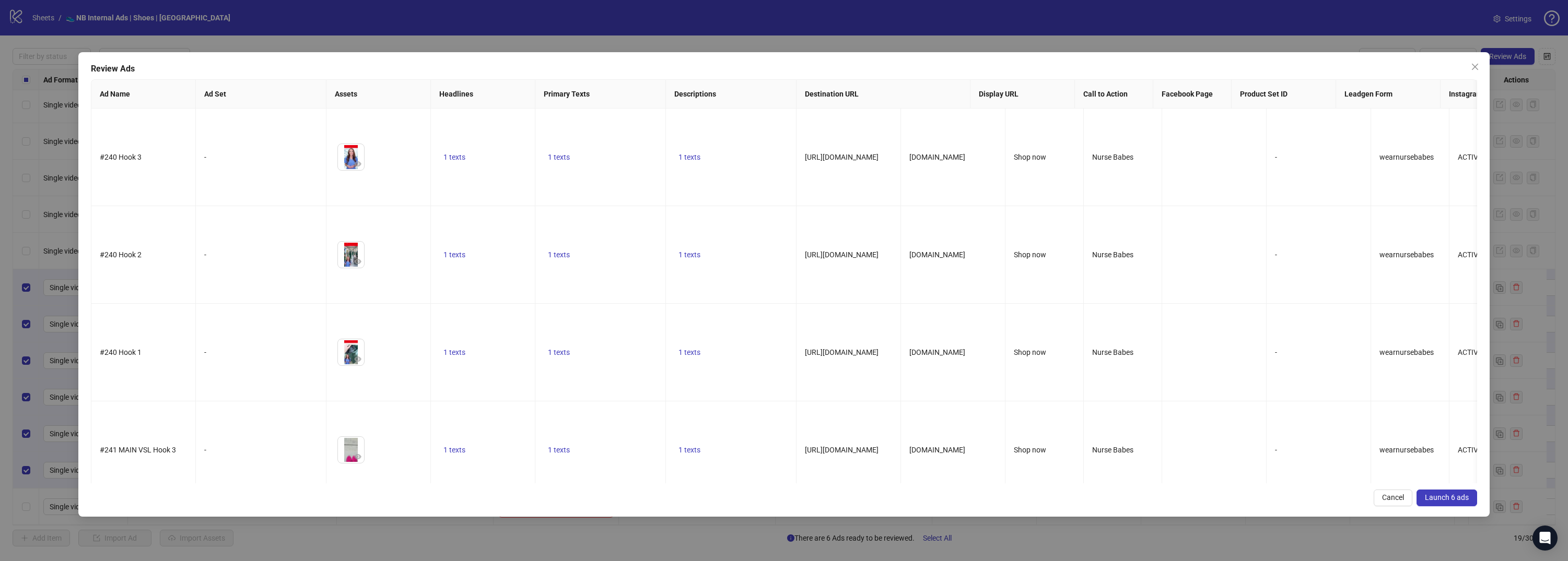
click at [1447, 494] on span "Launch 6 ads" at bounding box center [1447, 497] width 44 height 9
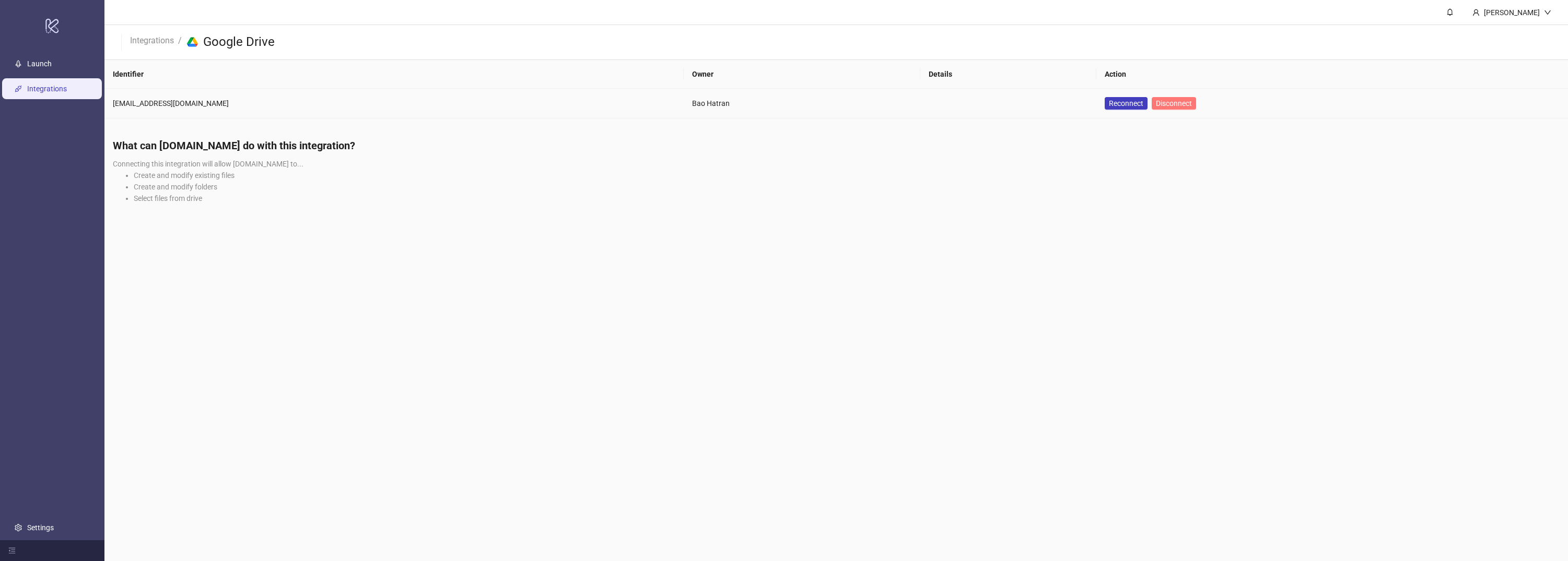
click at [1156, 102] on span "Disconnect" at bounding box center [1174, 103] width 36 height 9
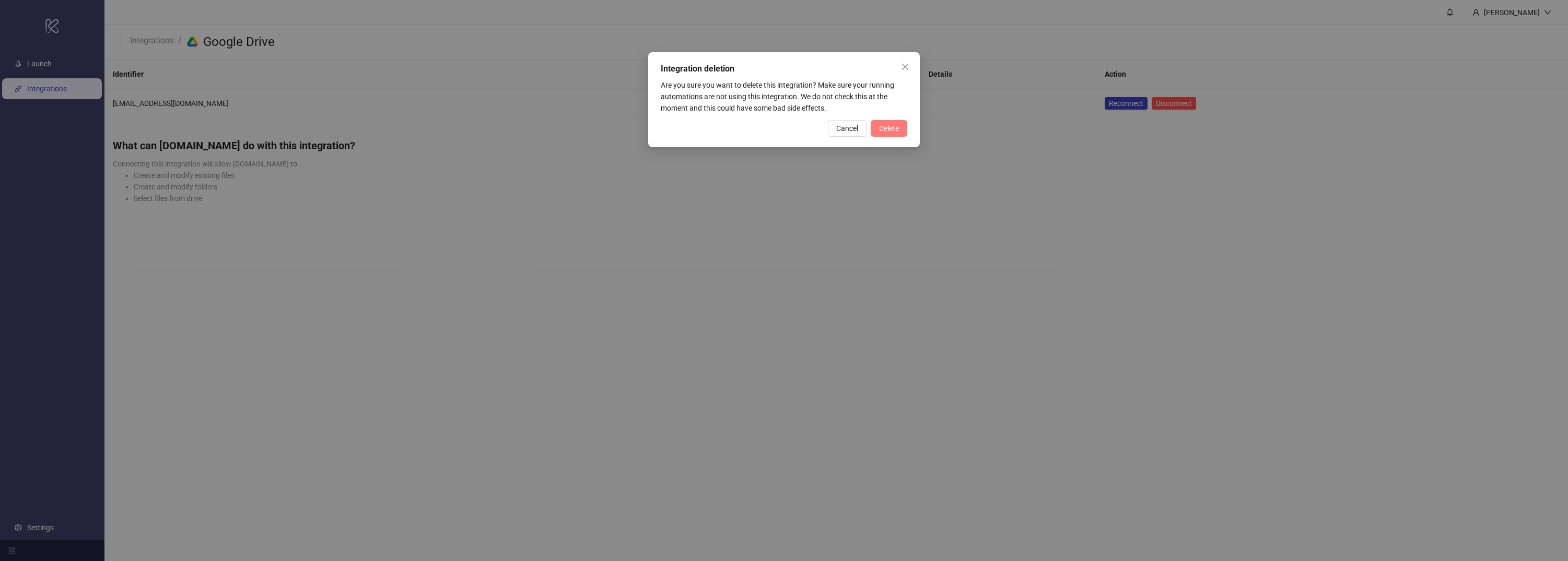
click at [893, 127] on span "Delete" at bounding box center [888, 128] width 20 height 9
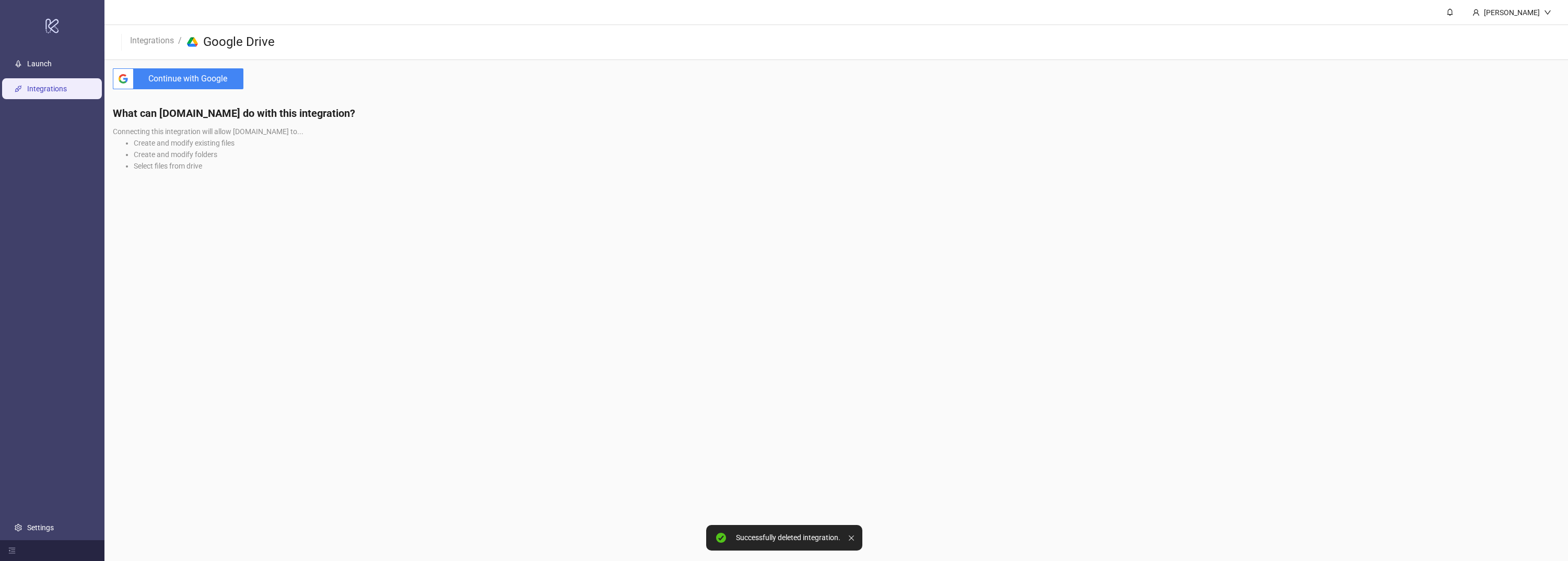
click at [199, 80] on span "Continue with Google" at bounding box center [191, 79] width 106 height 20
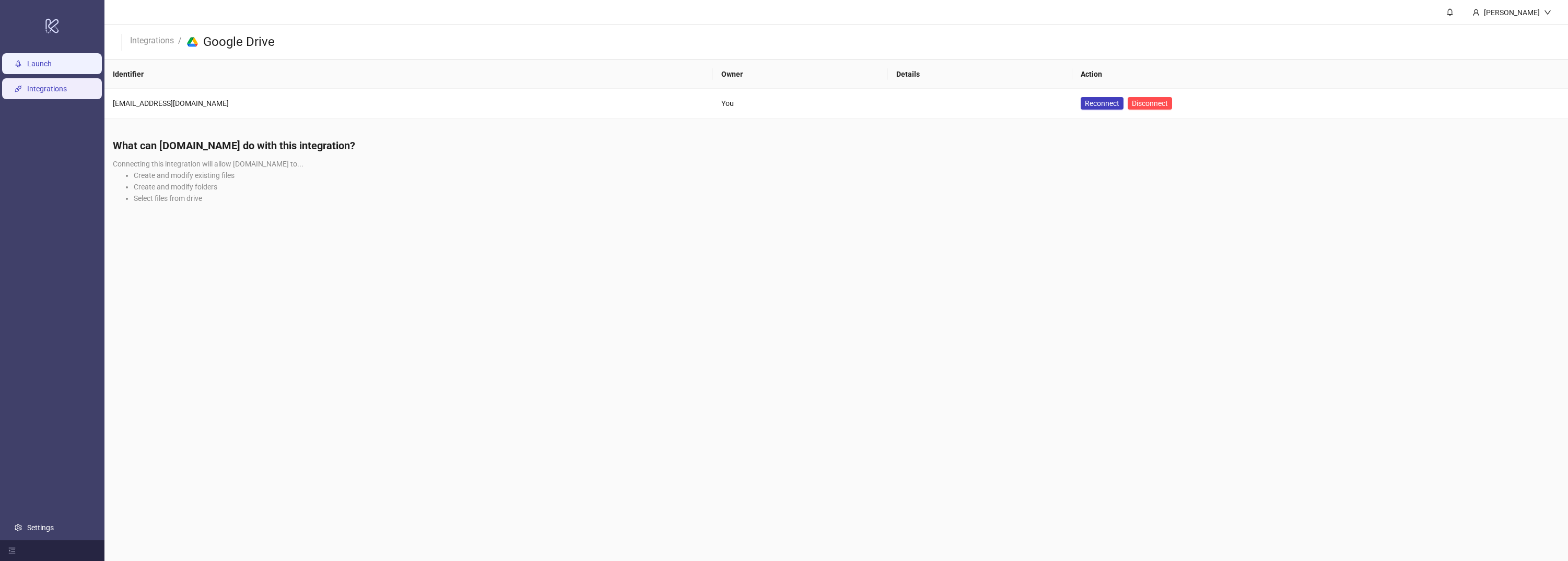
click at [27, 60] on link "Launch" at bounding box center [39, 64] width 24 height 9
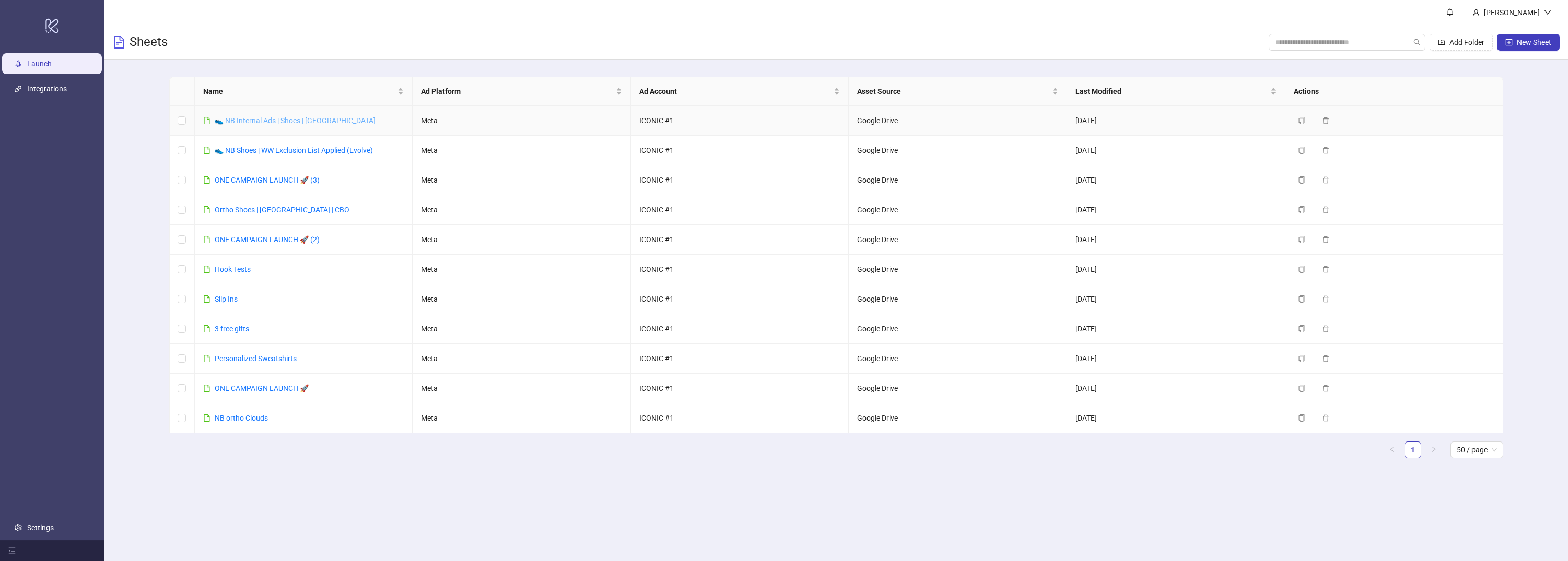
click at [251, 118] on link "👟 NB Internal Ads | Shoes | [GEOGRAPHIC_DATA]" at bounding box center [295, 121] width 161 height 9
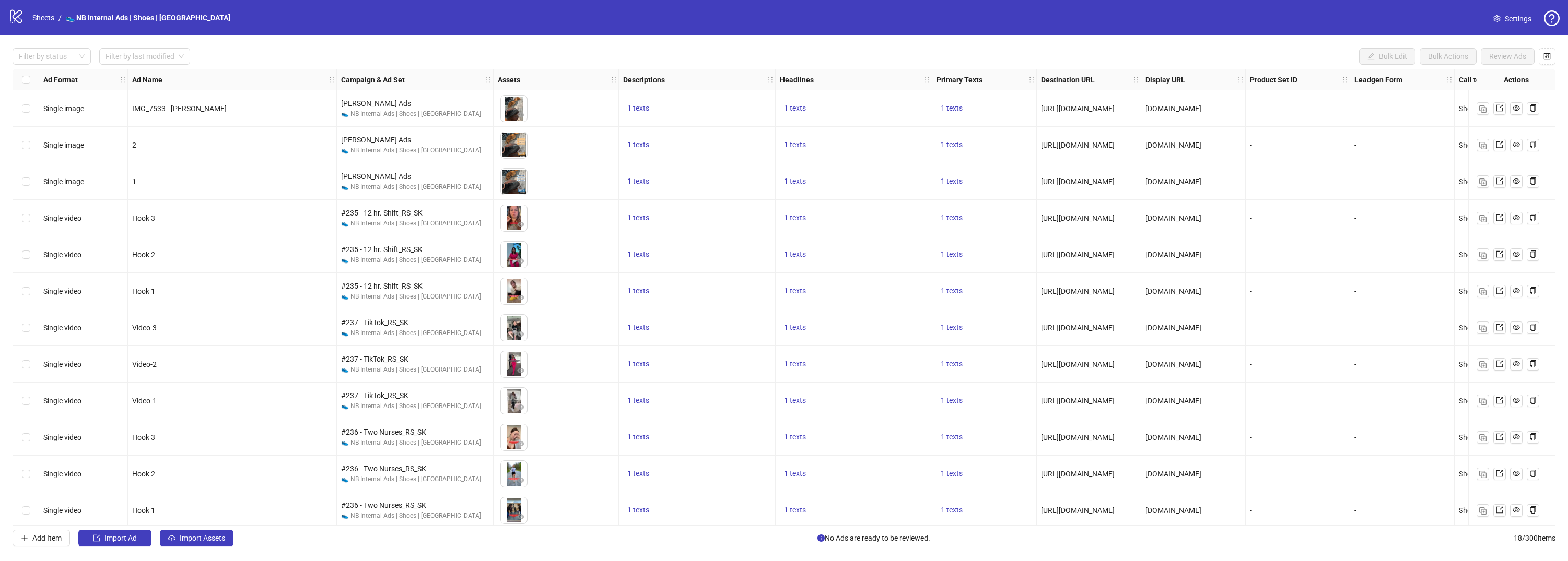
click at [1530, 20] on span "Settings" at bounding box center [1518, 19] width 27 height 12
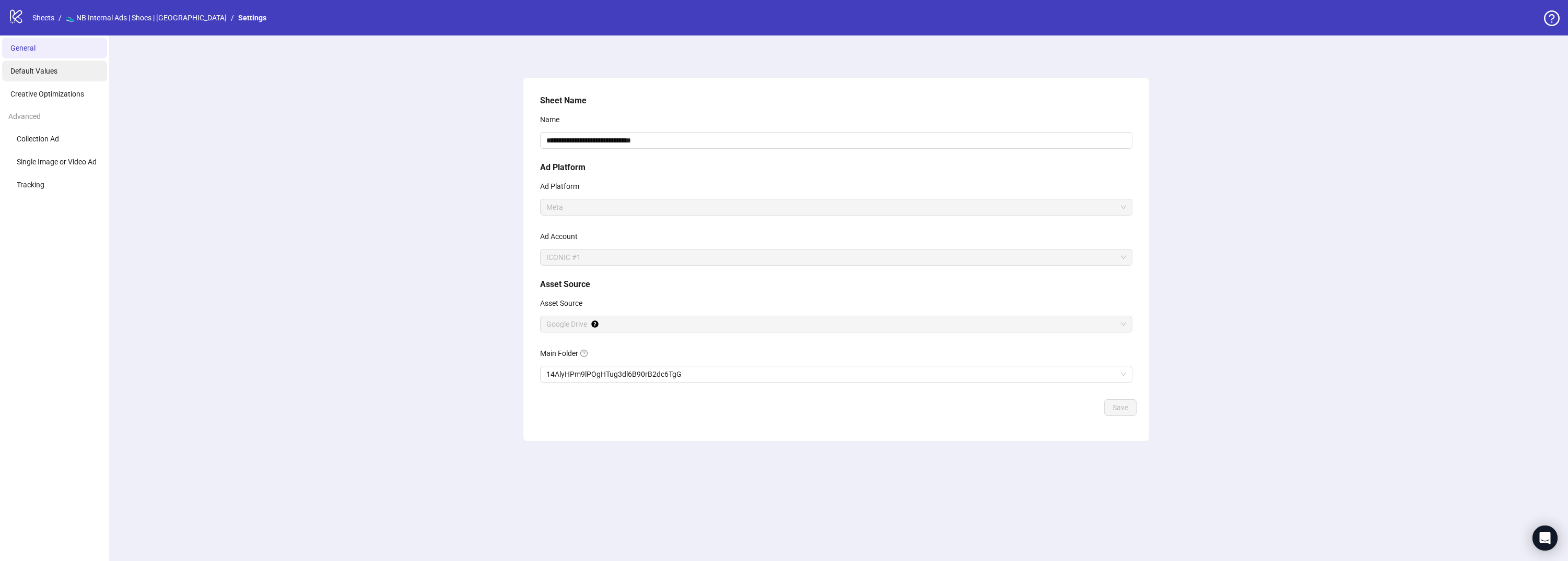
click at [57, 72] on span "Default Values" at bounding box center [34, 71] width 47 height 9
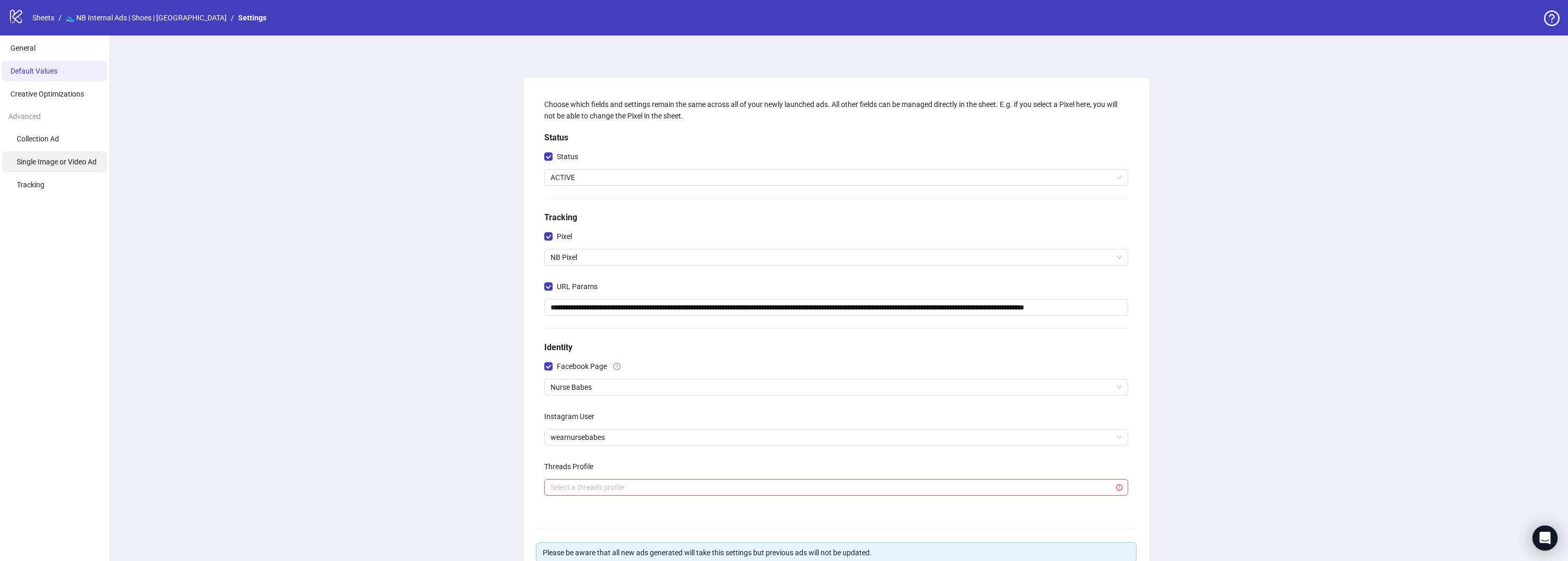
click at [56, 160] on span "Single Image or Video Ad" at bounding box center [56, 162] width 80 height 9
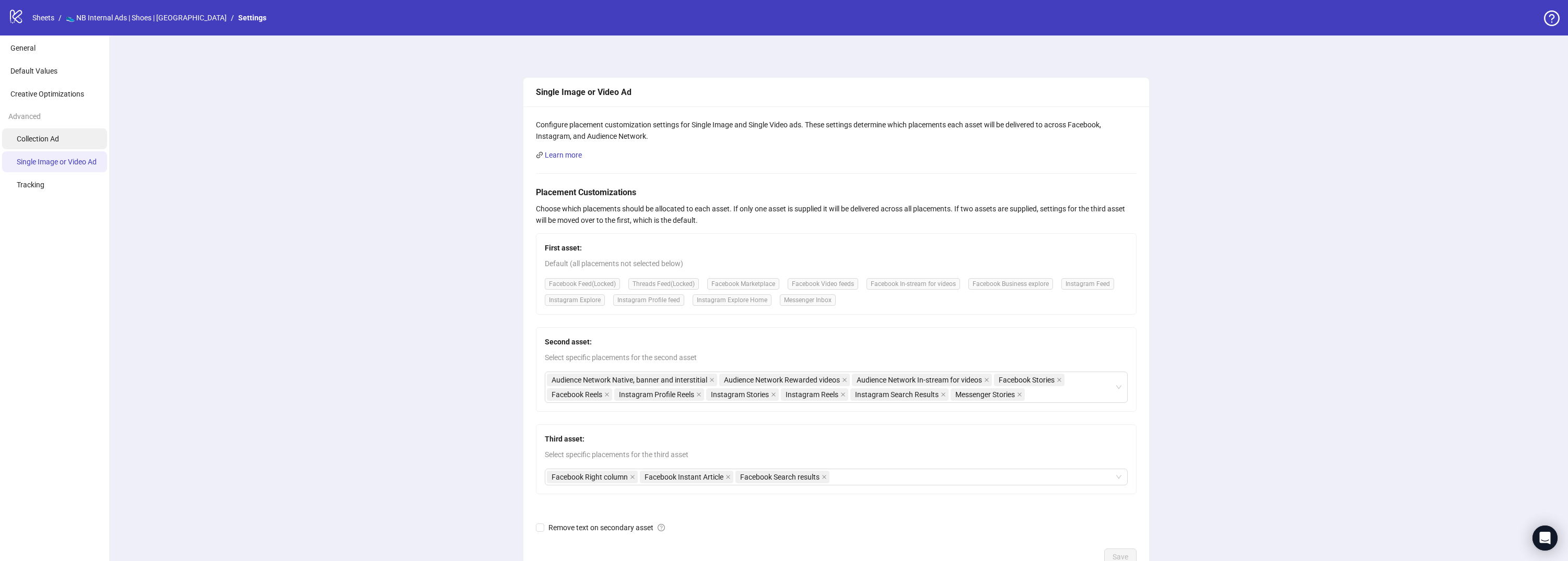
click at [61, 147] on li "Collection Ad" at bounding box center [54, 139] width 105 height 20
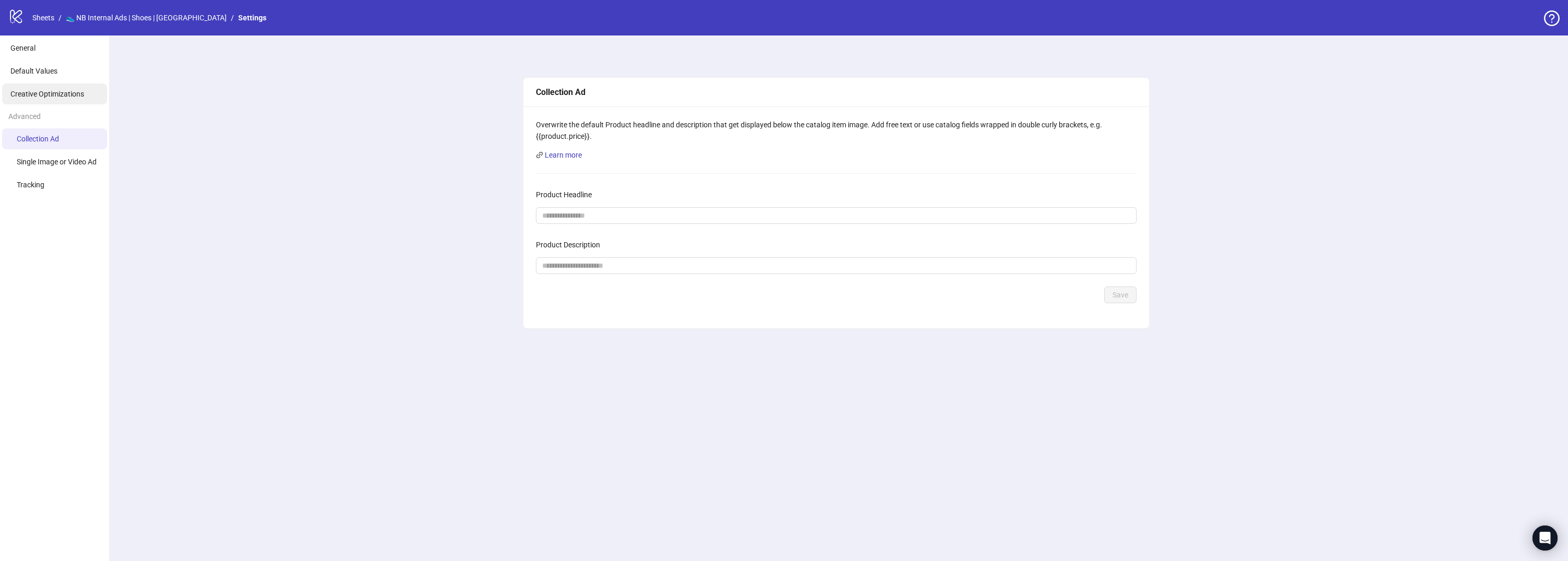
click at [73, 92] on span "Creative Optimizations" at bounding box center [47, 94] width 73 height 9
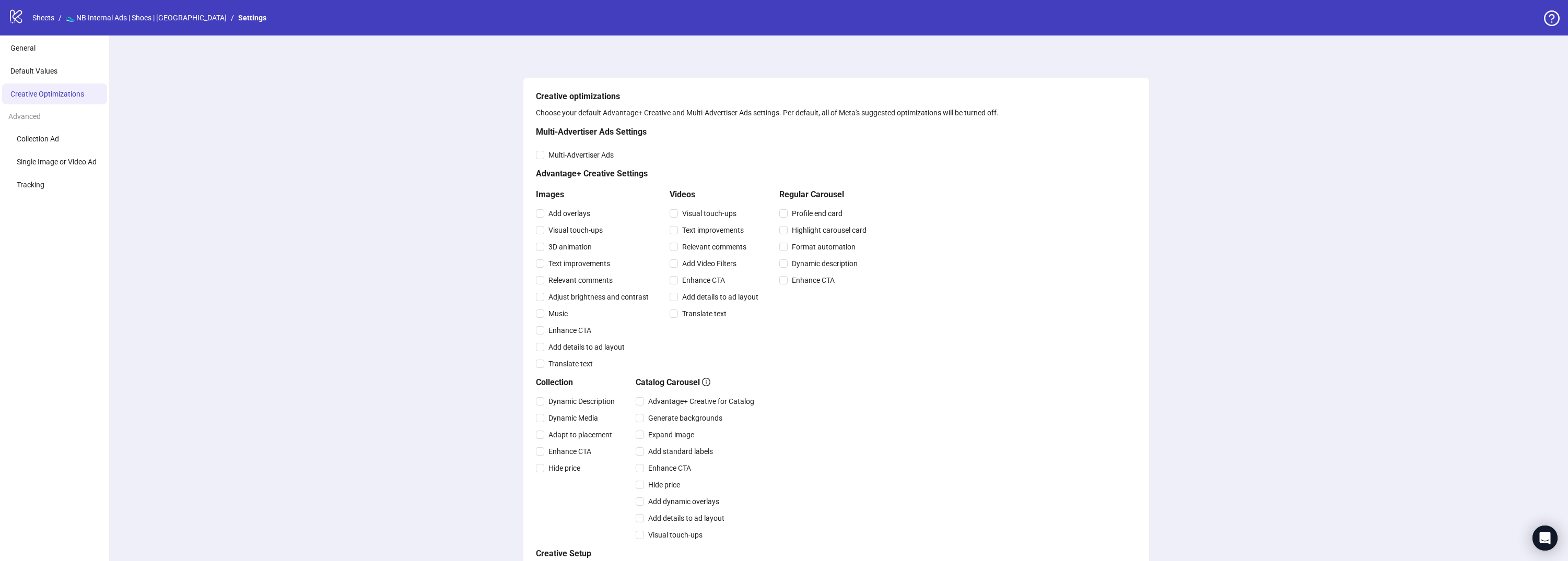
click at [75, 84] on li "Creative Optimizations" at bounding box center [54, 94] width 105 height 20
click at [73, 76] on li "Default Values" at bounding box center [54, 71] width 105 height 20
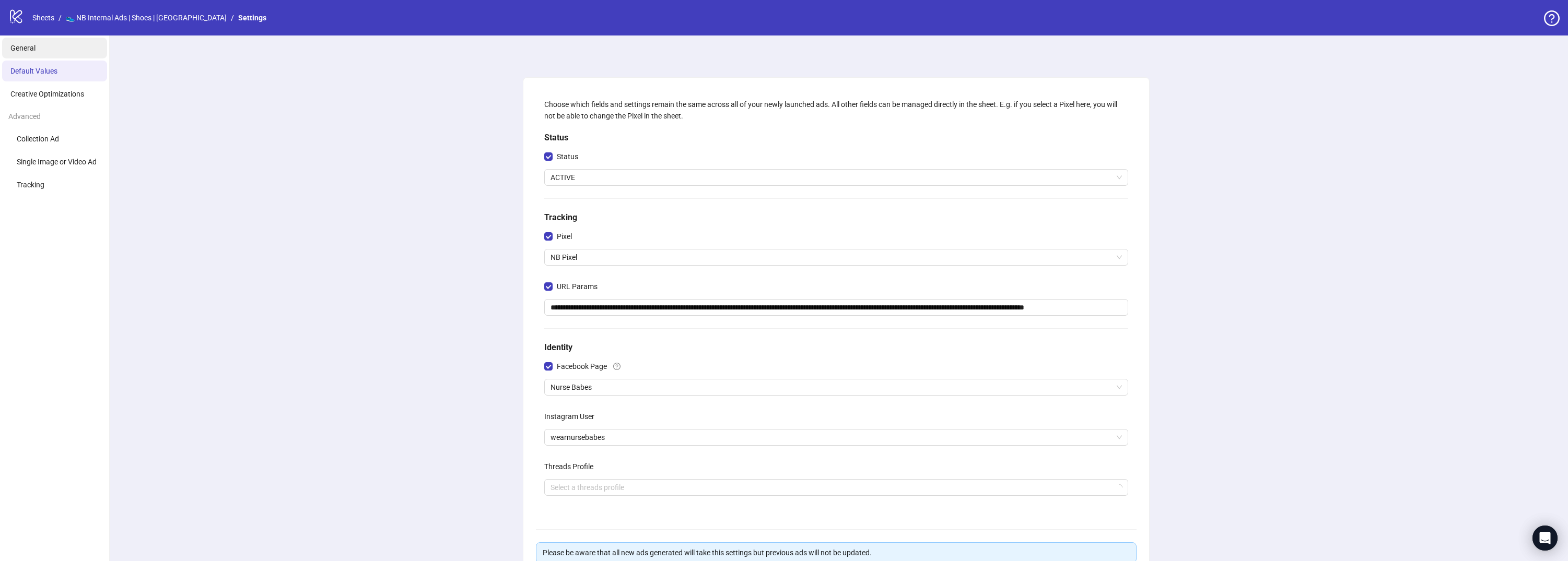
click at [65, 49] on li "General" at bounding box center [54, 48] width 105 height 20
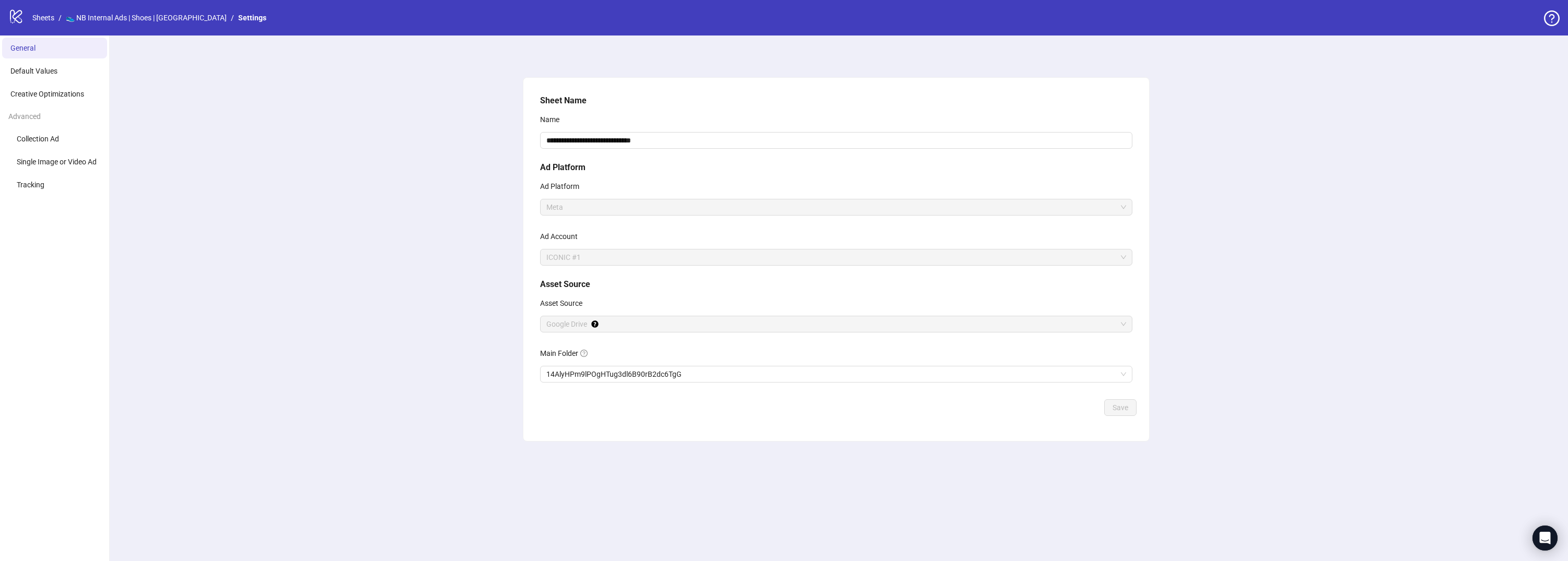
click at [1529, 531] on div "**********" at bounding box center [836, 298] width 1463 height 526
click at [1540, 534] on icon "Open Intercom Messenger" at bounding box center [1544, 537] width 13 height 13
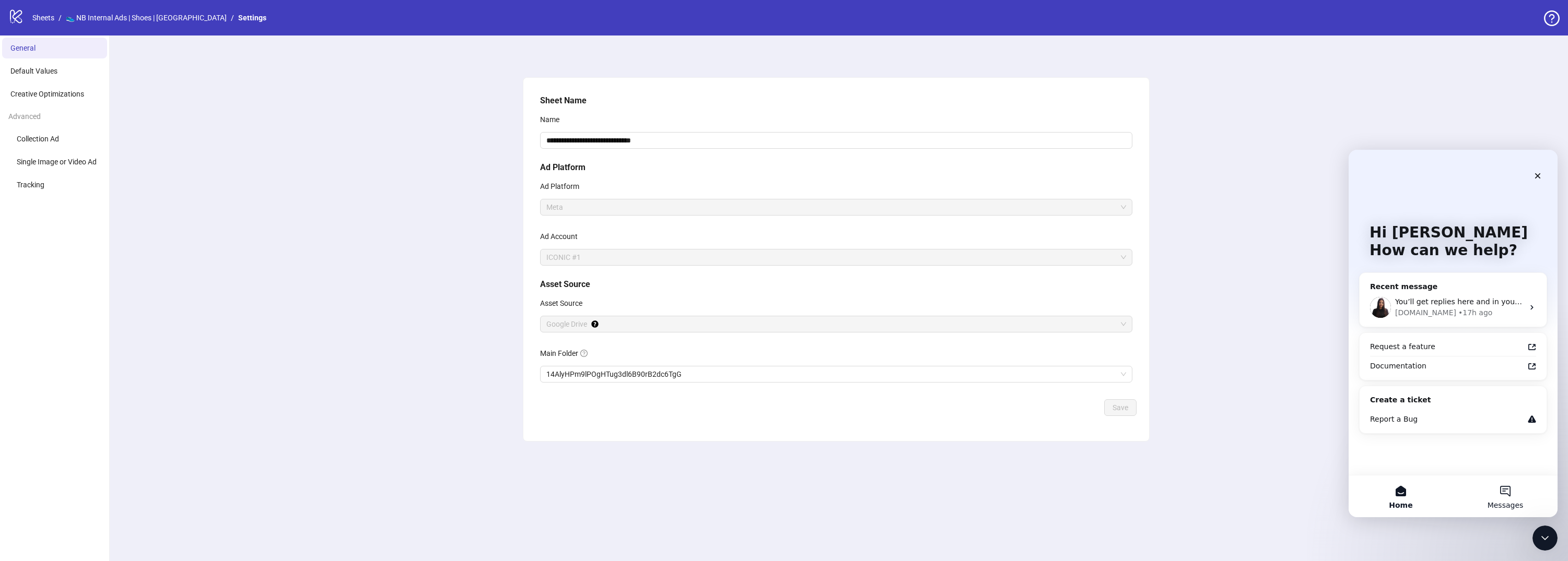
click at [1512, 505] on span "Messages" at bounding box center [1506, 505] width 36 height 7
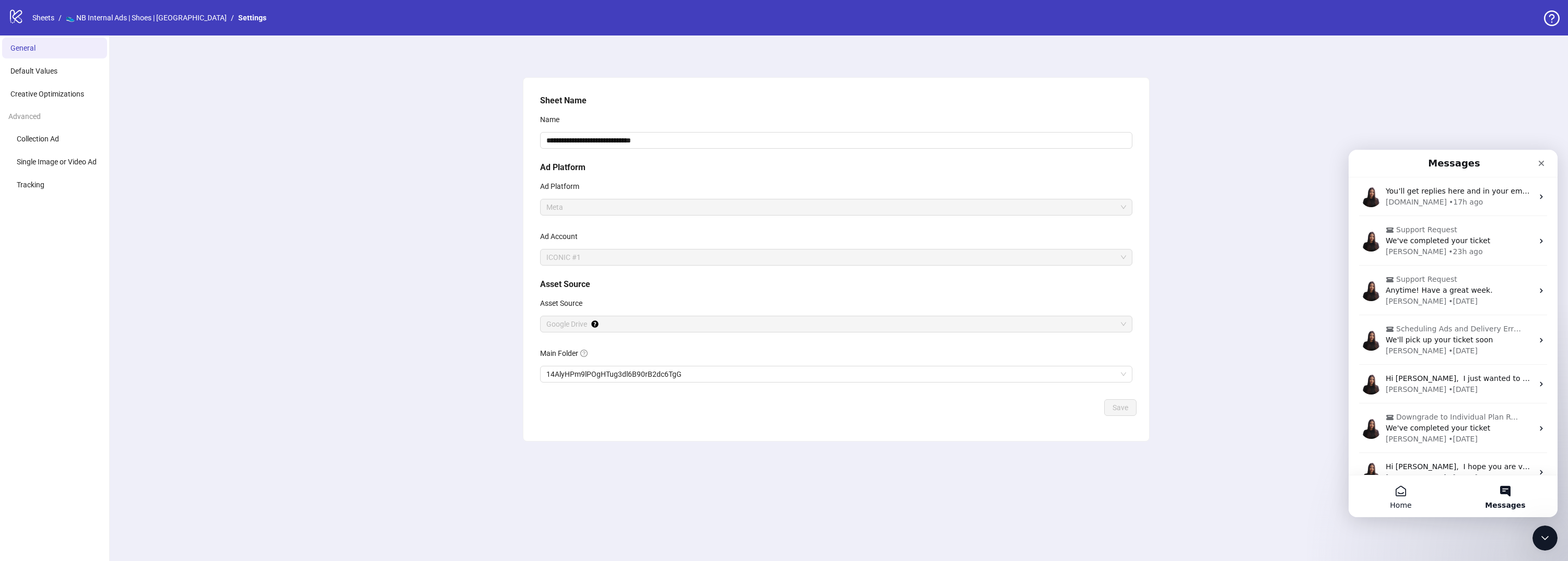
click at [1391, 489] on button "Home" at bounding box center [1400, 496] width 104 height 42
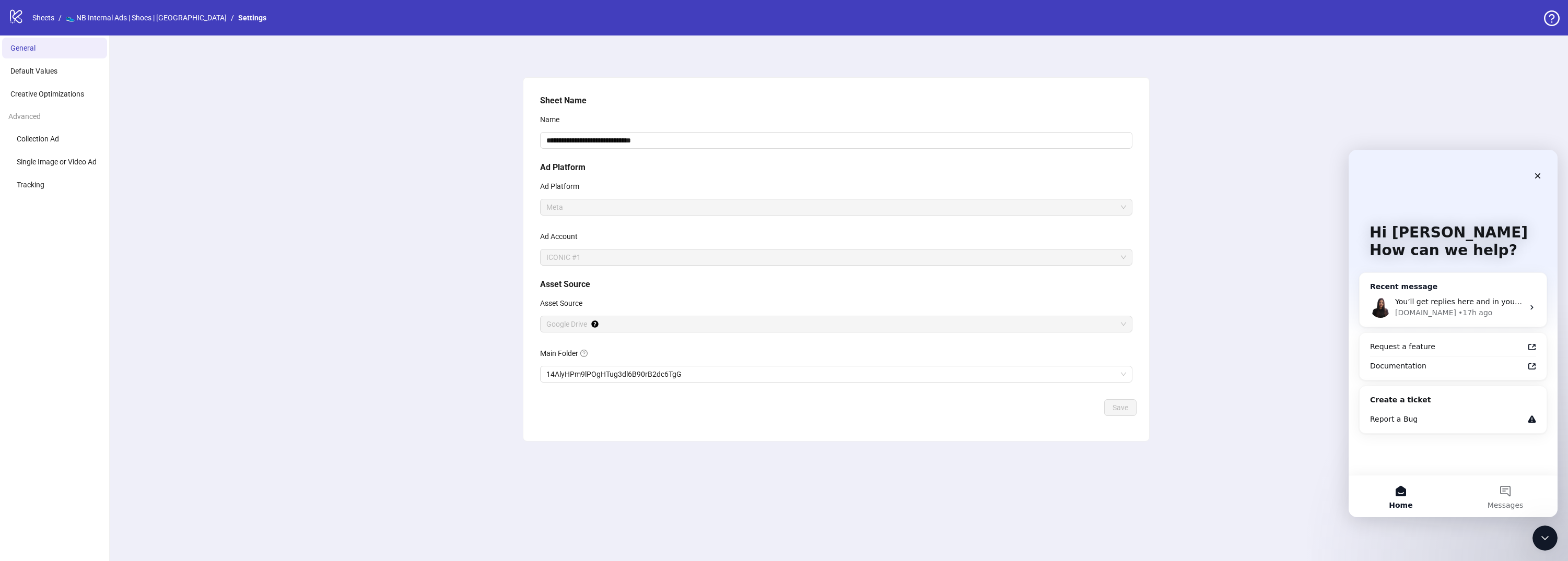
click at [1458, 312] on div "• 17h ago" at bounding box center [1474, 313] width 34 height 11
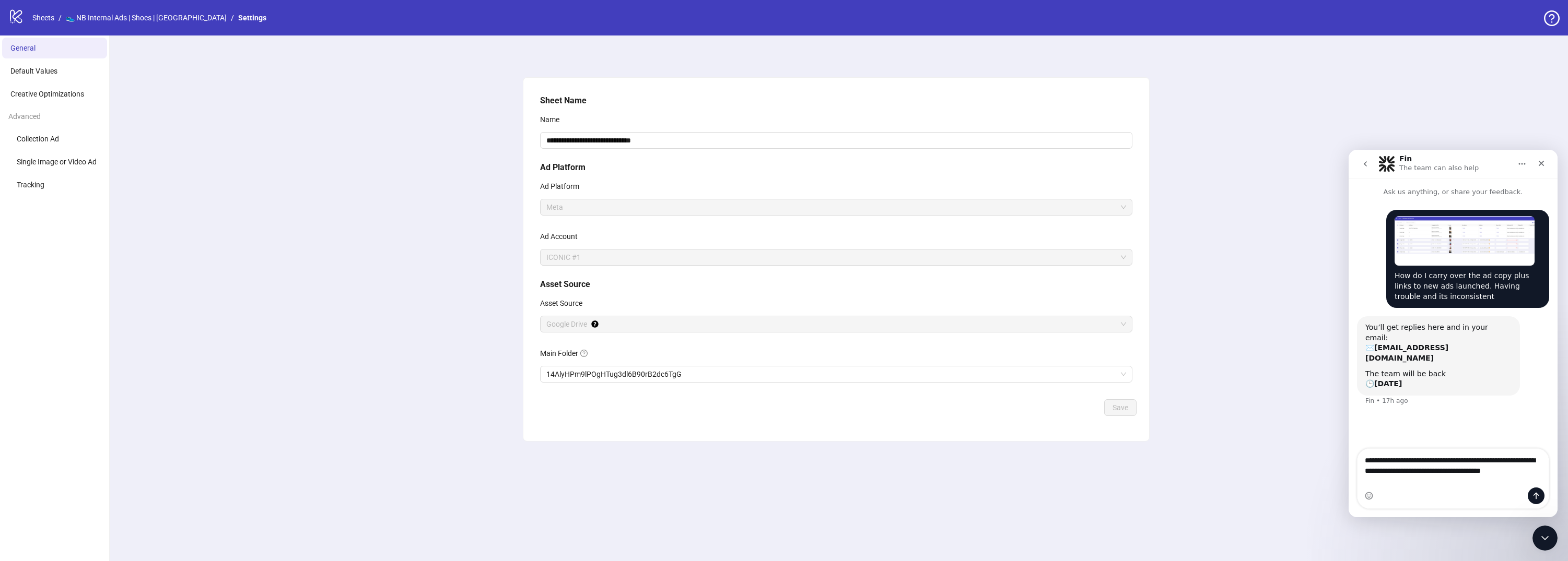
type textarea "**********"
